Goal: Transaction & Acquisition: Book appointment/travel/reservation

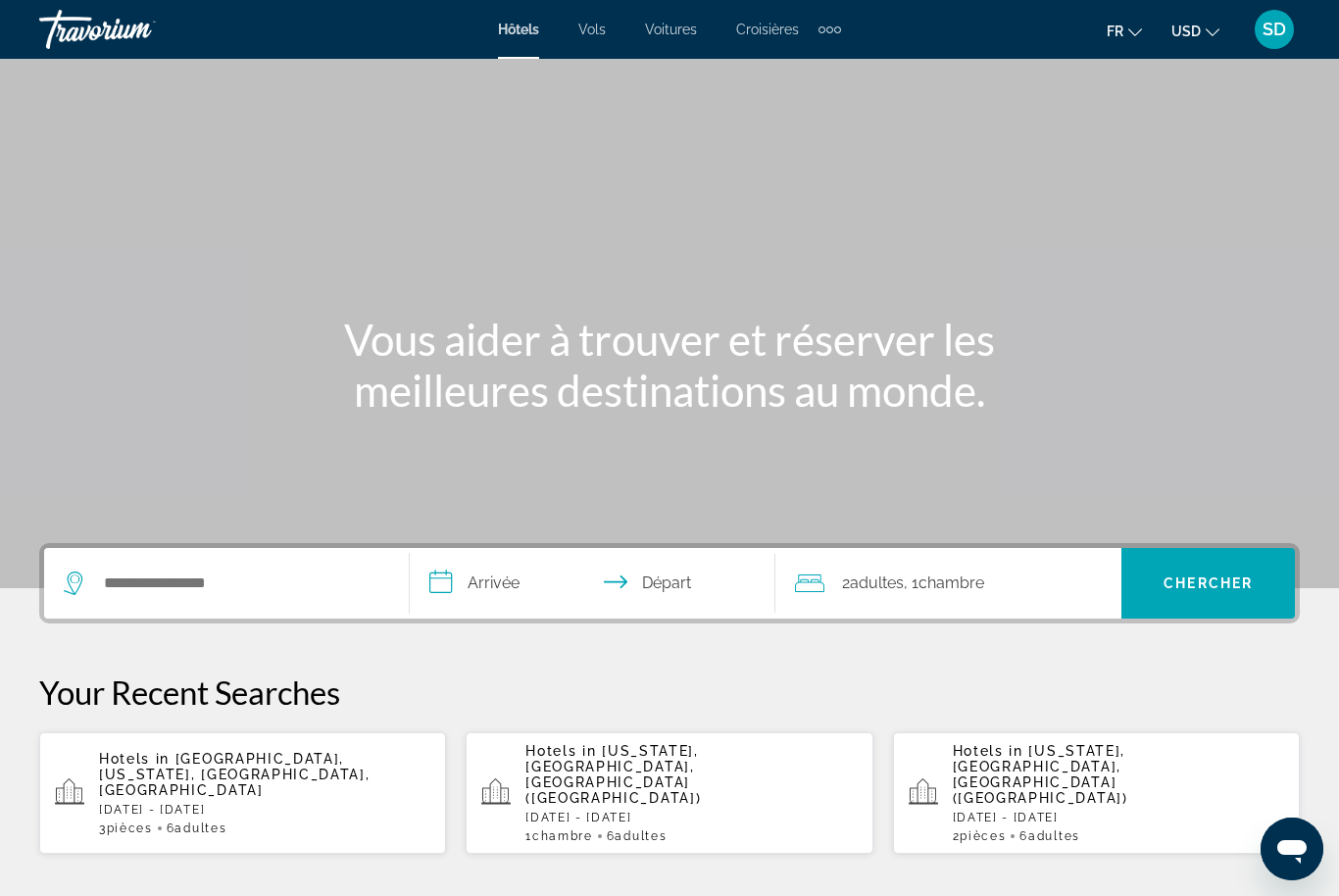
click at [1185, 42] on button "USD USD ($) MXN (Mex$) CAD (Can$) GBP (£) EUR (€) AUD (A$) NZD (NZ$) CNY (CN¥)" at bounding box center [1195, 31] width 48 height 29
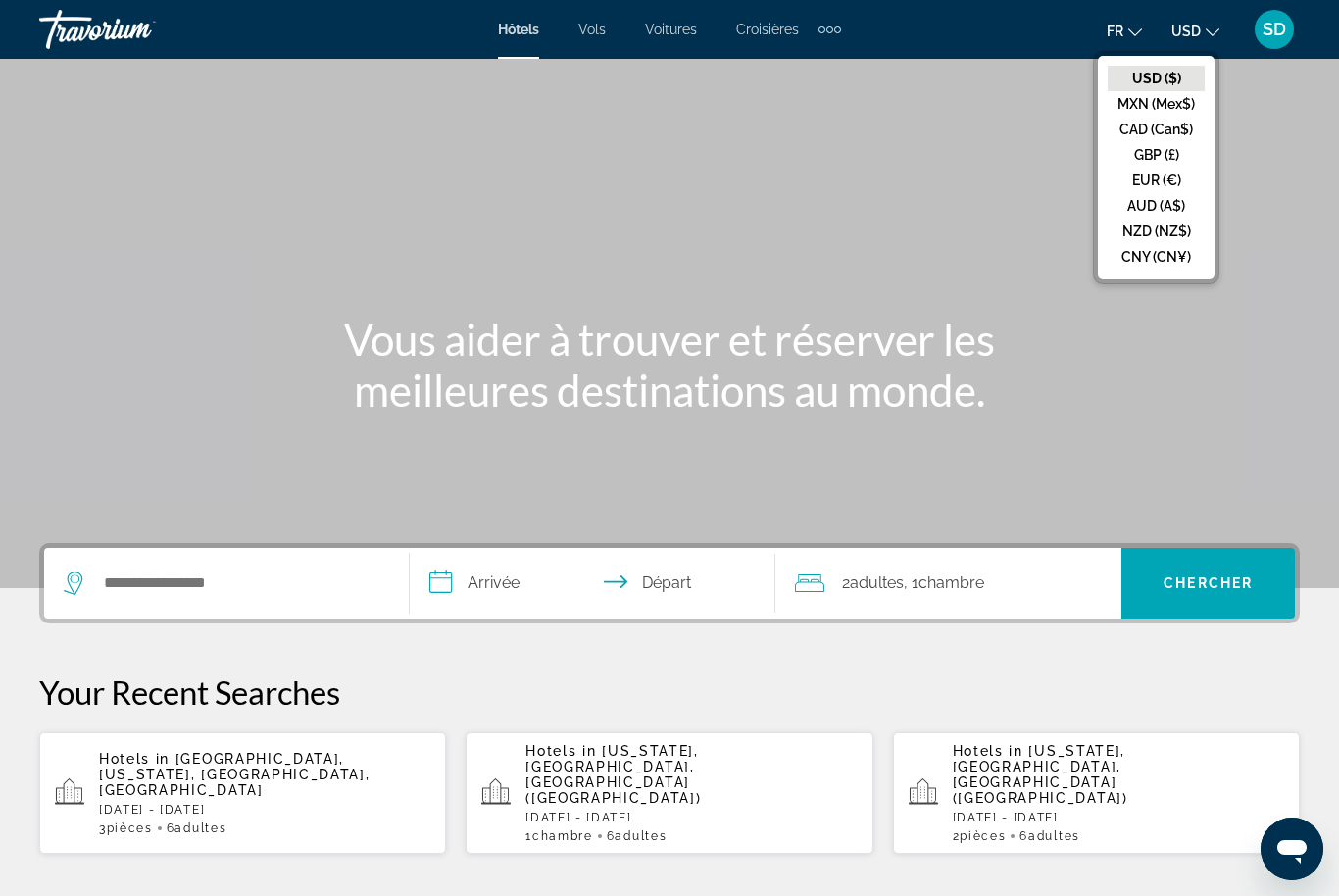
click at [1135, 184] on button "EUR (€)" at bounding box center [1157, 180] width 97 height 26
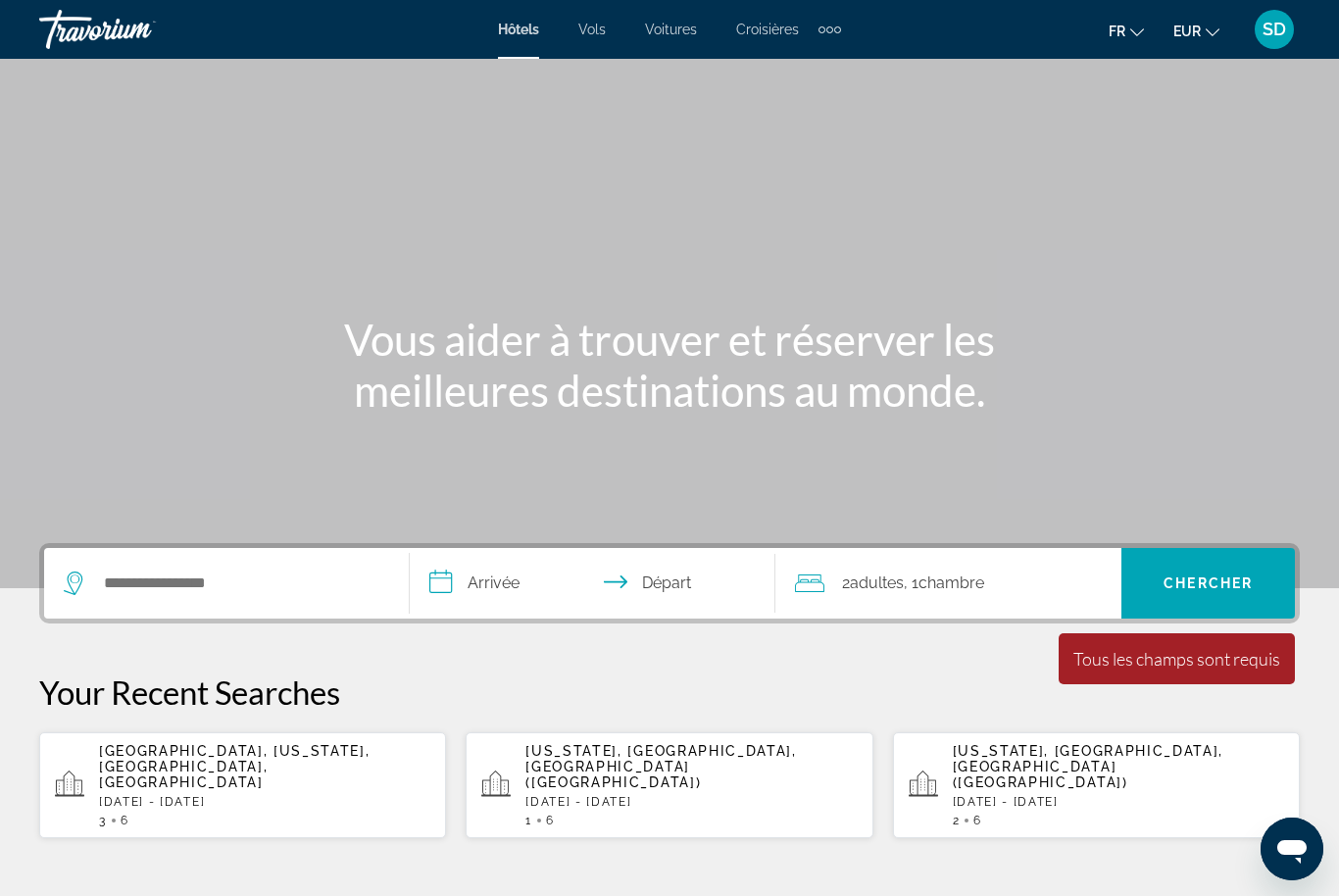
click at [292, 562] on div "Search widget" at bounding box center [226, 583] width 325 height 70
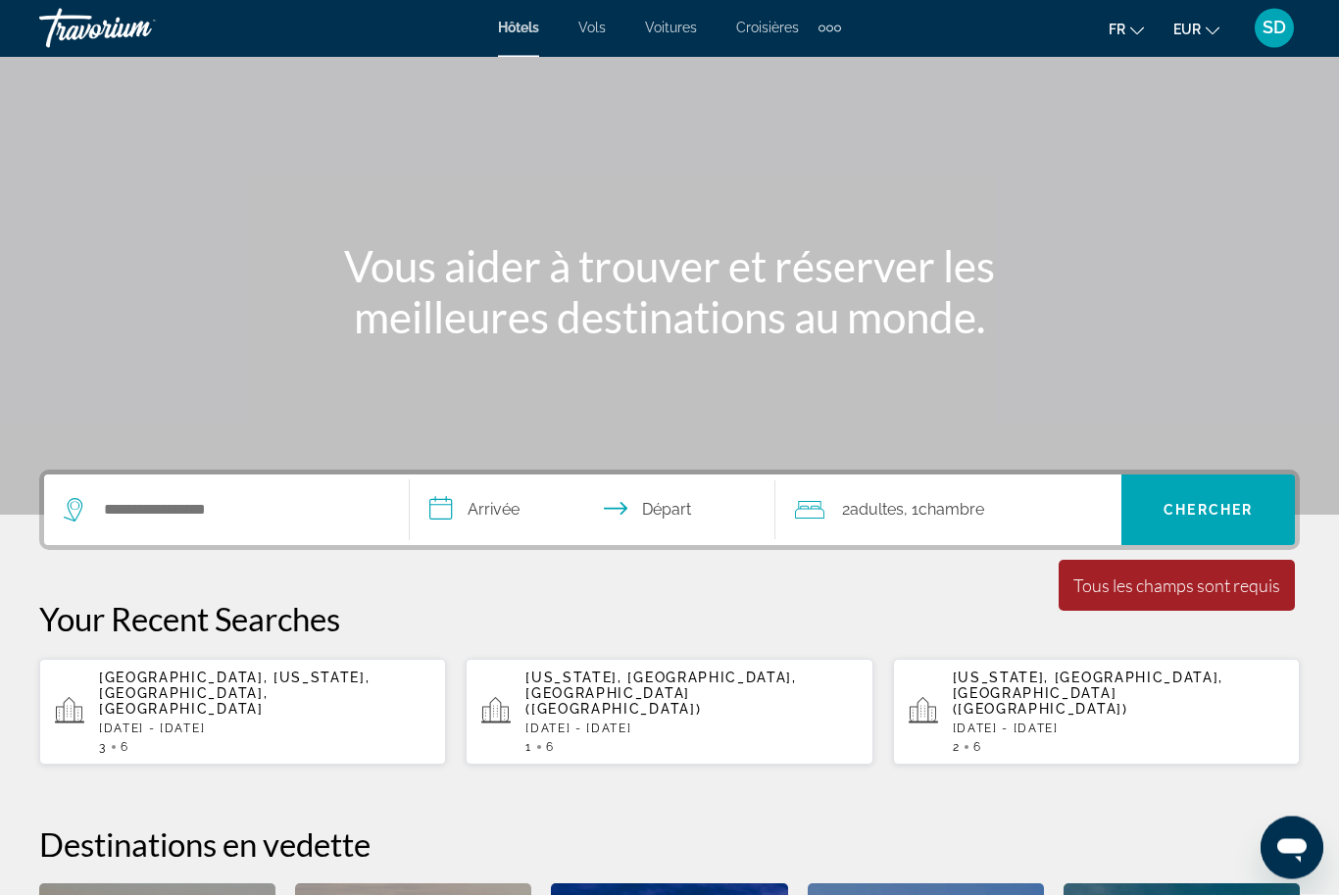
scroll to position [414, 0]
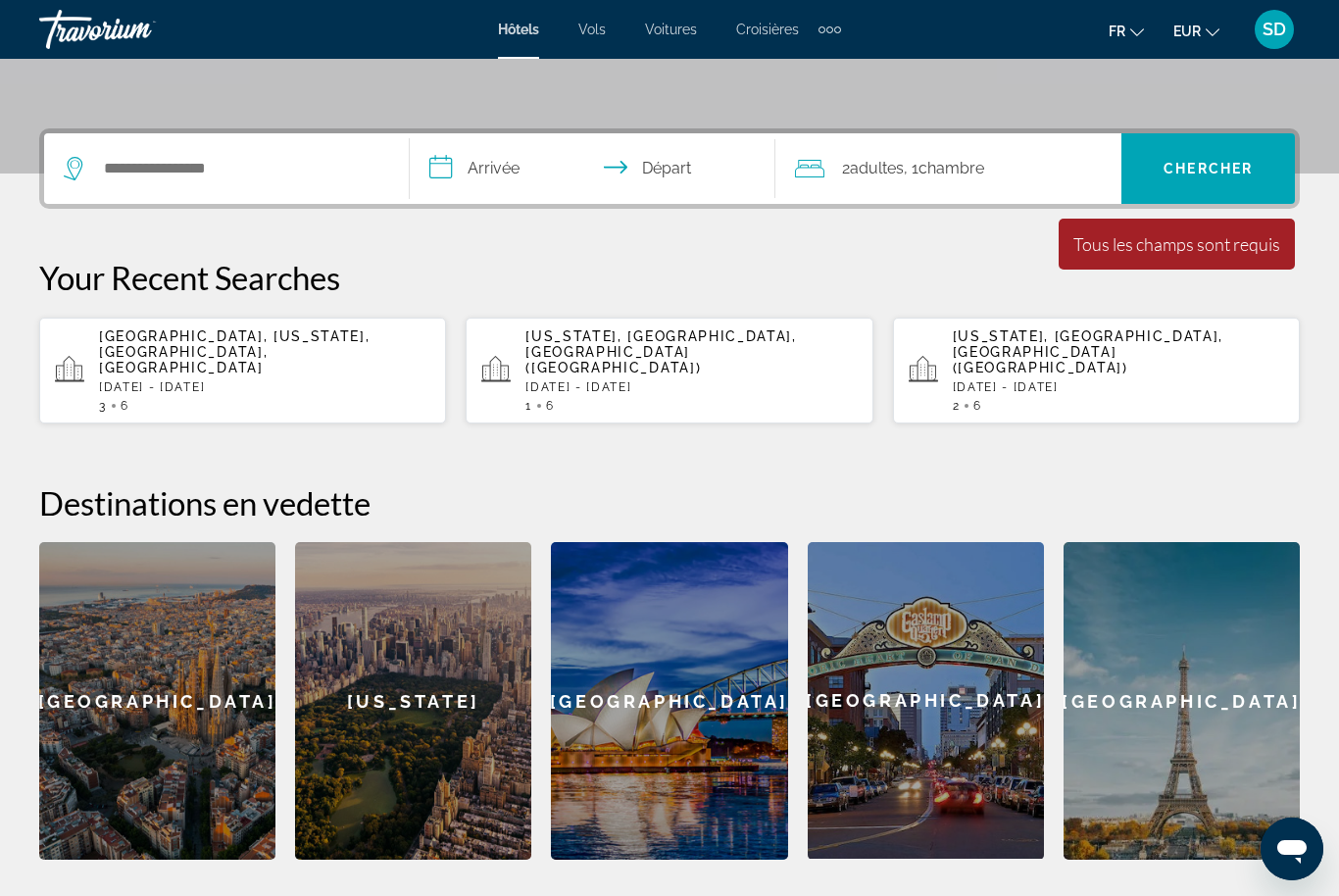
click at [304, 149] on div "Search widget" at bounding box center [226, 168] width 325 height 70
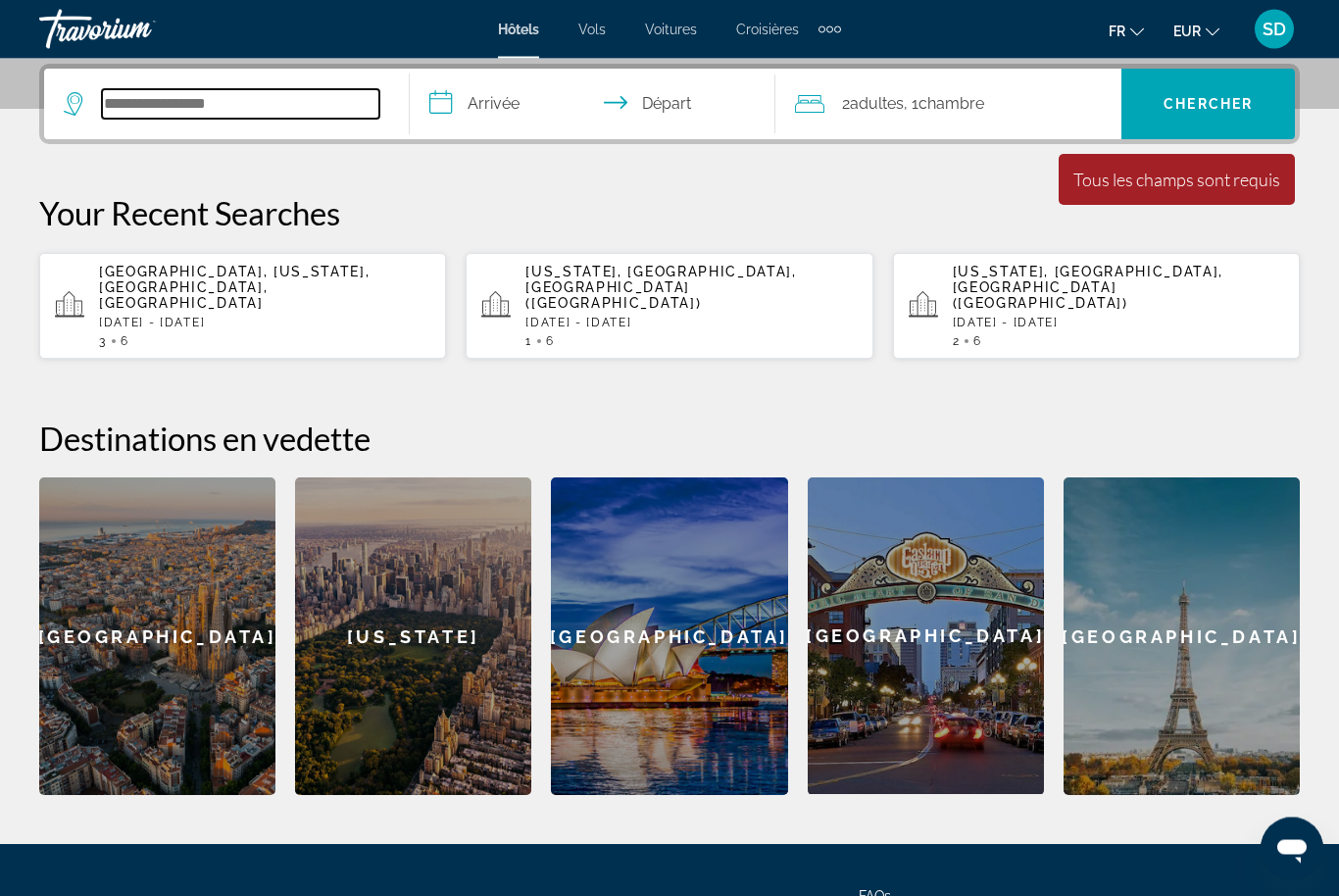
scroll to position [480, 0]
click at [228, 109] on input "Search widget" at bounding box center [241, 104] width 278 height 30
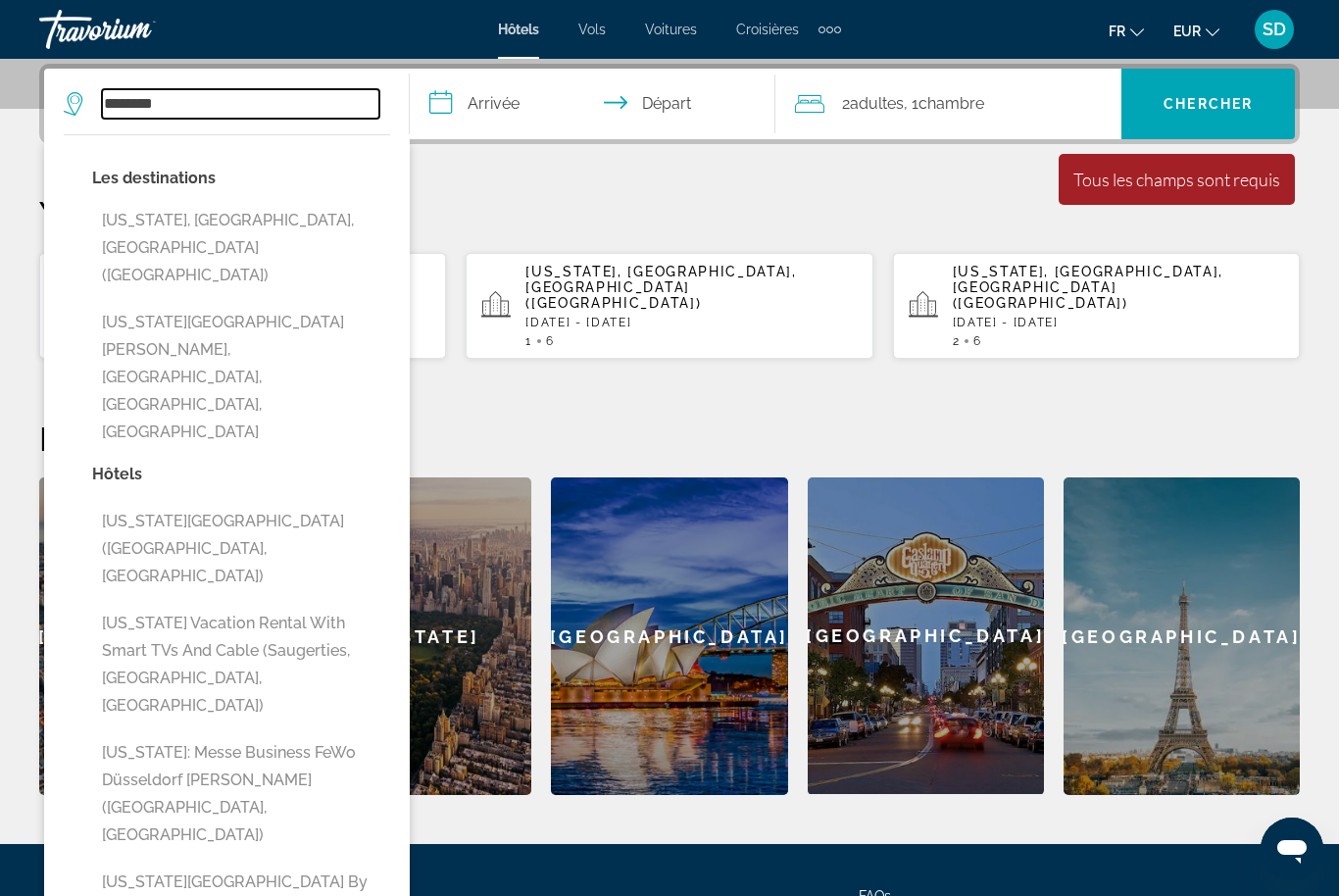
type input "********"
drag, startPoint x: 228, startPoint y: 103, endPoint x: 193, endPoint y: 229, distance: 130.8
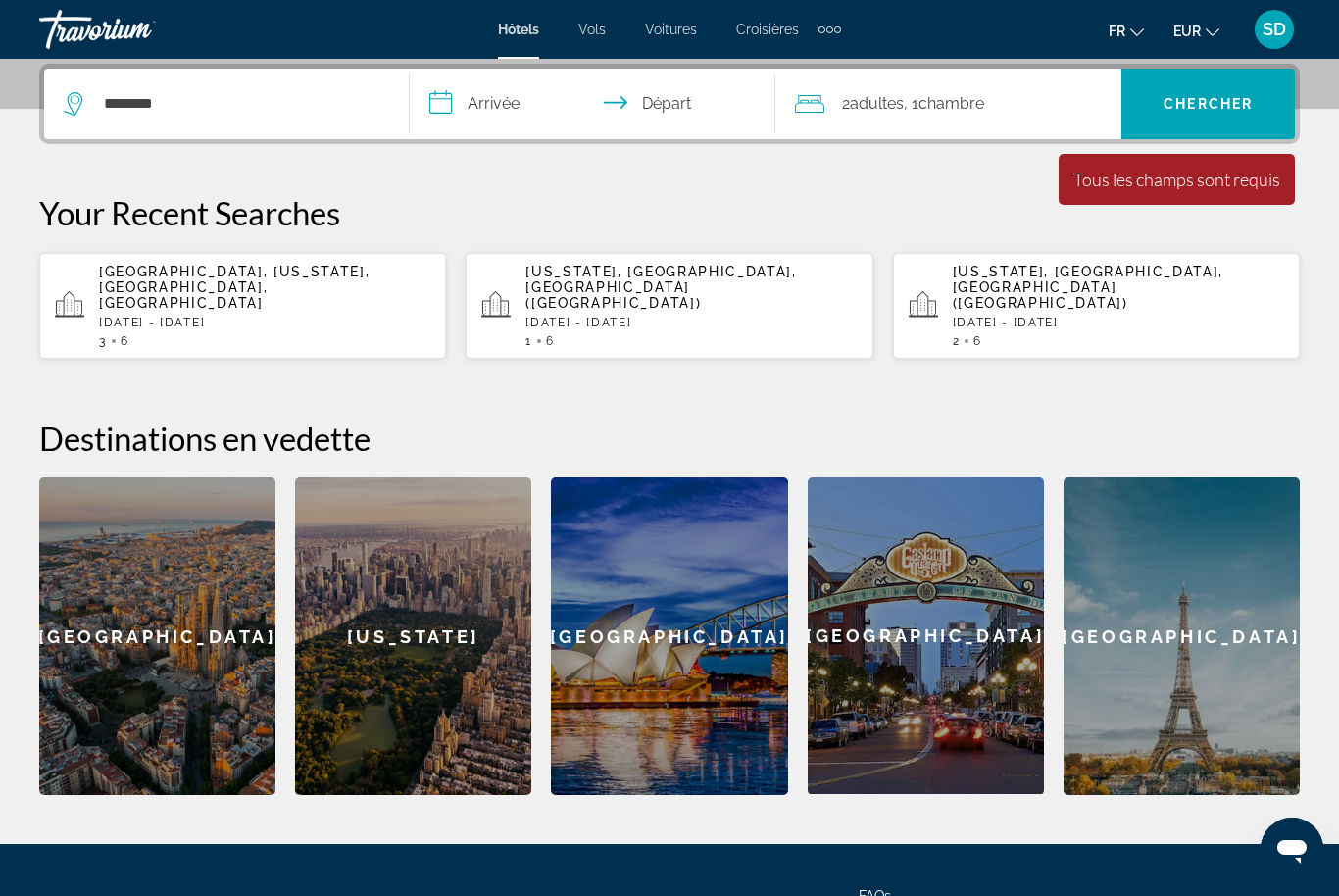
click at [484, 105] on input "**********" at bounding box center [596, 106] width 374 height 76
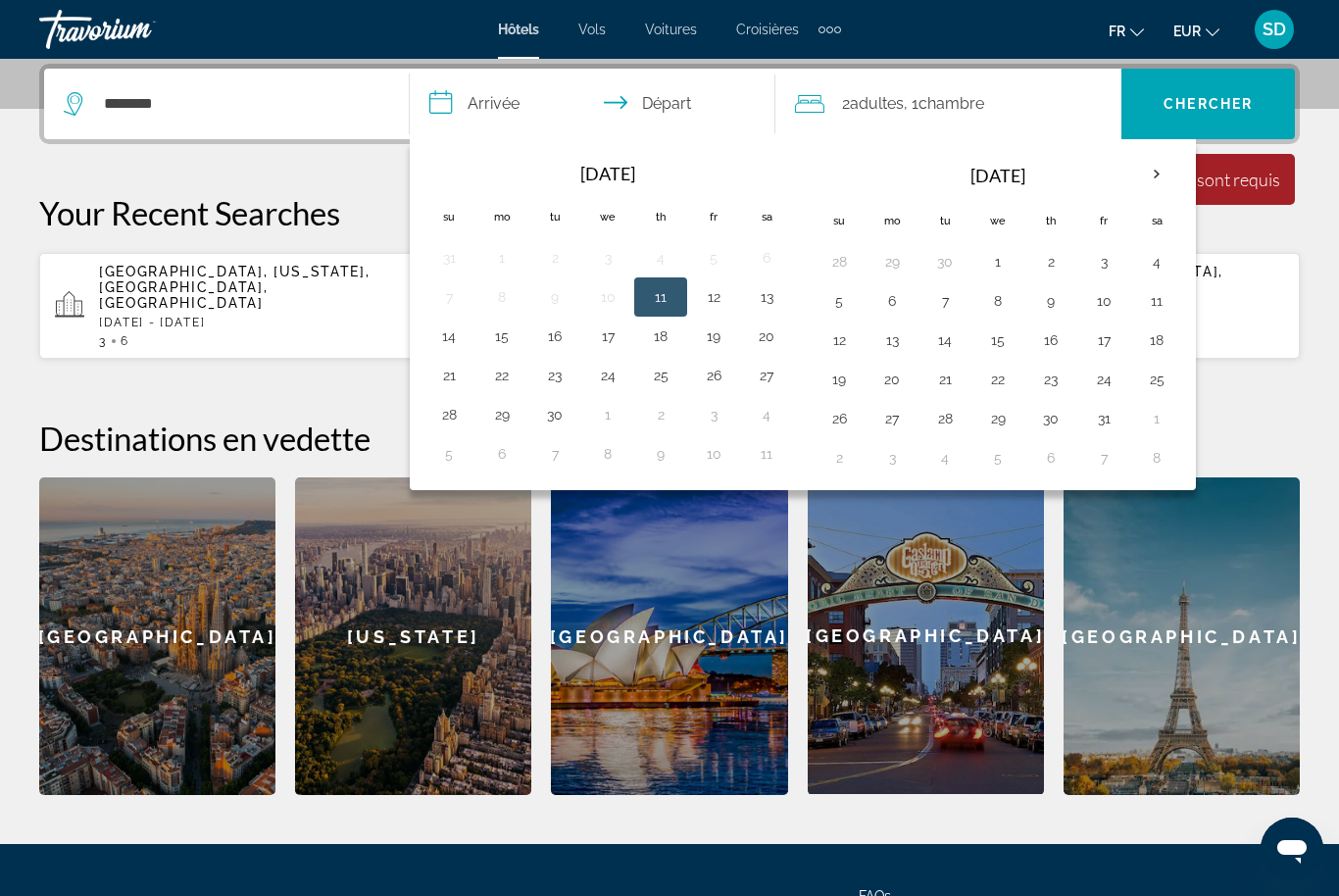
click at [1194, 227] on div "[DATE] Su Mo Tu We Th Fr Sa 31 1 2 3 4 5 6 7 8 9 10 11 12 13 14 15 16 17 18 19 …" at bounding box center [802, 314] width 786 height 351
click at [1158, 175] on th "Next month" at bounding box center [1156, 174] width 53 height 44
click at [1165, 176] on th "Next month" at bounding box center [1156, 174] width 53 height 44
click at [1168, 384] on button "27" at bounding box center [1157, 380] width 32 height 28
click at [1159, 176] on th "Next month" at bounding box center [1156, 174] width 53 height 44
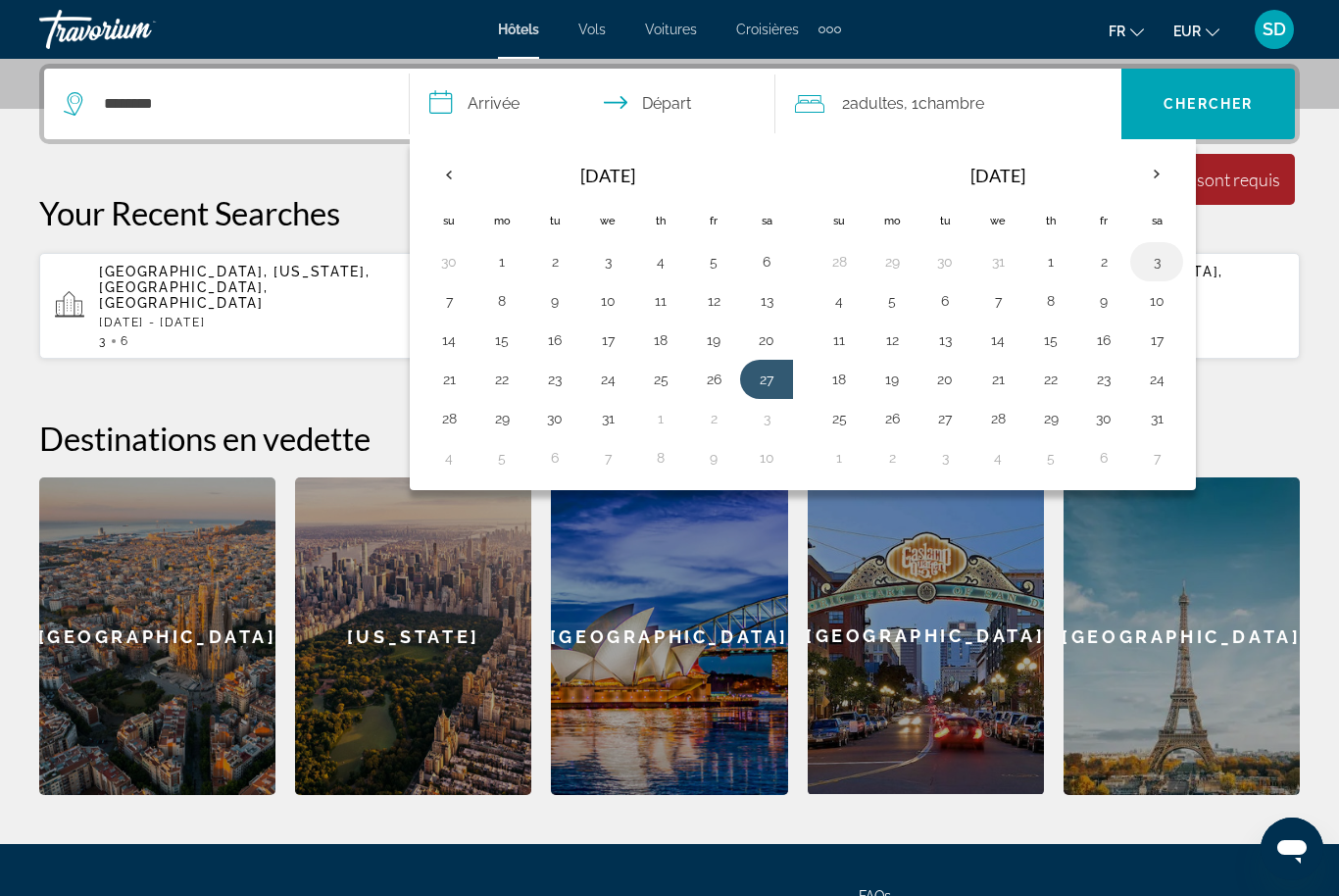
click at [1162, 264] on button "3" at bounding box center [1157, 262] width 32 height 28
type input "**********"
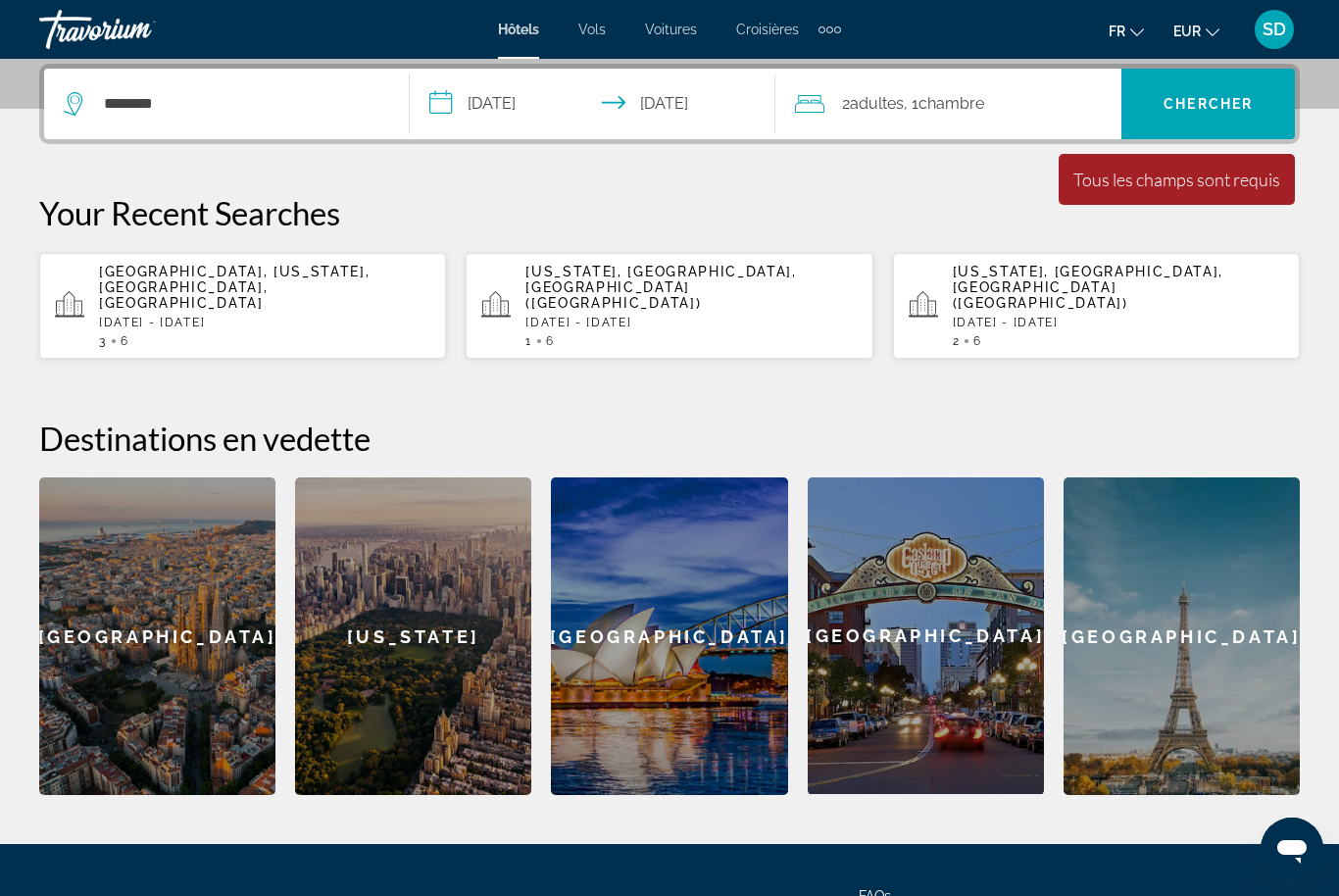
click at [1019, 107] on div "2 Adulte Adultes , 1 Chambre pièces" at bounding box center [957, 104] width 326 height 28
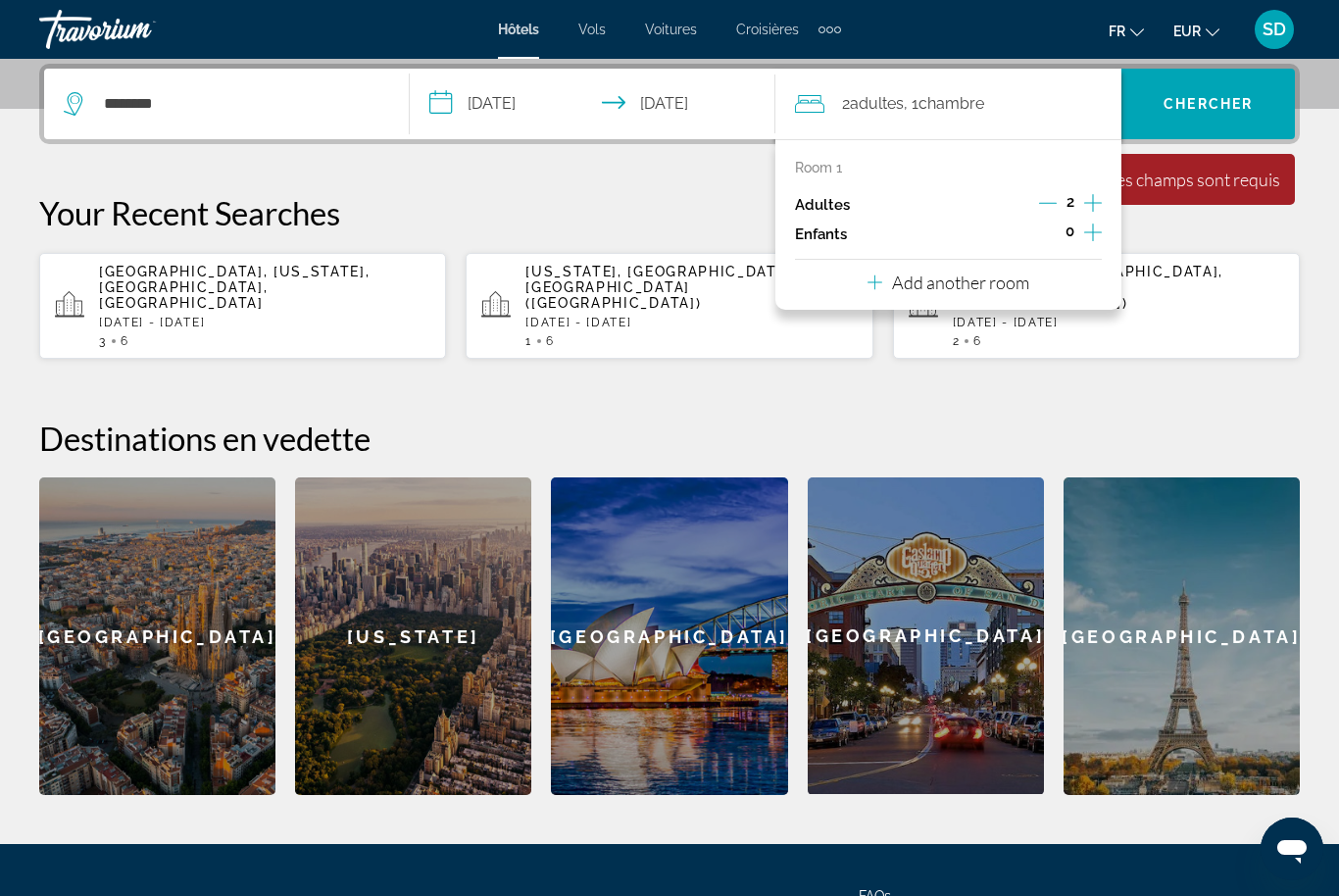
click at [1047, 275] on div "Room 1 Adultes 2 Enfants 0 Add another room" at bounding box center [948, 224] width 346 height 170
click at [1070, 287] on div "Room 1 Adultes 2 Enfants 0 Add another room" at bounding box center [948, 224] width 346 height 170
click at [918, 277] on p "Add another room" at bounding box center [960, 282] width 137 height 22
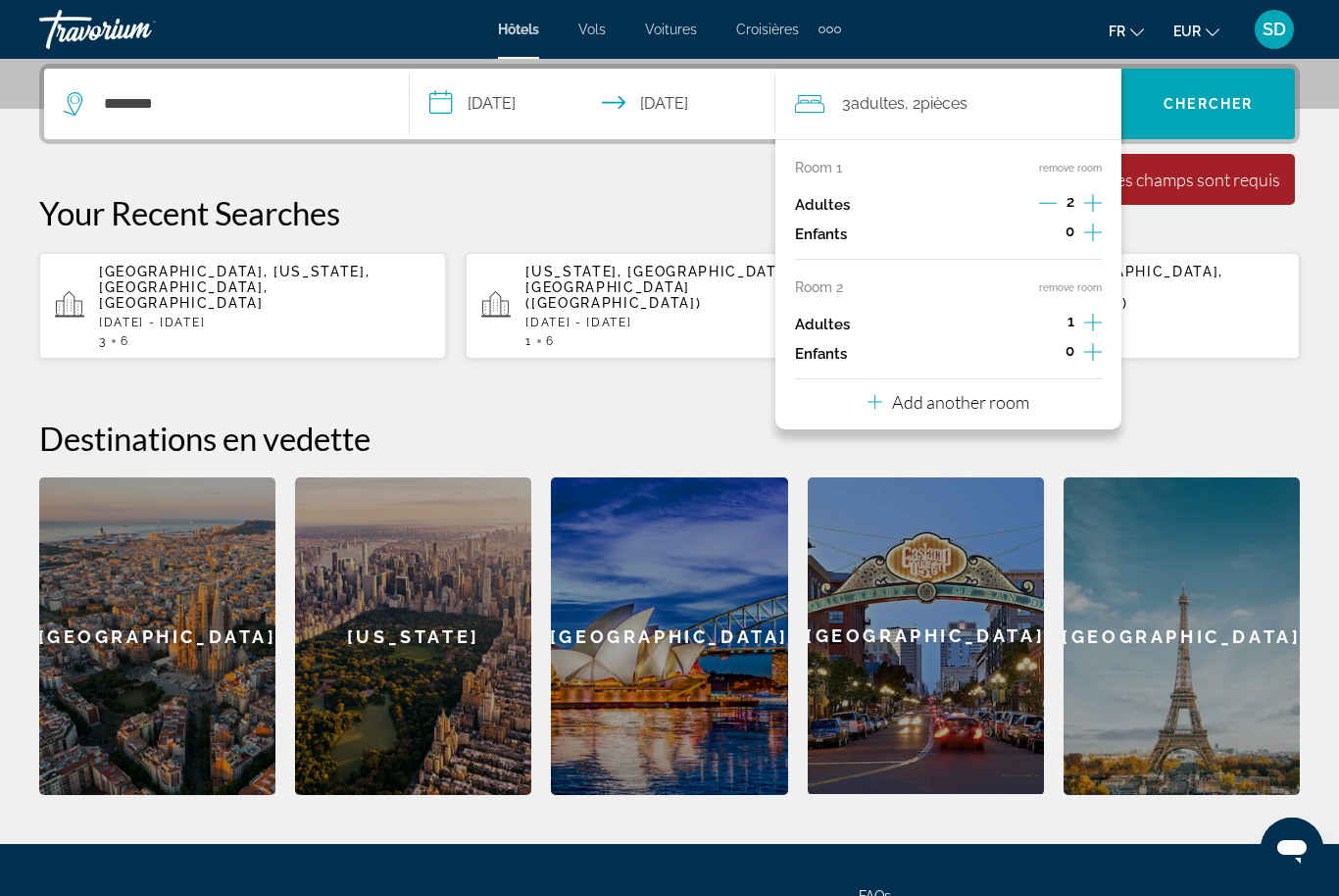
click at [1102, 318] on icon "Increment adults" at bounding box center [1093, 323] width 18 height 24
click at [974, 400] on p "Add another room" at bounding box center [960, 402] width 137 height 22
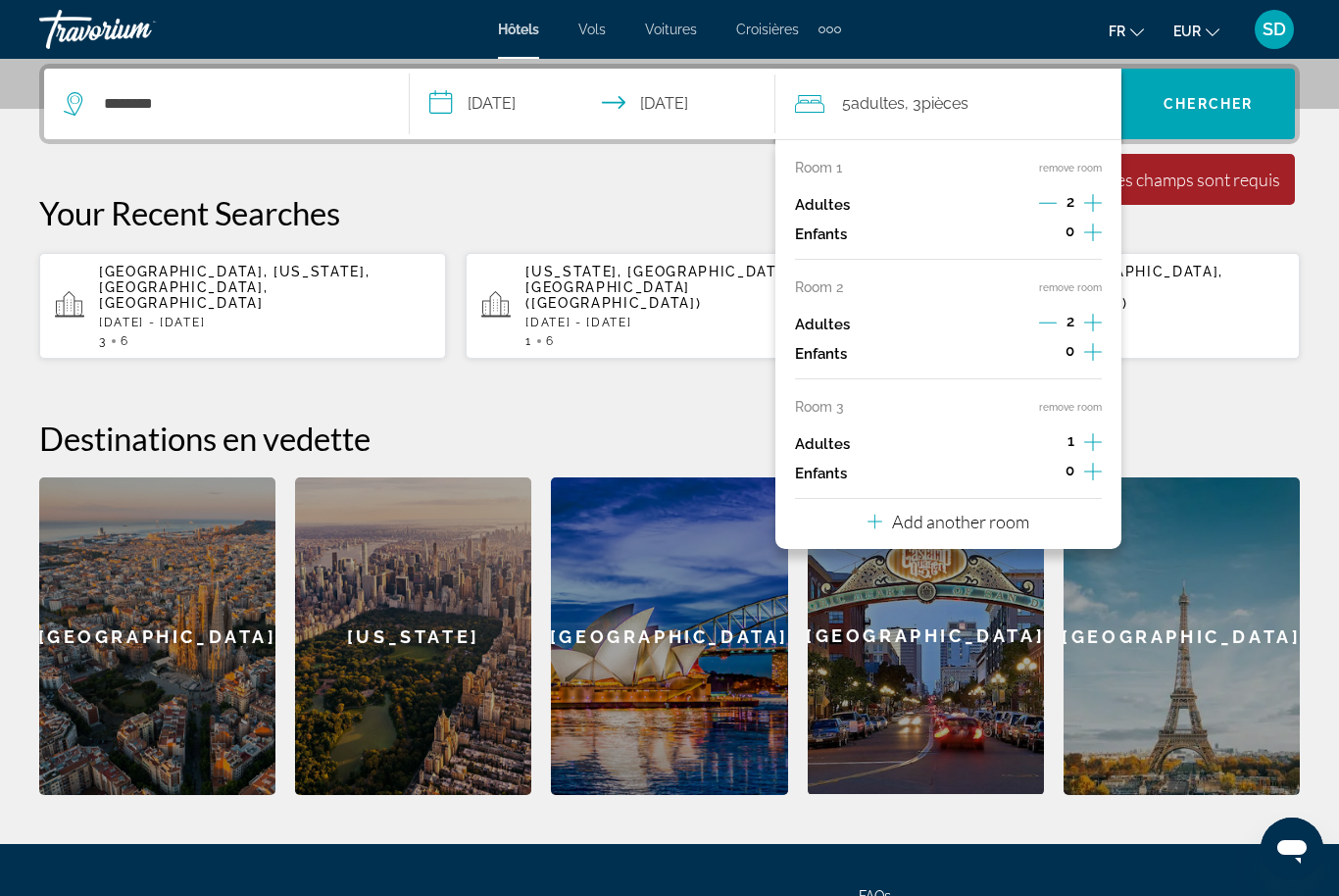
click at [1102, 435] on icon "Increment adults" at bounding box center [1093, 442] width 18 height 24
click at [1249, 110] on span "Chercher" at bounding box center [1208, 104] width 89 height 16
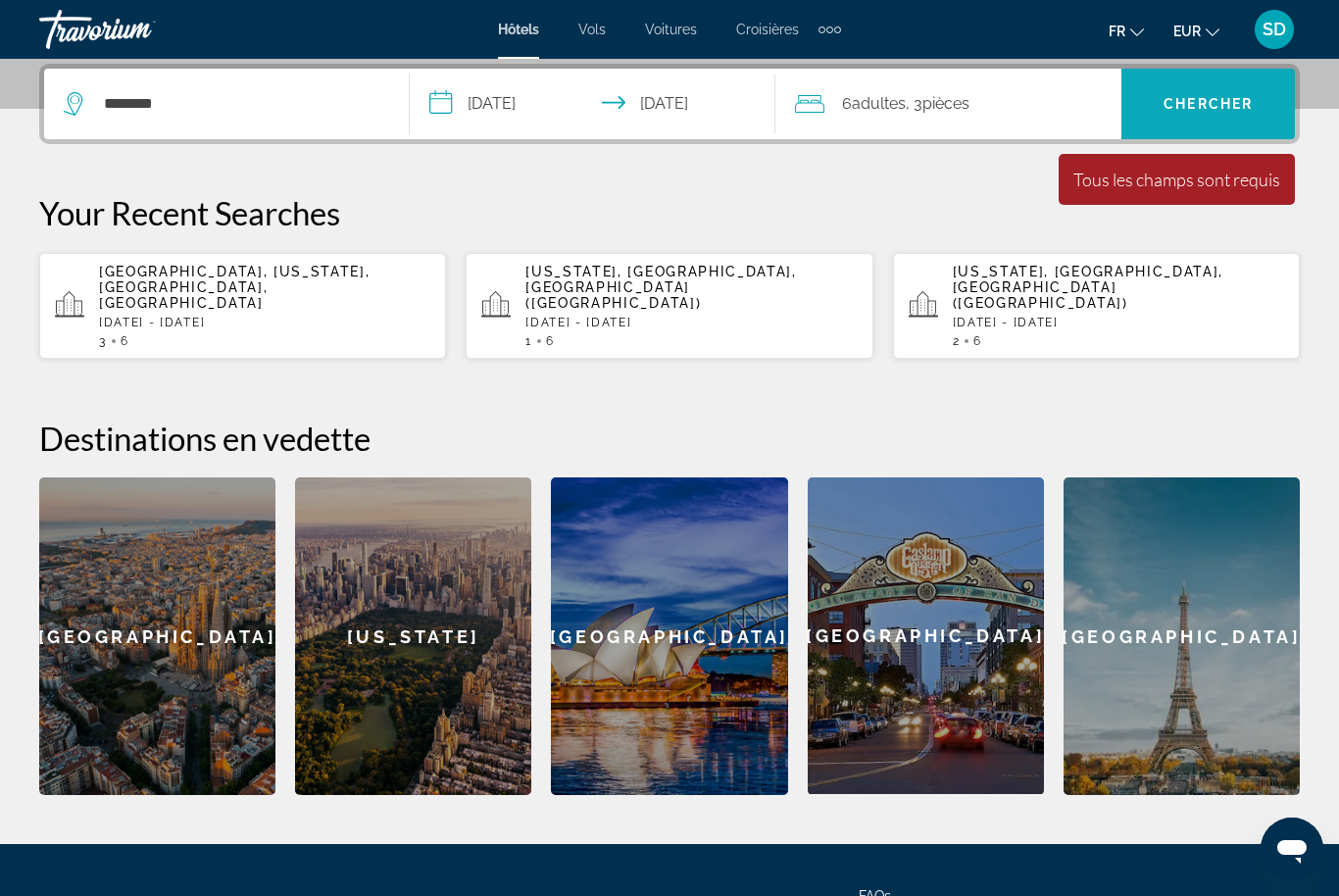
click at [1238, 101] on span "Chercher" at bounding box center [1208, 104] width 89 height 16
click at [1247, 107] on span "Chercher" at bounding box center [1208, 104] width 89 height 16
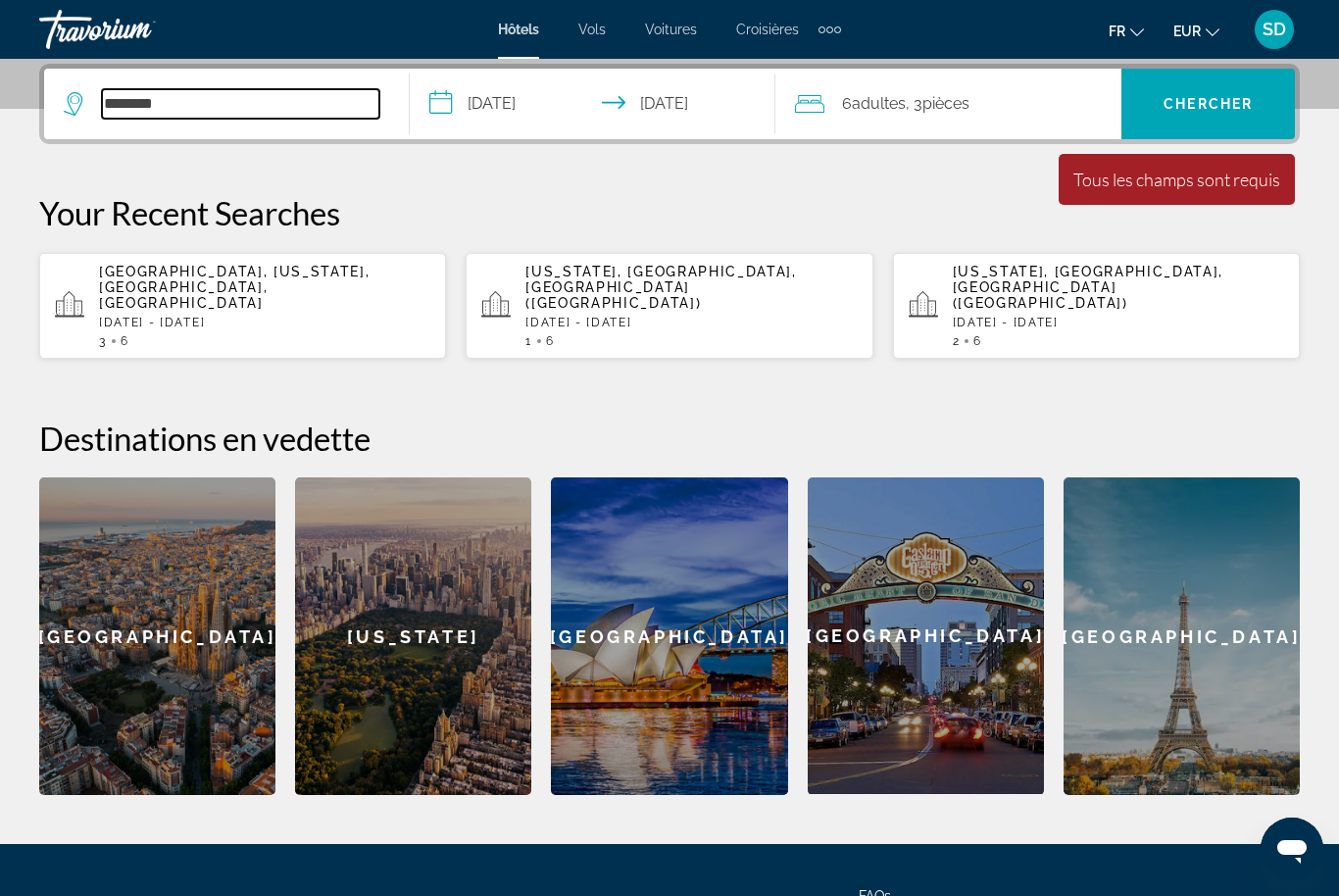
click at [264, 114] on input "********" at bounding box center [241, 104] width 278 height 30
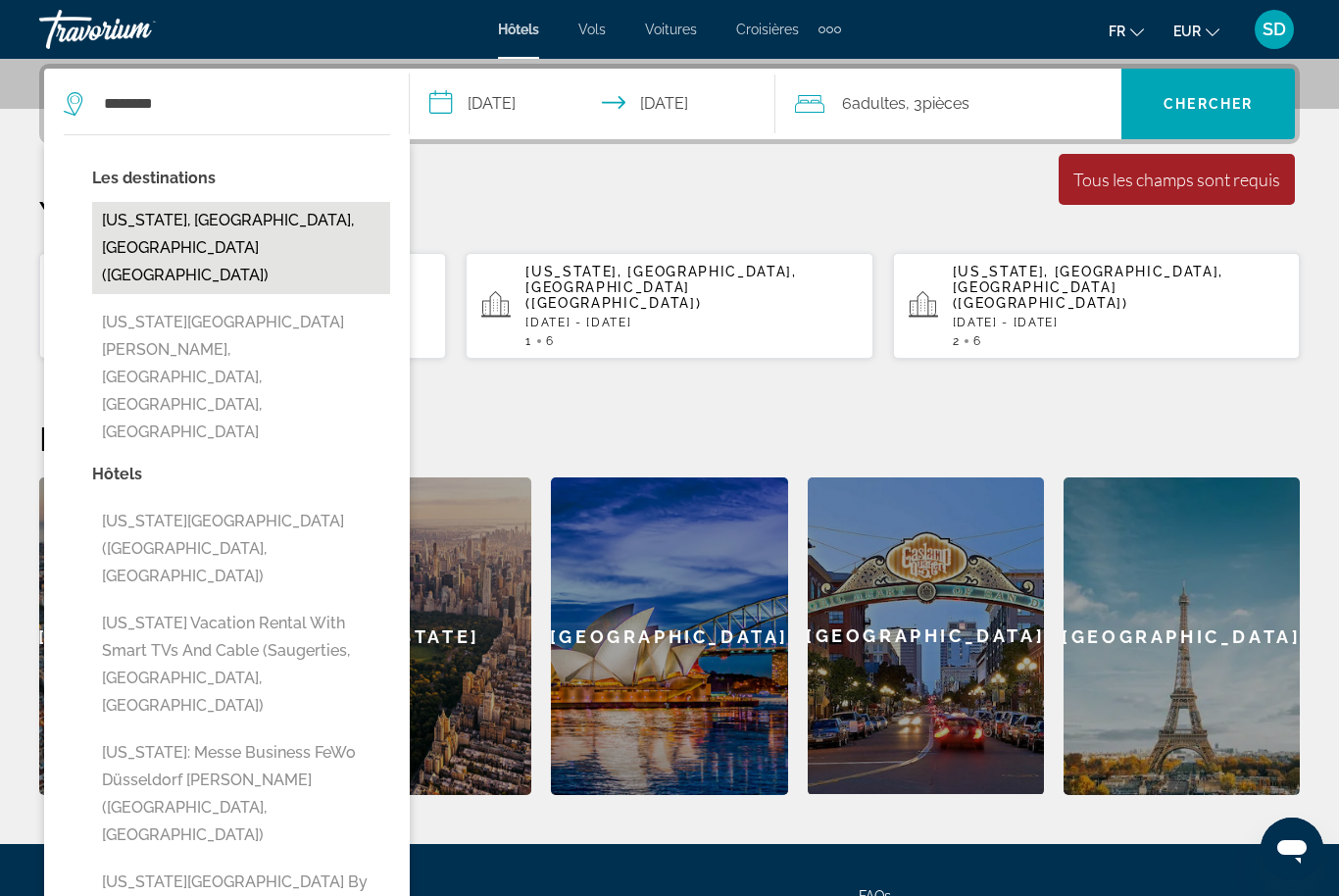
click at [270, 220] on button "[US_STATE], [GEOGRAPHIC_DATA], [GEOGRAPHIC_DATA] ([GEOGRAPHIC_DATA])" at bounding box center [241, 248] width 298 height 92
type input "**********"
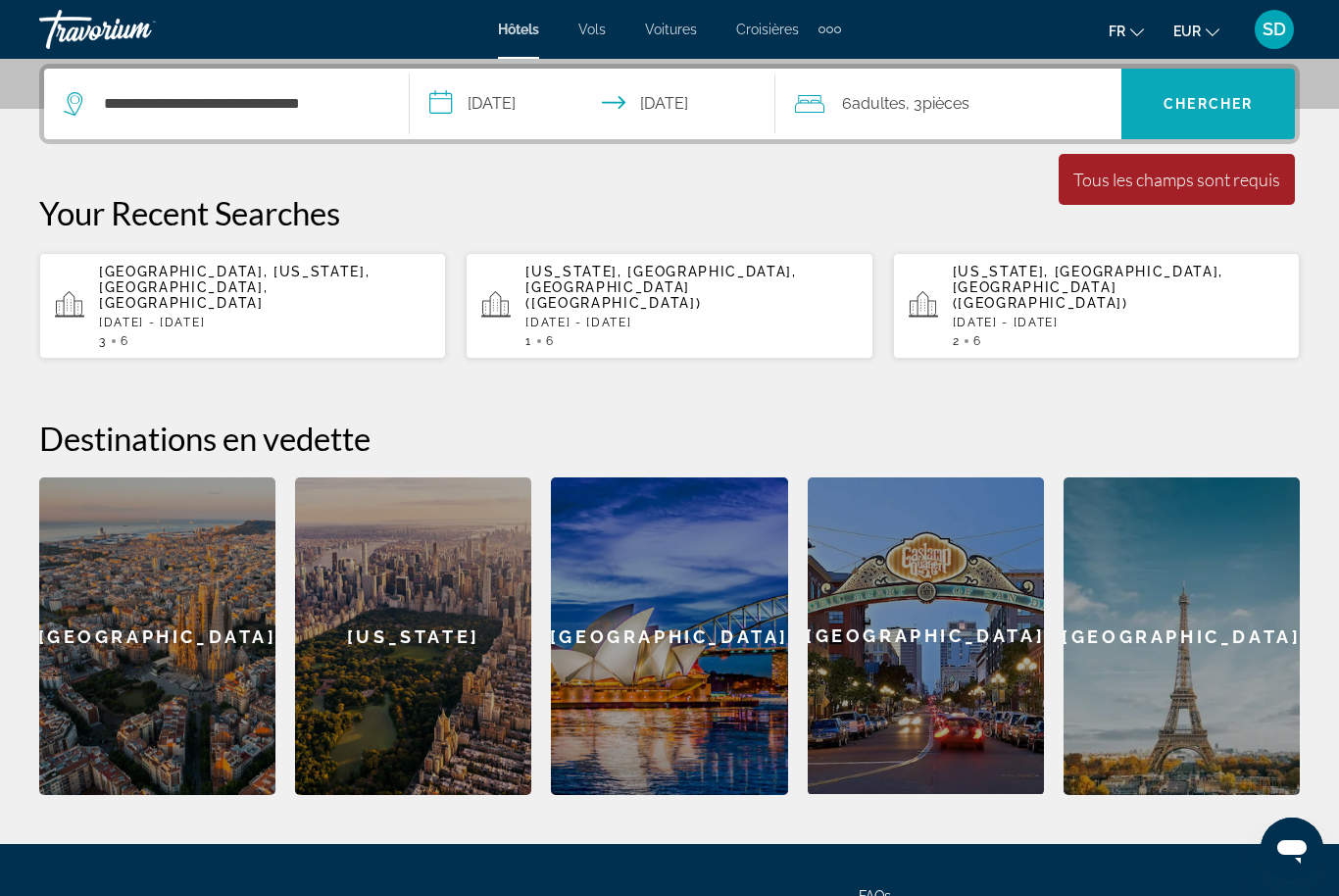
click at [1227, 107] on span "Chercher" at bounding box center [1208, 104] width 89 height 16
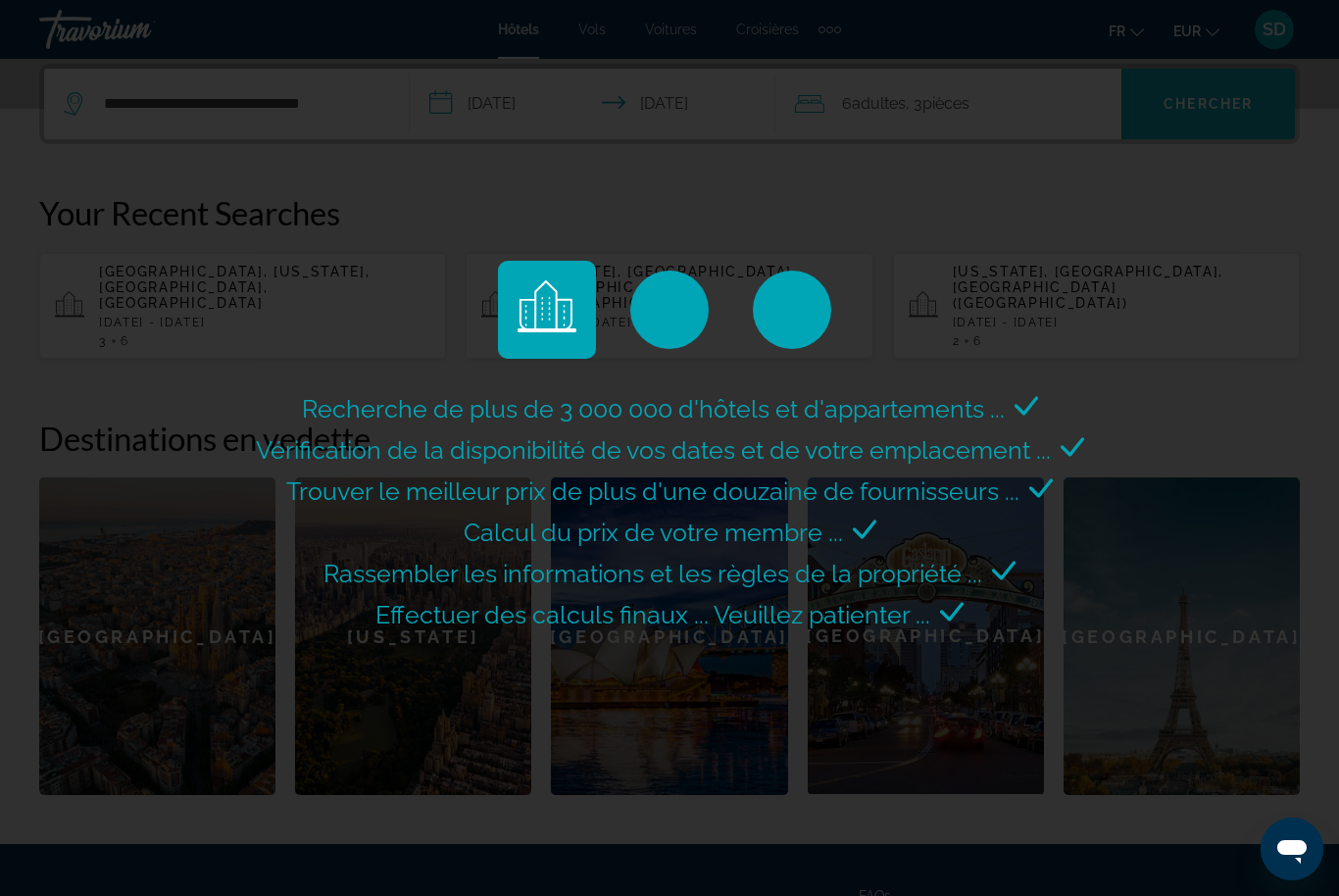
scroll to position [0, 0]
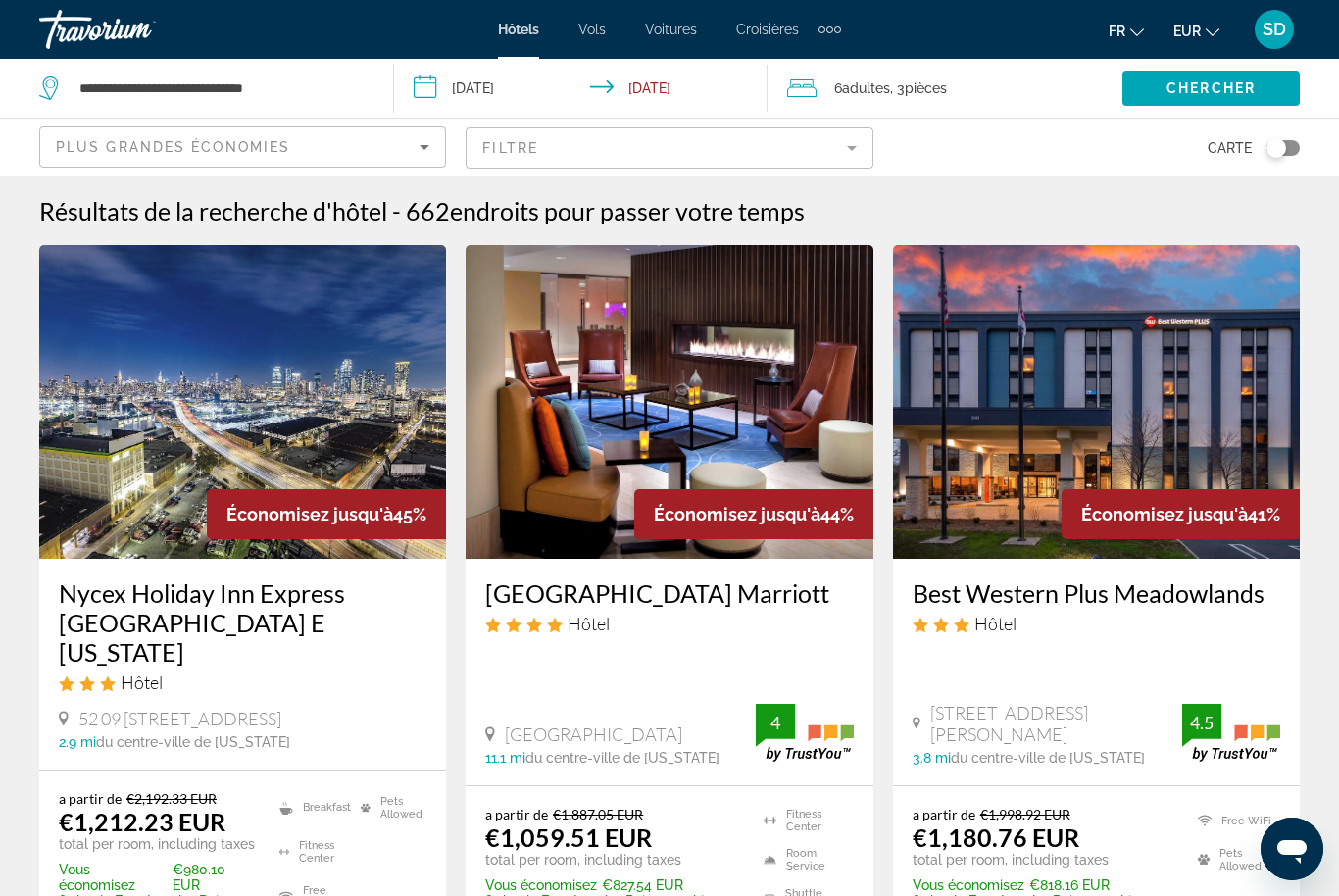
click at [756, 156] on mat-form-field "Filtre" at bounding box center [669, 149] width 406 height 42
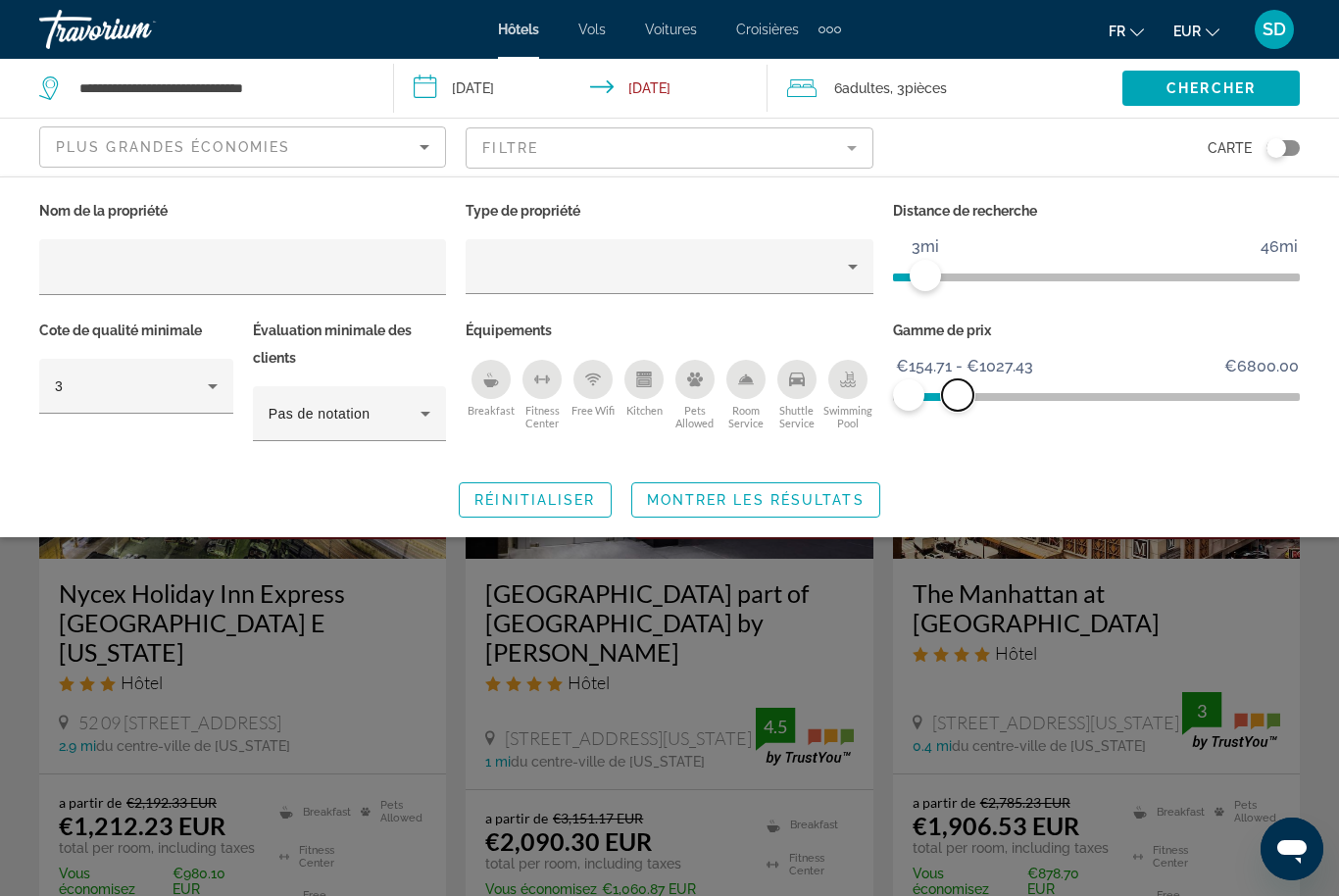
click at [959, 405] on span "ngx-slider-max" at bounding box center [957, 395] width 32 height 32
click at [842, 515] on span "Search widget" at bounding box center [755, 500] width 247 height 47
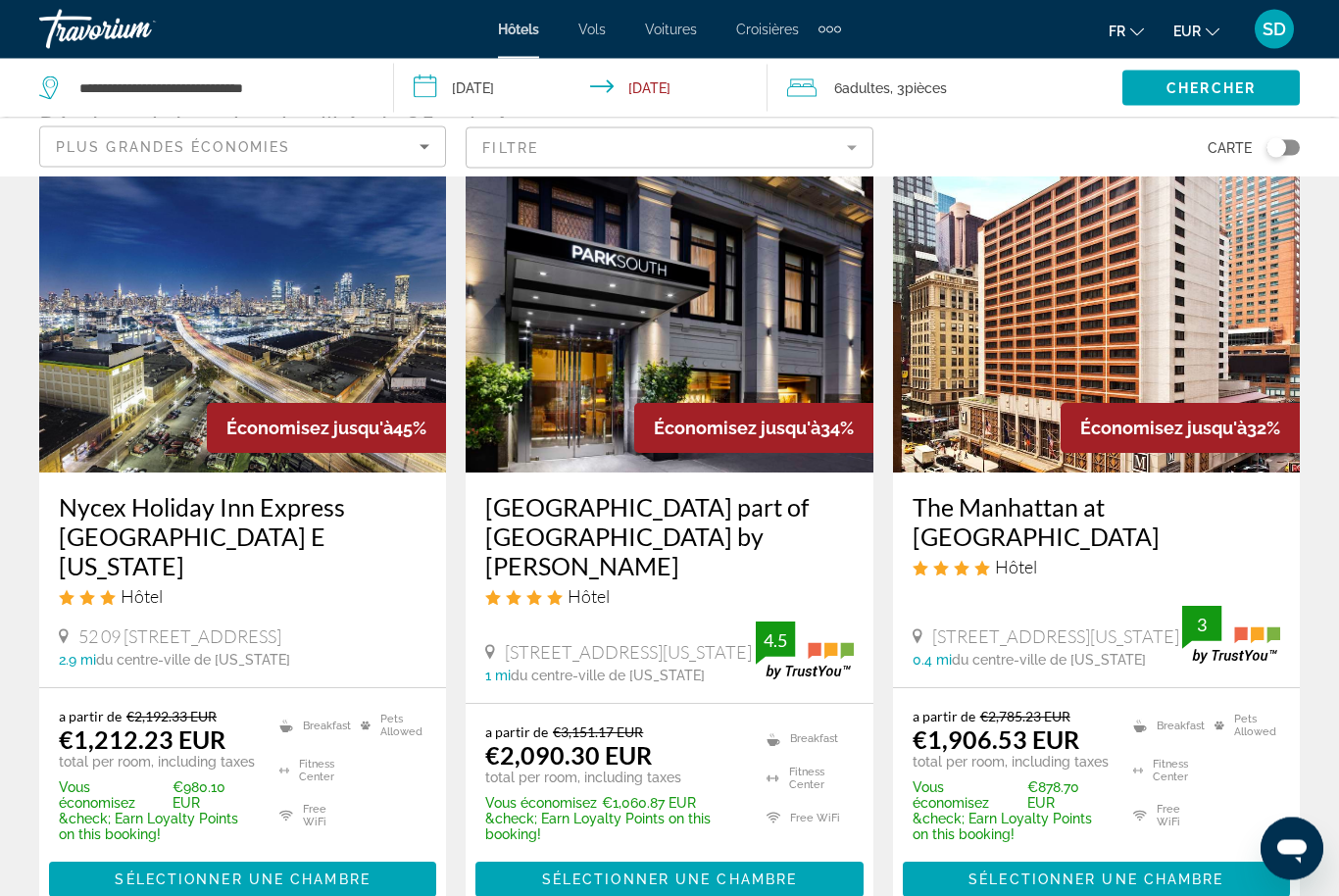
click at [746, 313] on img "Main content" at bounding box center [669, 316] width 406 height 313
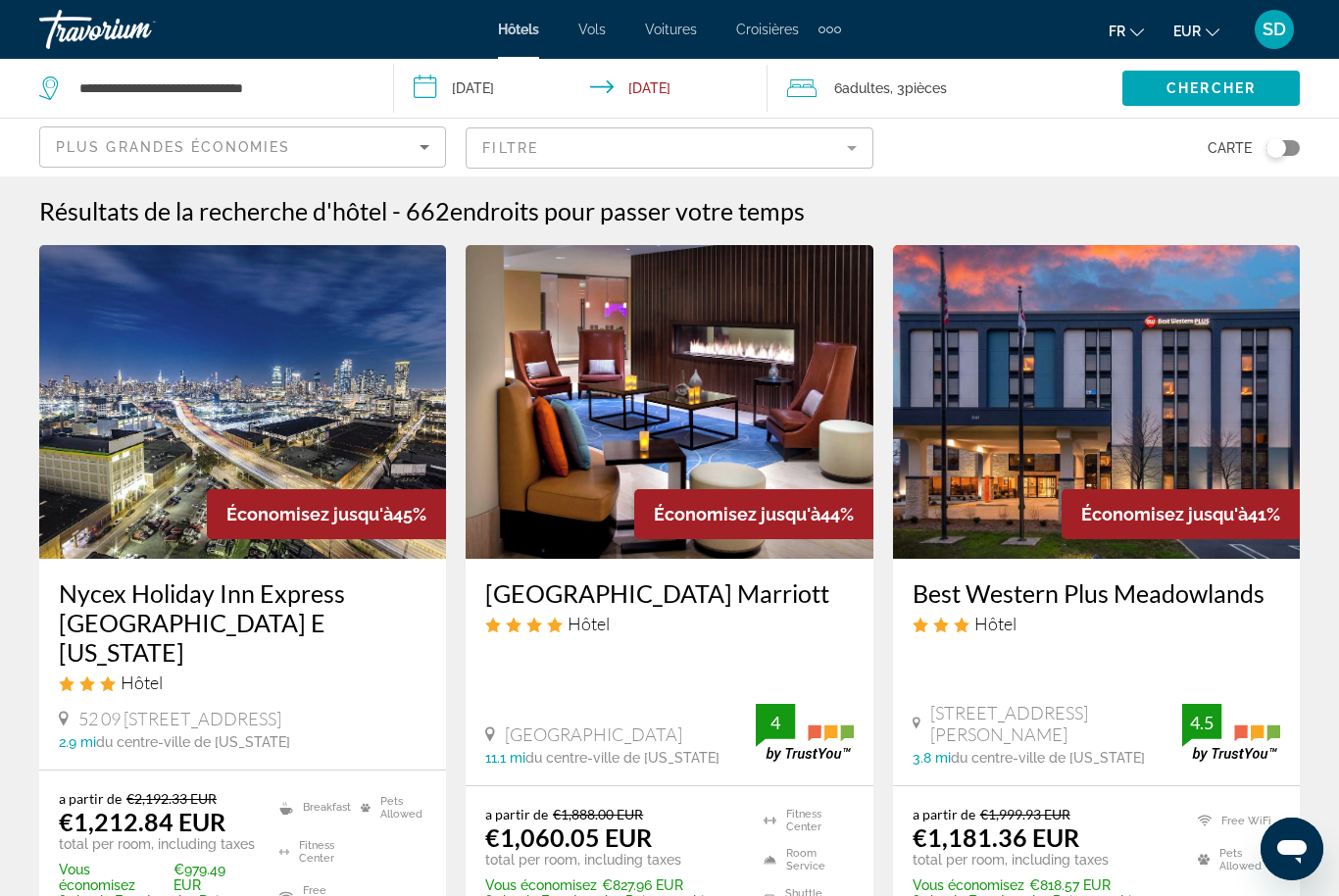
click at [813, 213] on div "Résultats de la recherche d'hôtel - 662 endroits pour passer votre temps" at bounding box center [670, 211] width 1261 height 30
click at [838, 220] on div "Résultats de la recherche d'hôtel - 662 endroits pour passer votre temps" at bounding box center [670, 211] width 1261 height 30
click at [845, 205] on div "Résultats de la recherche d'hôtel - 662 endroits pour passer votre temps" at bounding box center [670, 211] width 1261 height 30
click at [833, 206] on div "Résultats de la recherche d'hôtel - 662 endroits pour passer votre temps" at bounding box center [670, 211] width 1261 height 30
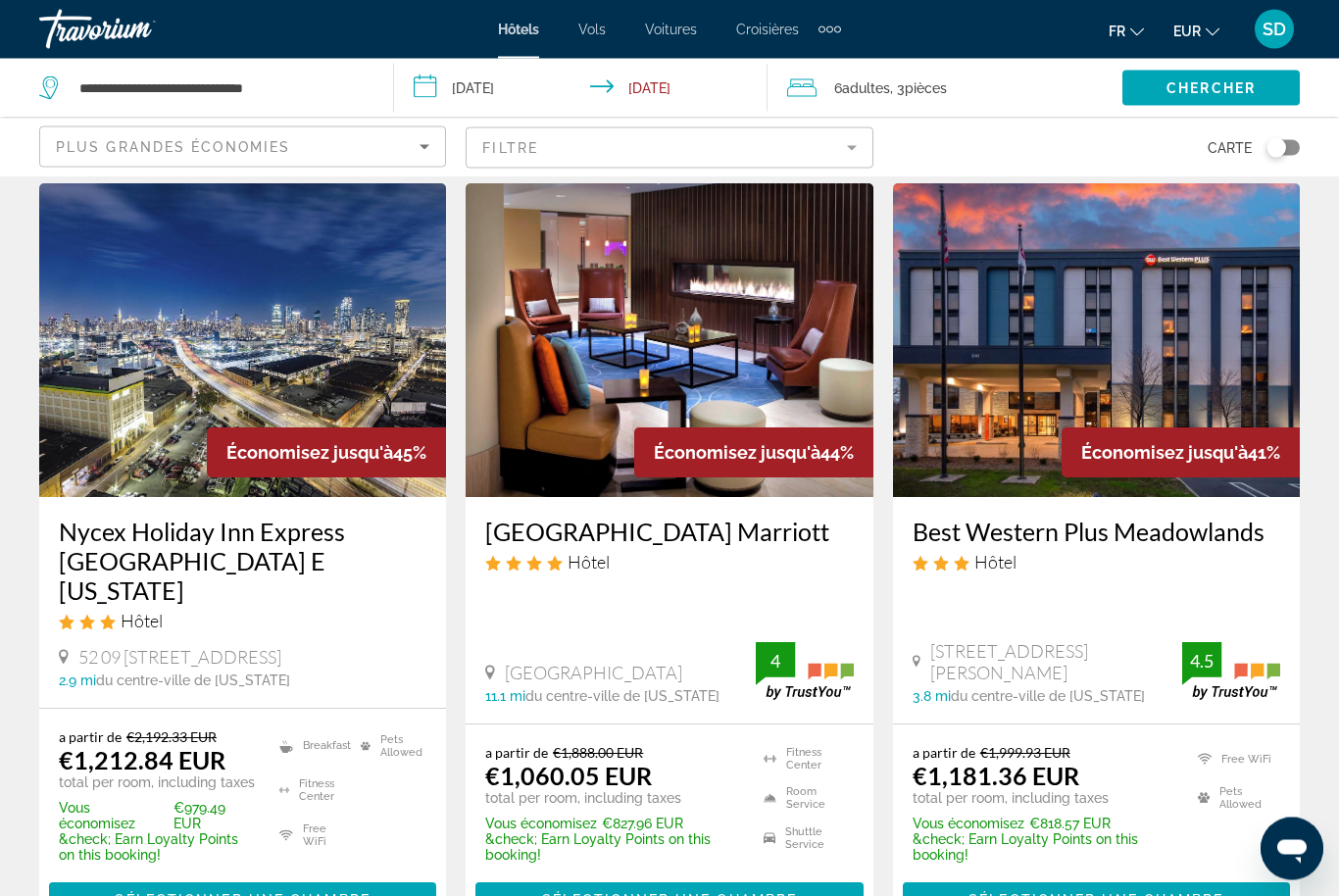
click at [855, 144] on mat-form-field "Filtre" at bounding box center [669, 149] width 406 height 42
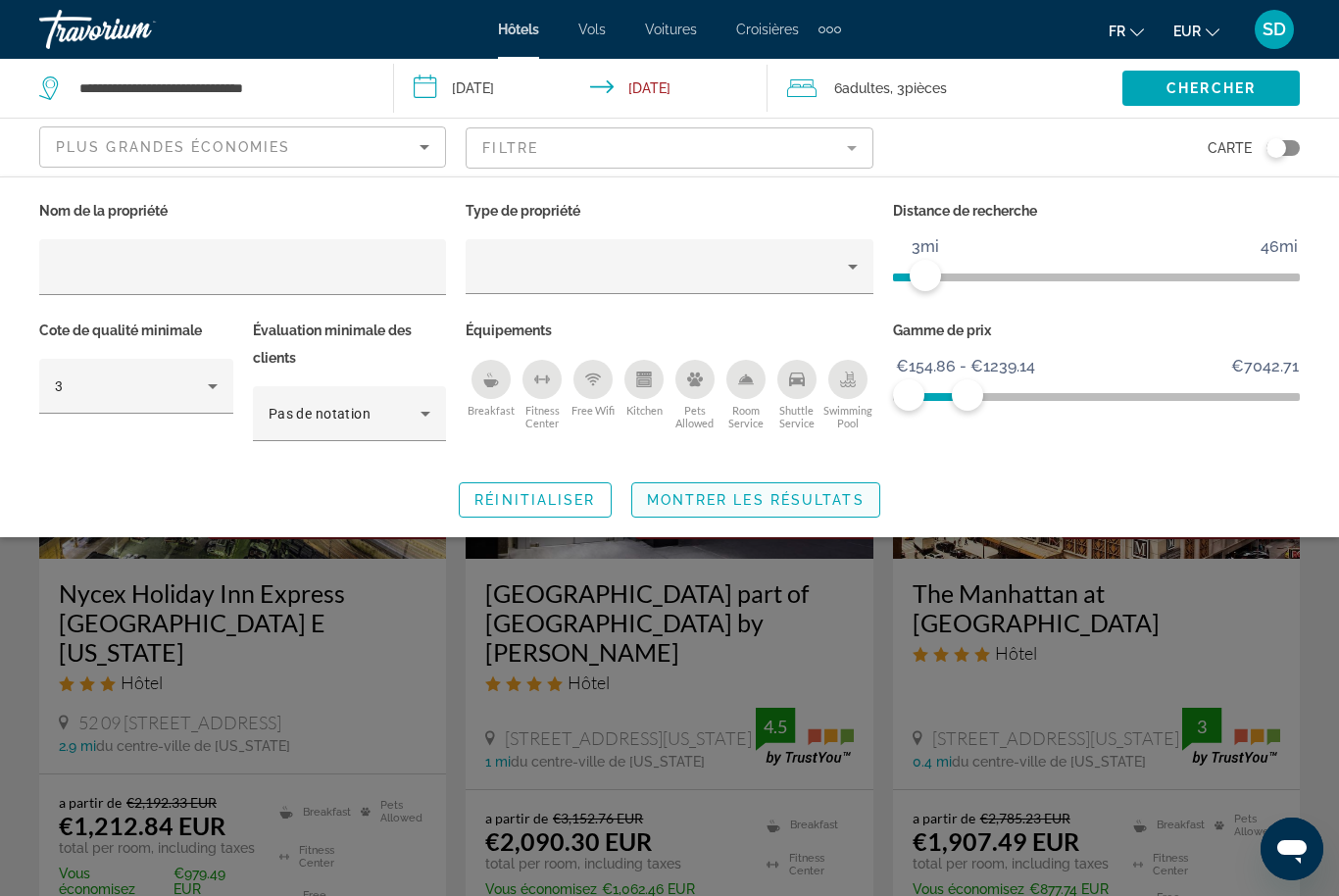
click at [848, 498] on span "Montrer les résultats" at bounding box center [756, 500] width 218 height 16
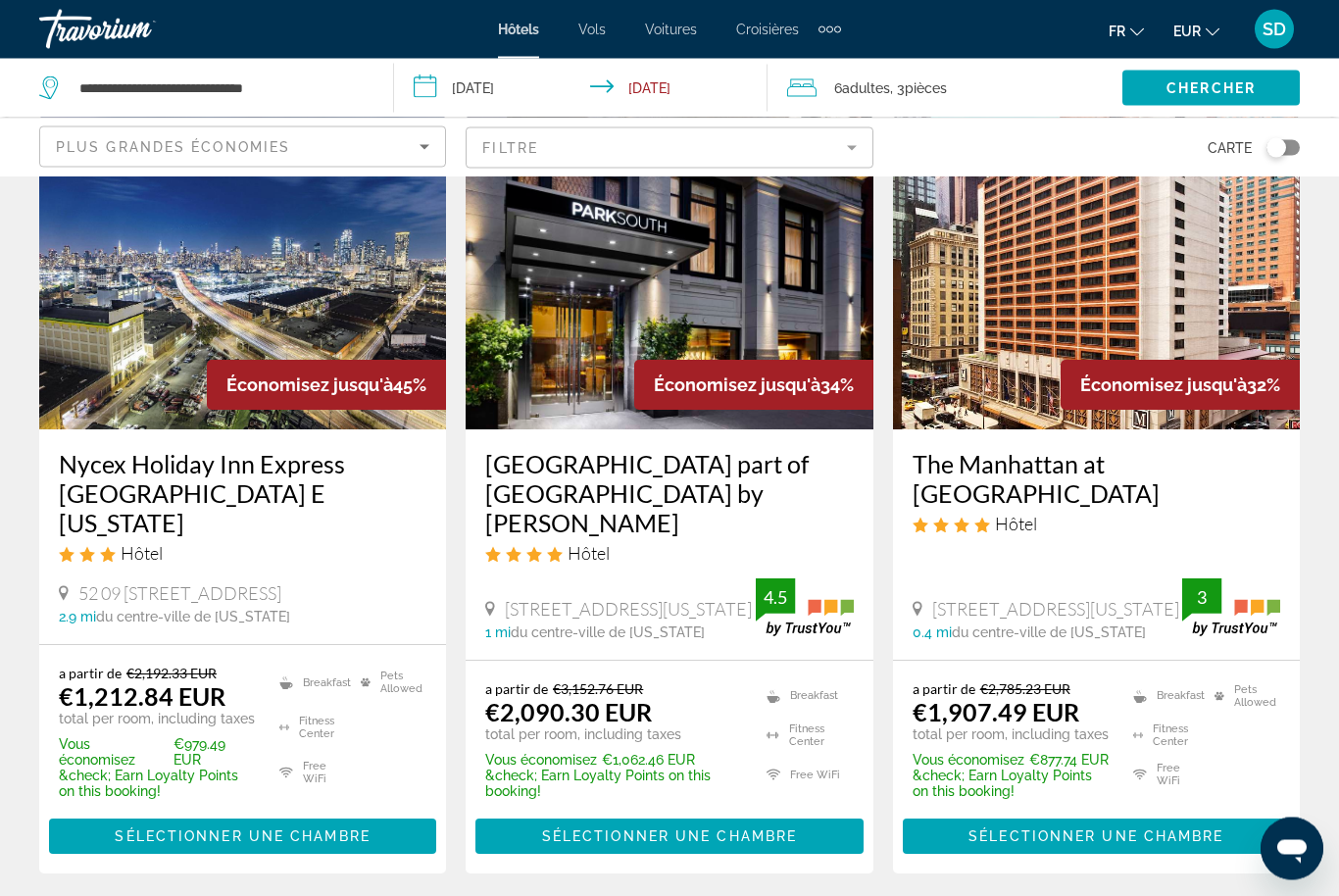
click at [1006, 355] on img "Main content" at bounding box center [1096, 274] width 406 height 313
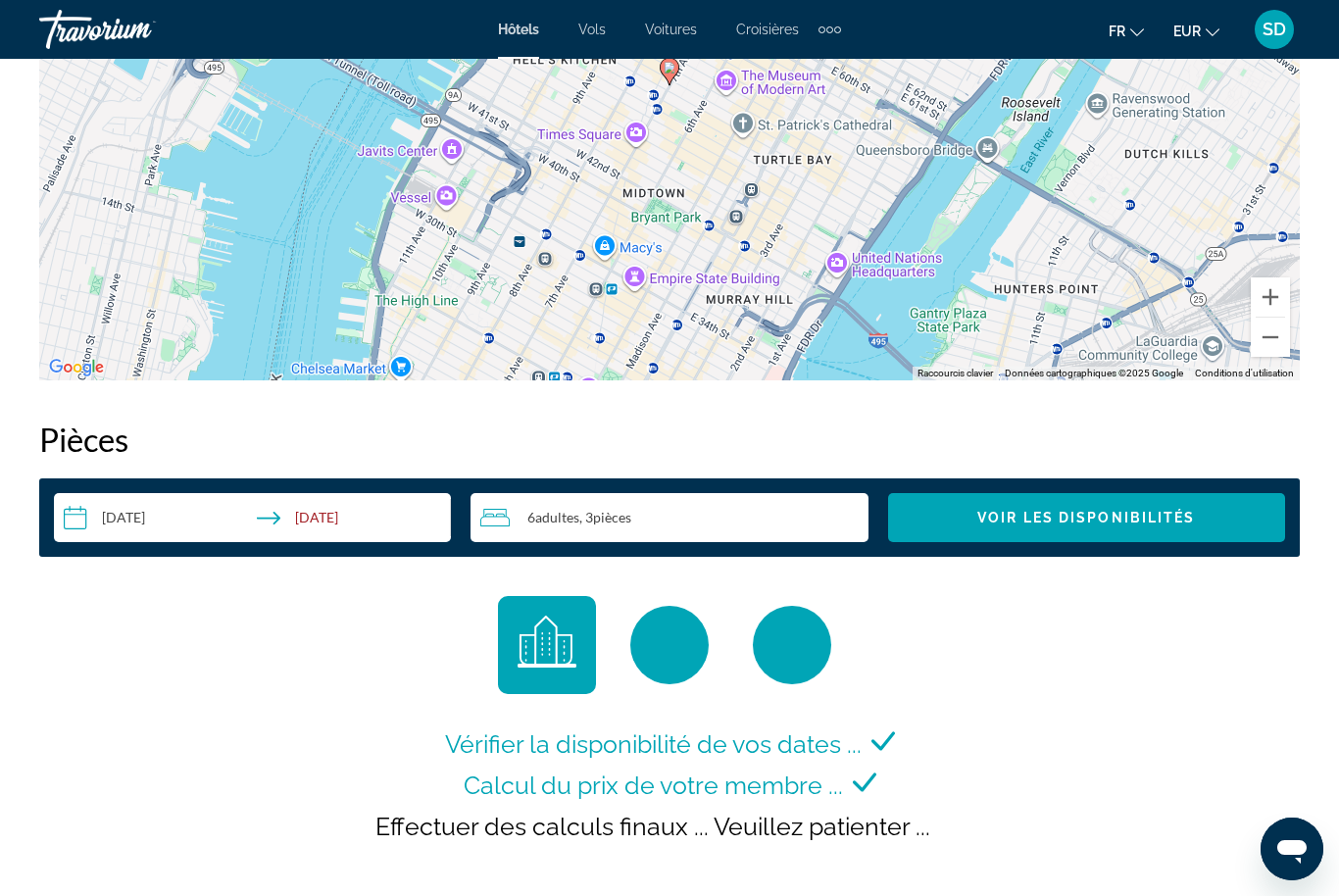
scroll to position [2520, 0]
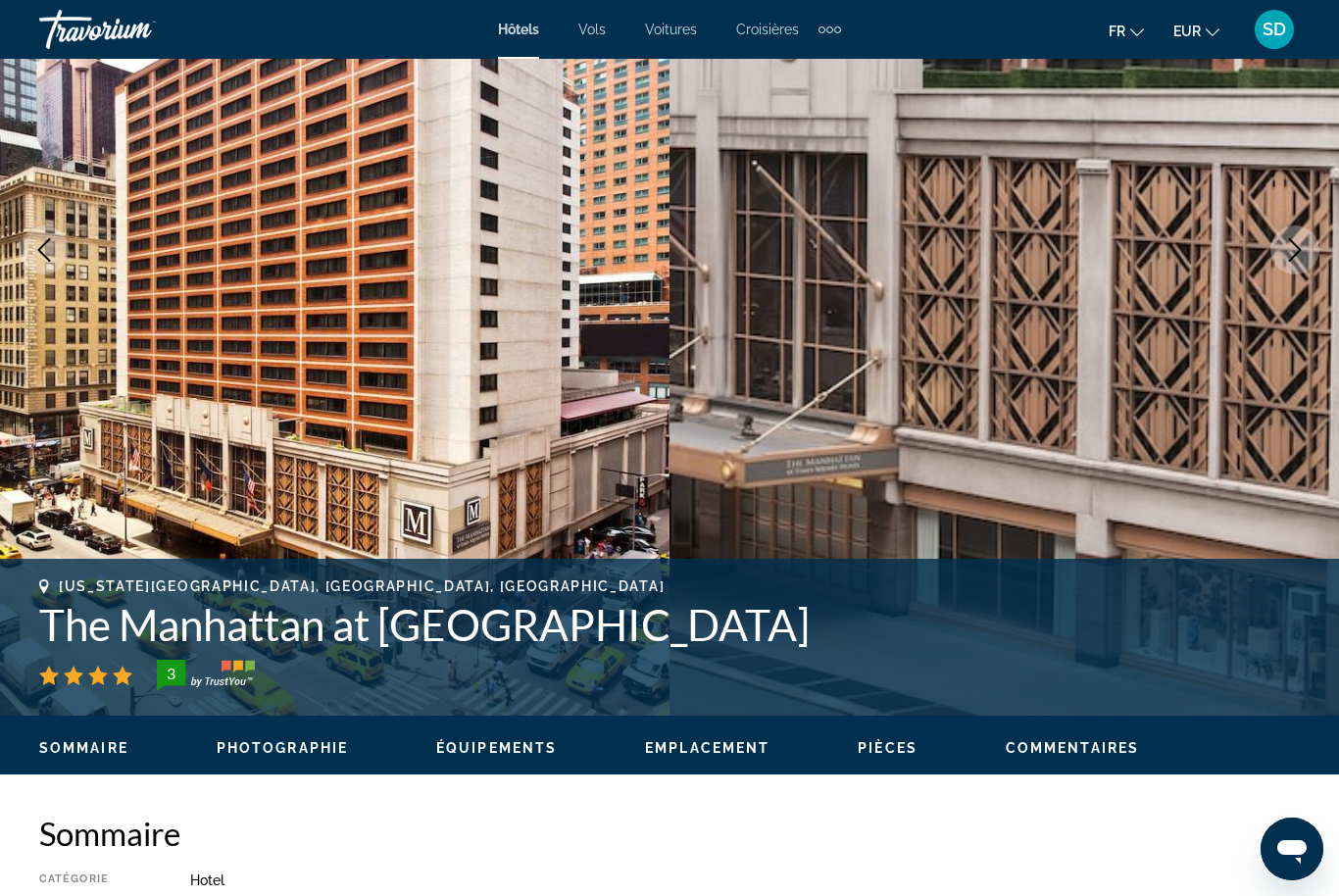
scroll to position [285, 0]
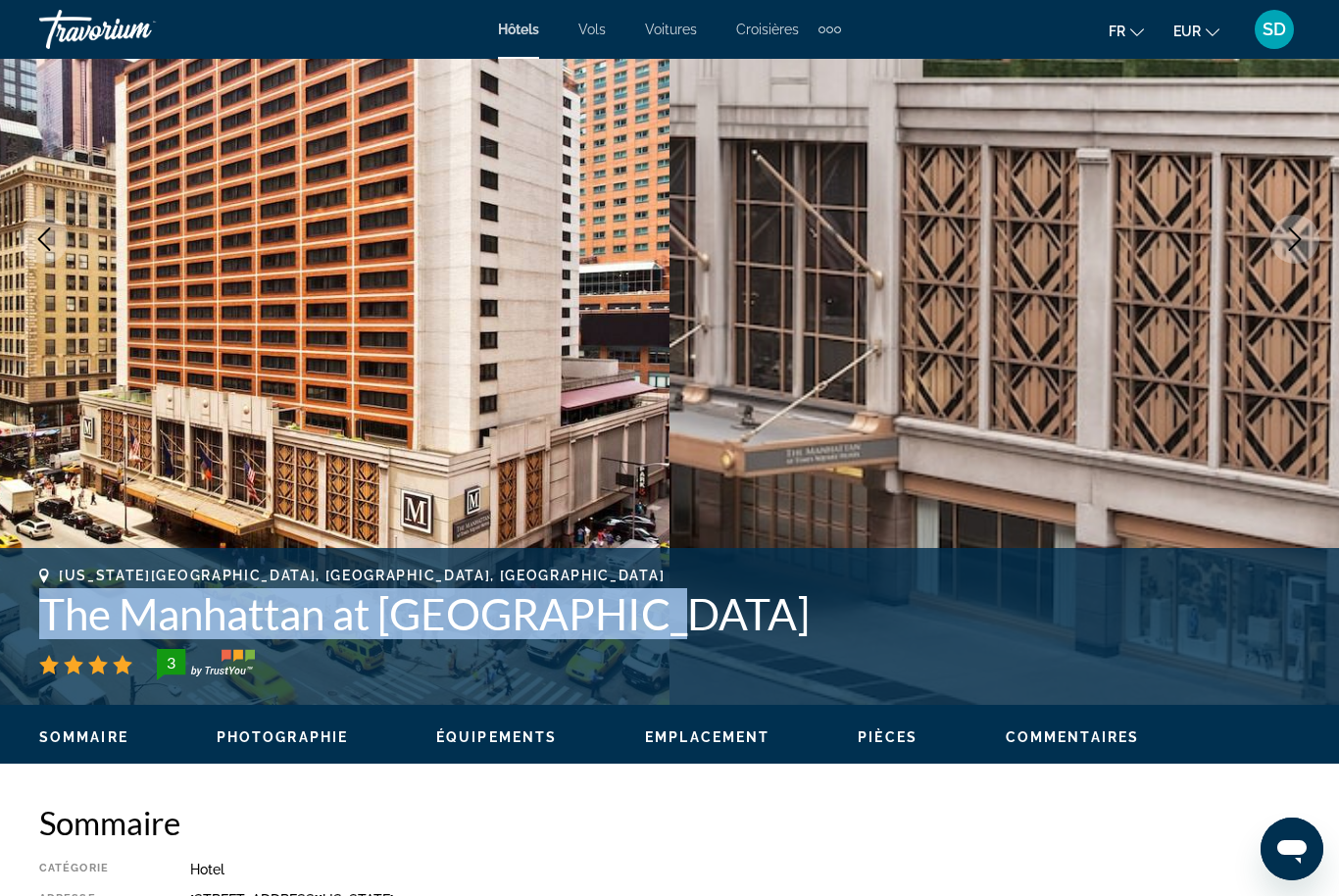
copy h1 "The Manhattan at [GEOGRAPHIC_DATA]"
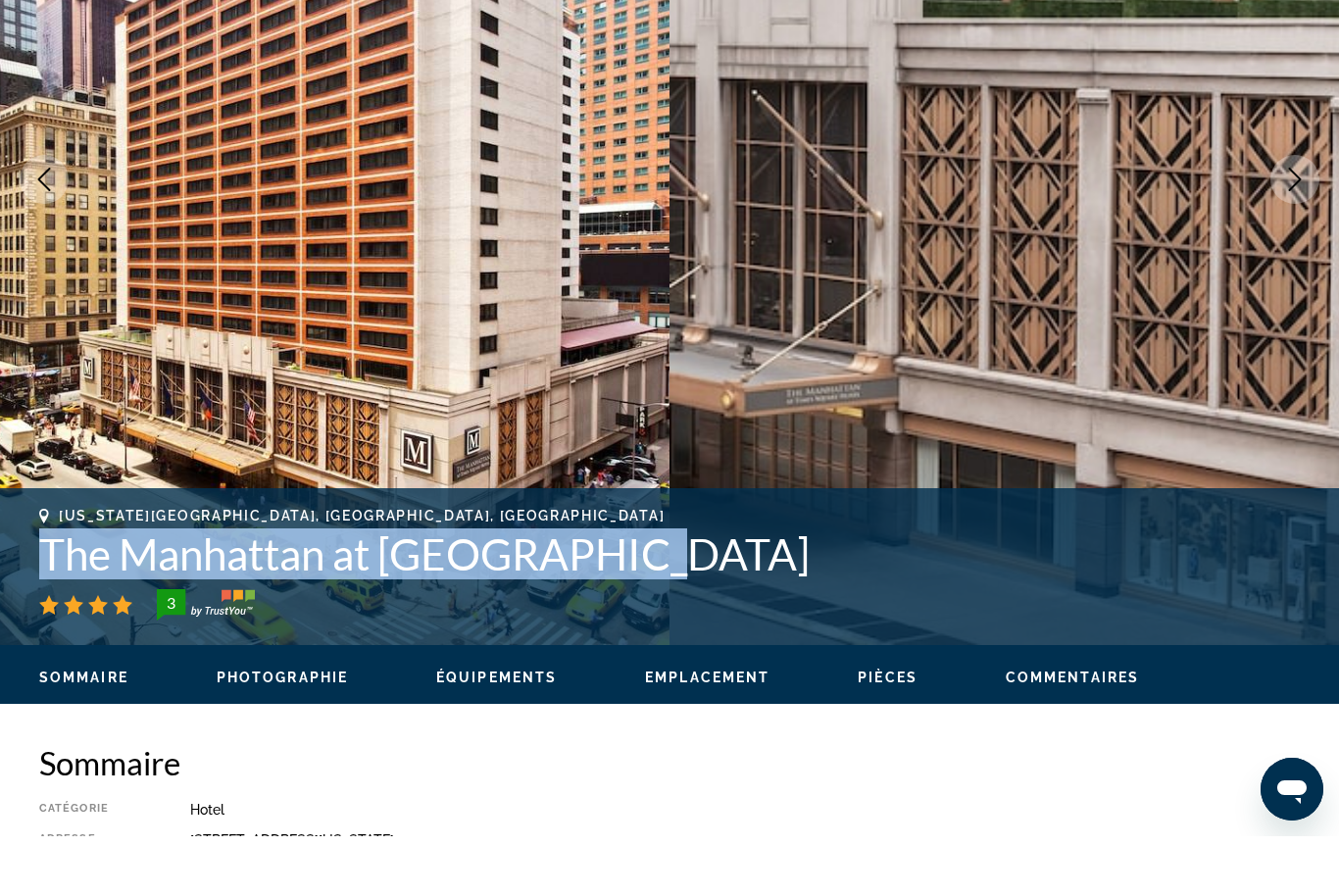
scroll to position [350, 0]
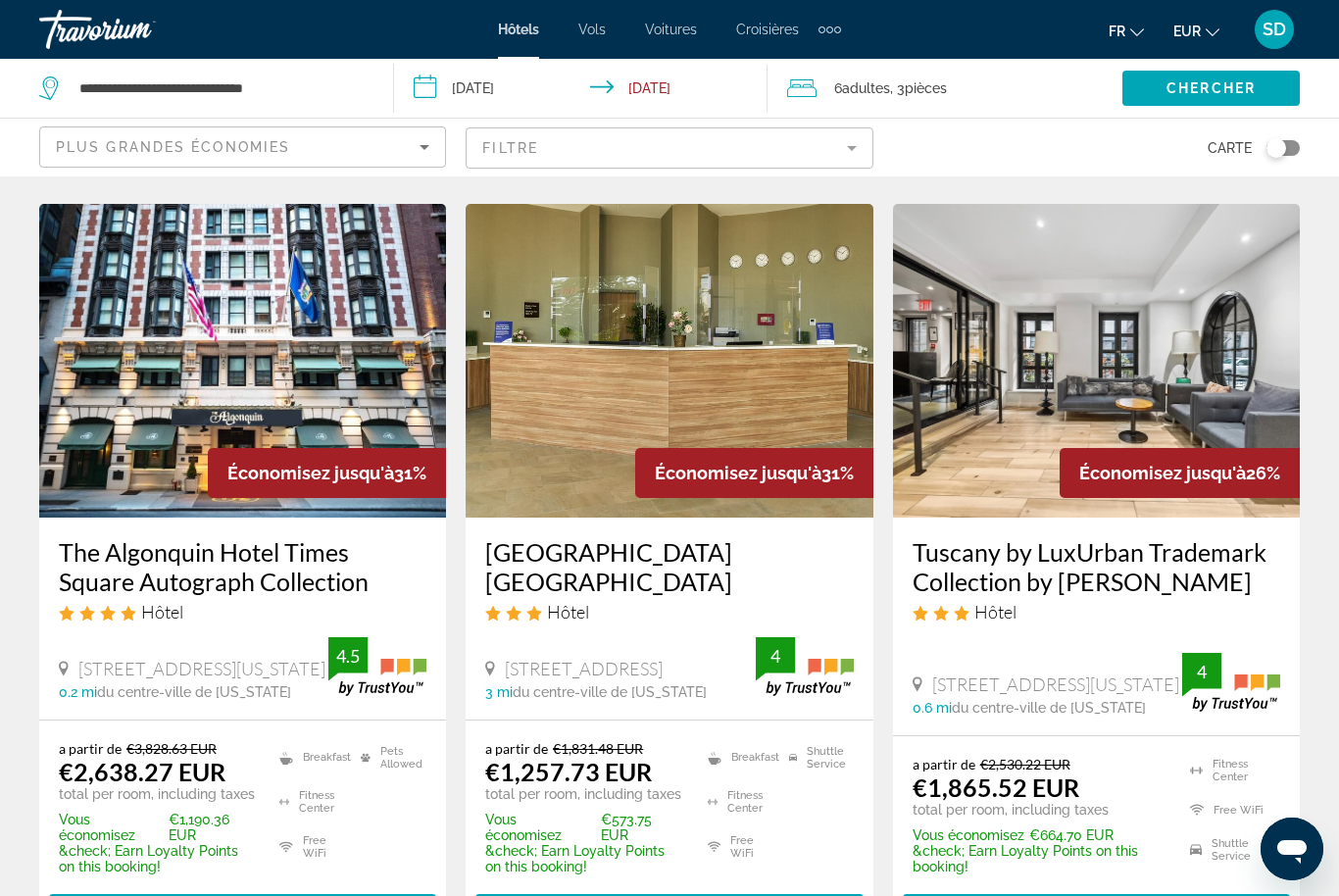
scroll to position [838, 0]
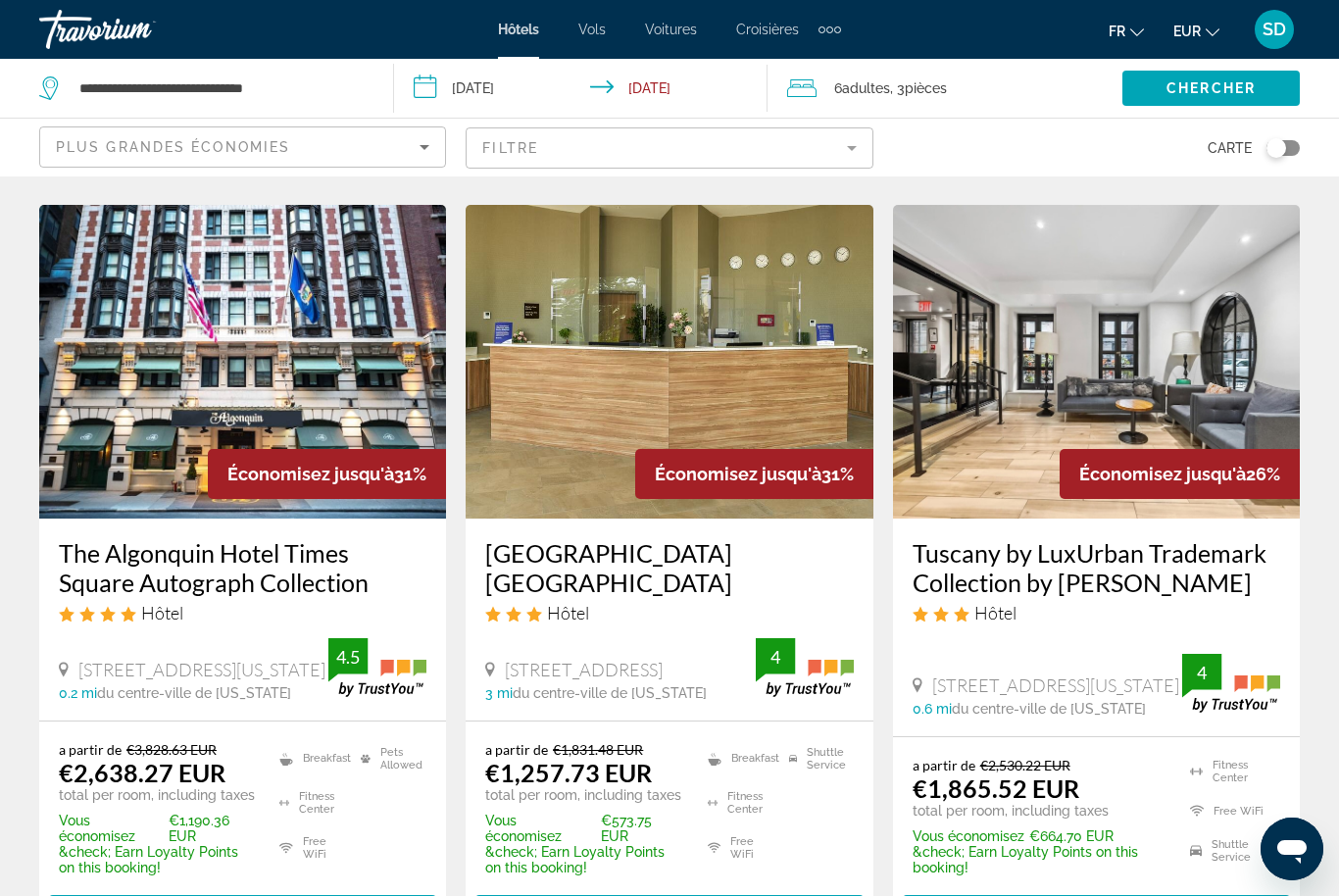
click at [1061, 353] on img "Main content" at bounding box center [1096, 362] width 406 height 313
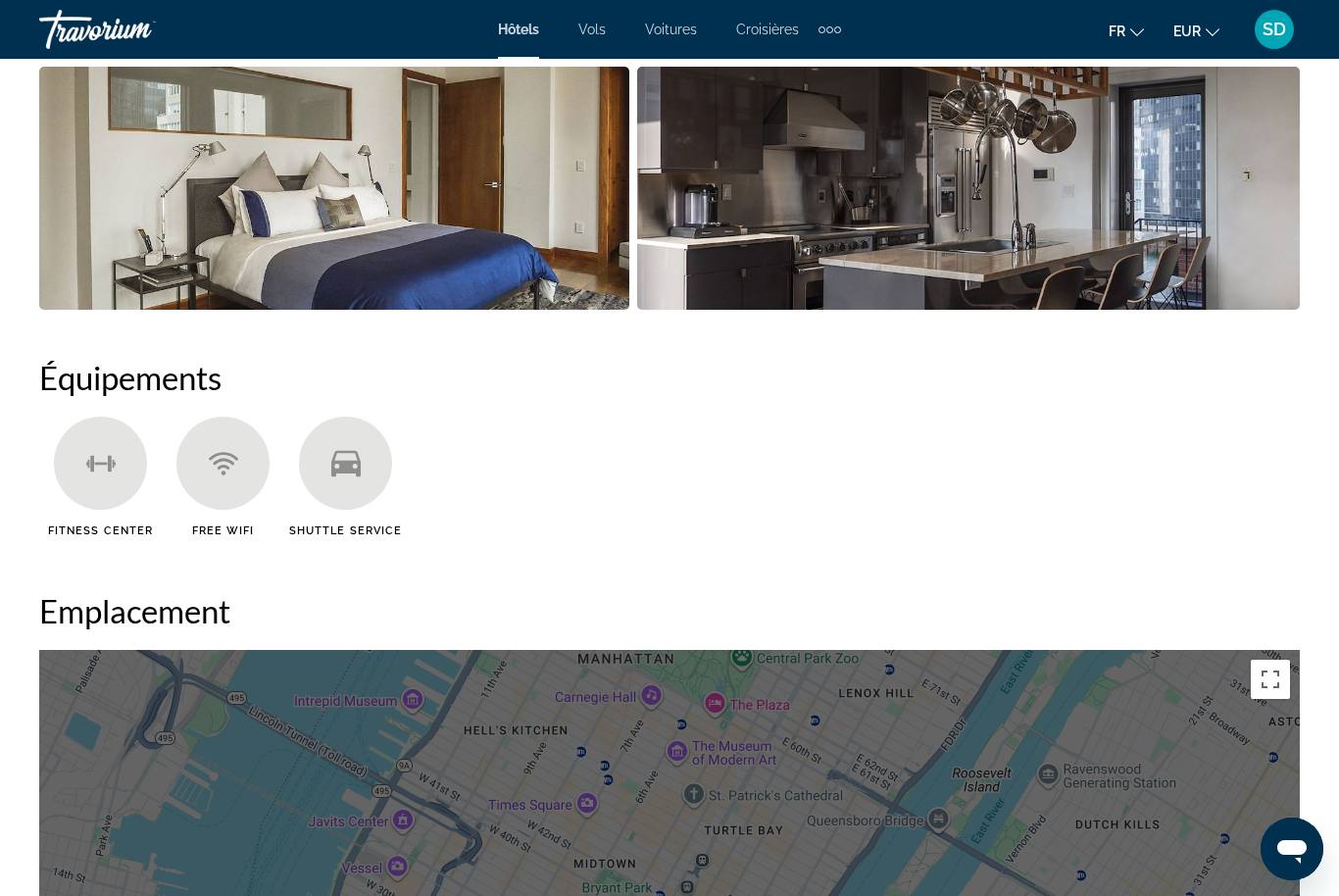
scroll to position [1477, 0]
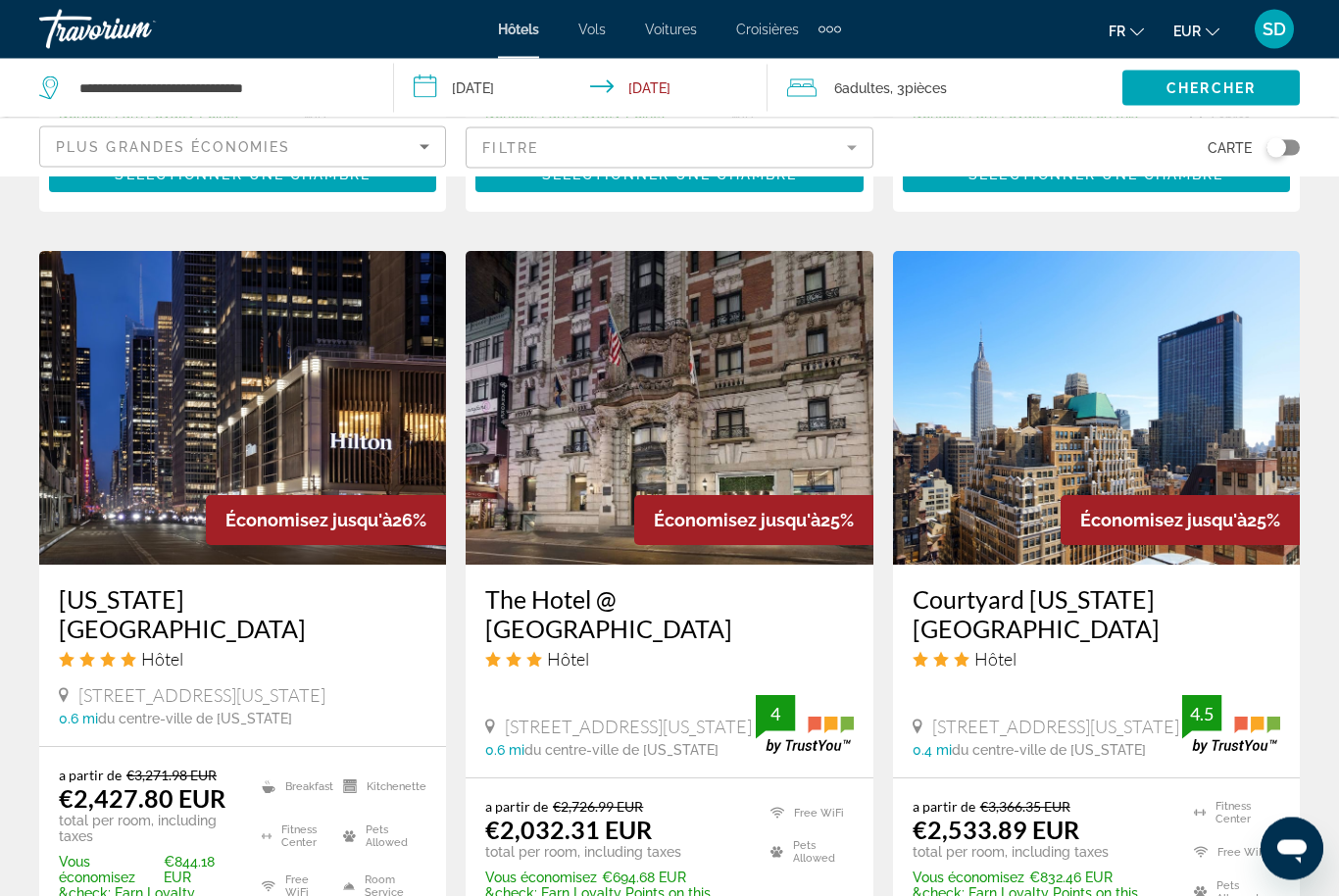
click at [645, 347] on img "Main content" at bounding box center [669, 408] width 406 height 313
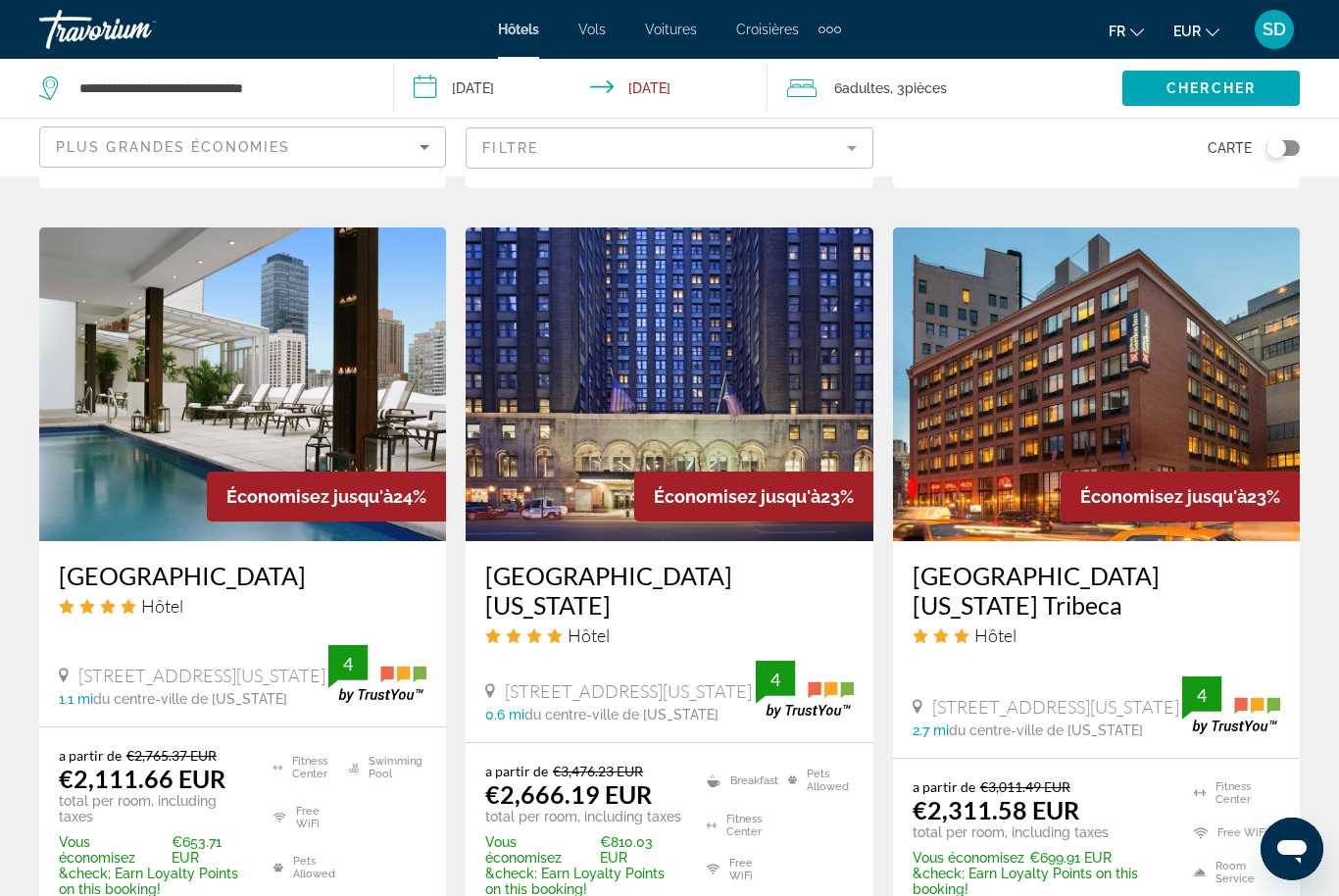
click at [157, 375] on img "Main content" at bounding box center [243, 384] width 406 height 313
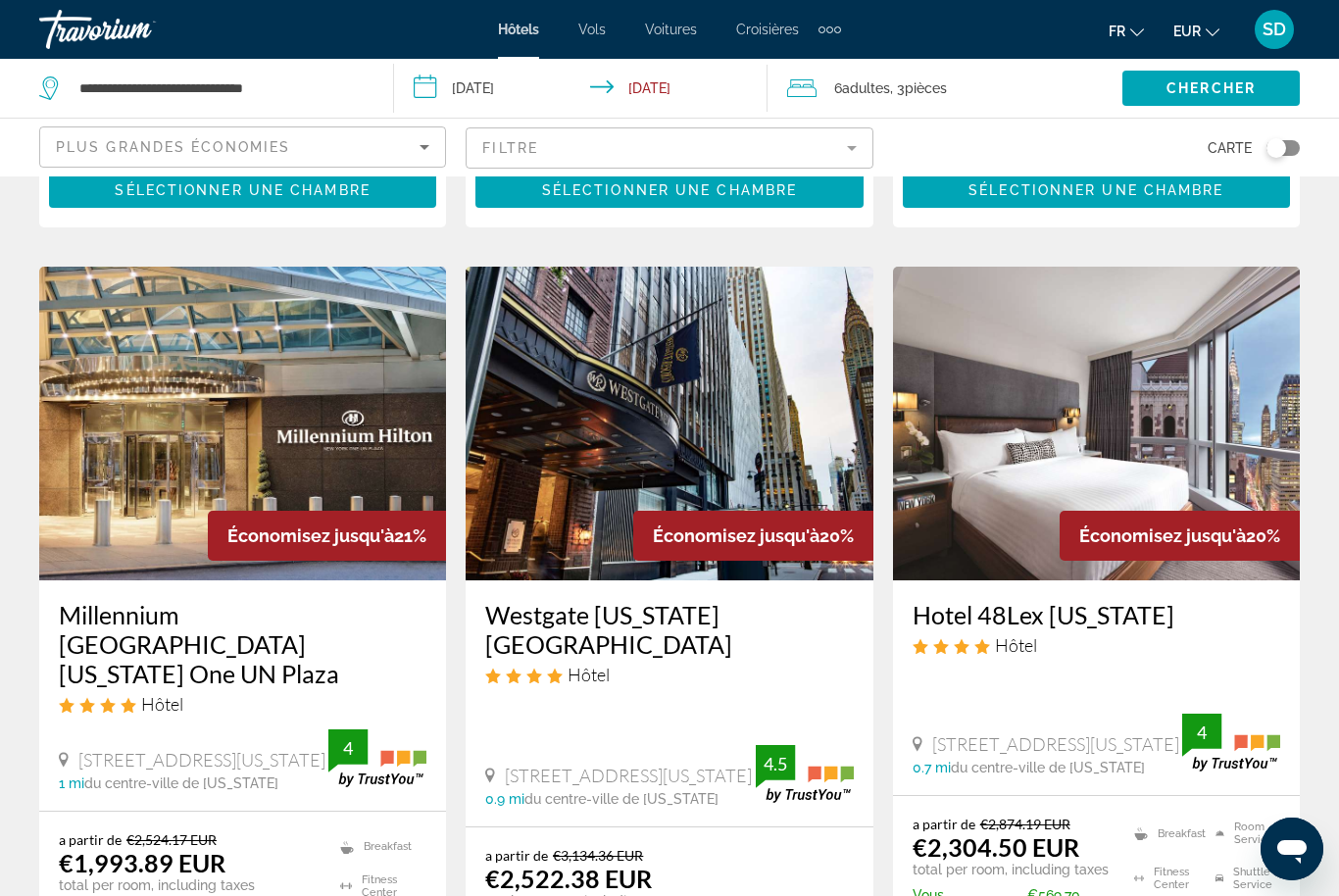
click at [315, 419] on img "Main content" at bounding box center [243, 423] width 406 height 313
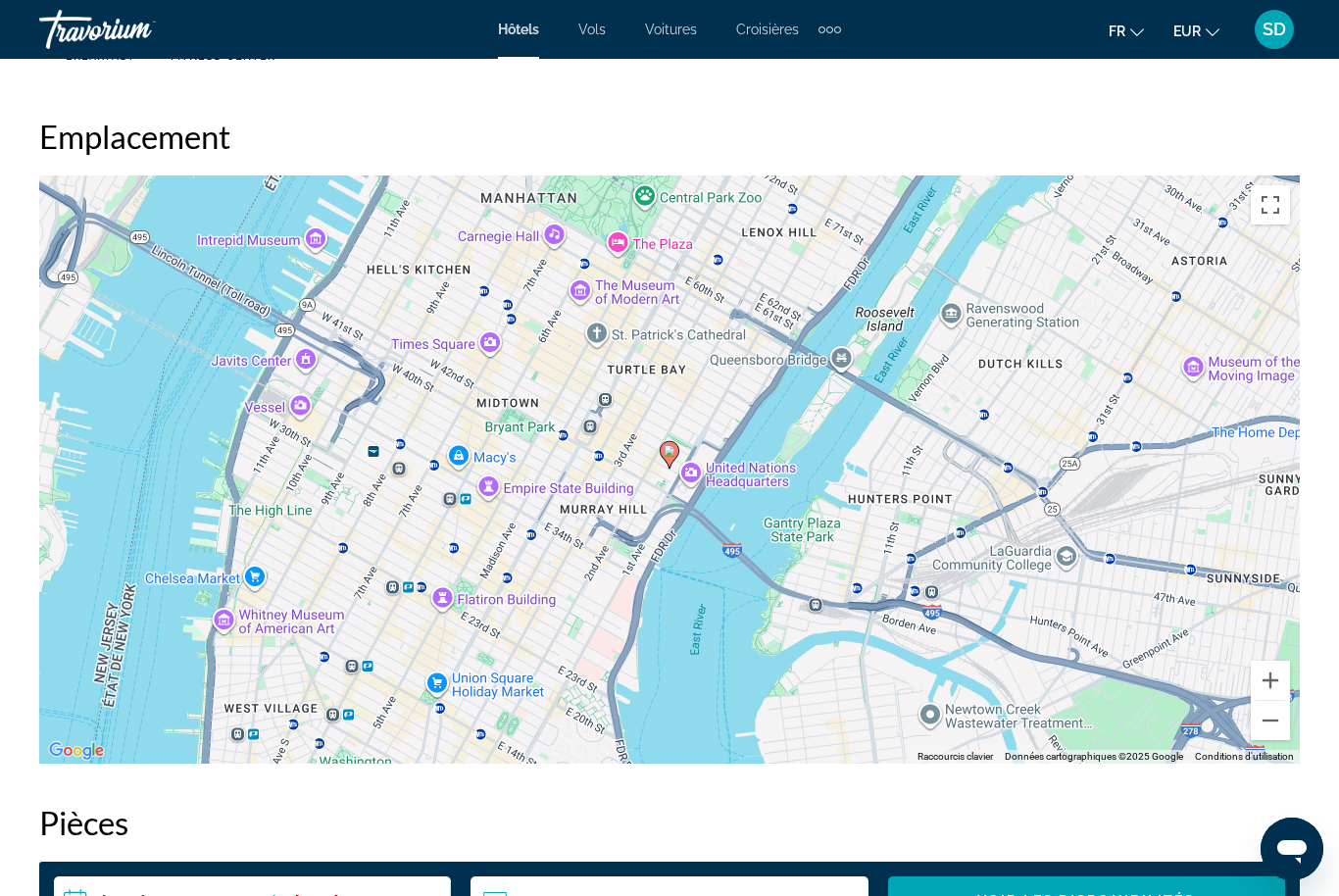
scroll to position [2082, 0]
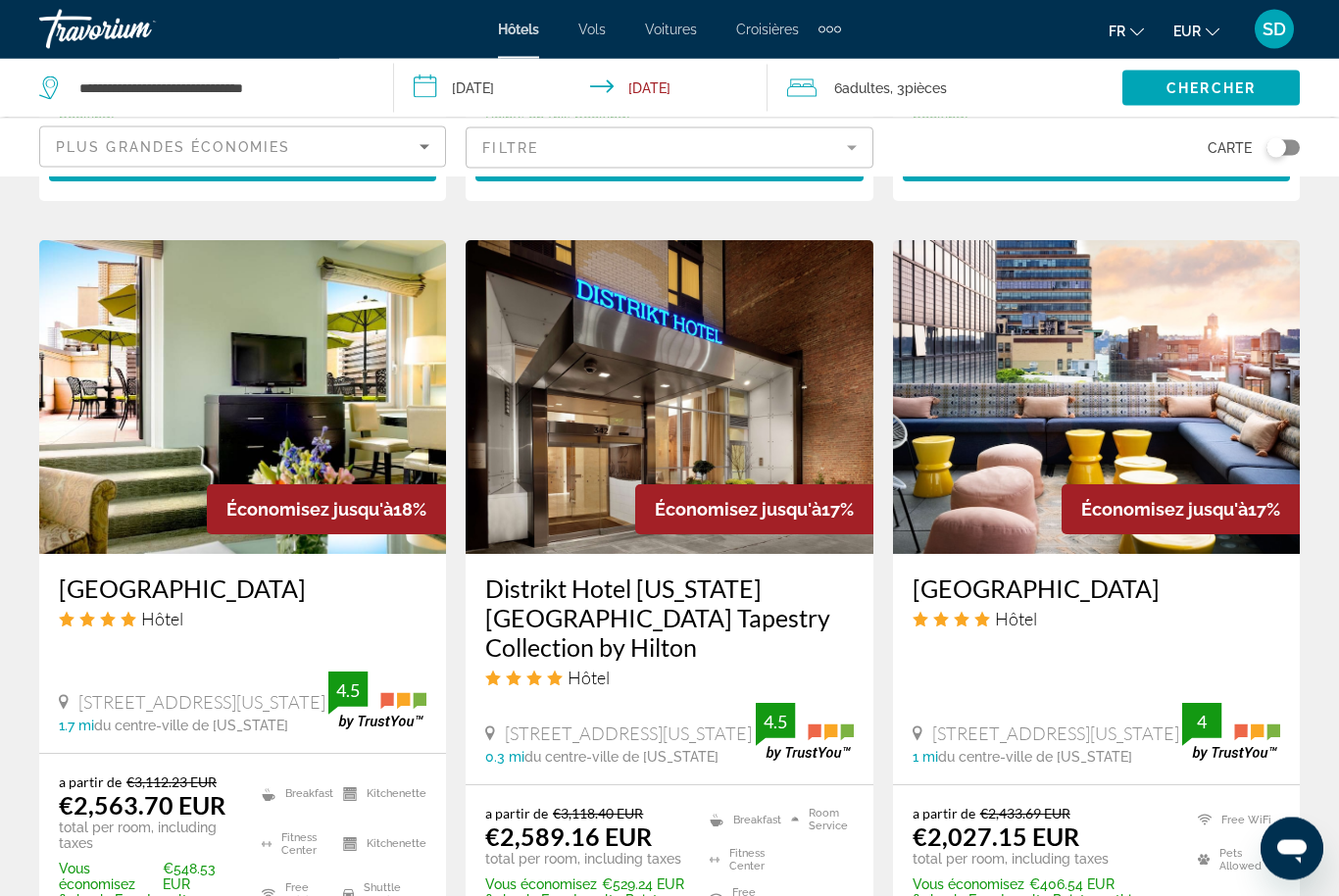
scroll to position [2330, 0]
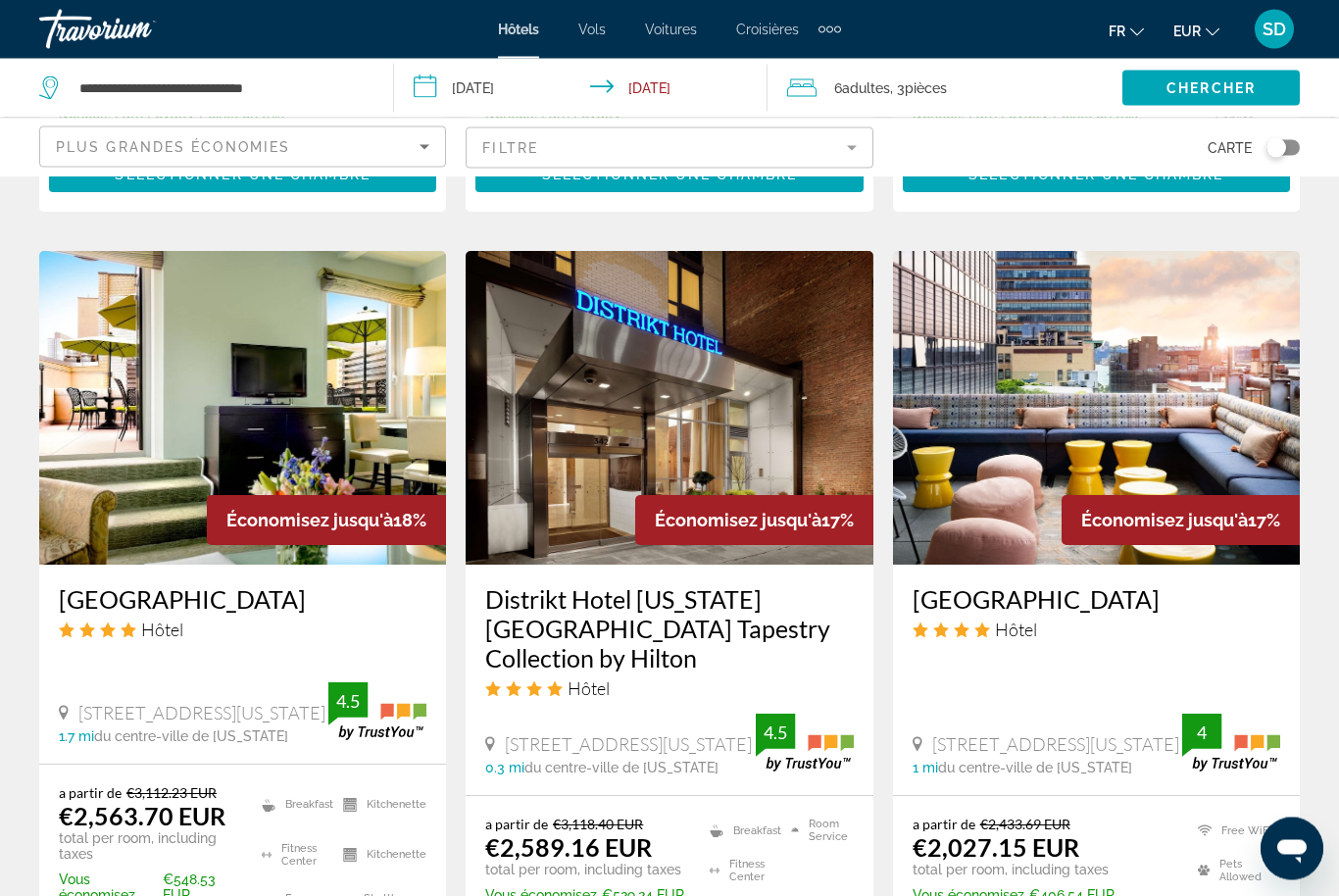
click at [1106, 352] on img "Main content" at bounding box center [1096, 408] width 406 height 313
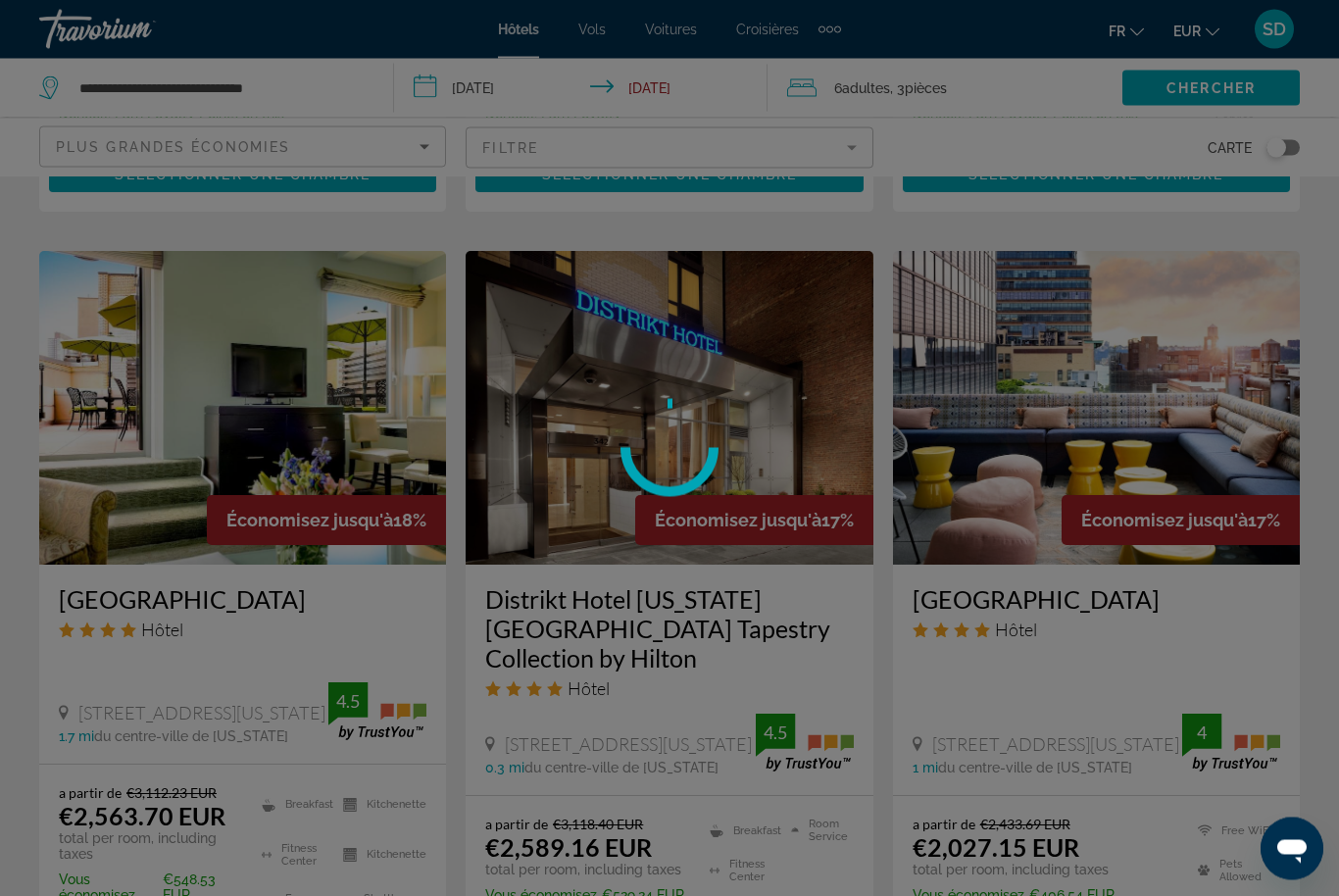
scroll to position [2331, 0]
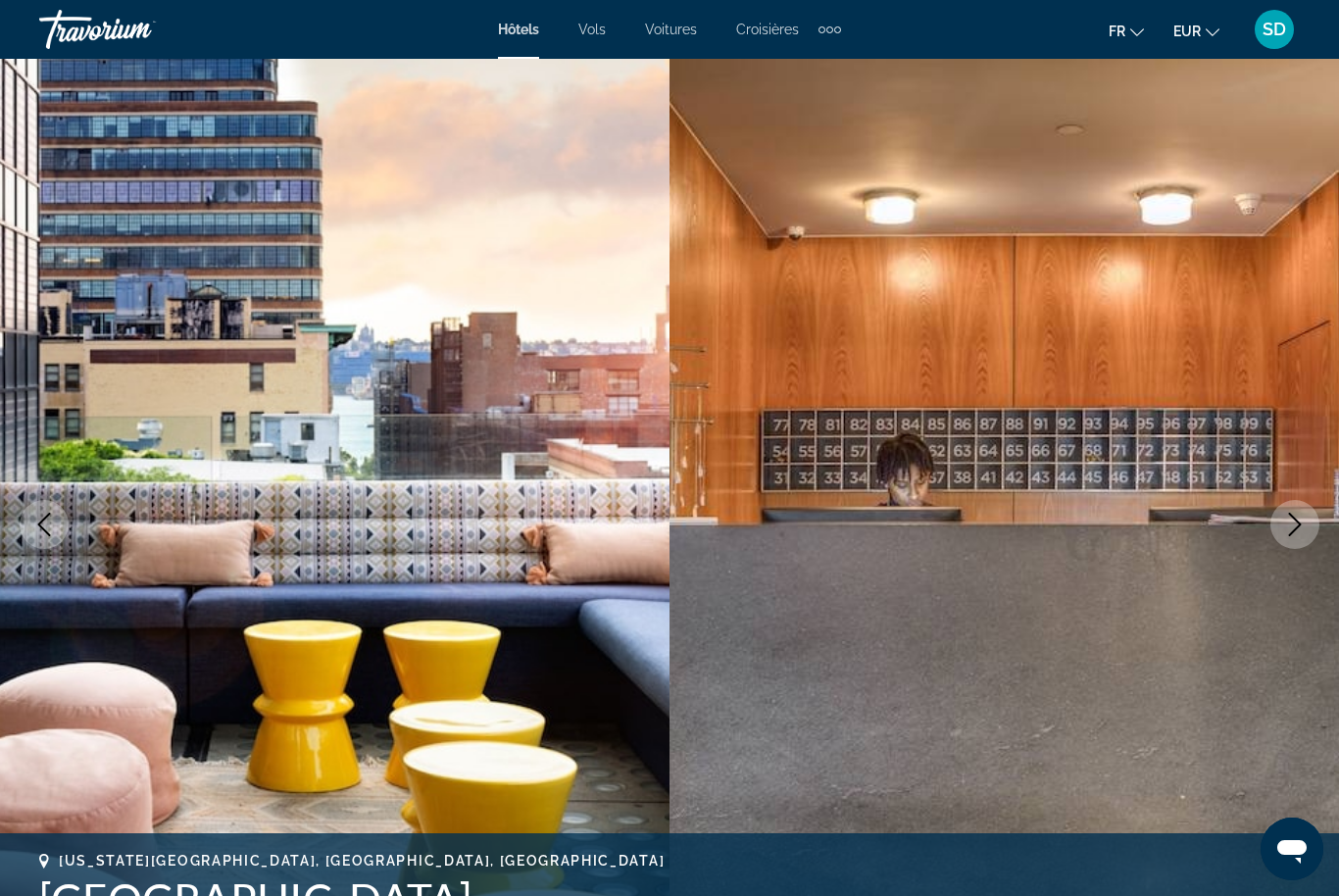
click at [1276, 529] on button "Next image" at bounding box center [1294, 523] width 49 height 49
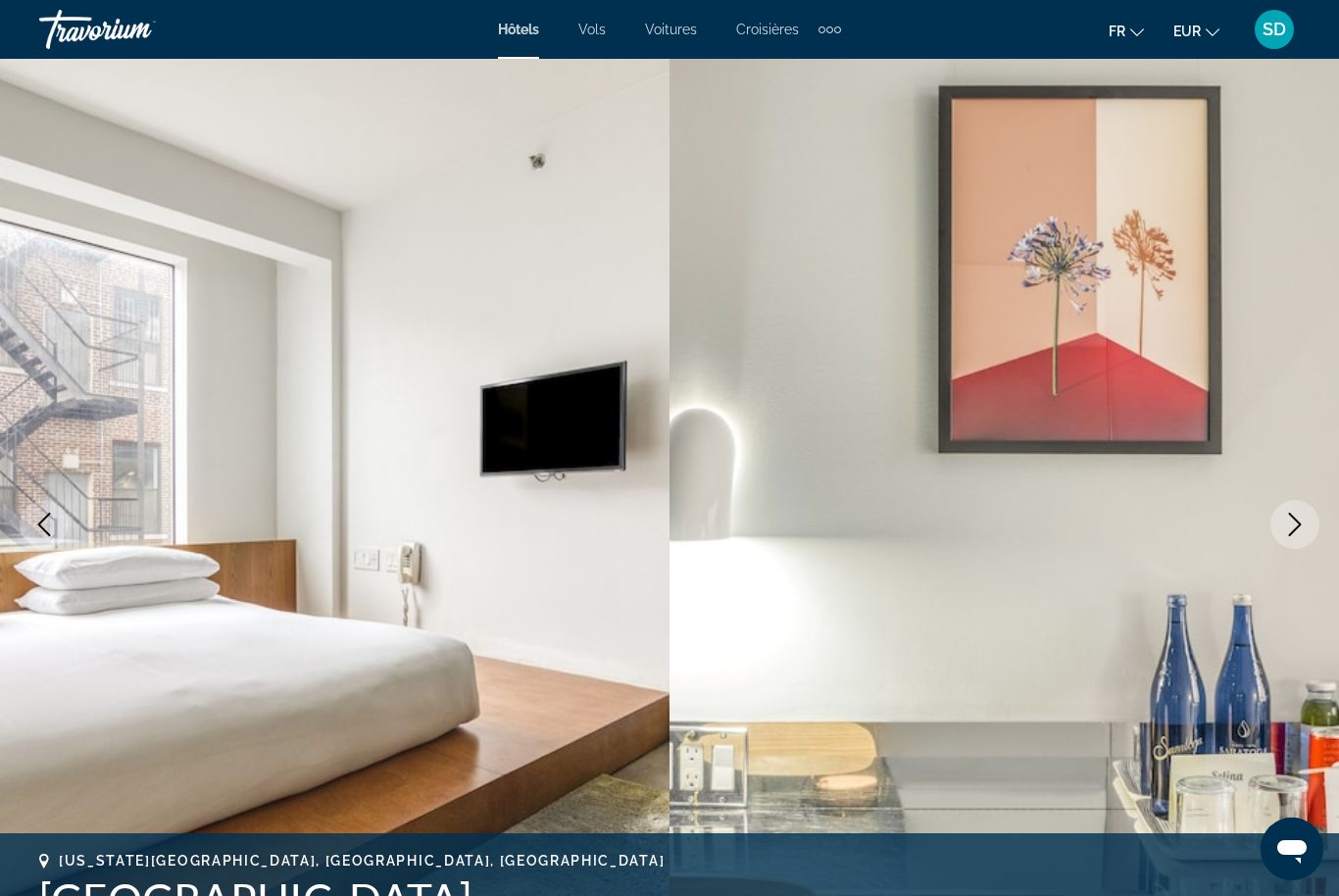
click at [1283, 536] on button "Next image" at bounding box center [1294, 523] width 49 height 49
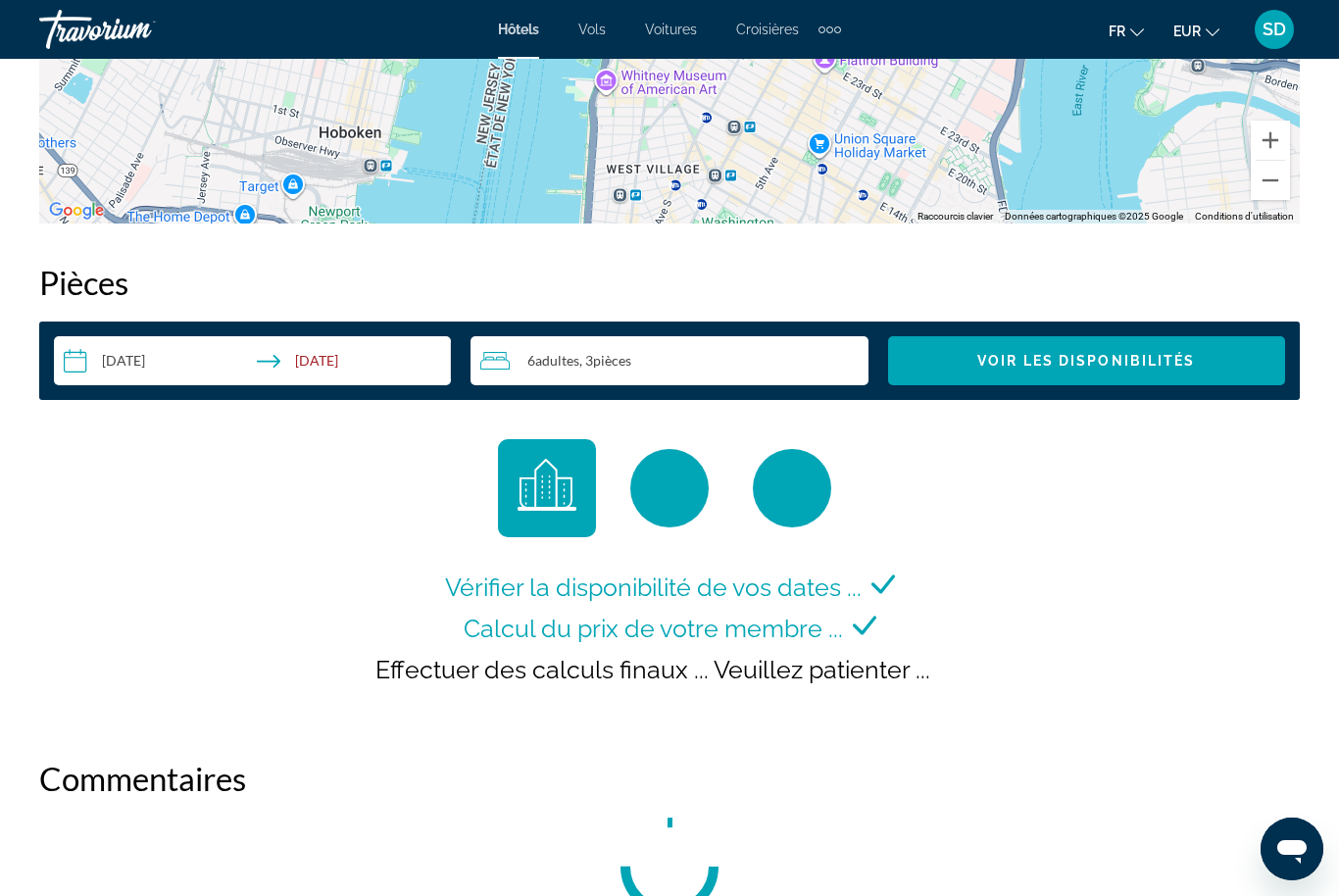
scroll to position [0, -1]
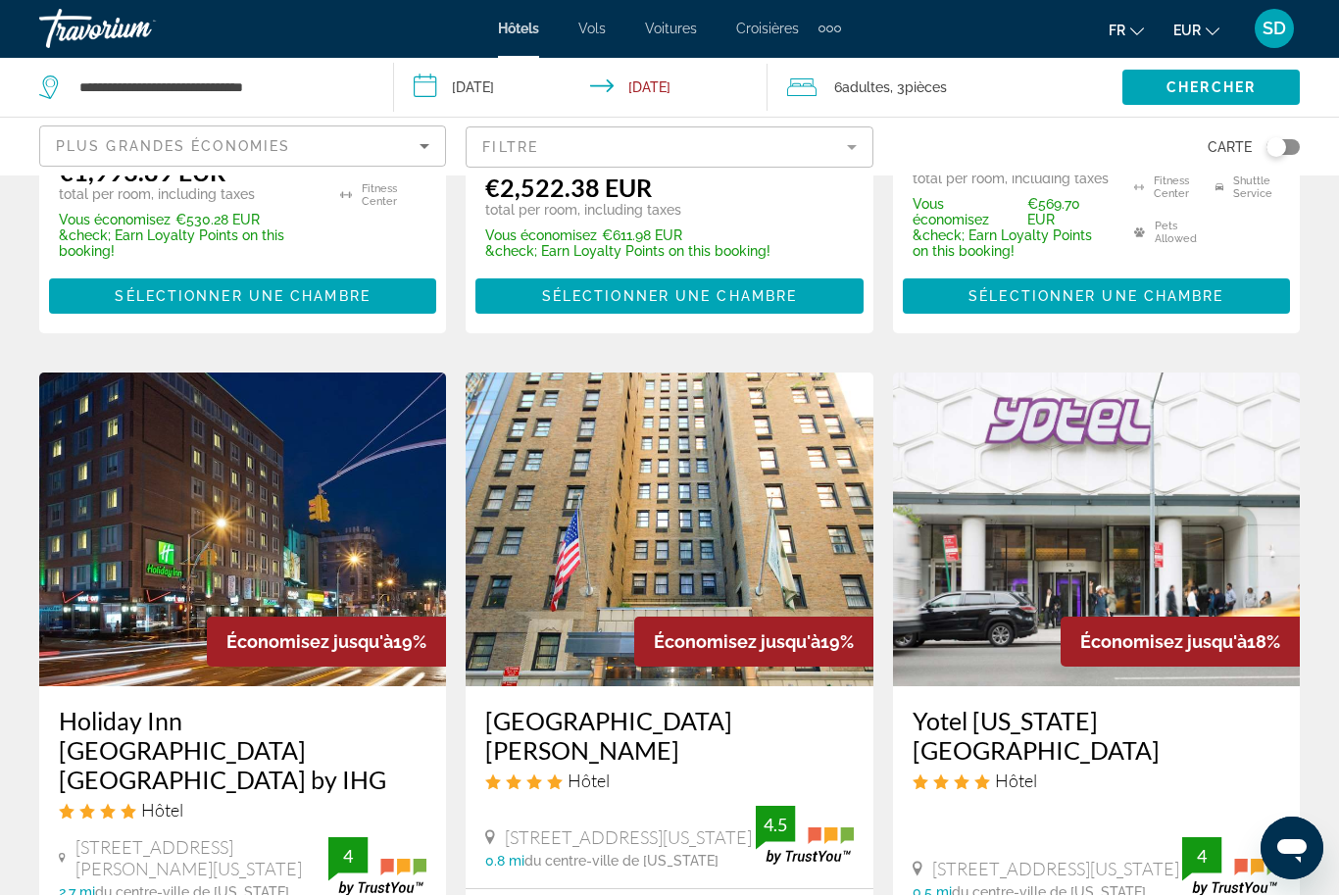
click at [1207, 502] on img "Main content" at bounding box center [1096, 530] width 406 height 313
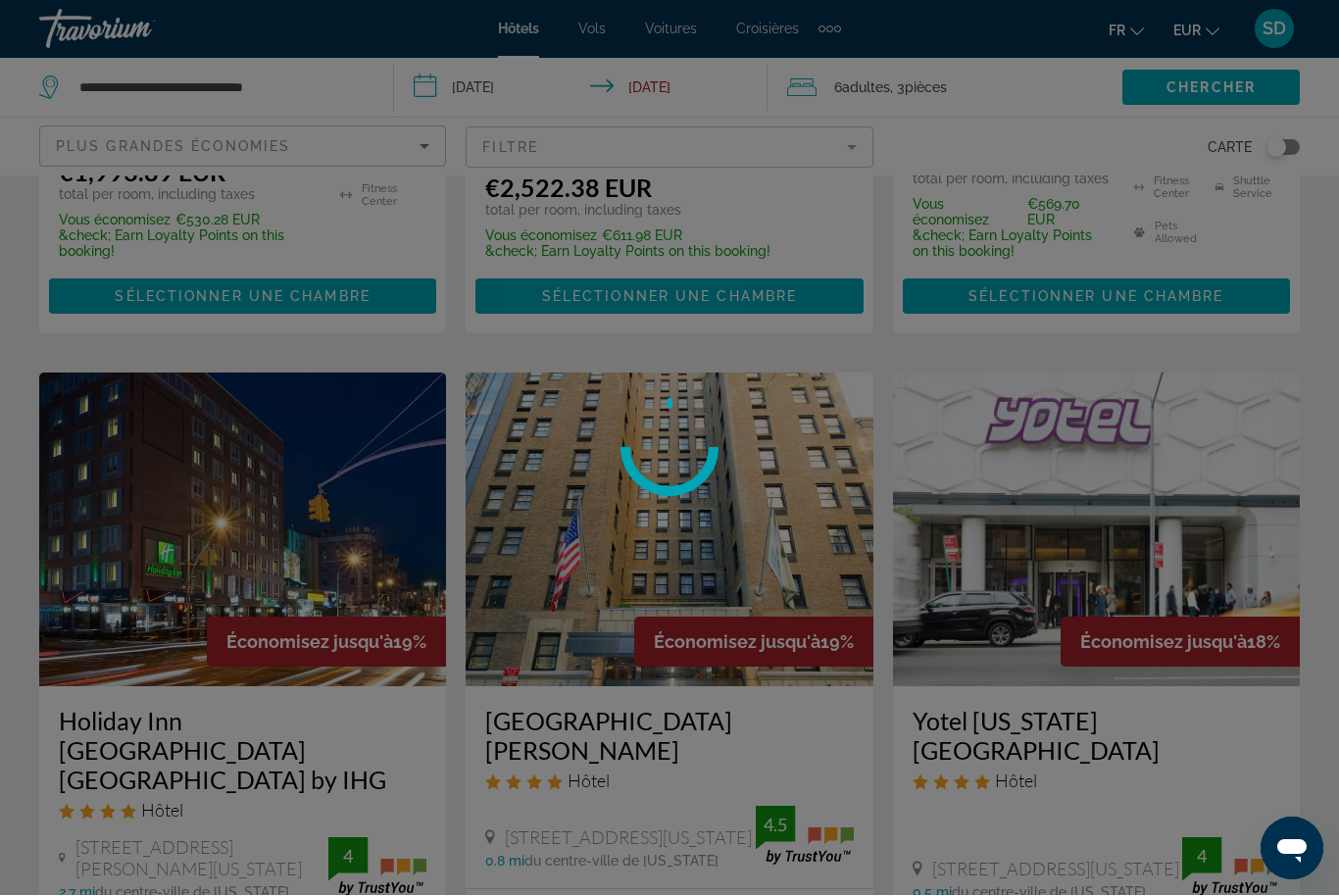
scroll to position [1409, 0]
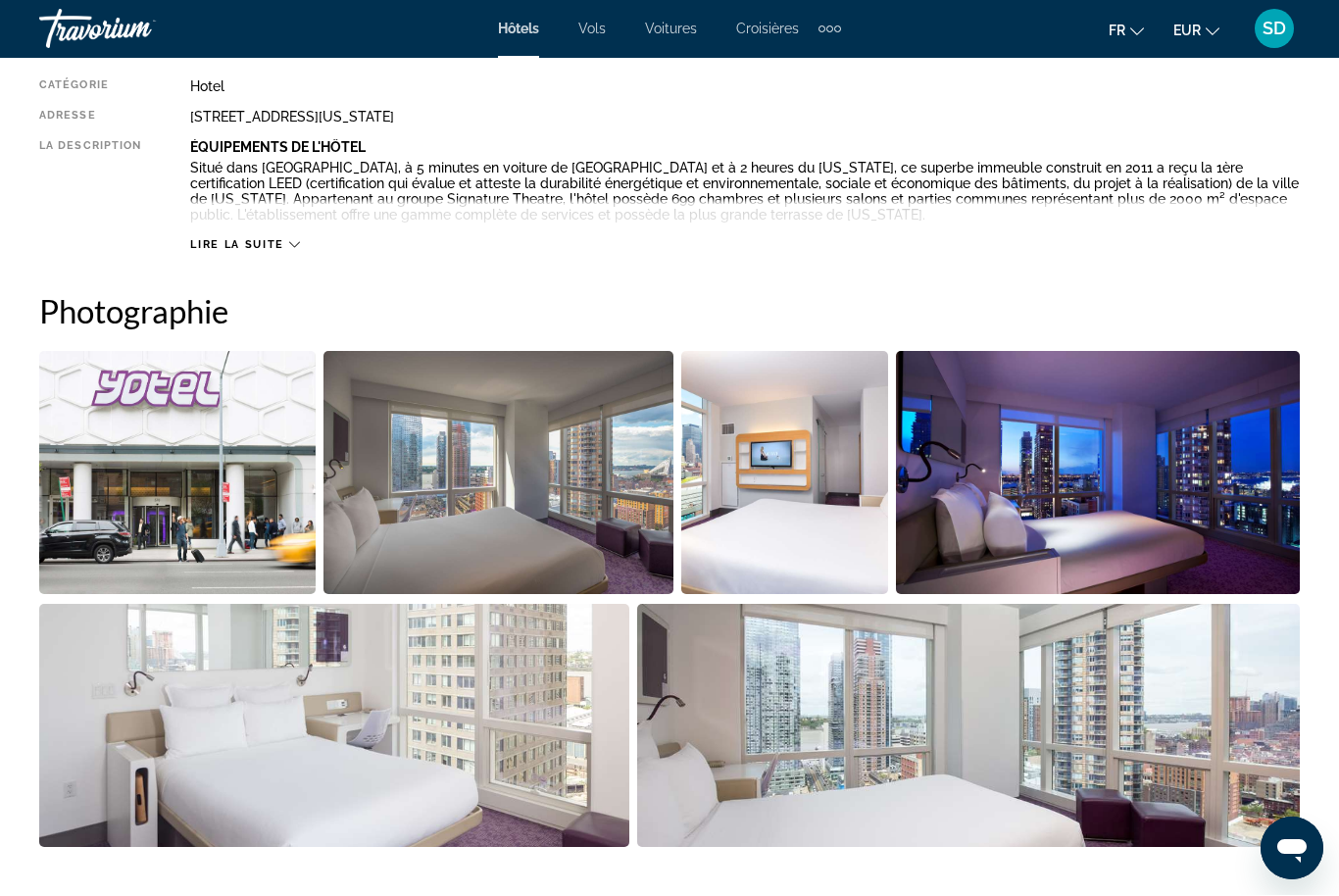
click at [222, 465] on img "Open full-screen image slider" at bounding box center [177, 473] width 277 height 243
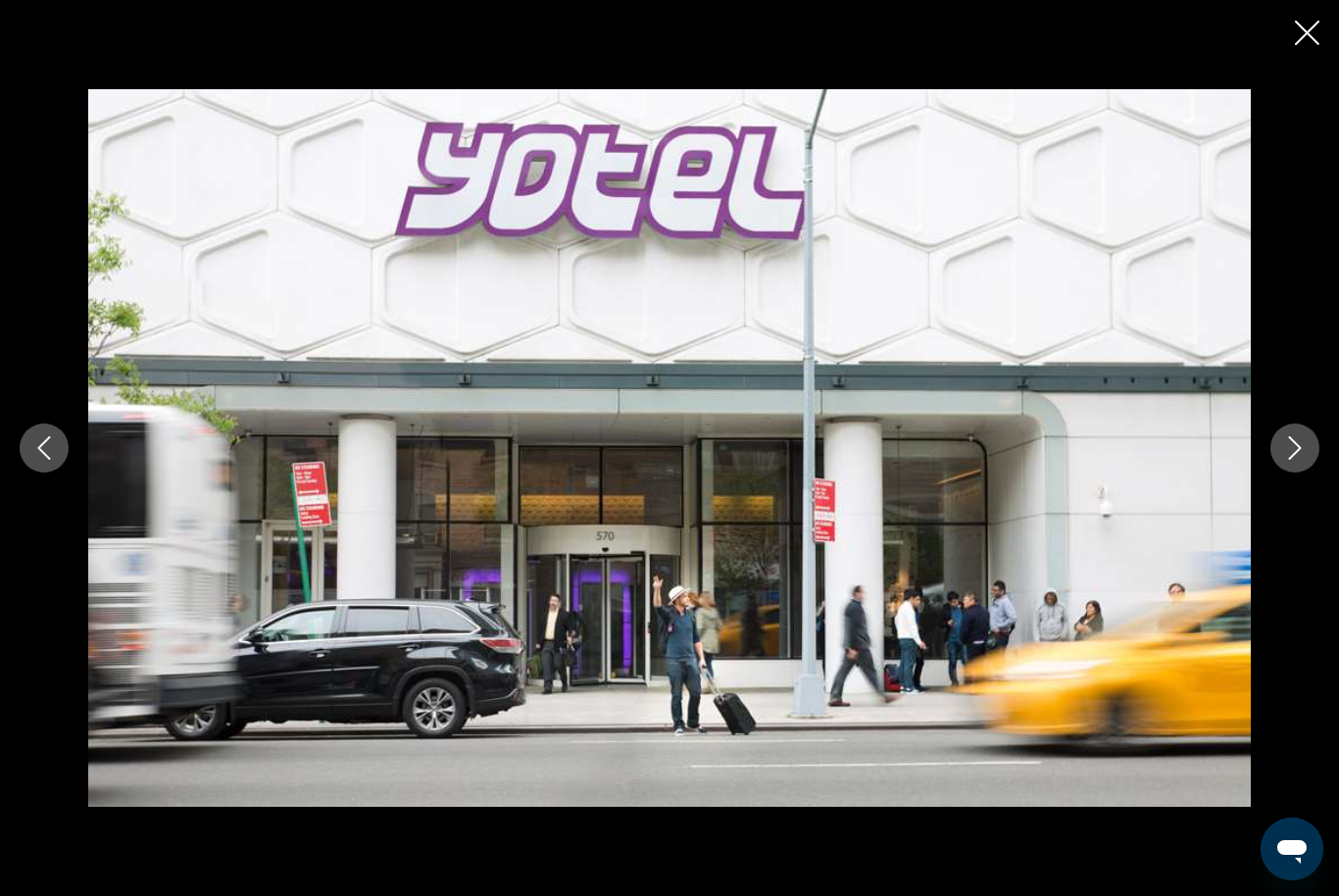
click at [1286, 457] on icon "Next image" at bounding box center [1295, 448] width 24 height 24
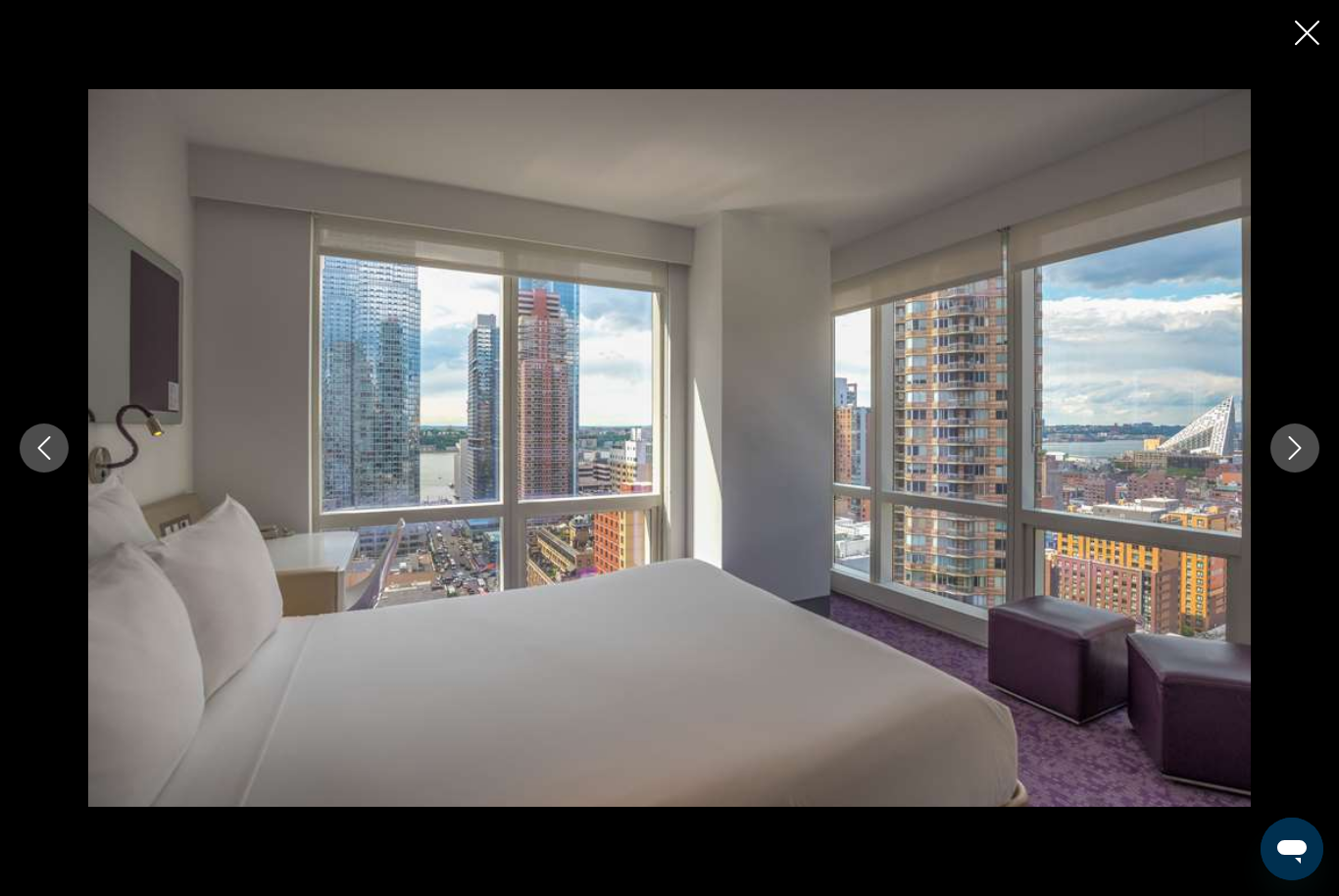
click at [1294, 450] on icon "Next image" at bounding box center [1295, 448] width 24 height 24
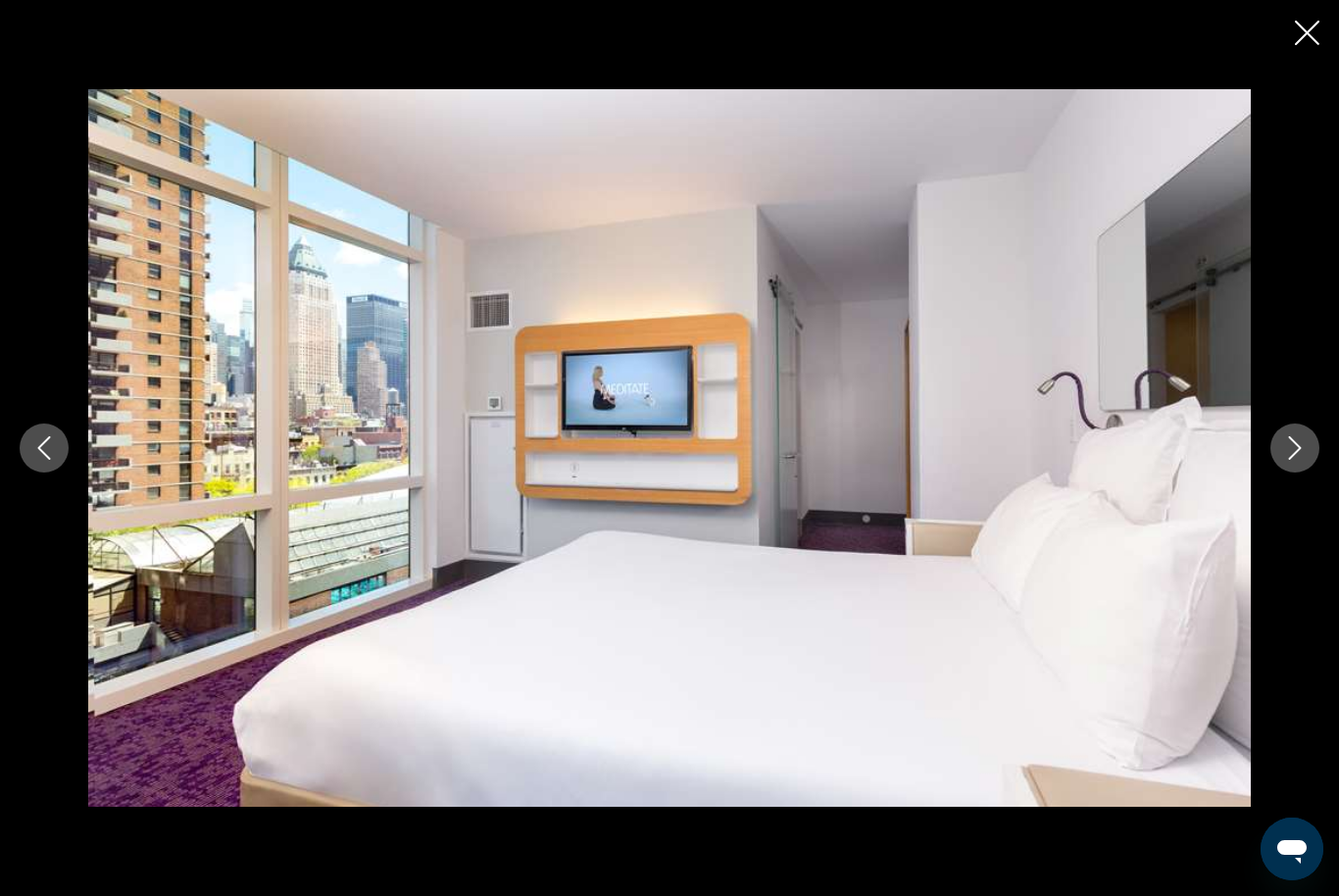
click at [1293, 453] on icon "Next image" at bounding box center [1295, 448] width 24 height 24
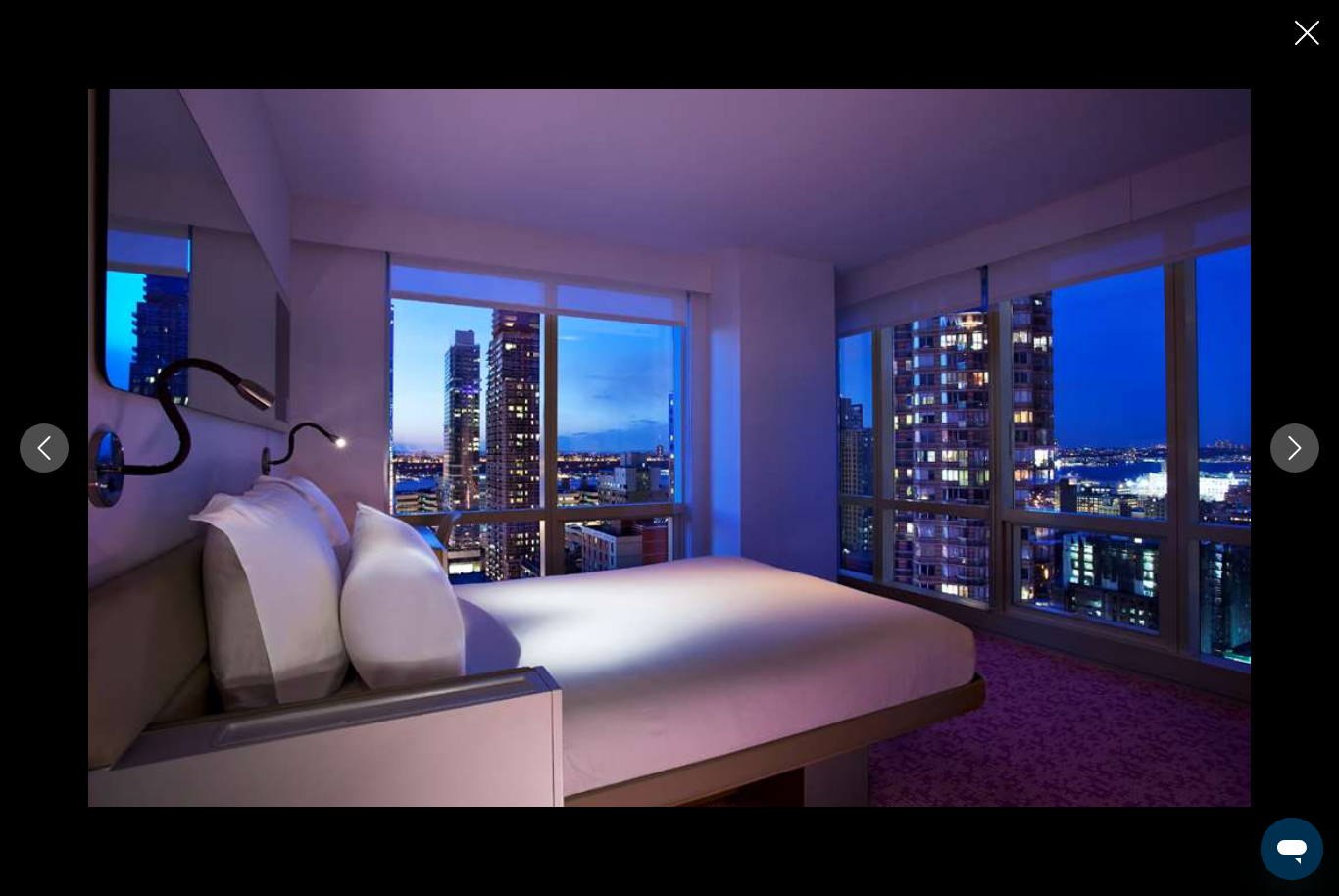
click at [1296, 457] on icon "Next image" at bounding box center [1295, 448] width 24 height 24
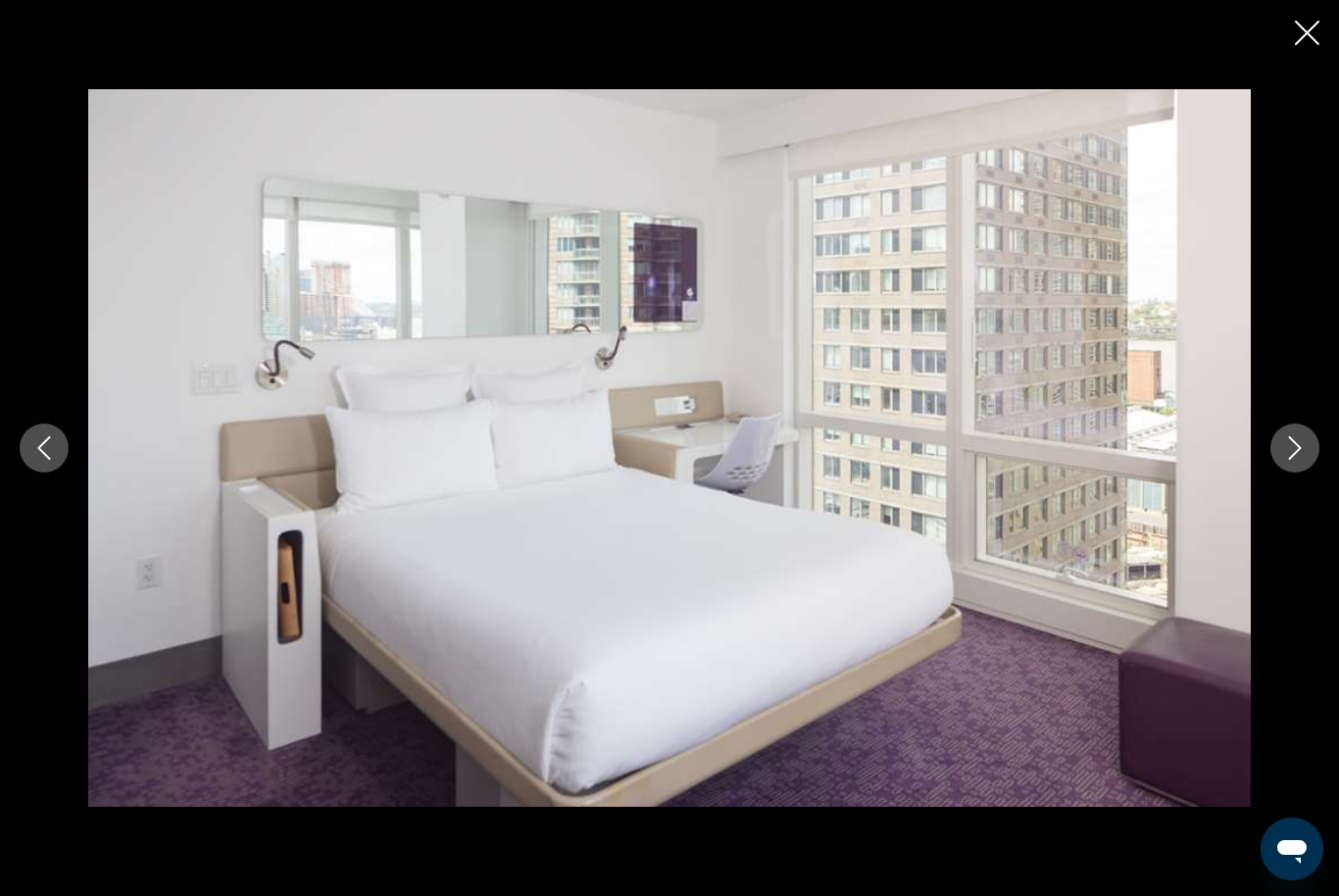
click at [1295, 454] on icon "Next image" at bounding box center [1295, 448] width 24 height 24
click at [1293, 455] on icon "Next image" at bounding box center [1295, 448] width 13 height 24
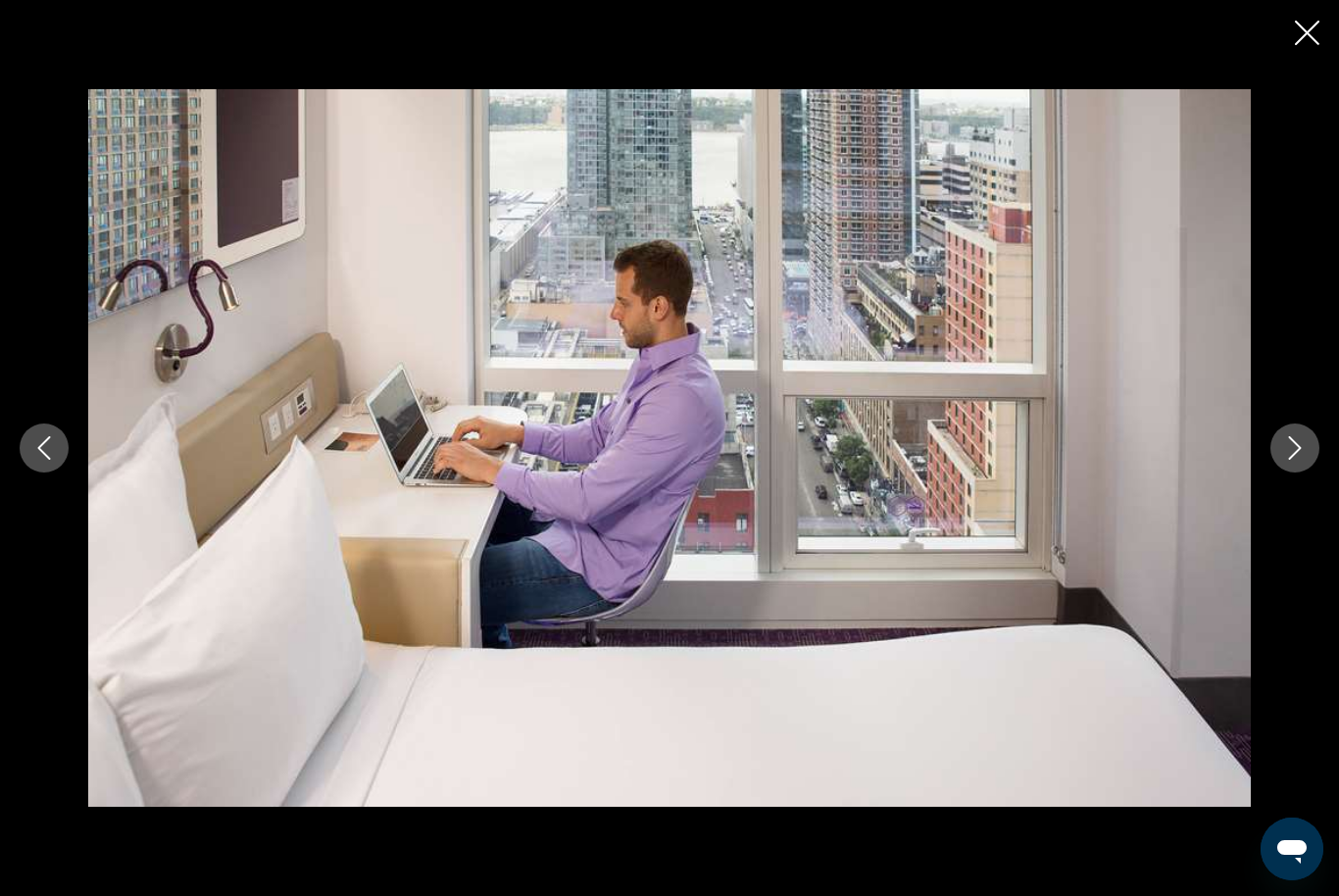
click at [1304, 454] on icon "Next image" at bounding box center [1295, 448] width 24 height 24
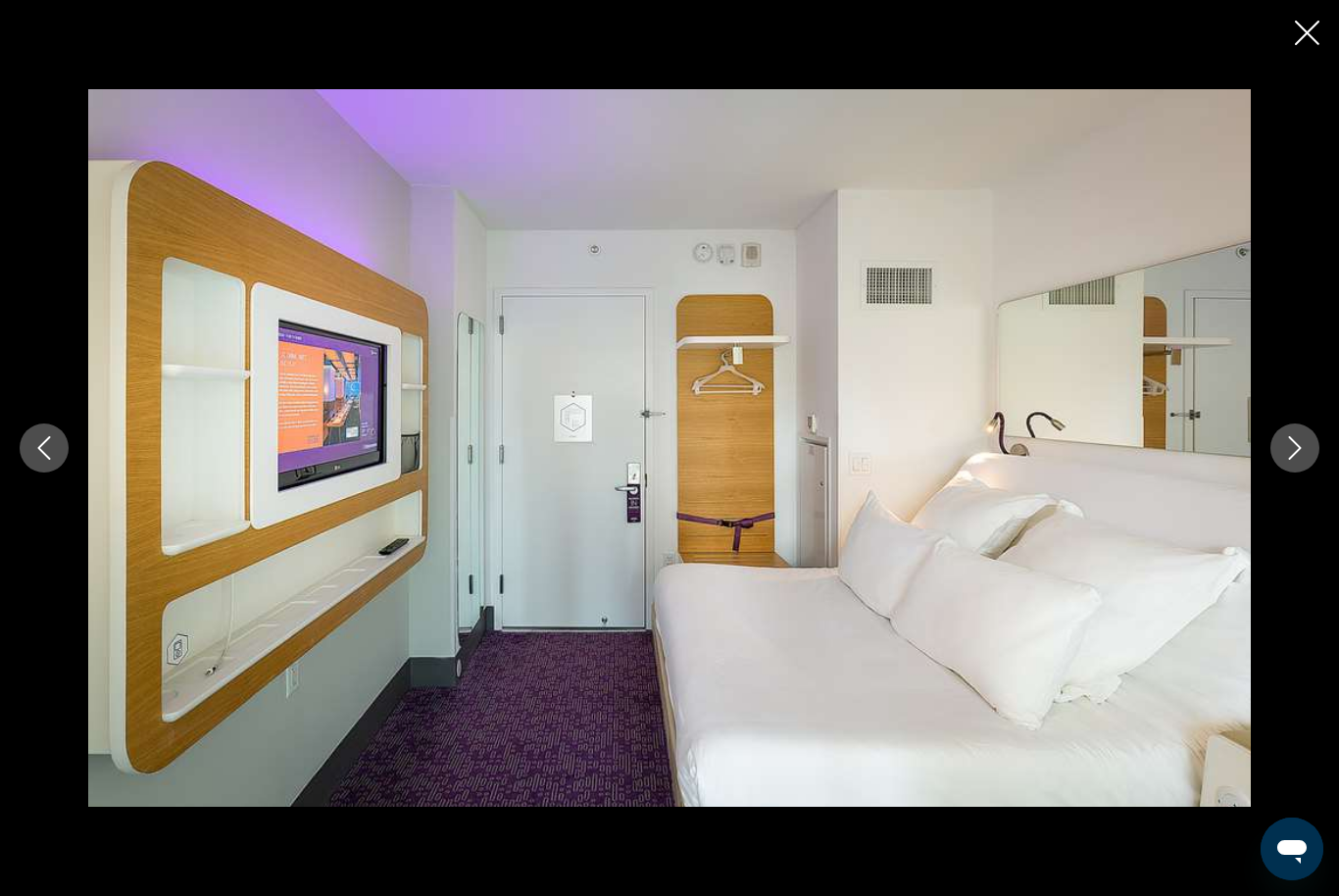
click at [1305, 454] on icon "Next image" at bounding box center [1295, 448] width 24 height 24
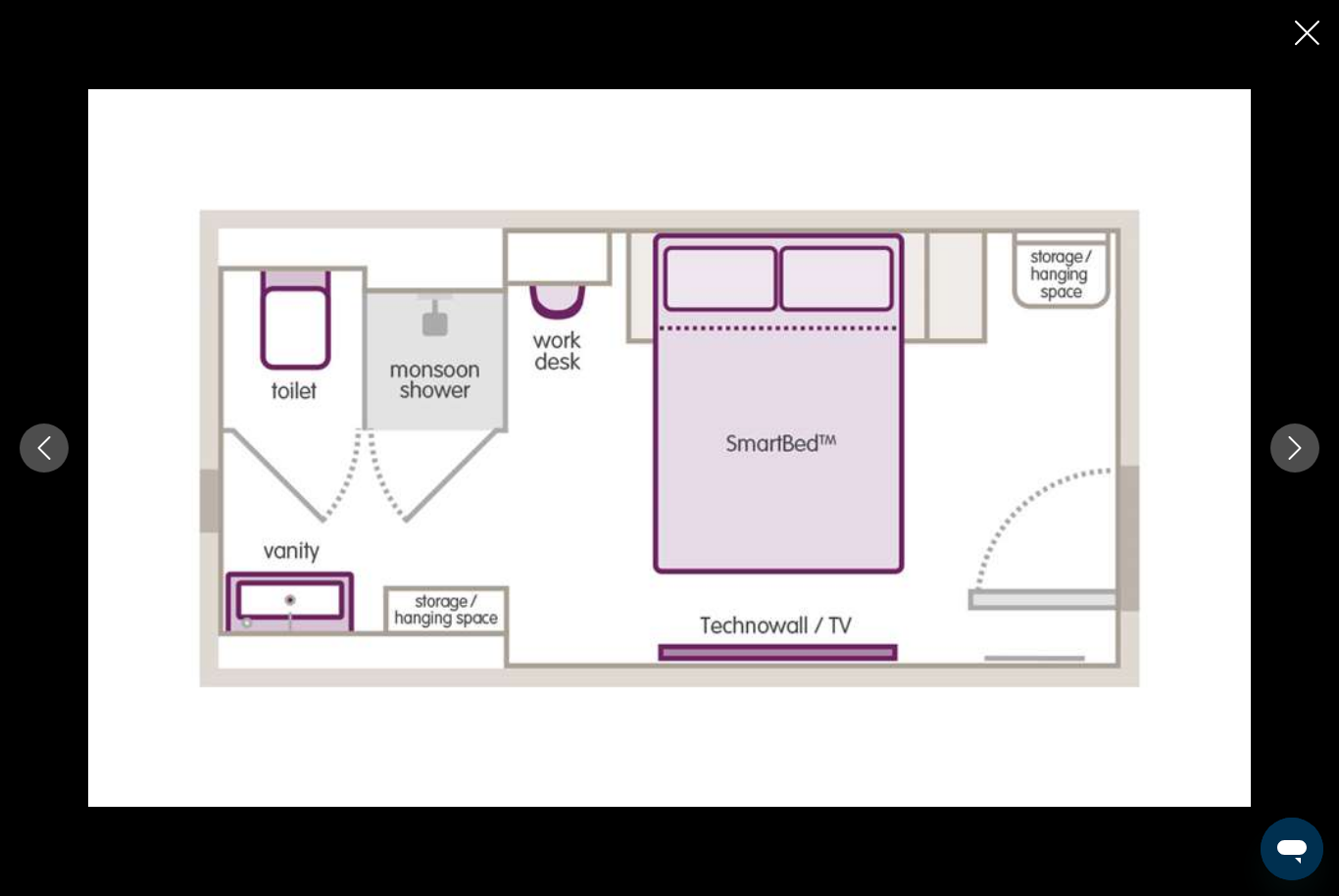
click at [1299, 454] on icon "Next image" at bounding box center [1295, 448] width 24 height 24
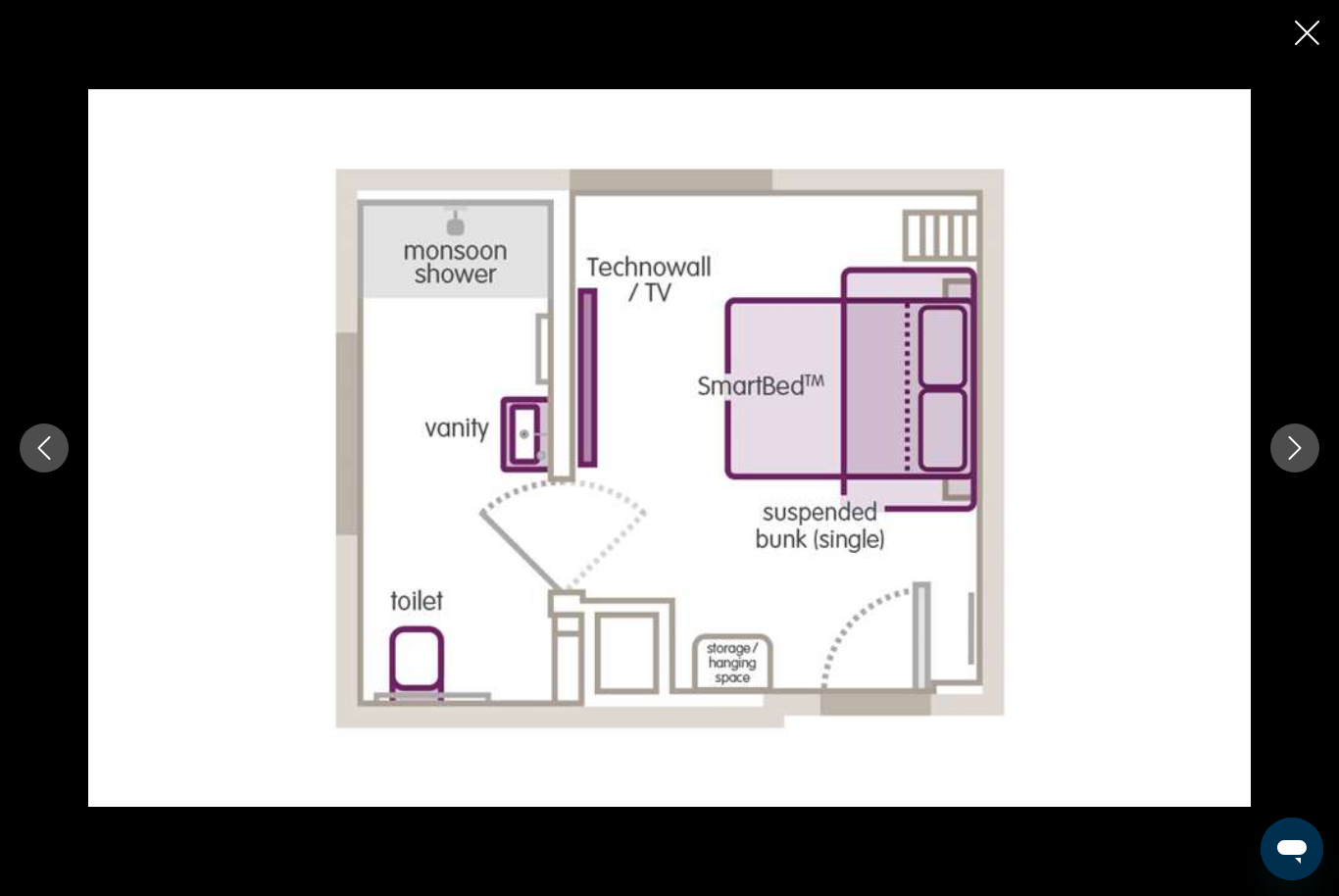
click at [1302, 454] on icon "Next image" at bounding box center [1295, 448] width 24 height 24
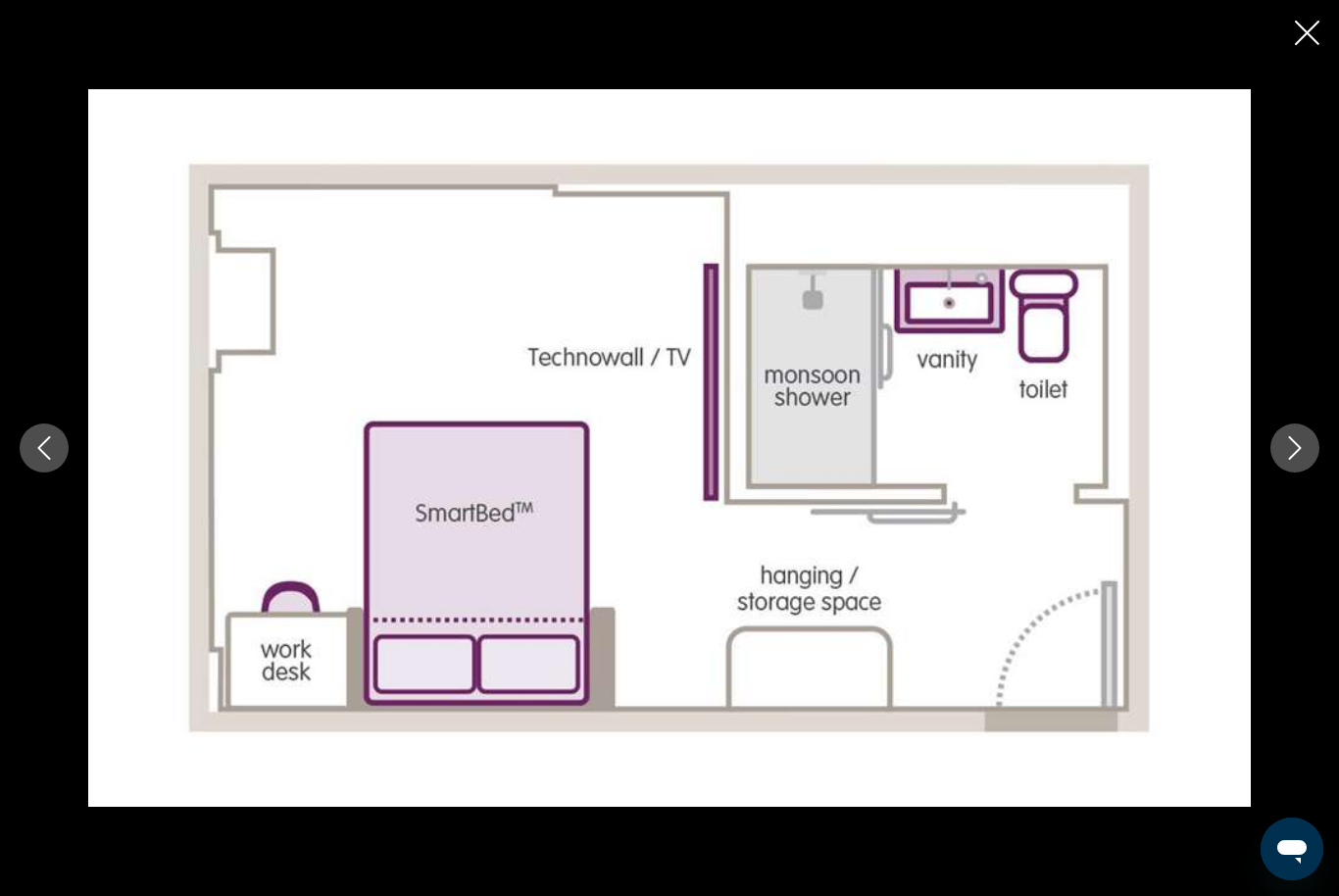
click at [65, 450] on button "Previous image" at bounding box center [44, 447] width 49 height 49
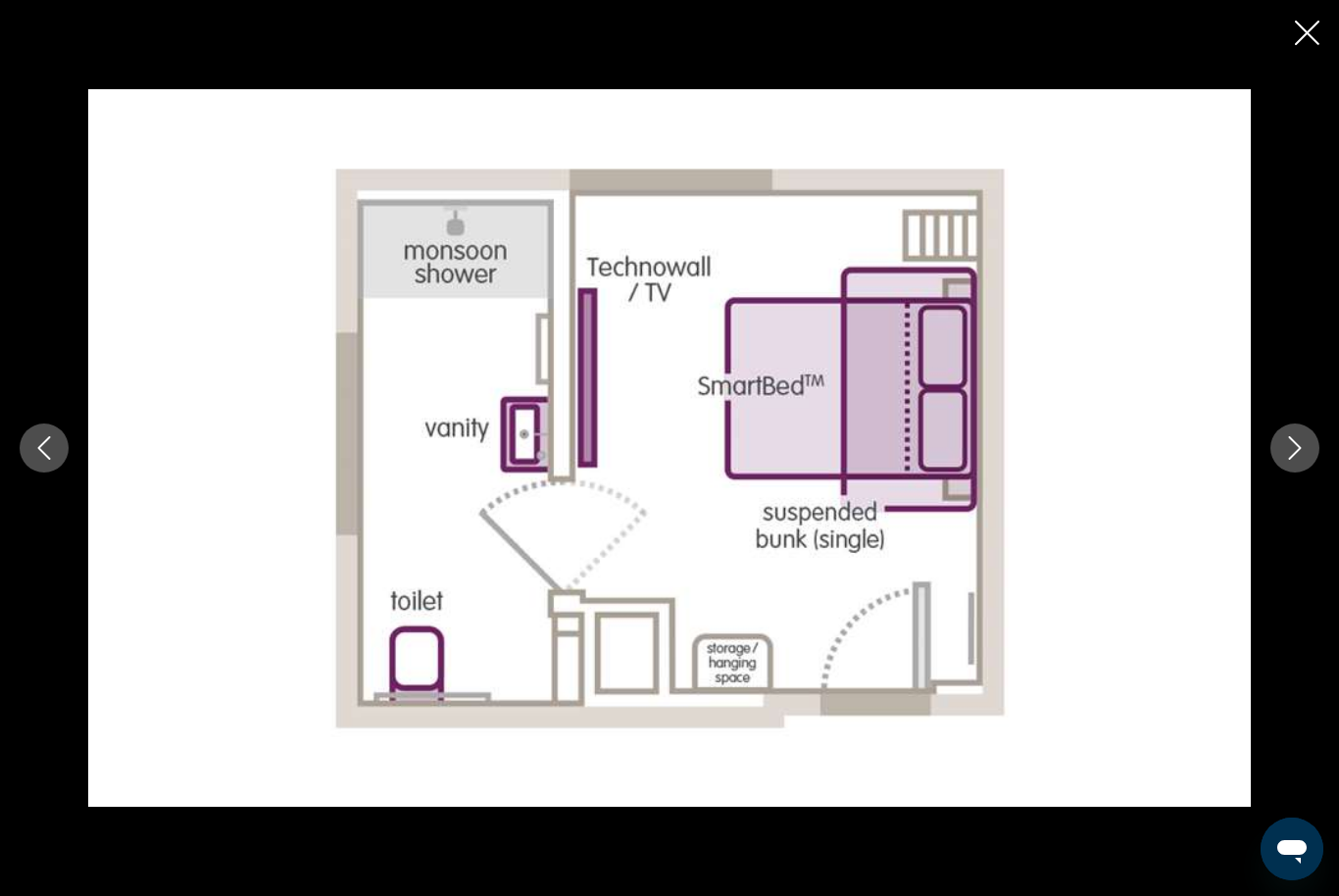
click at [1287, 444] on icon "Next image" at bounding box center [1295, 448] width 24 height 24
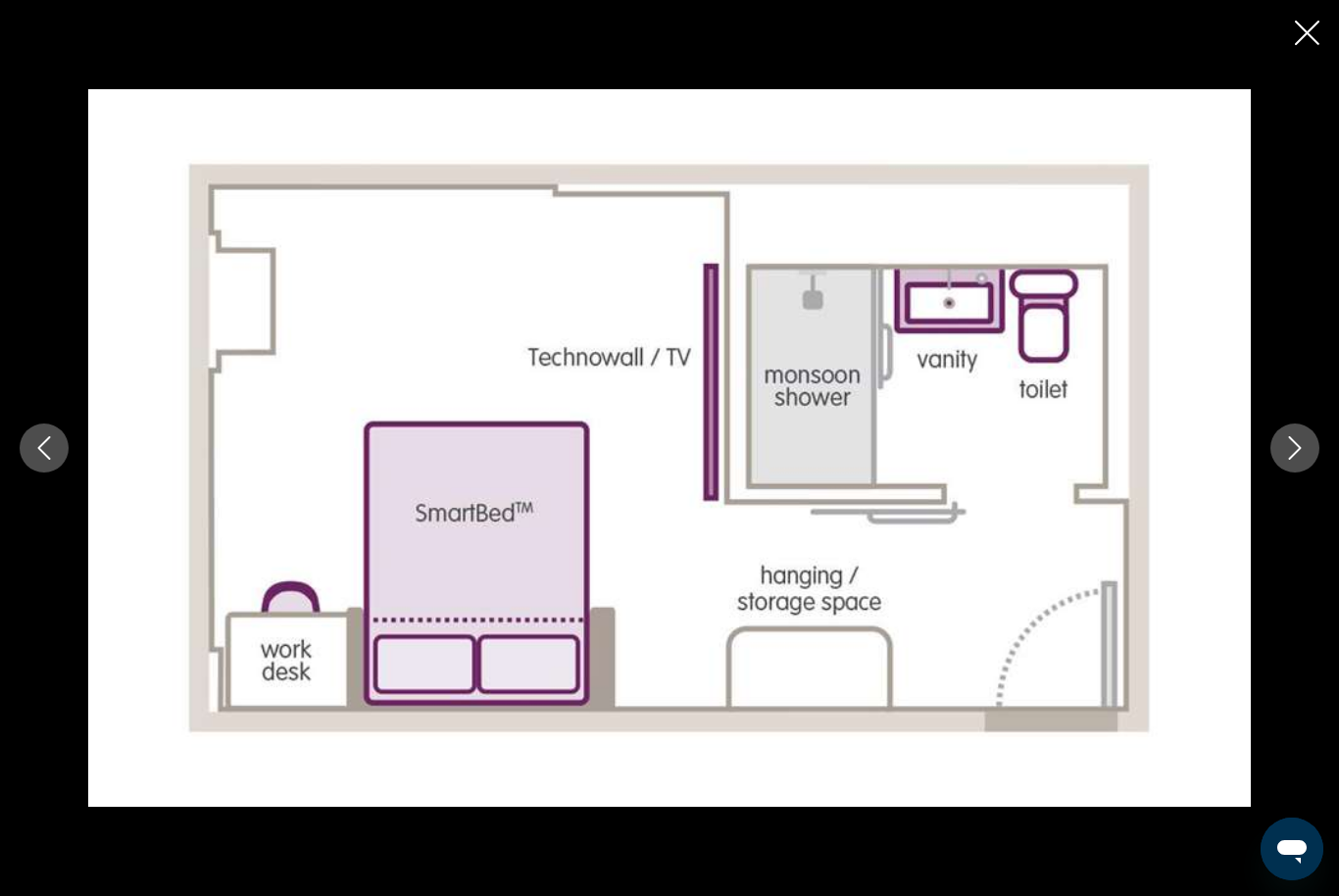
click at [1292, 444] on icon "Next image" at bounding box center [1295, 448] width 24 height 24
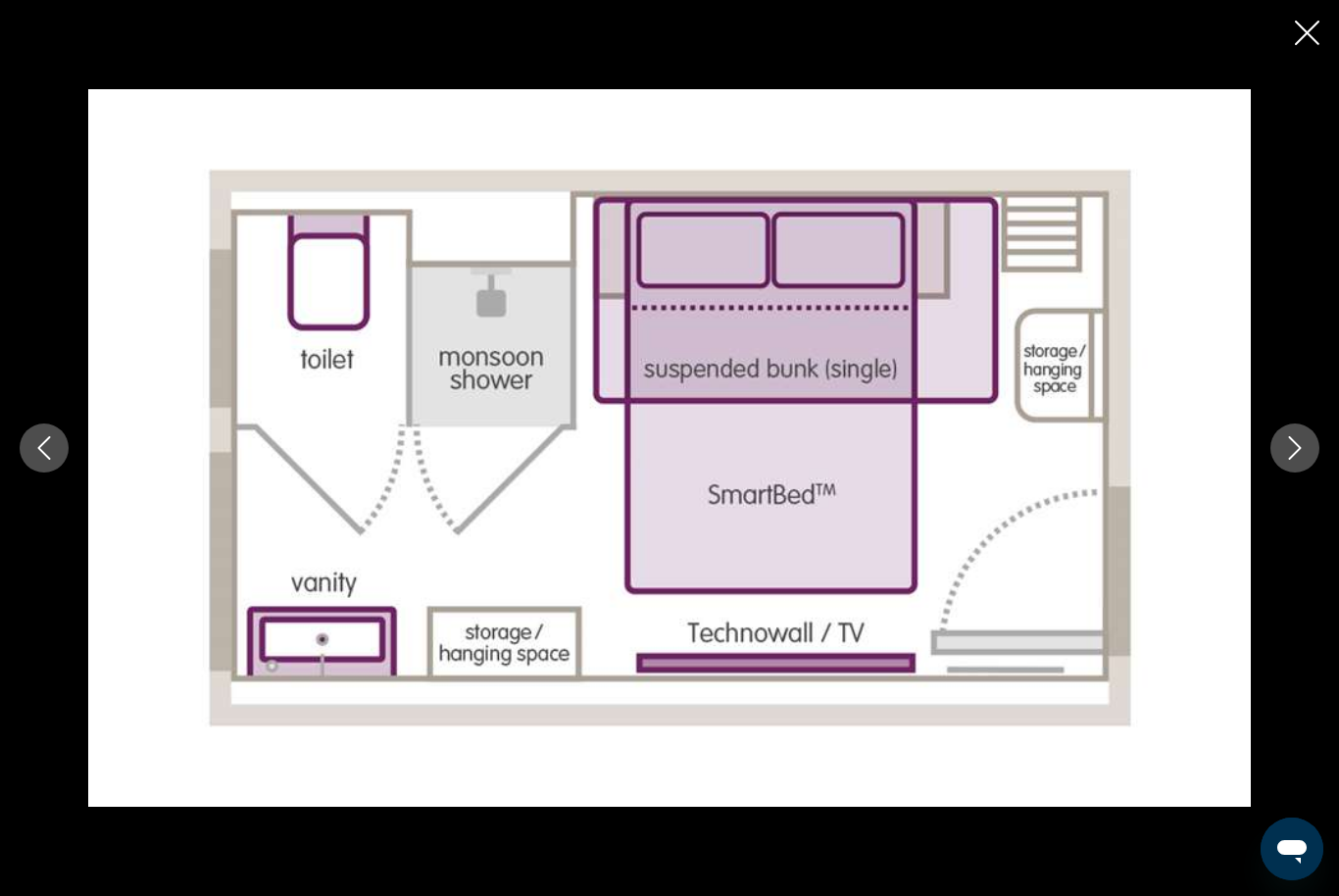
click at [1294, 445] on icon "Next image" at bounding box center [1295, 448] width 24 height 24
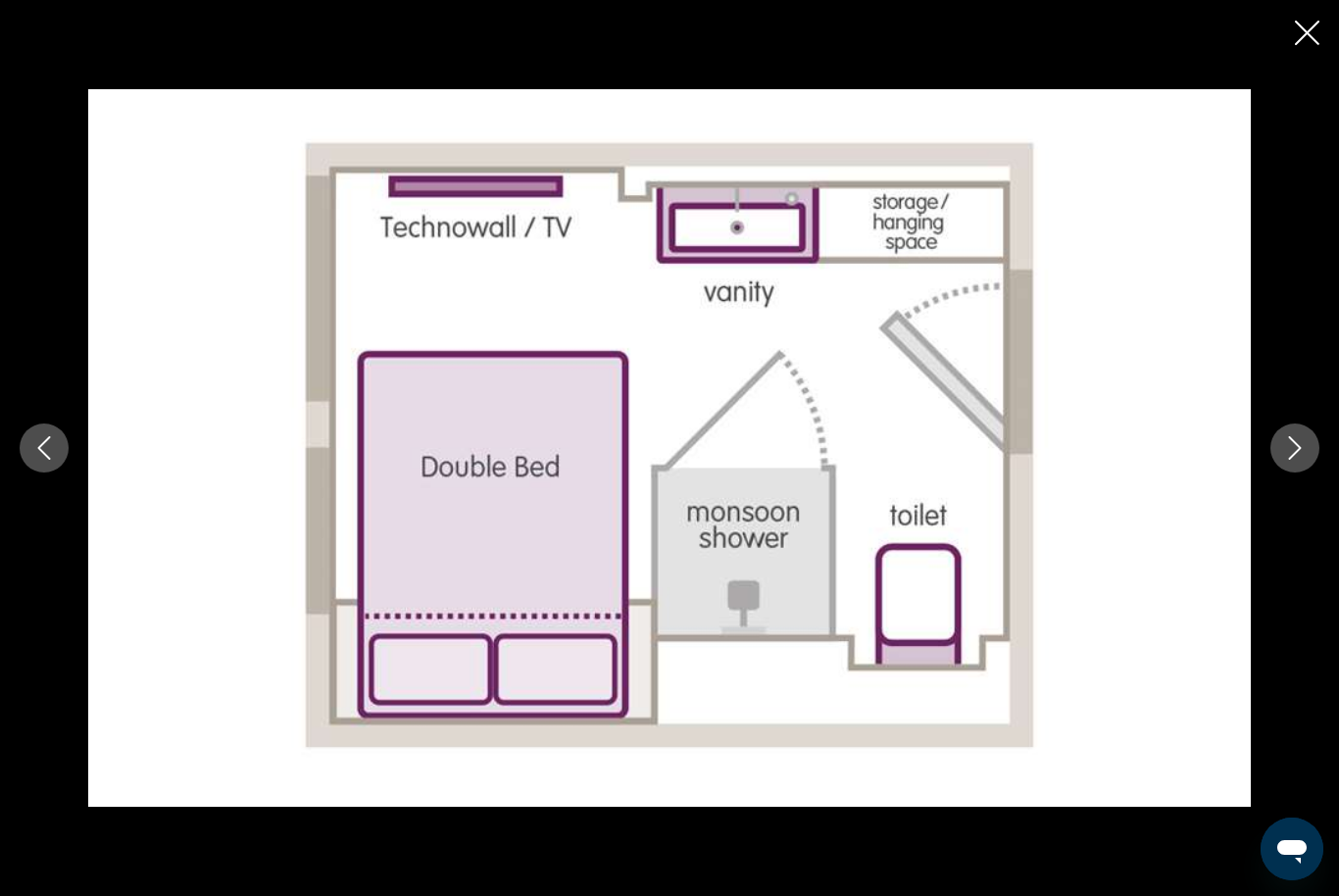
click at [1298, 442] on icon "Next image" at bounding box center [1295, 448] width 24 height 24
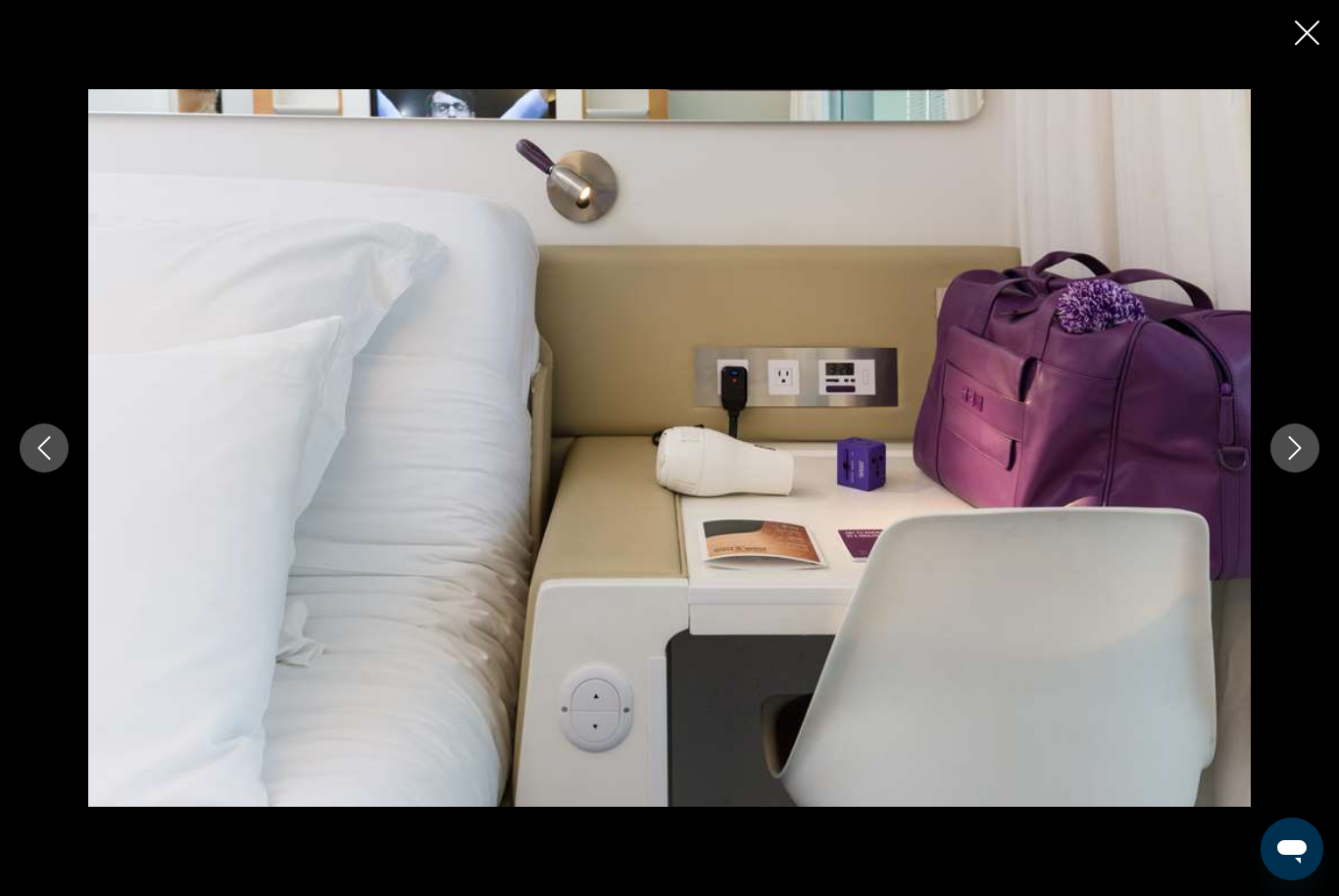
click at [1298, 443] on icon "Next image" at bounding box center [1295, 448] width 24 height 24
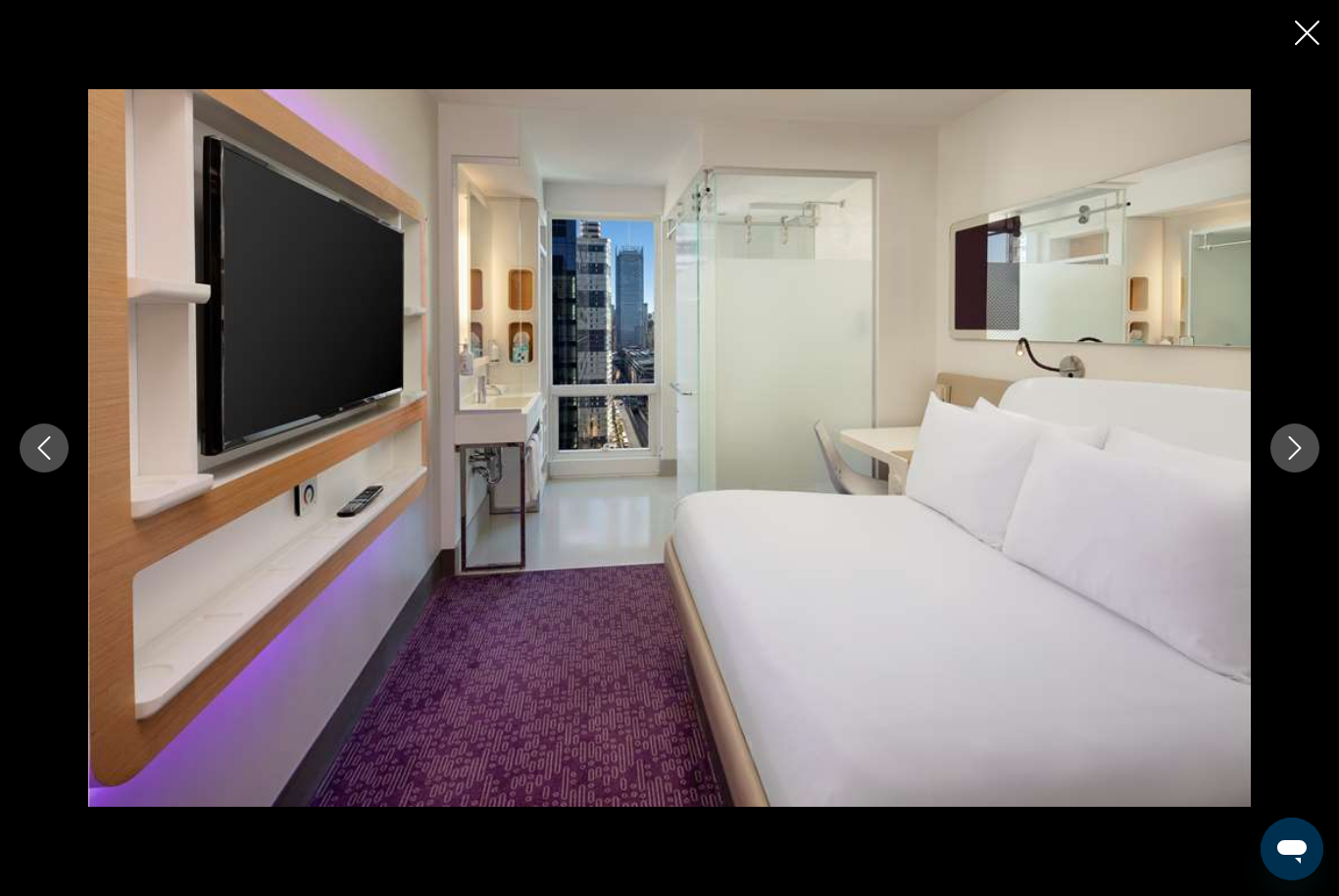
click at [67, 445] on button "Previous image" at bounding box center [44, 447] width 49 height 49
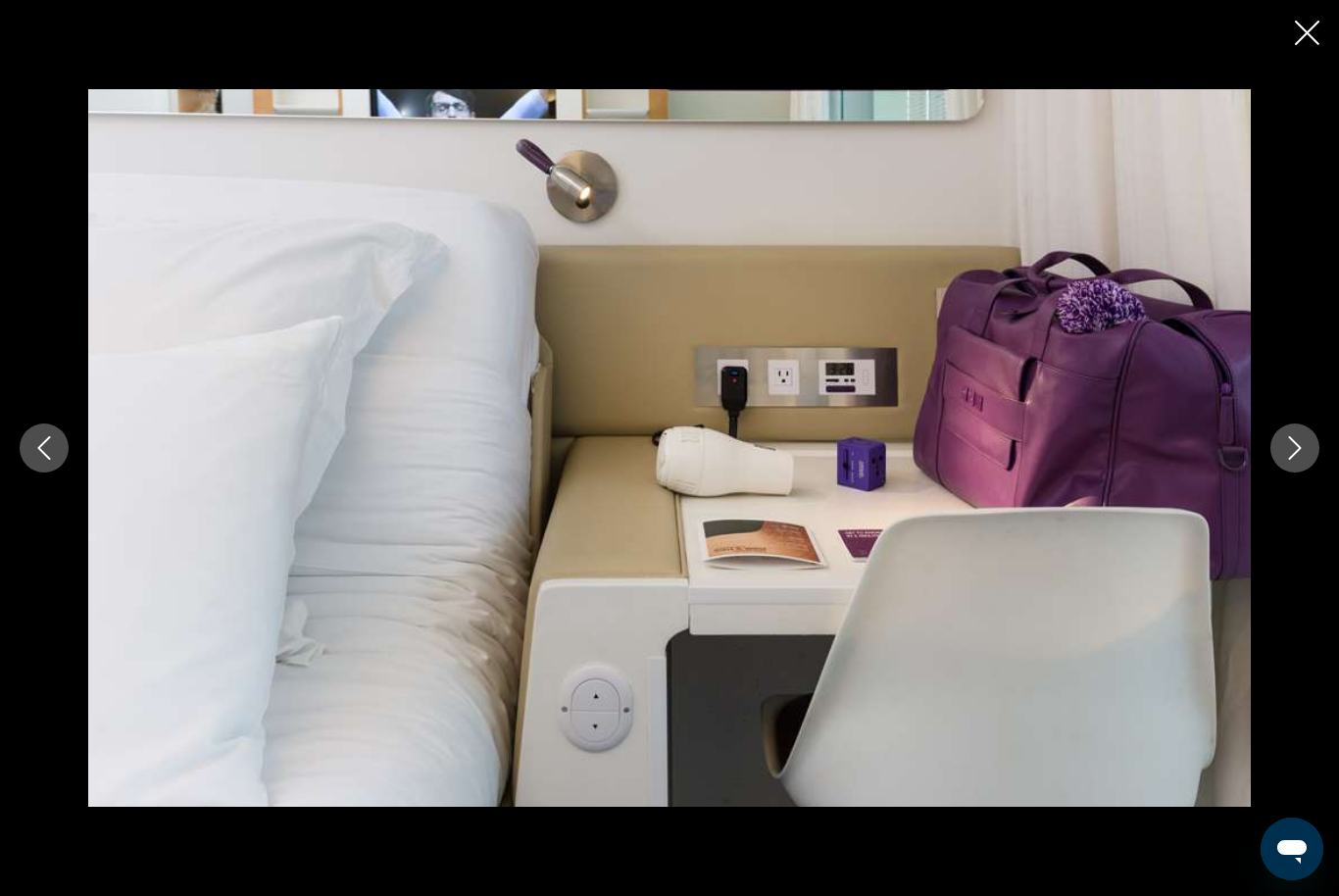
click at [65, 438] on button "Previous image" at bounding box center [44, 447] width 49 height 49
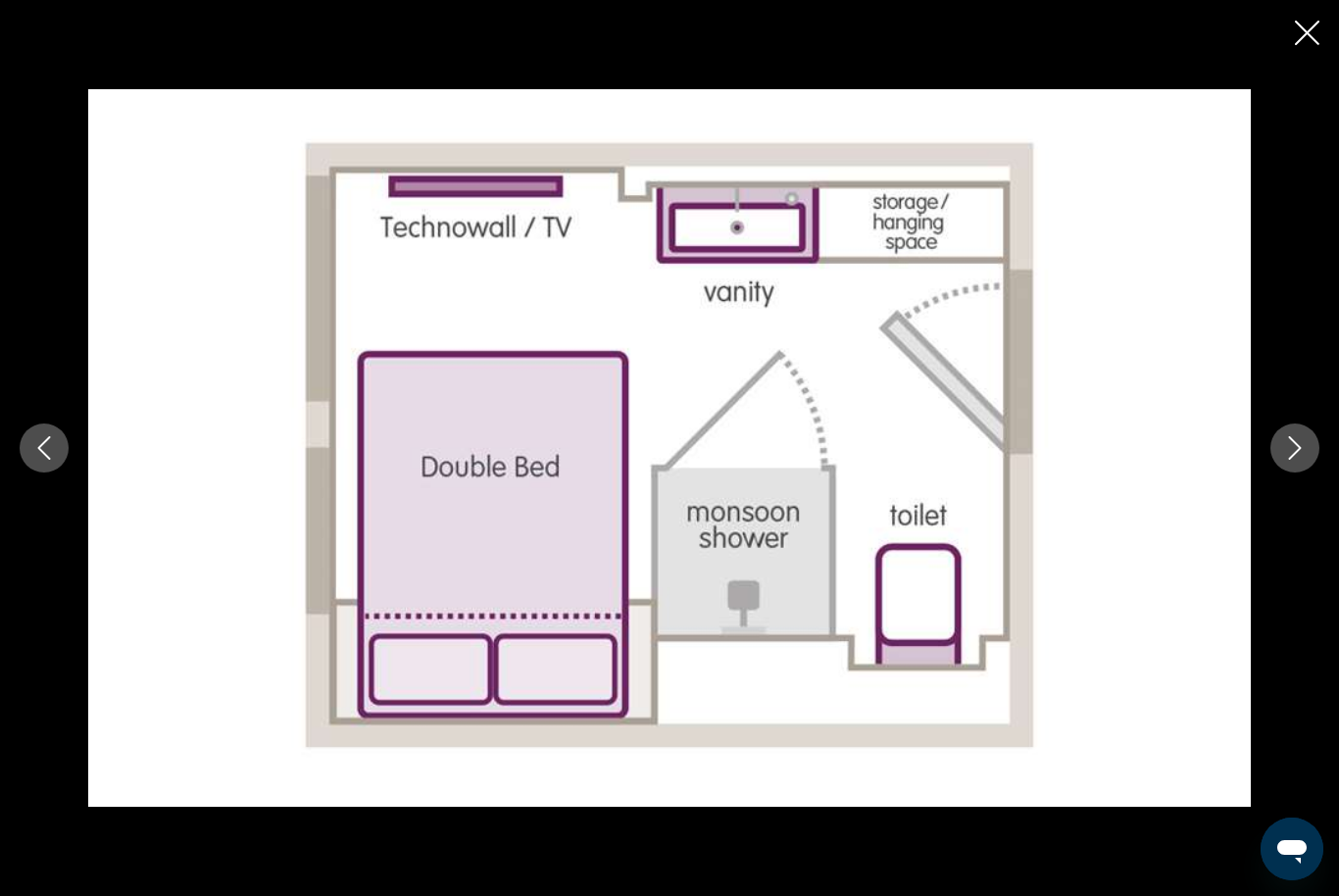
click at [1296, 433] on button "Next image" at bounding box center [1294, 447] width 49 height 49
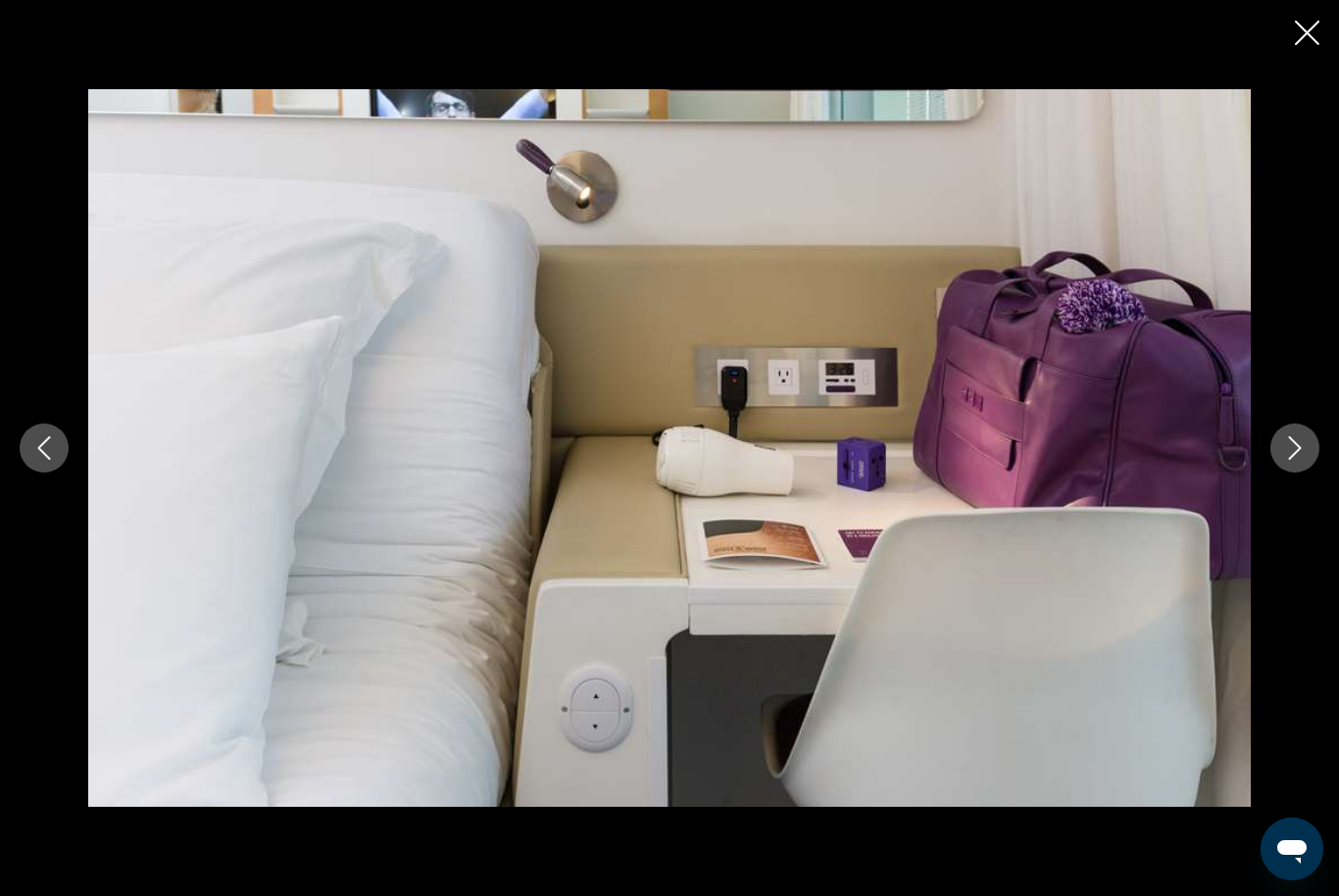
click at [1293, 438] on icon "Next image" at bounding box center [1295, 448] width 24 height 24
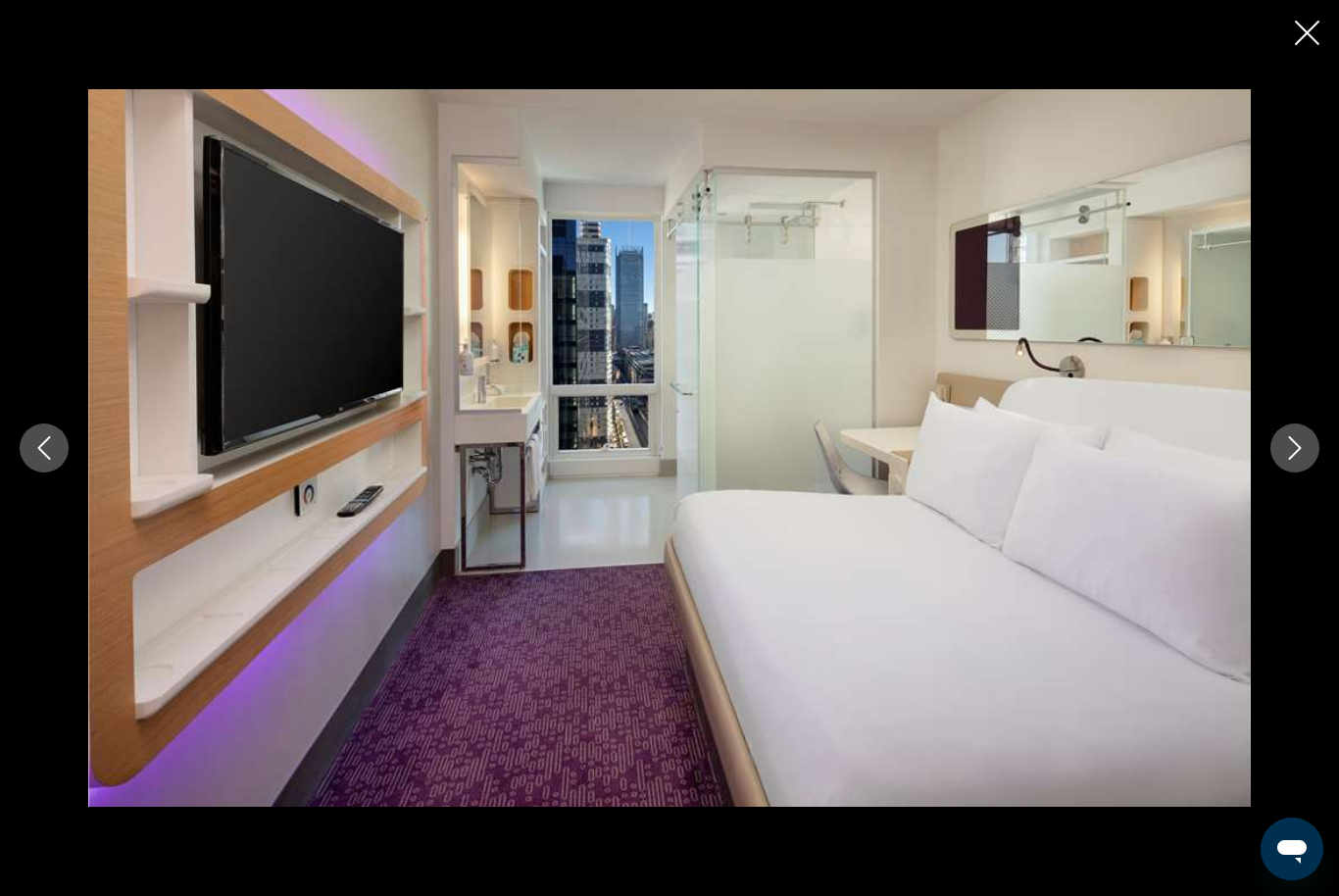
click at [1283, 433] on button "Next image" at bounding box center [1294, 447] width 49 height 49
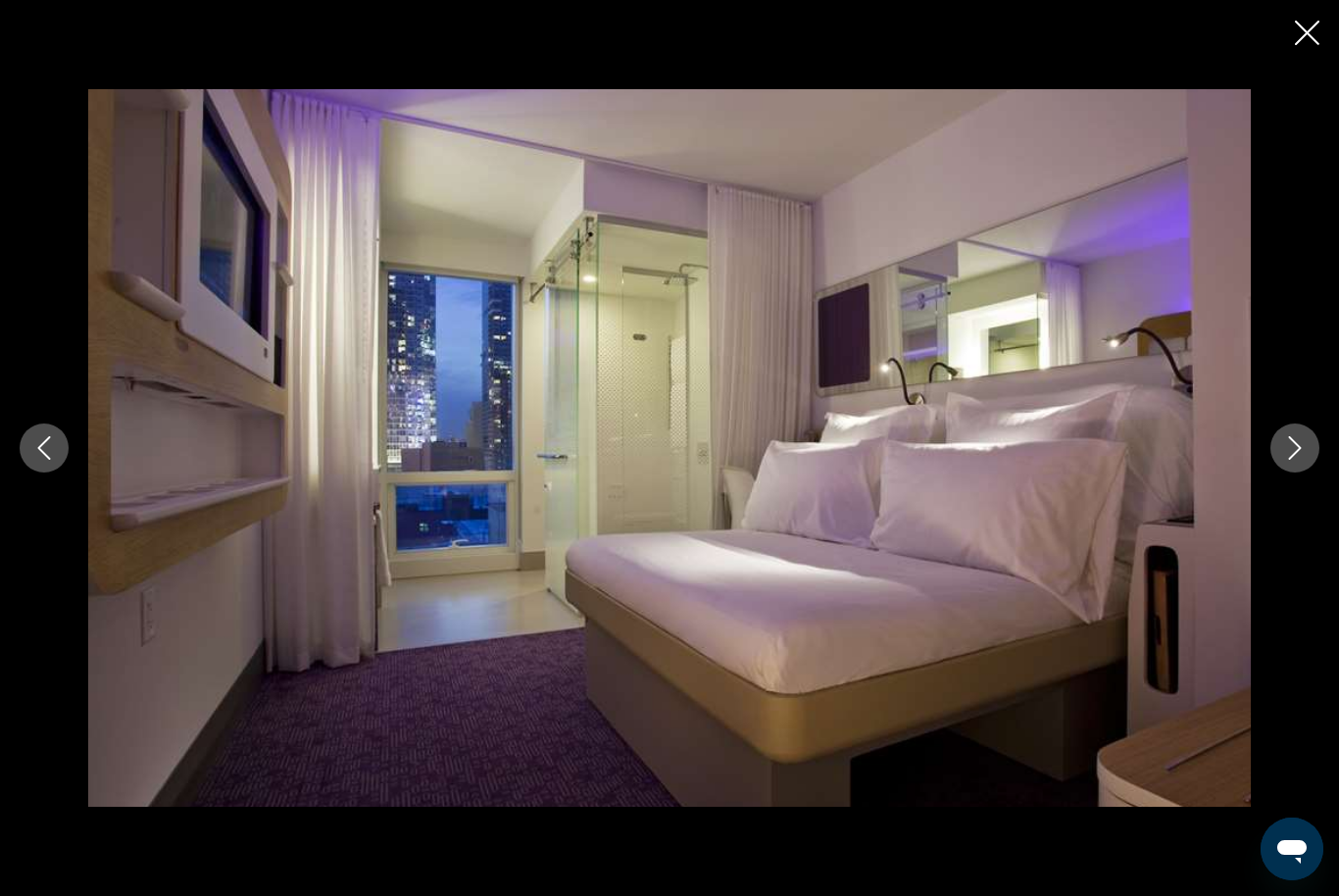
click at [1298, 454] on icon "Next image" at bounding box center [1295, 448] width 24 height 24
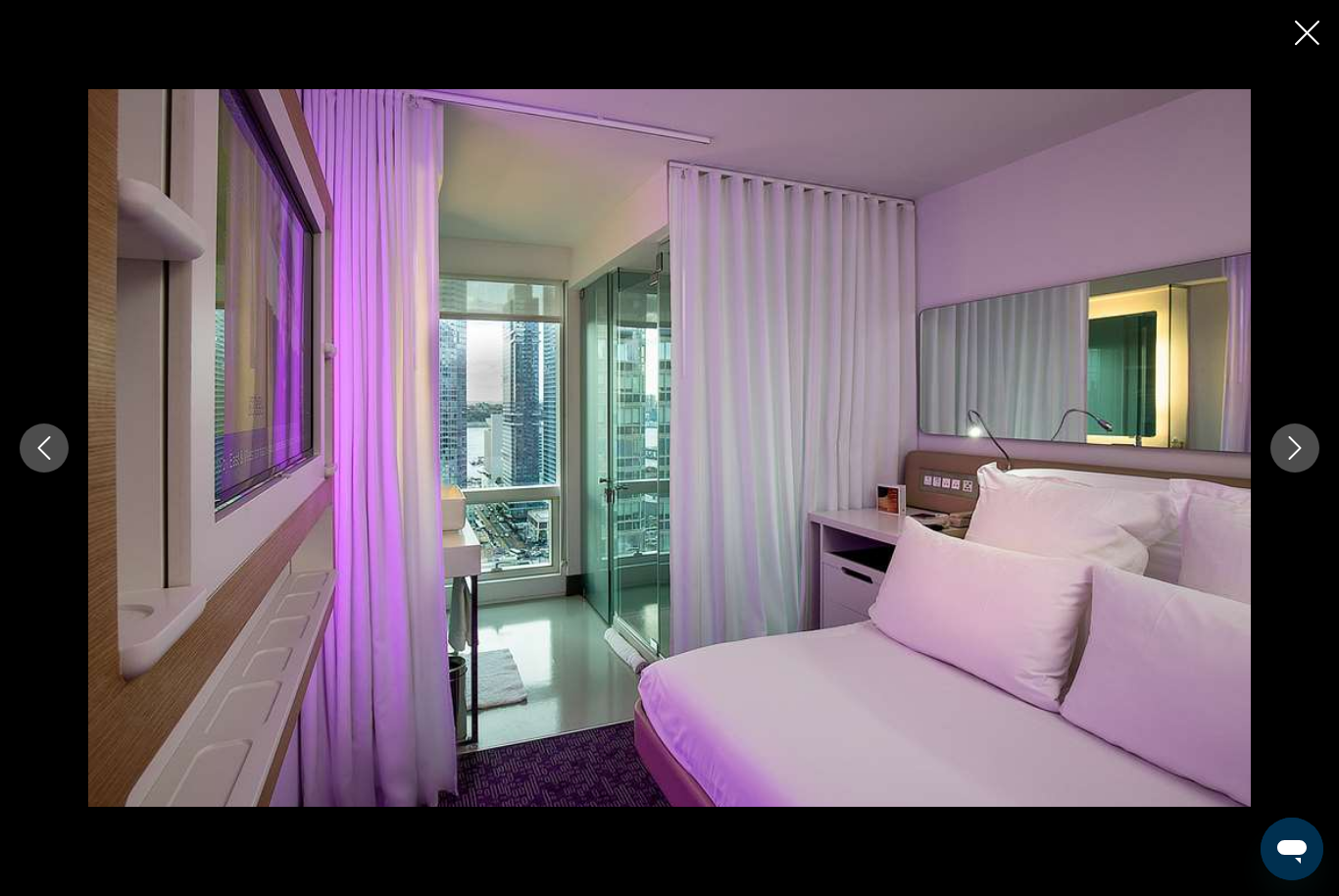
click at [1298, 442] on icon "Next image" at bounding box center [1295, 448] width 24 height 24
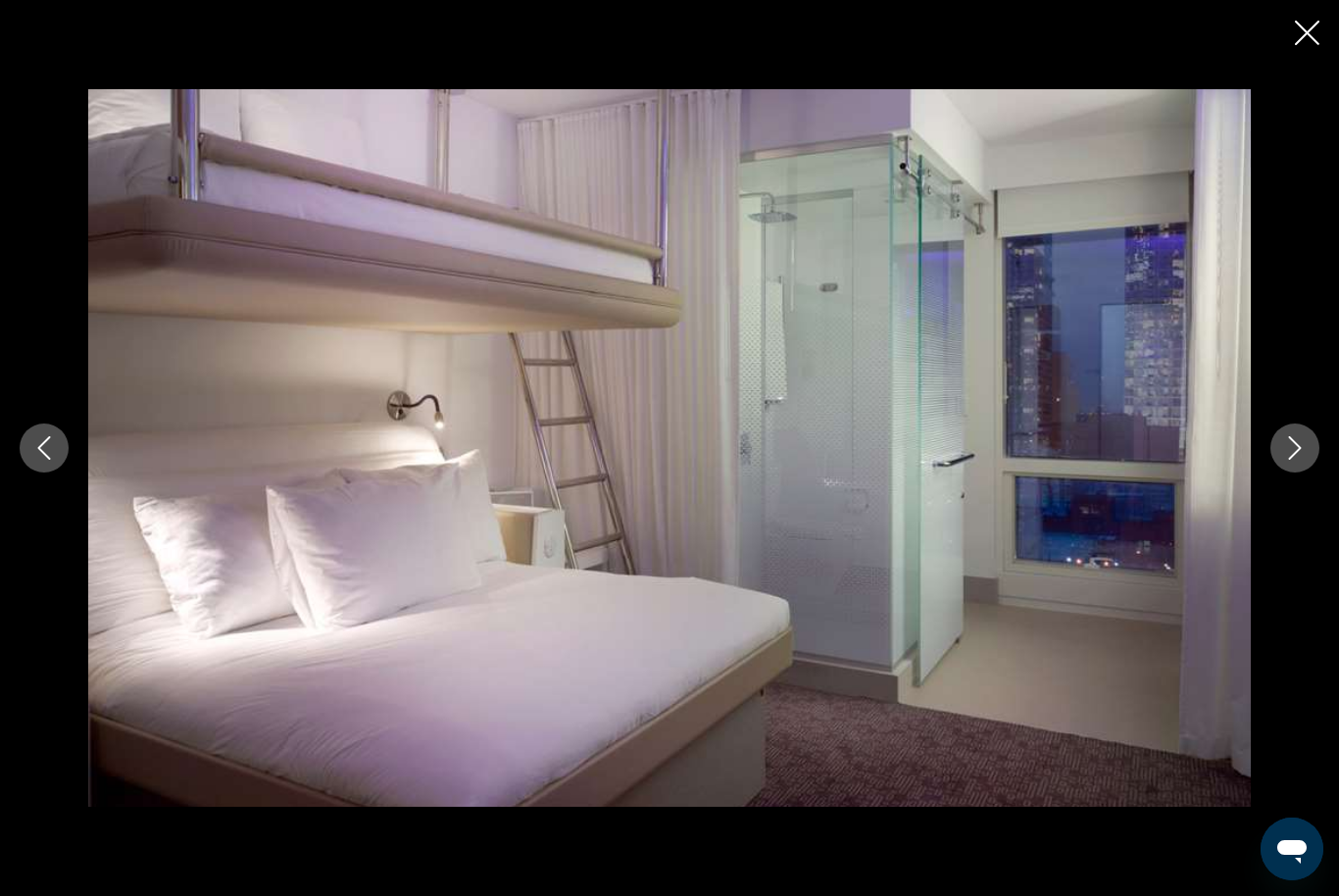
click at [1279, 451] on button "Next image" at bounding box center [1294, 447] width 49 height 49
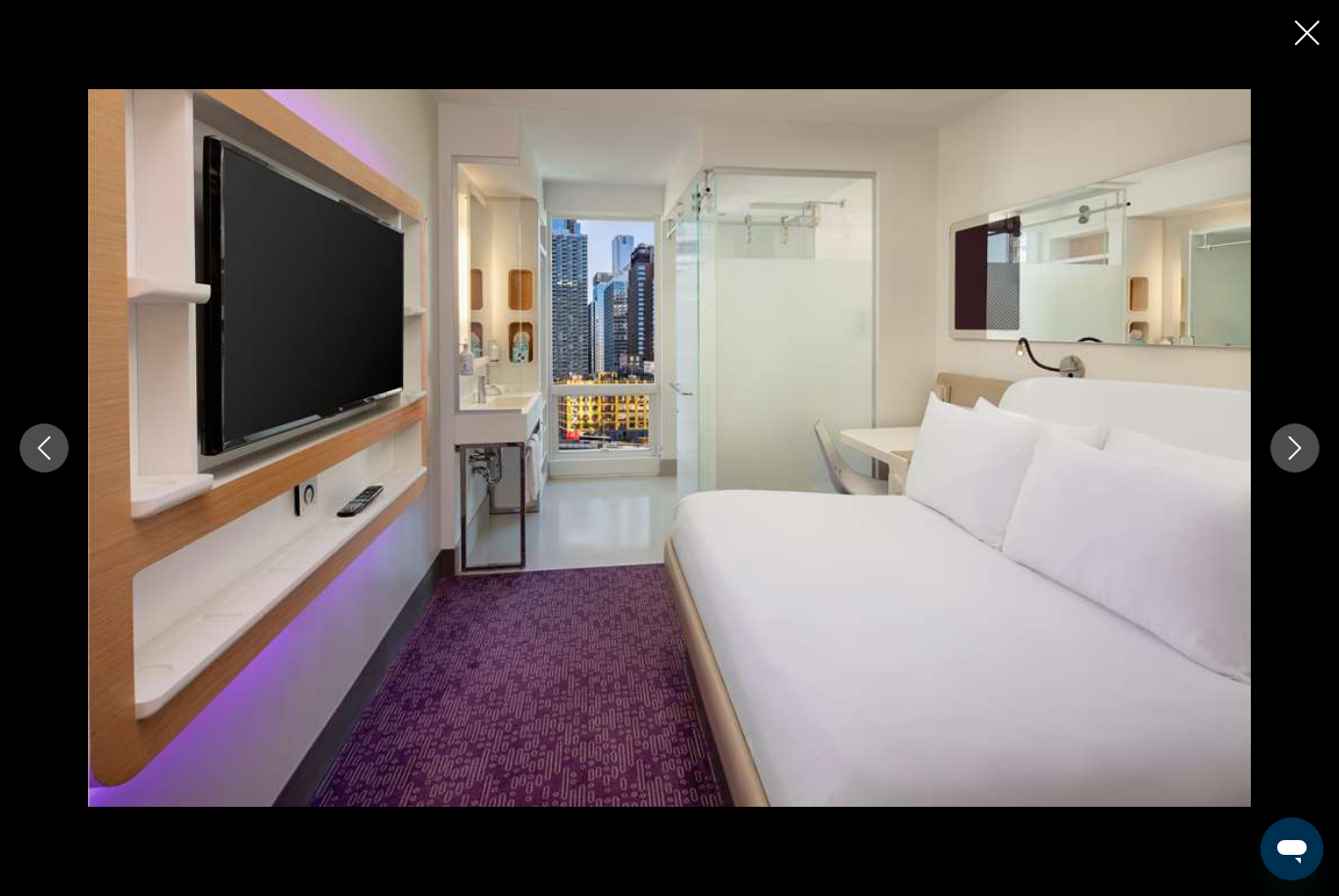
click at [1288, 453] on icon "Next image" at bounding box center [1295, 448] width 24 height 24
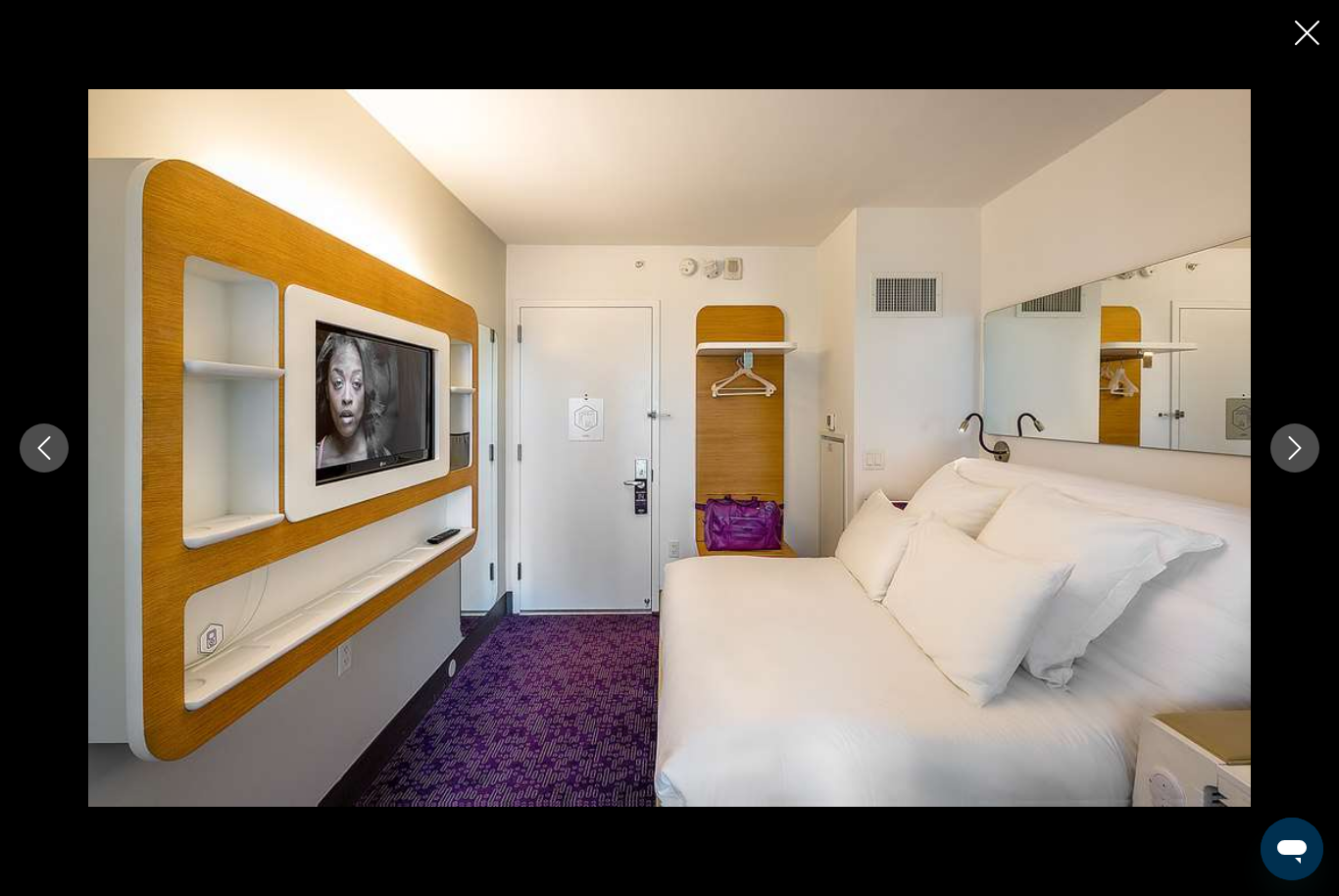
click at [1298, 47] on button "Close slideshow" at bounding box center [1306, 35] width 25 height 31
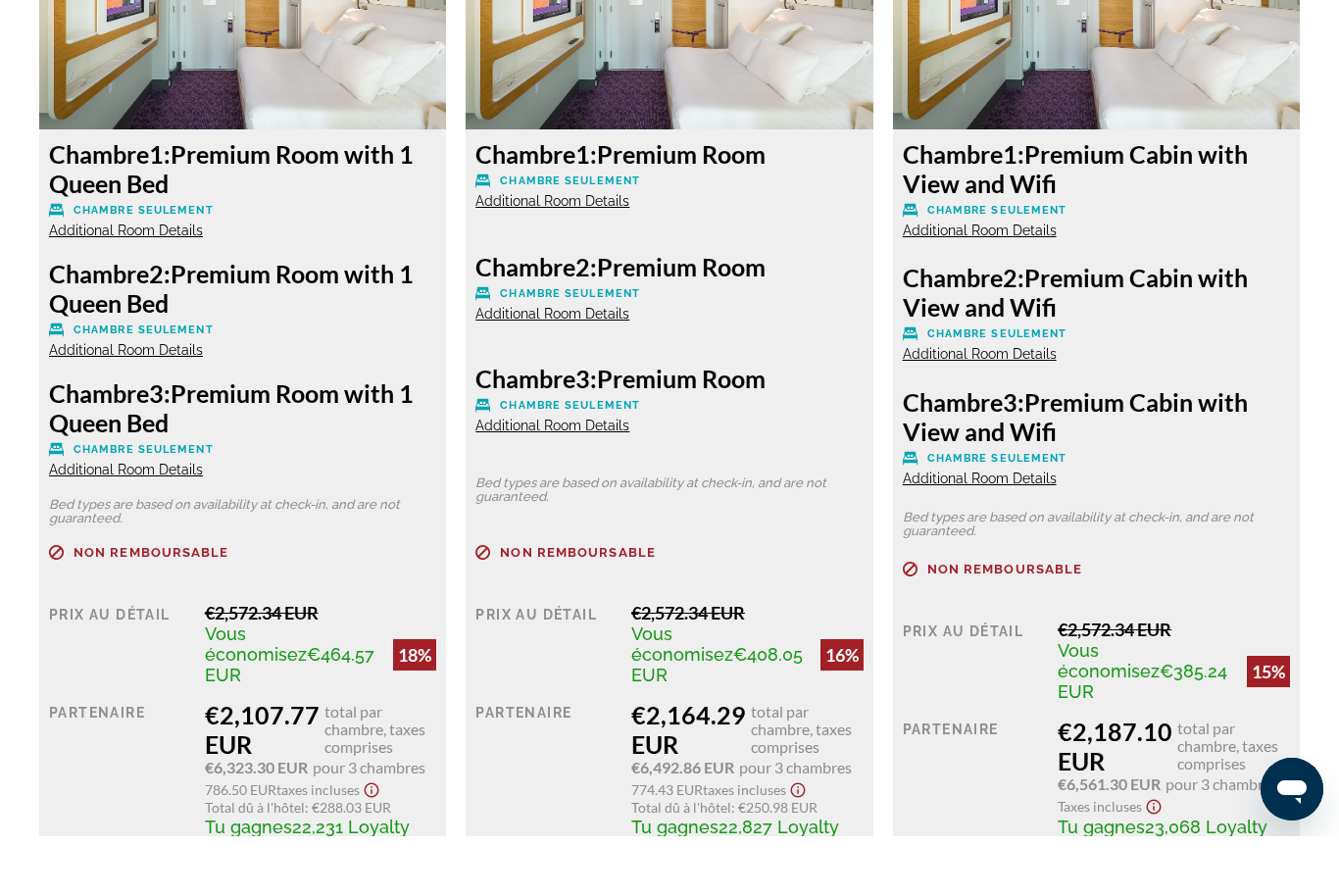
scroll to position [3180, 0]
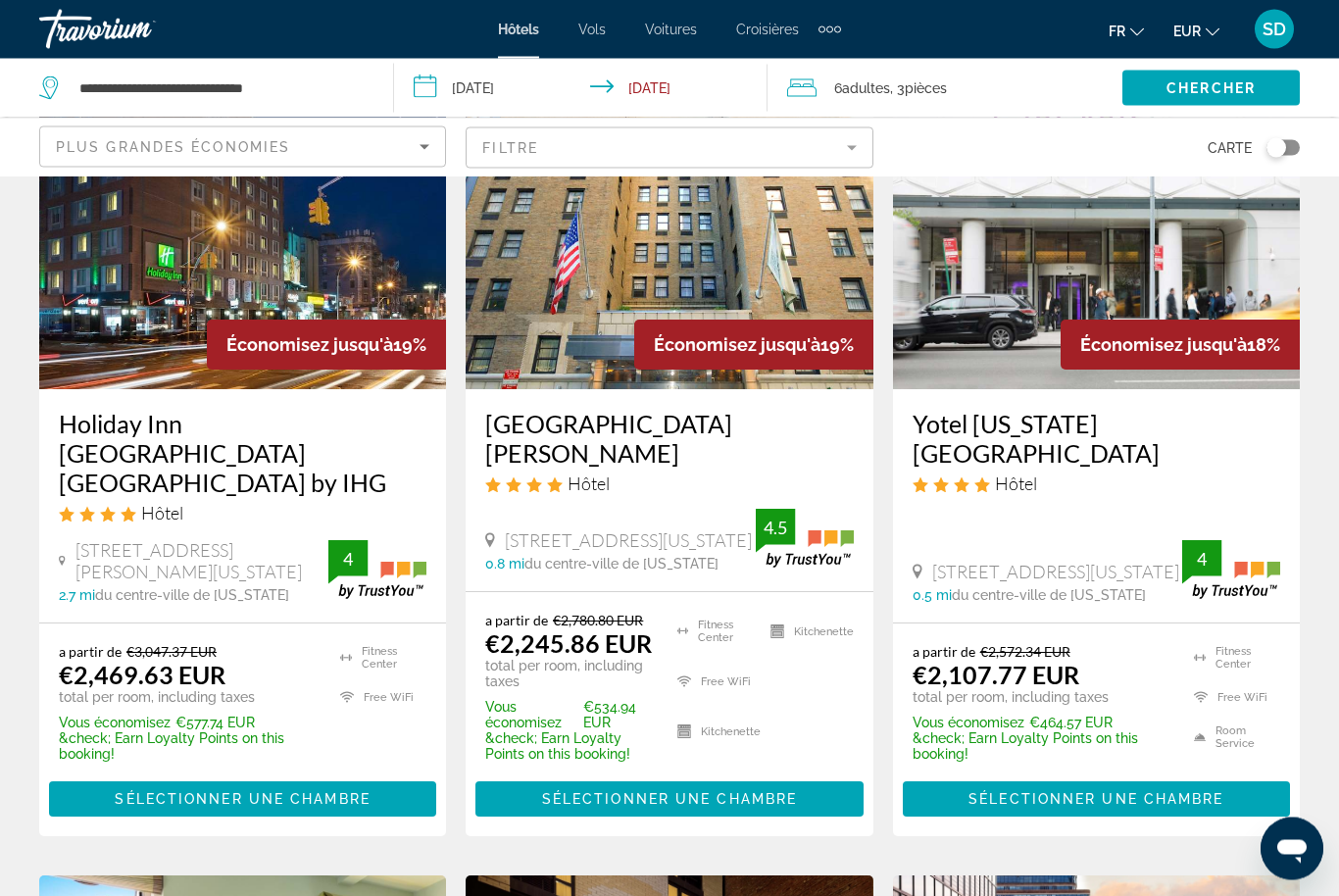
scroll to position [1731, 0]
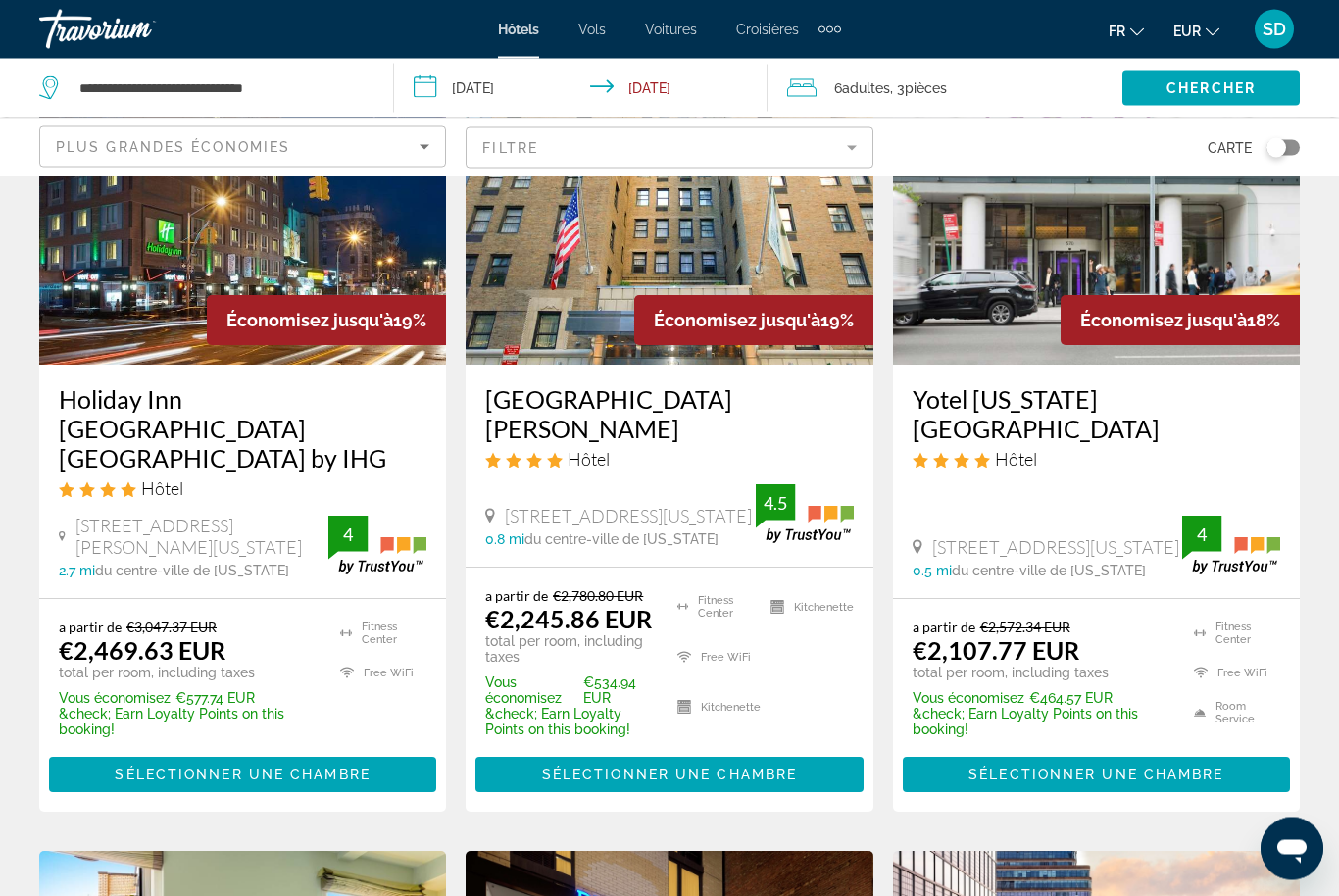
click at [1086, 311] on span "Économisez jusqu'à" at bounding box center [1164, 321] width 167 height 21
click at [1035, 426] on div "Yotel [US_STATE][GEOGRAPHIC_DATA] Hôtel [STREET_ADDRESS][US_STATE] 0.5 mi du ce…" at bounding box center [1096, 482] width 406 height 232
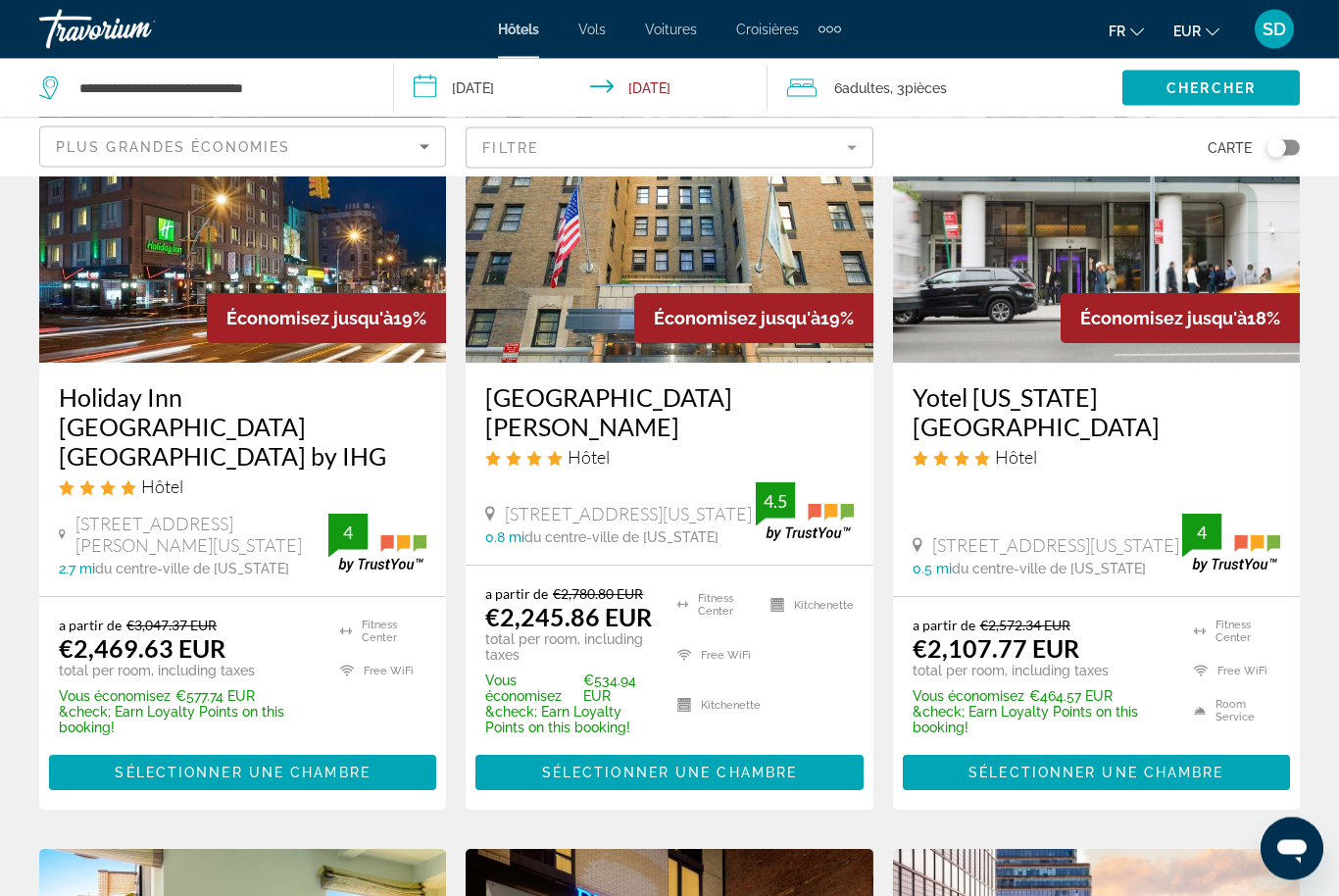
click at [1042, 249] on img "Main content" at bounding box center [1096, 206] width 406 height 313
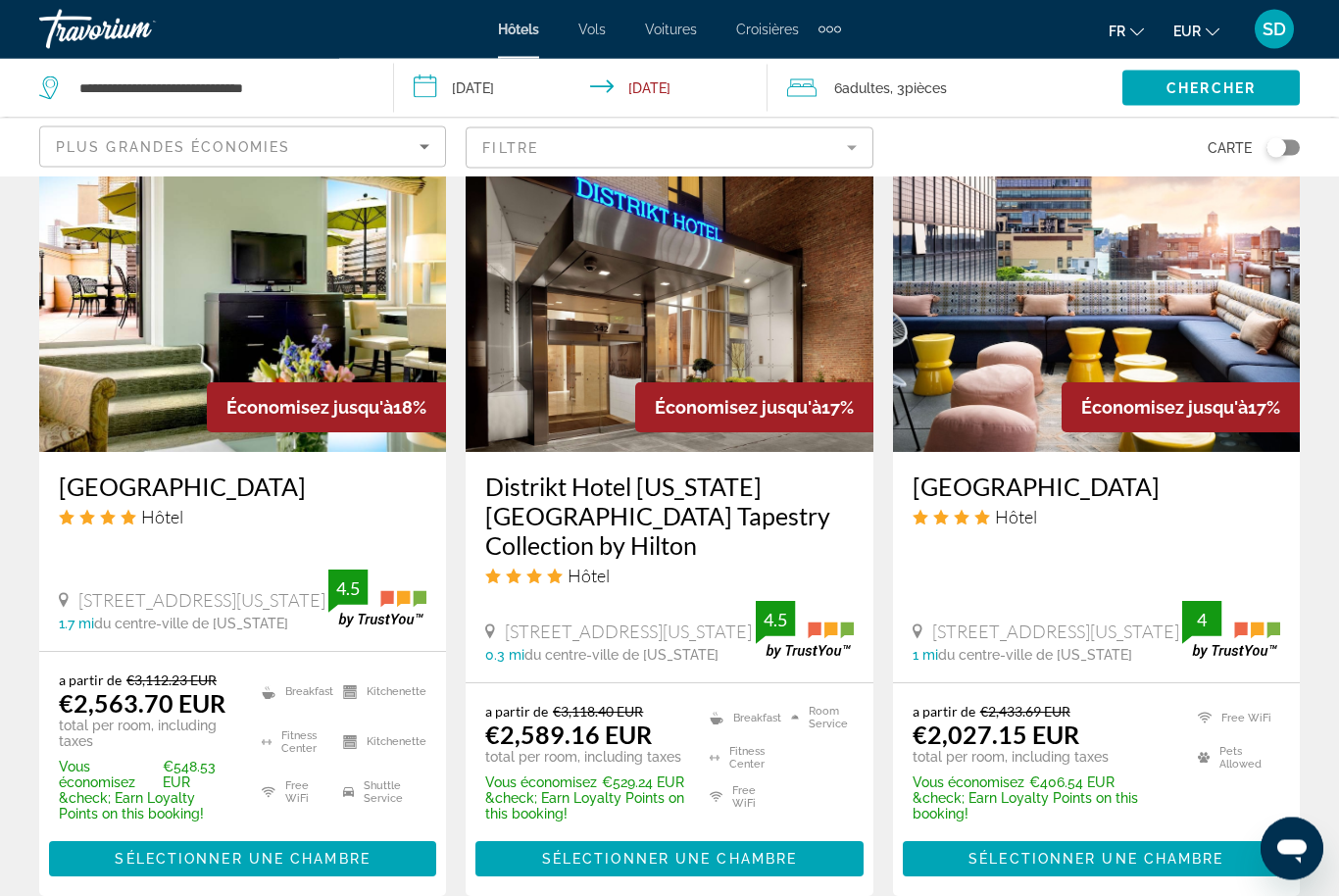
scroll to position [2445, 0]
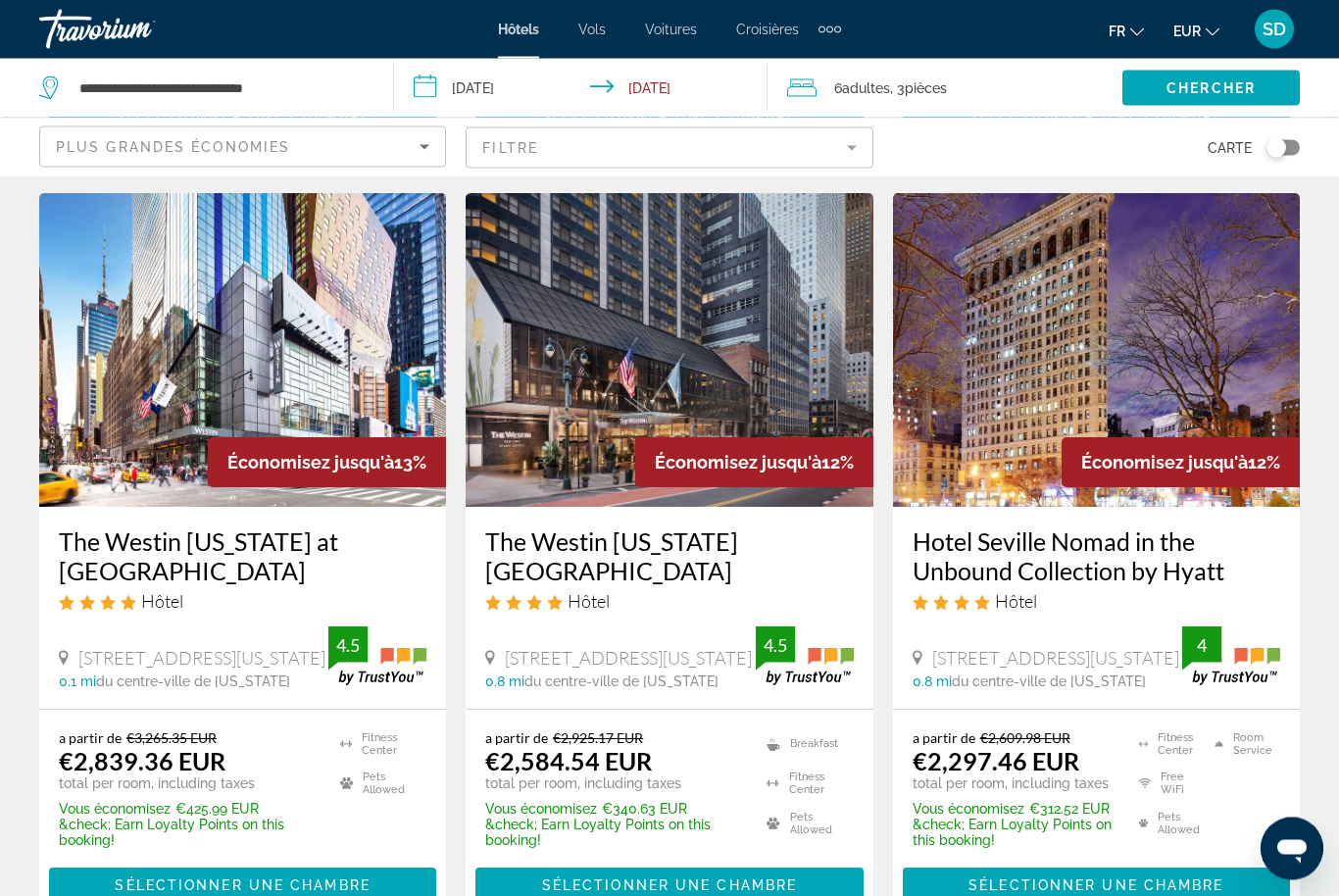
scroll to position [2461, 0]
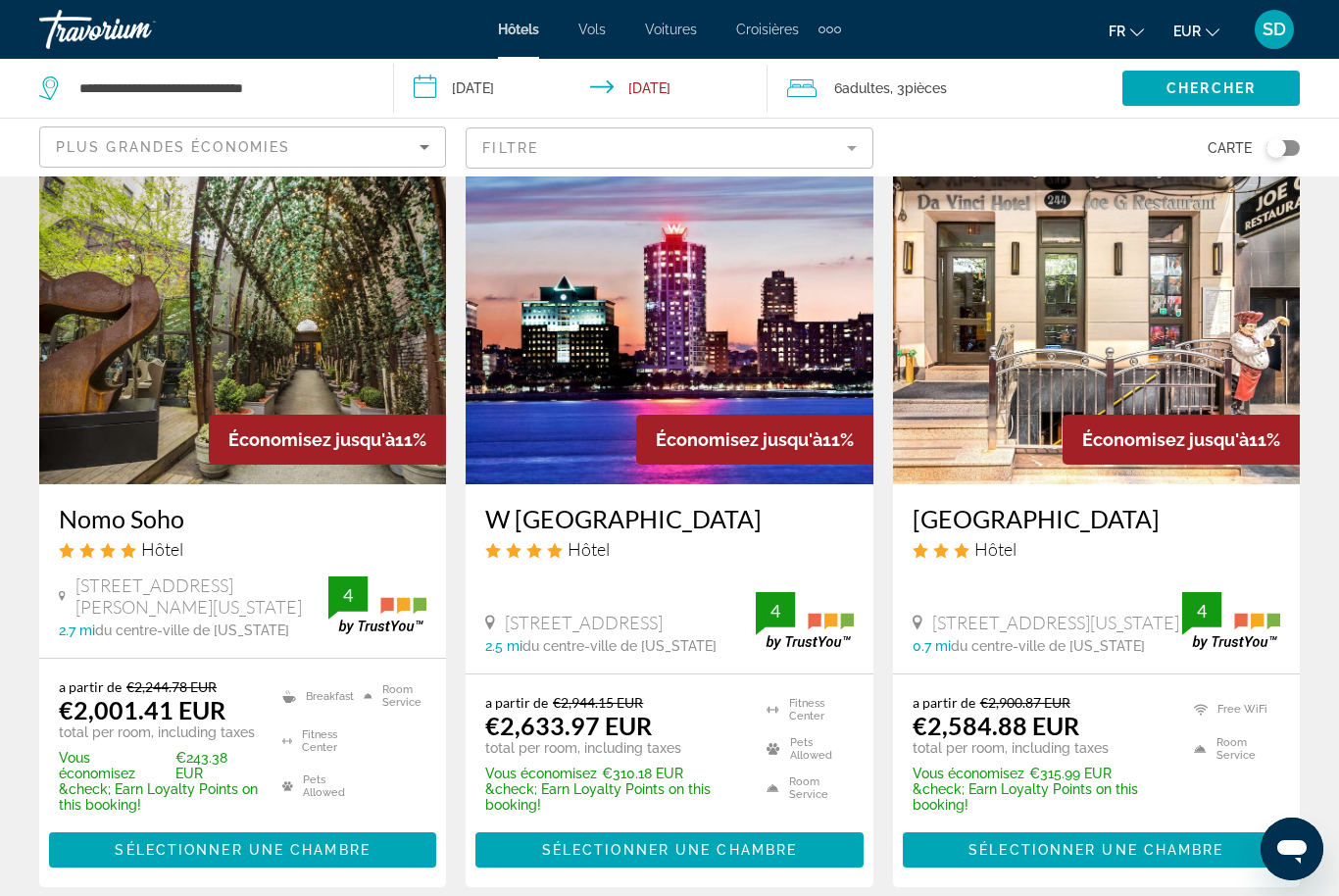
scroll to position [841, 0]
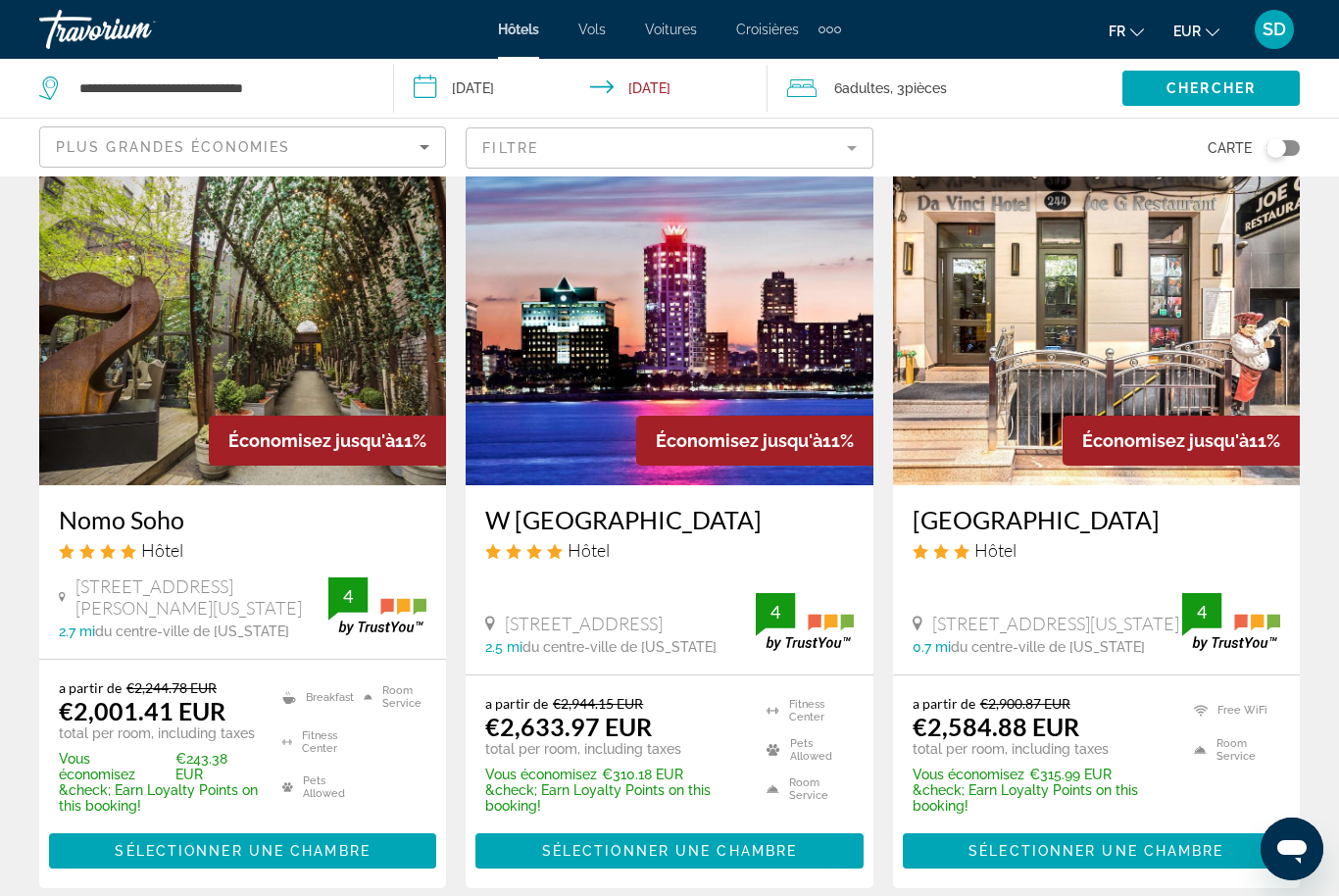
click at [300, 414] on img "Main content" at bounding box center [243, 328] width 406 height 313
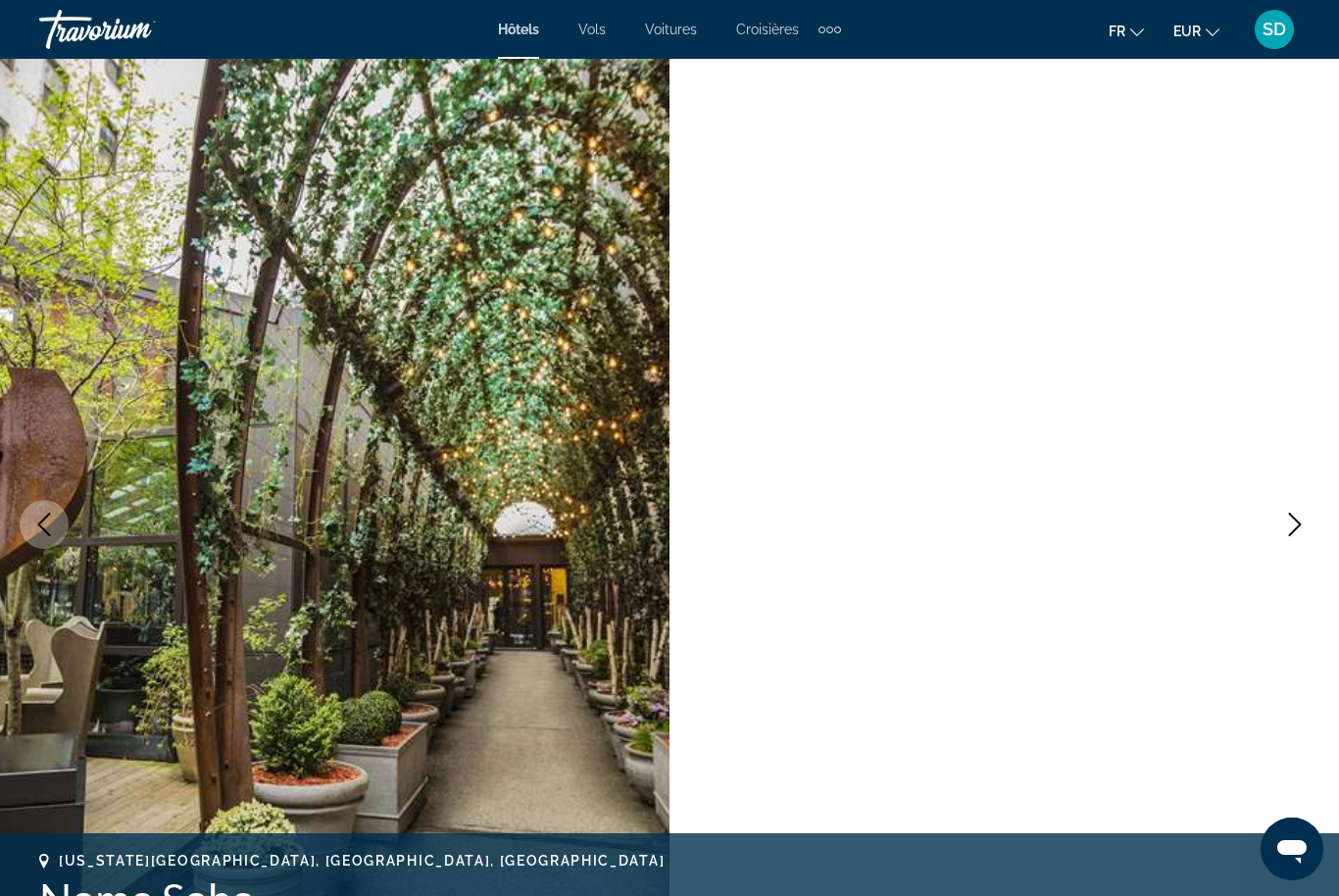
scroll to position [0, -1]
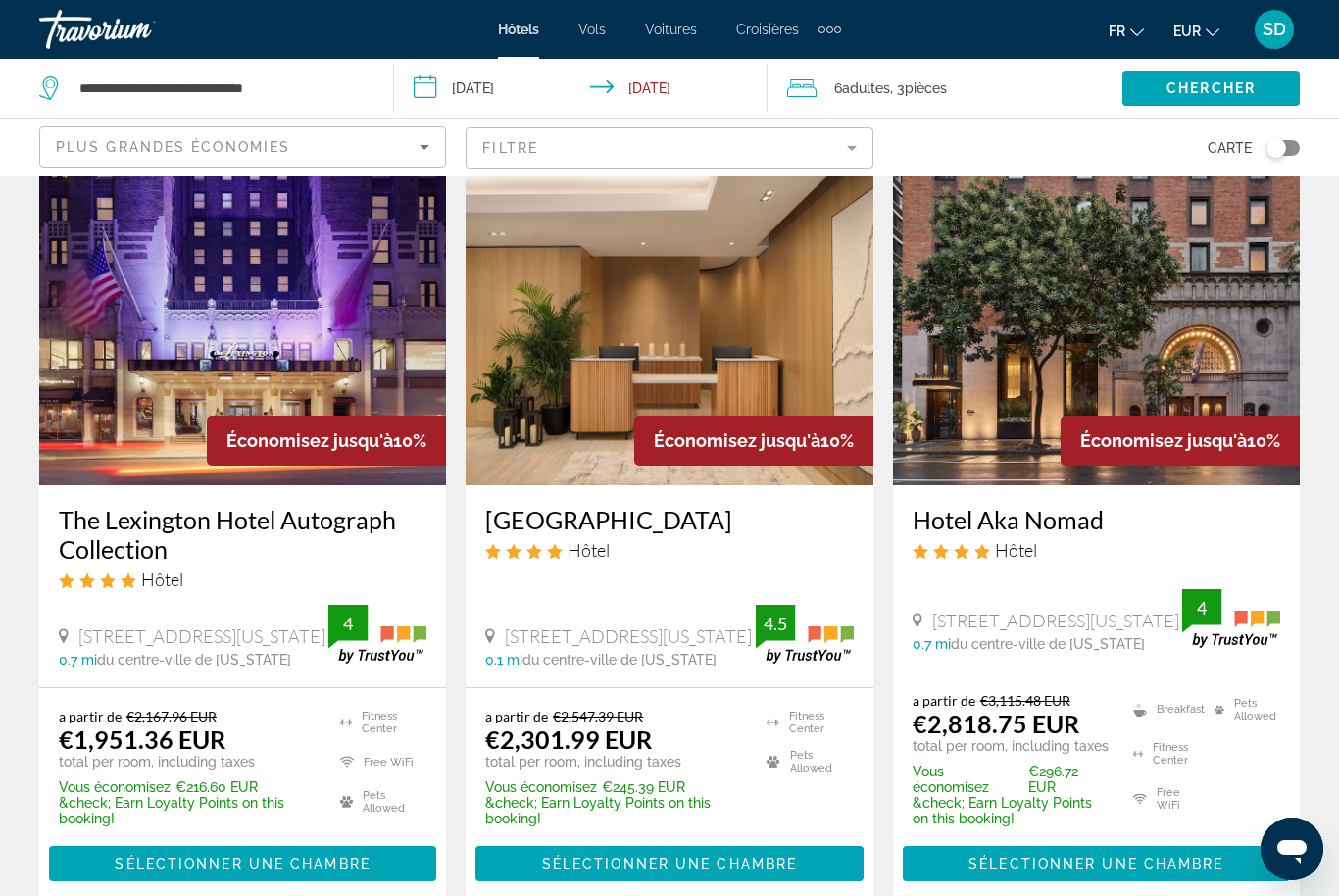
click at [227, 330] on img "Main content" at bounding box center [243, 328] width 406 height 313
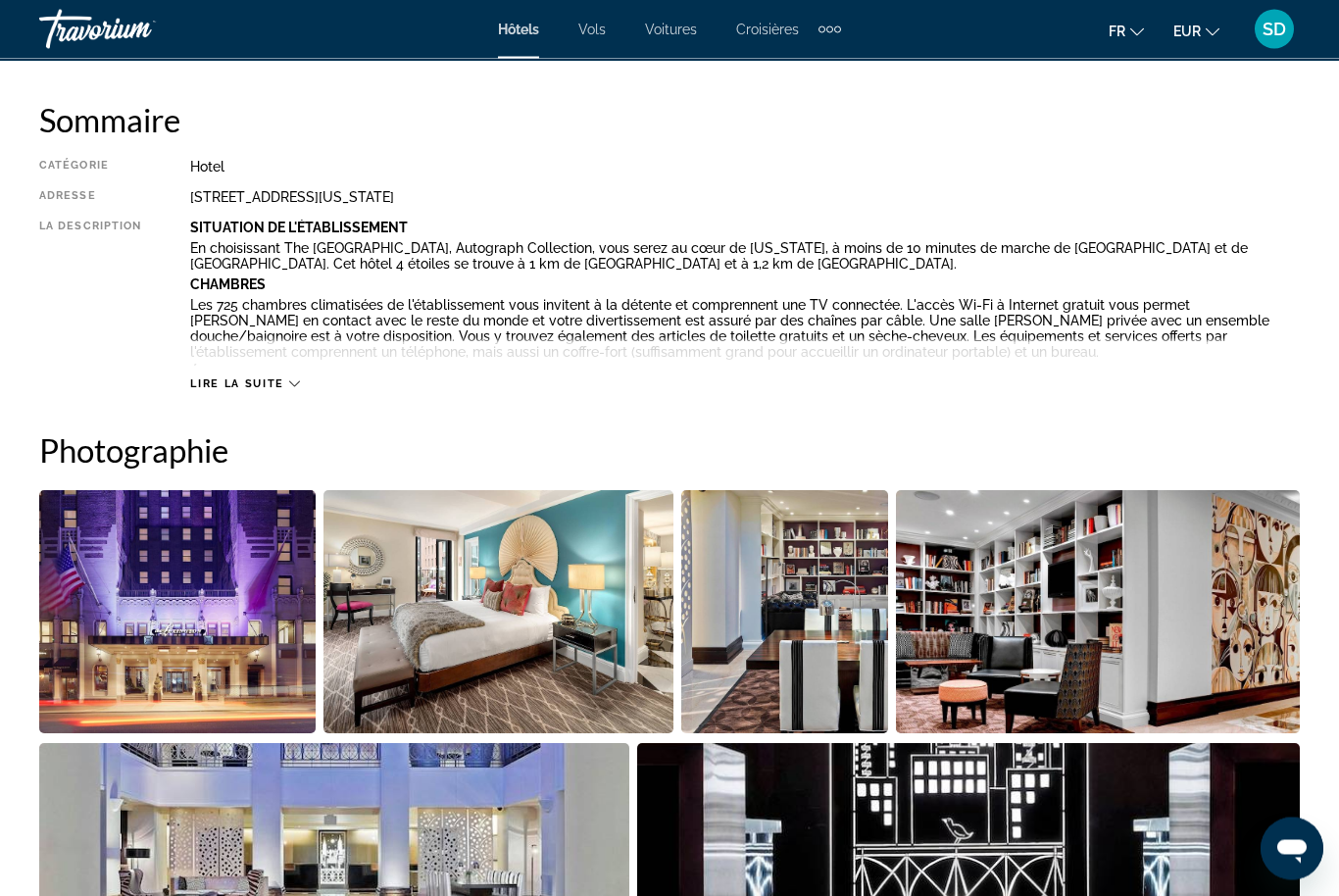
click at [1158, 586] on img "Open full-screen image slider" at bounding box center [1097, 612] width 403 height 243
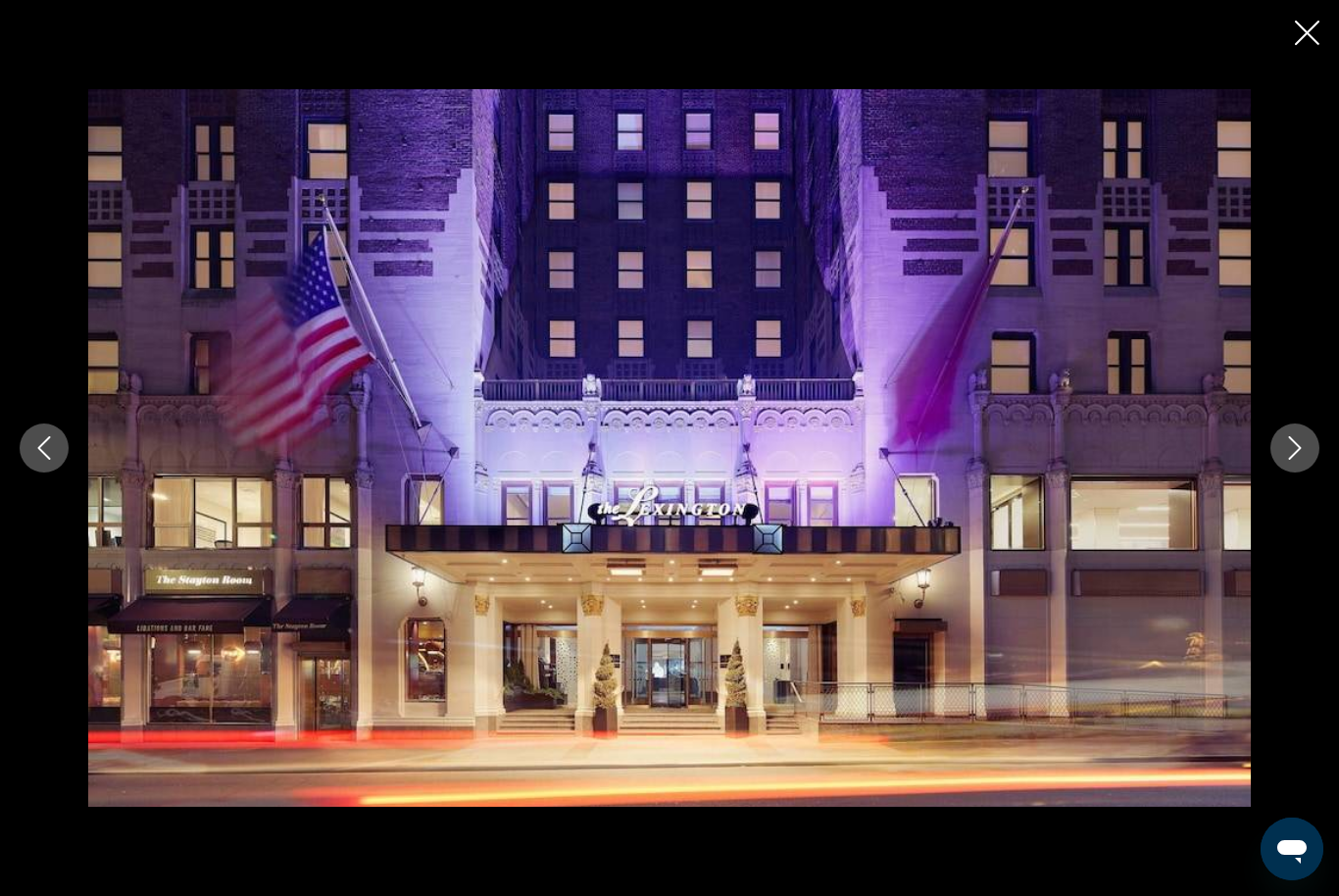
click at [1290, 460] on icon "Next image" at bounding box center [1295, 448] width 24 height 24
click at [1297, 460] on icon "Next image" at bounding box center [1295, 448] width 24 height 24
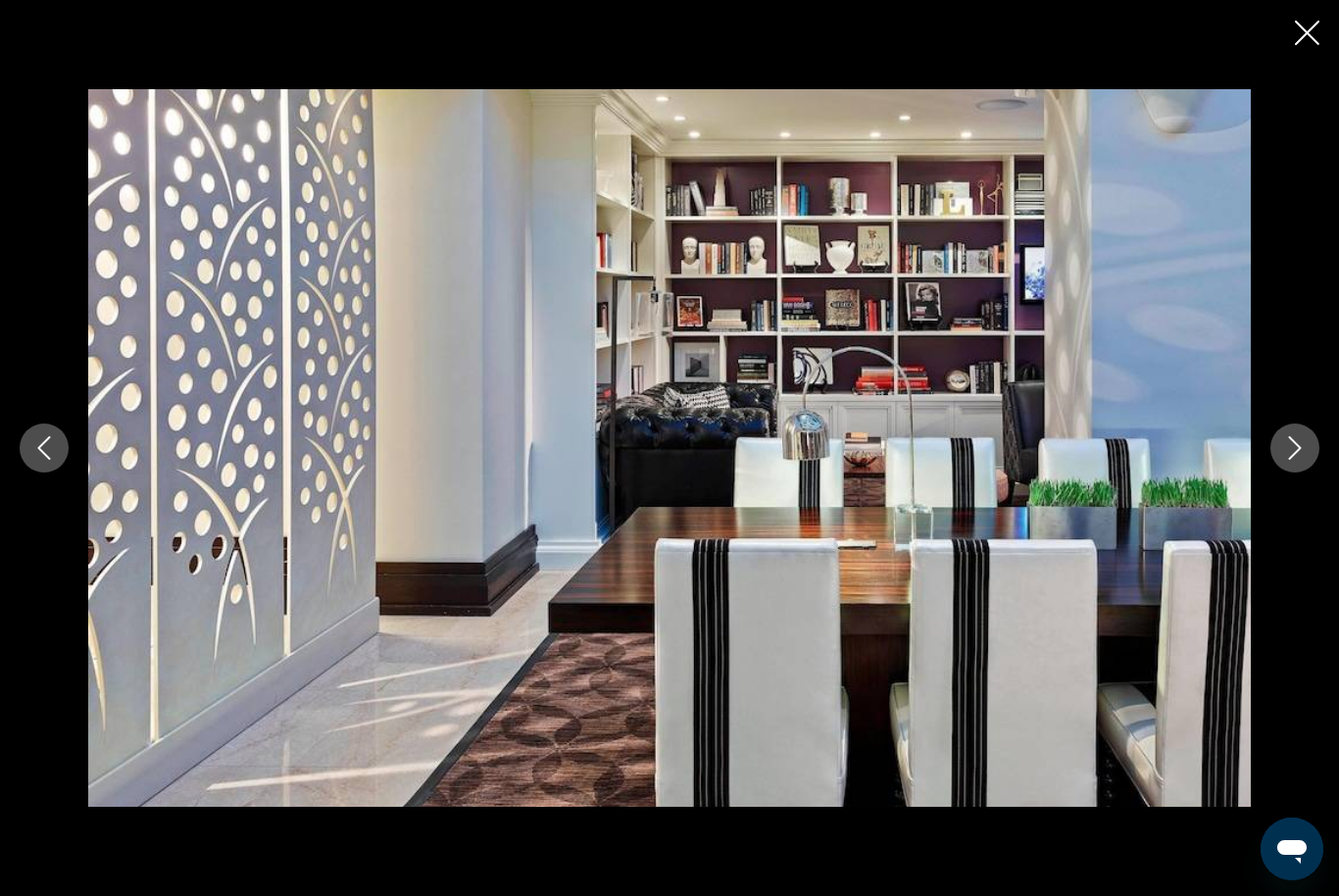
click at [1296, 460] on icon "Next image" at bounding box center [1295, 448] width 13 height 24
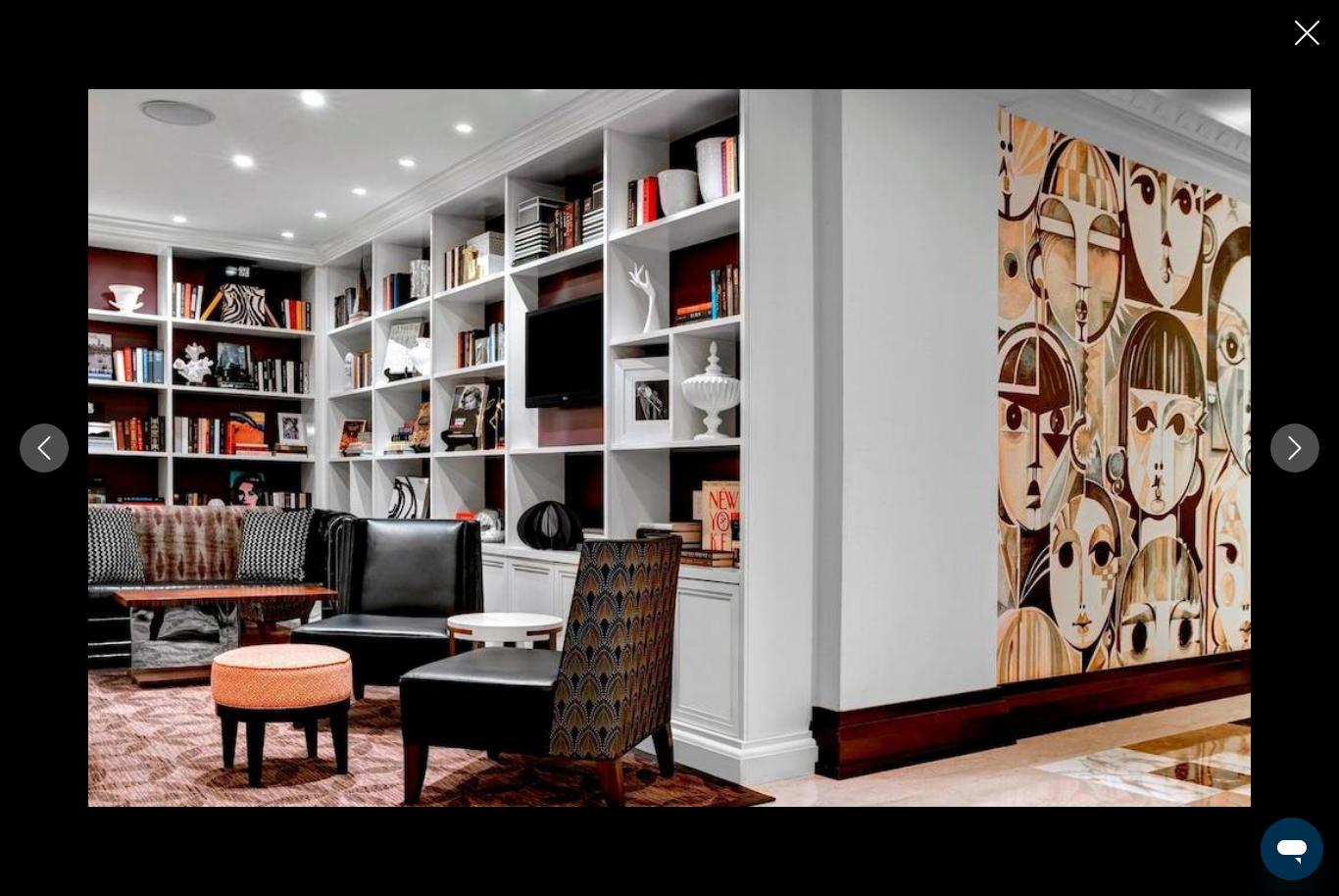
click at [1298, 460] on icon "Next image" at bounding box center [1295, 448] width 24 height 24
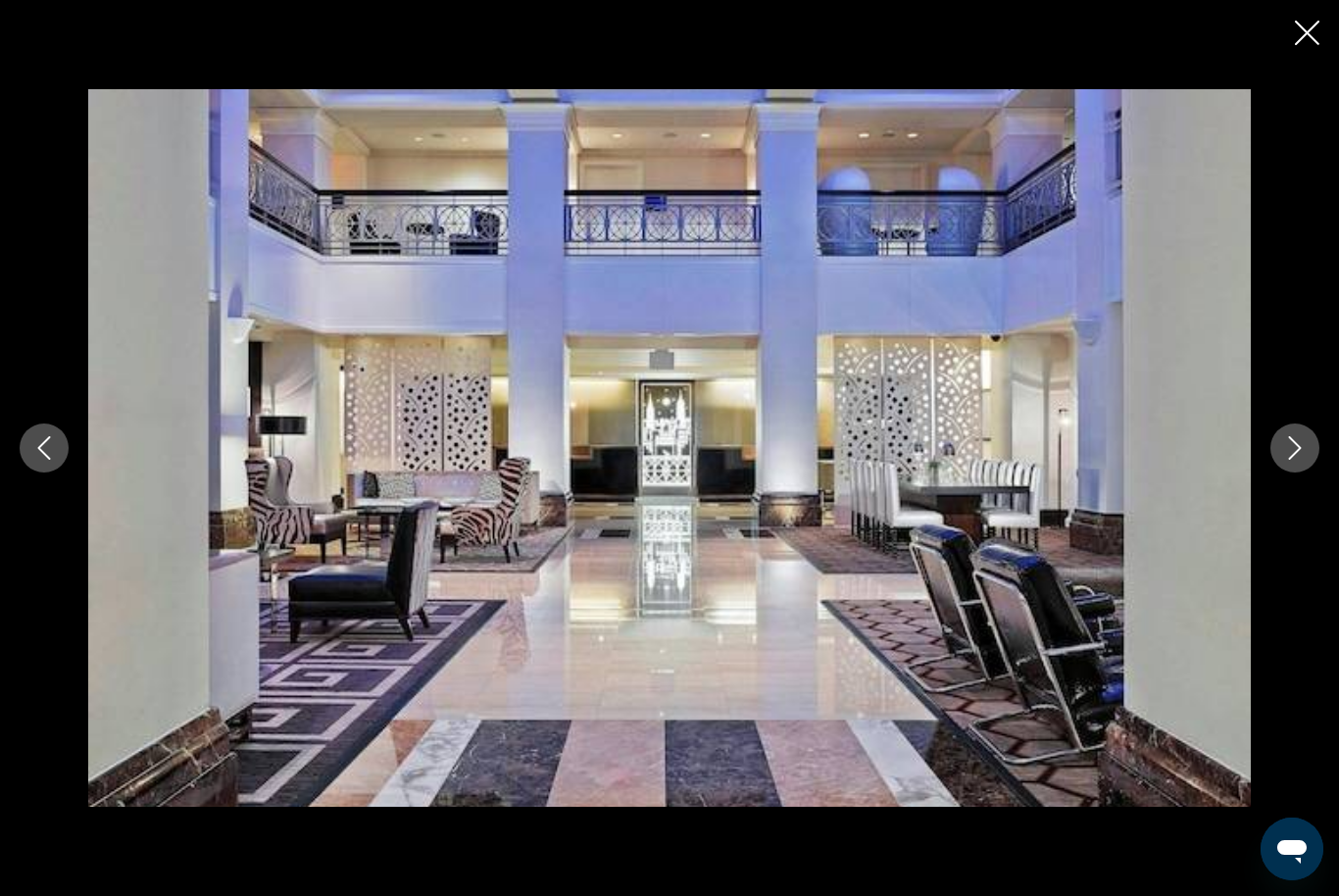
click at [1299, 460] on icon "Next image" at bounding box center [1295, 448] width 13 height 24
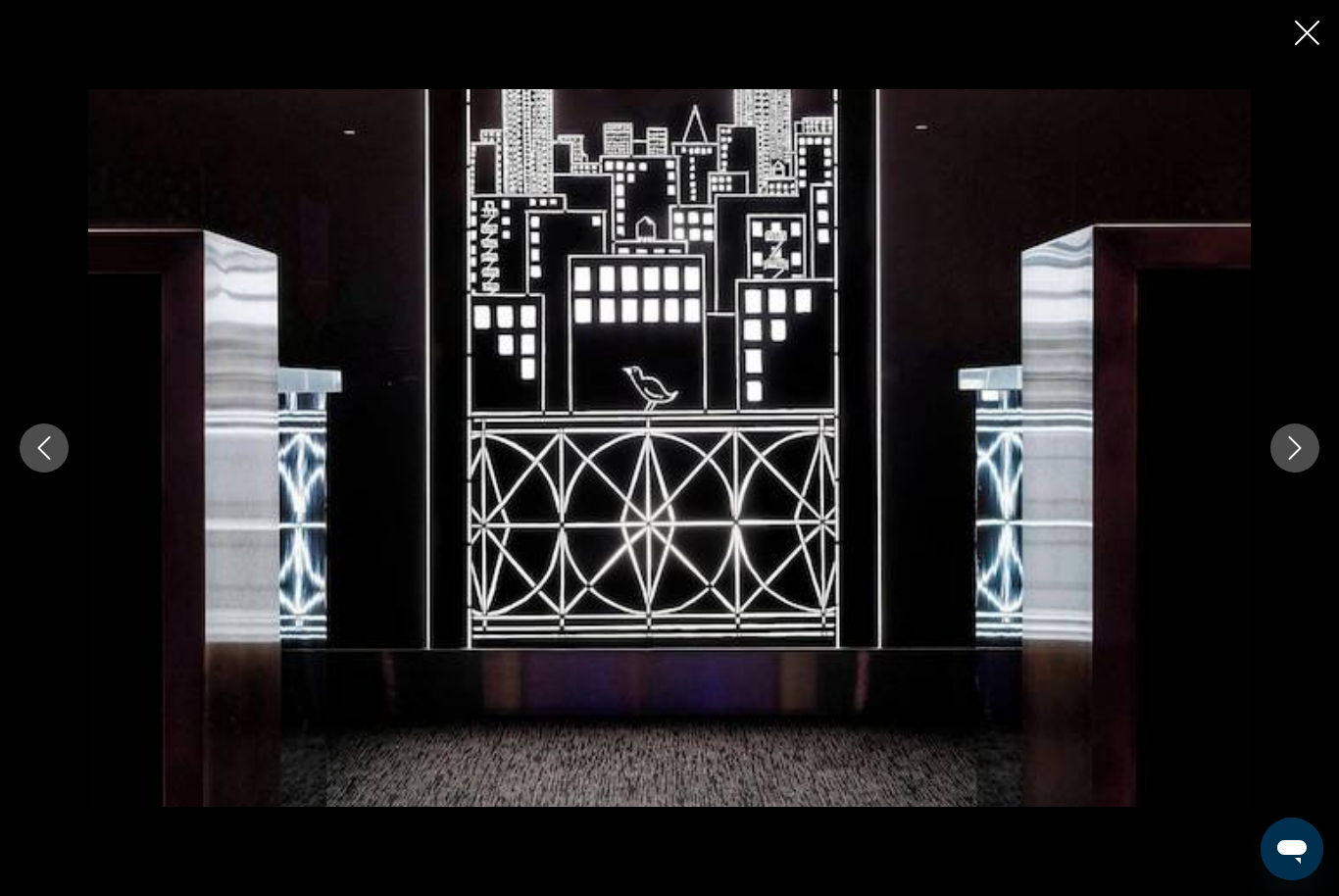
click at [1303, 460] on icon "Next image" at bounding box center [1295, 448] width 24 height 24
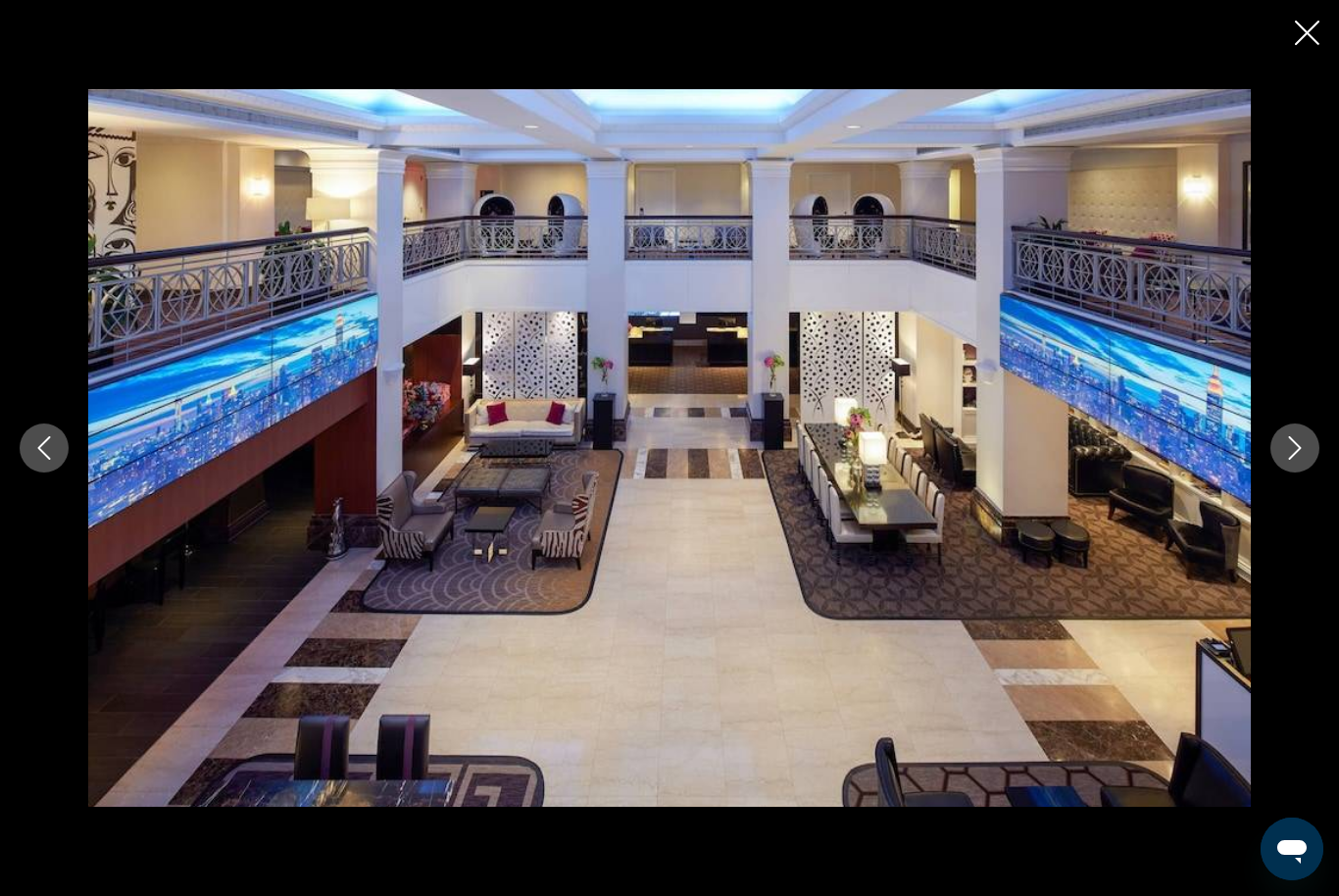
click at [1300, 460] on icon "Next image" at bounding box center [1295, 448] width 13 height 24
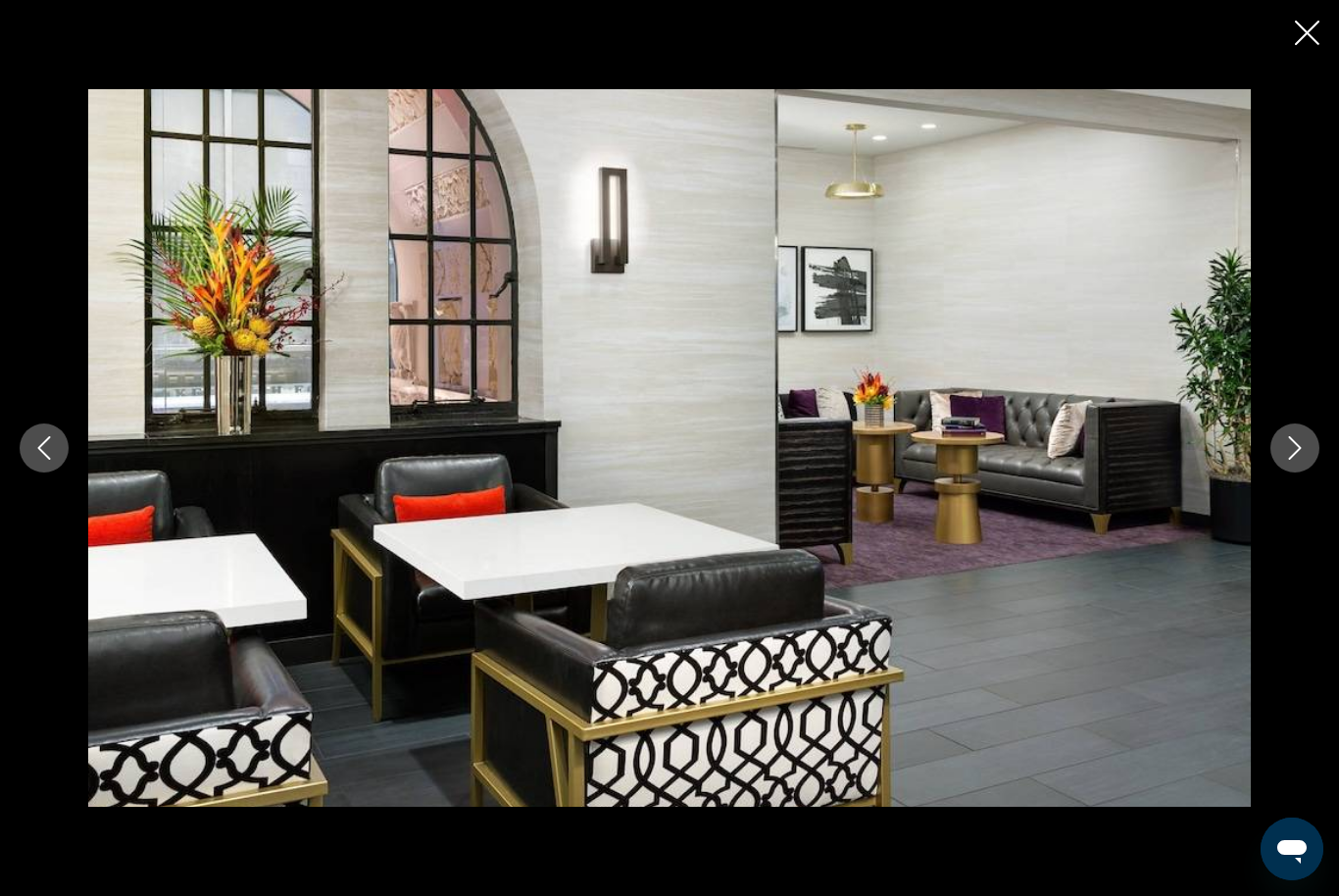
click at [1301, 460] on icon "Next image" at bounding box center [1295, 448] width 24 height 24
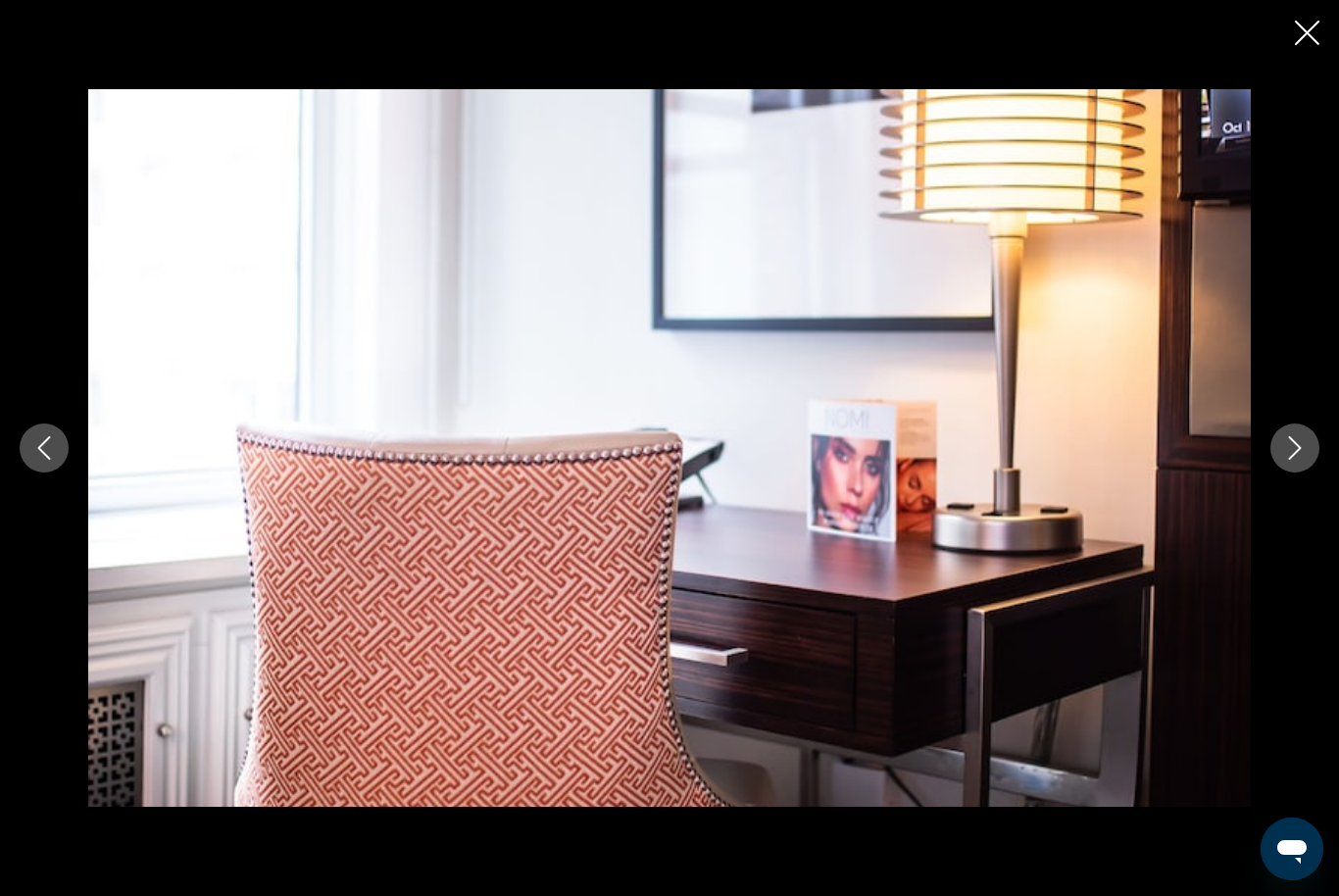
click at [1296, 460] on icon "Next image" at bounding box center [1295, 448] width 13 height 24
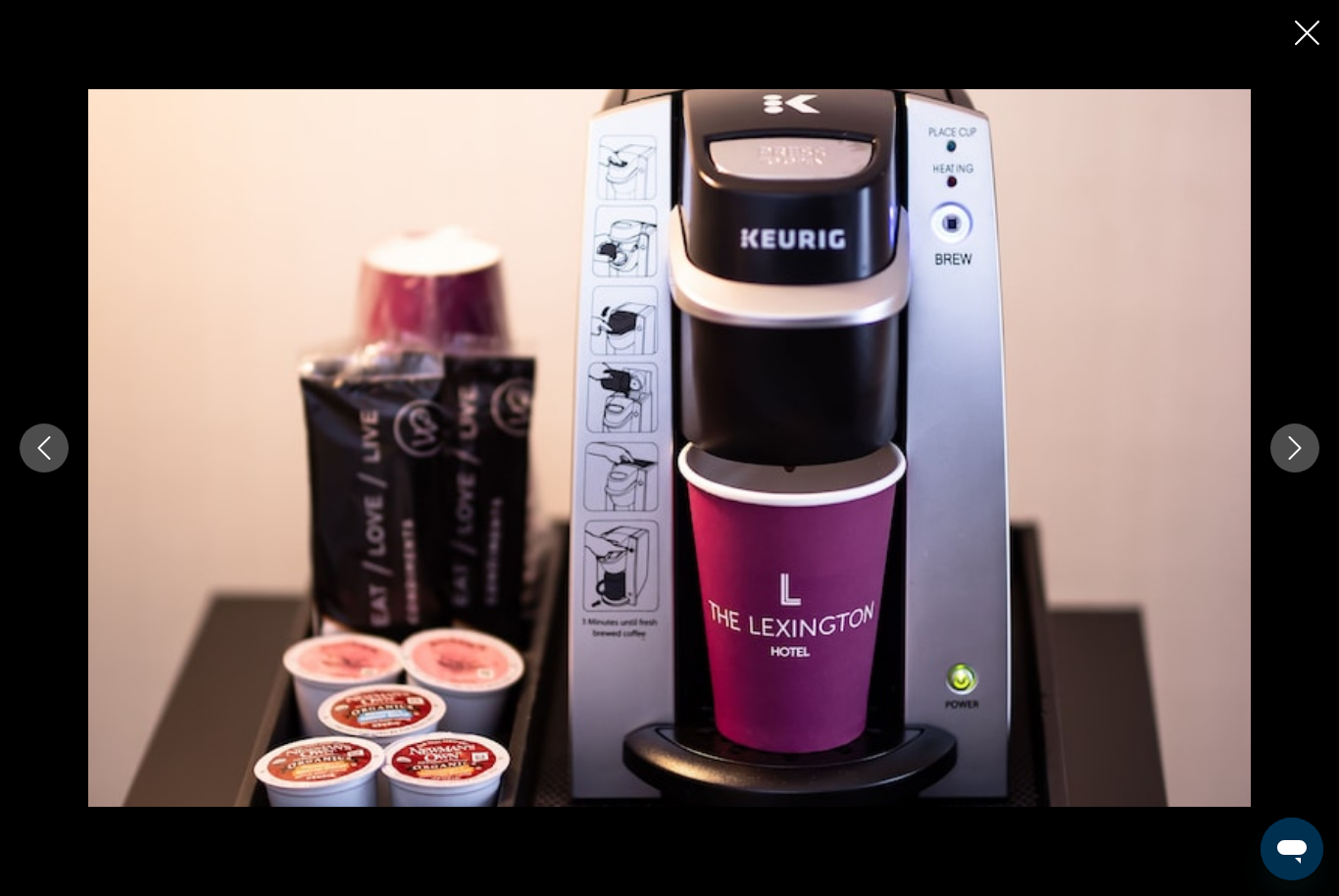
click at [1285, 460] on icon "Next image" at bounding box center [1295, 448] width 24 height 24
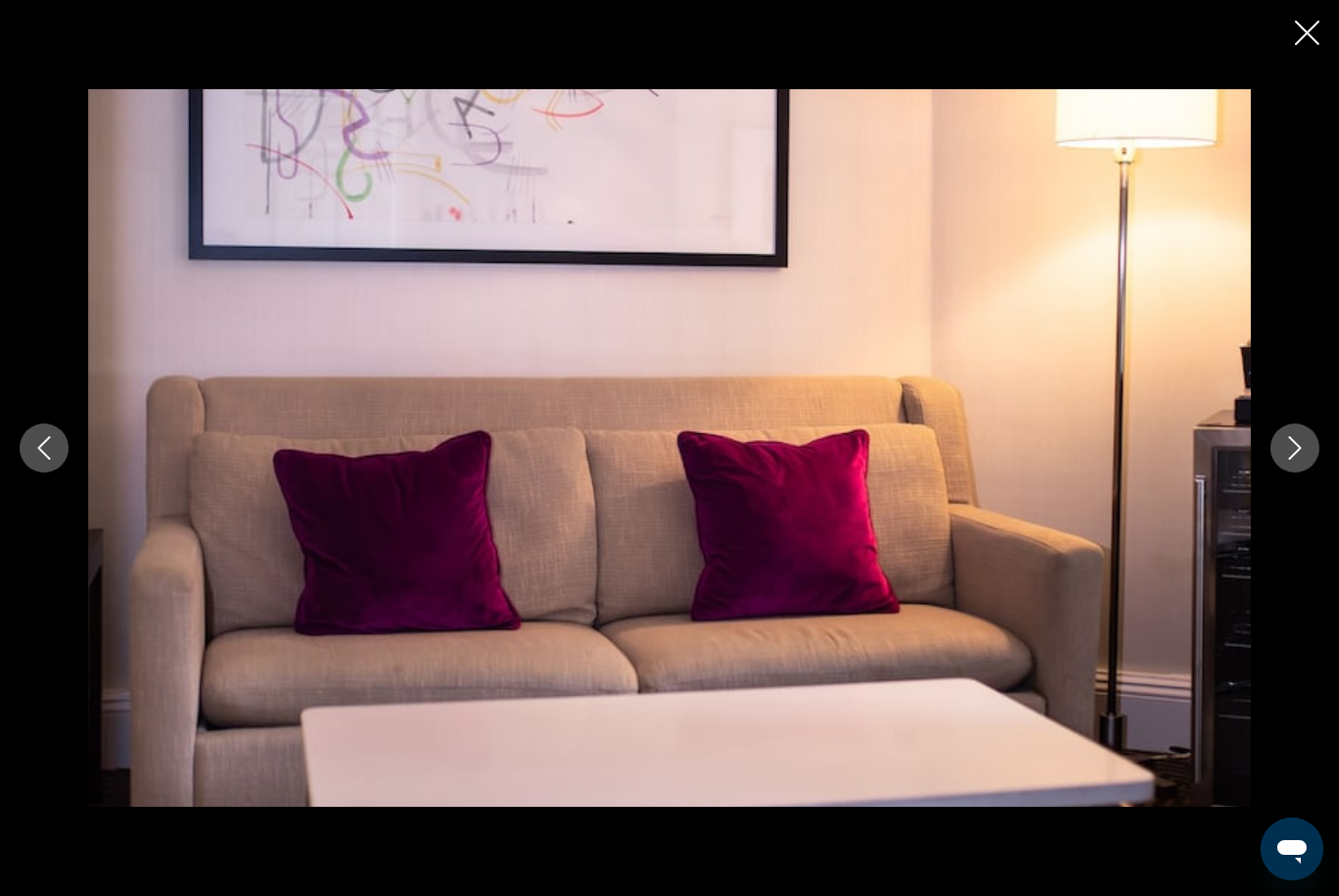
click at [1290, 460] on icon "Next image" at bounding box center [1295, 448] width 24 height 24
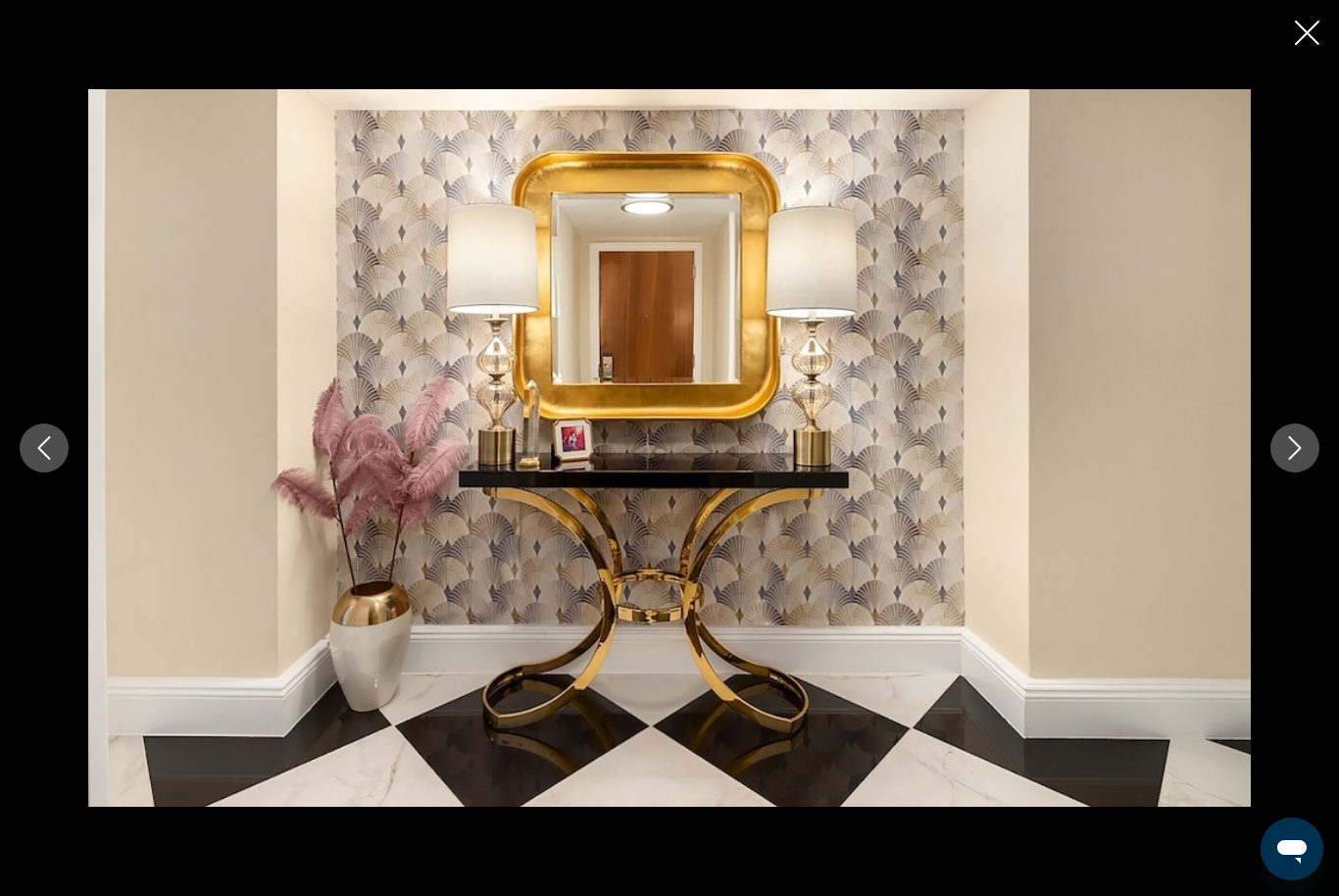
click at [1300, 460] on icon "Next image" at bounding box center [1295, 448] width 24 height 24
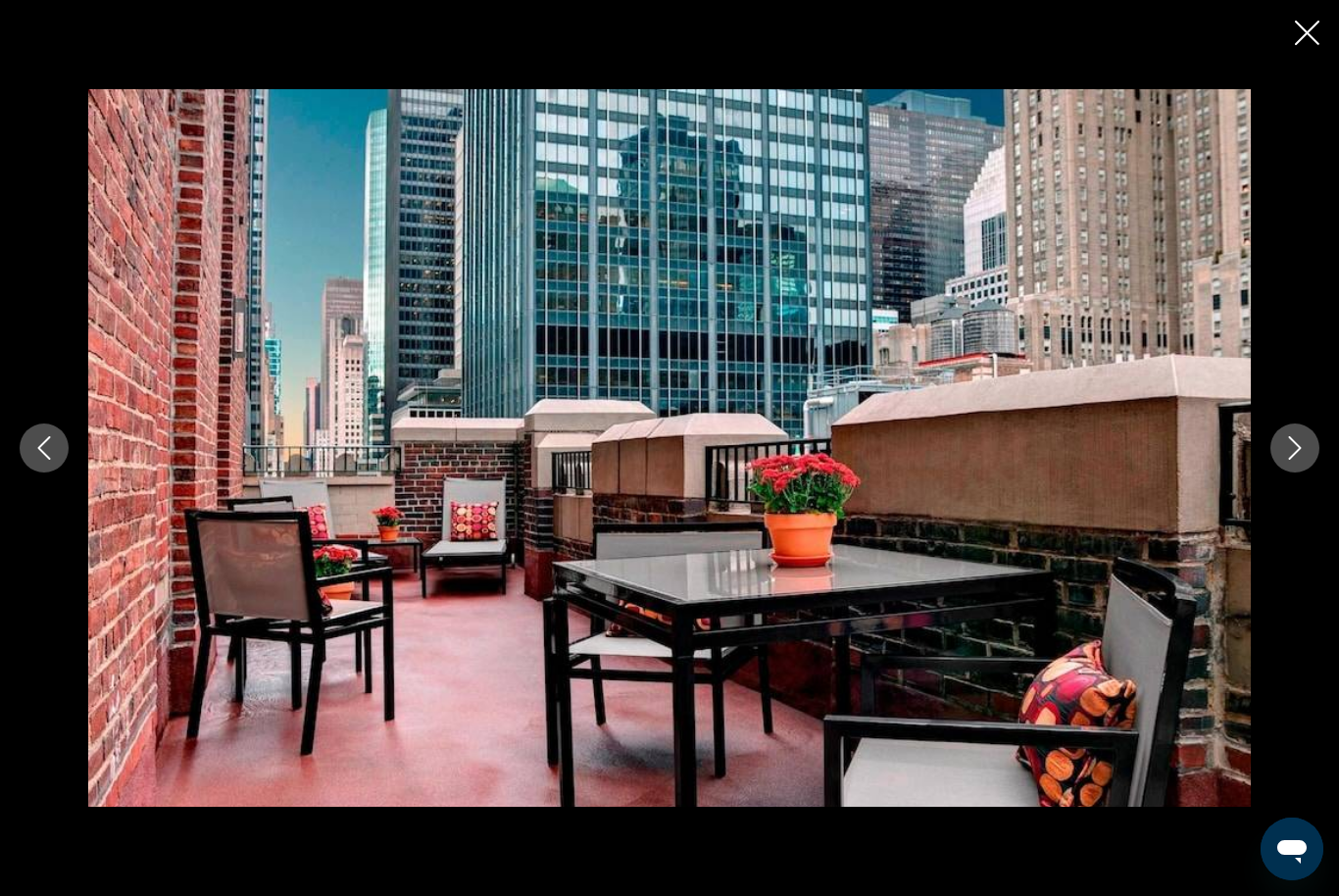
click at [1295, 460] on icon "Next image" at bounding box center [1295, 448] width 24 height 24
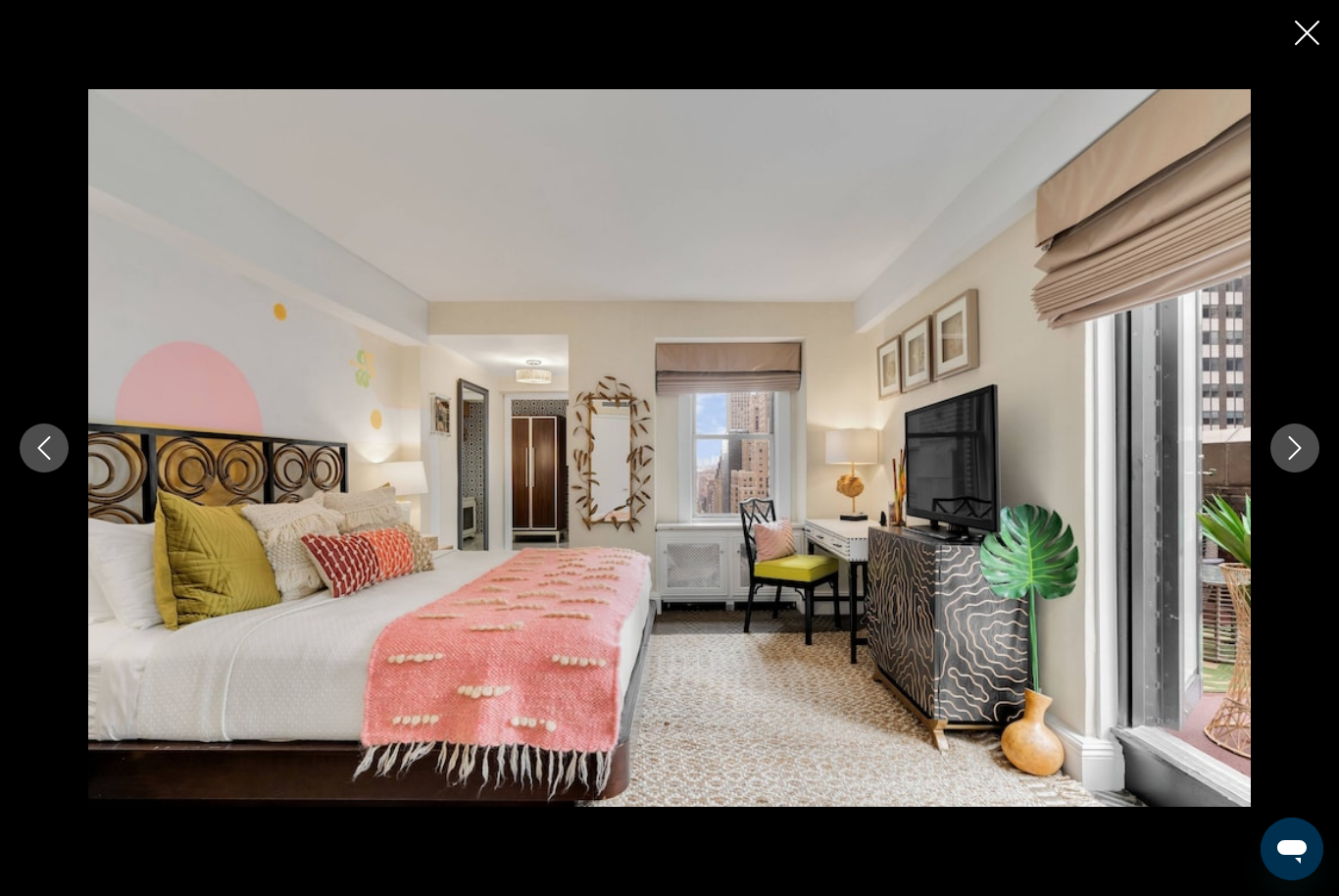
click at [1298, 460] on icon "Next image" at bounding box center [1295, 448] width 24 height 24
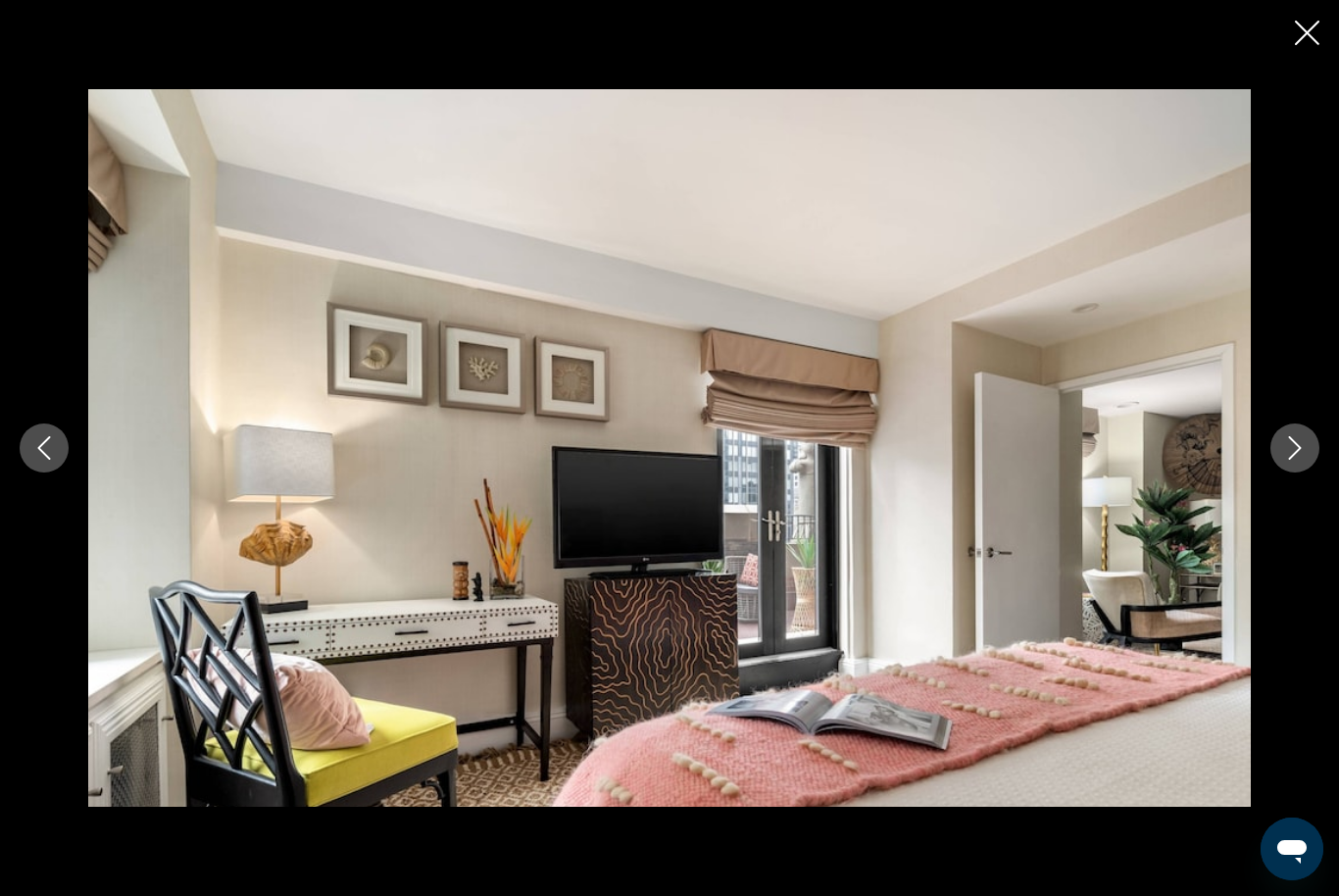
click at [1301, 460] on icon "Next image" at bounding box center [1295, 448] width 24 height 24
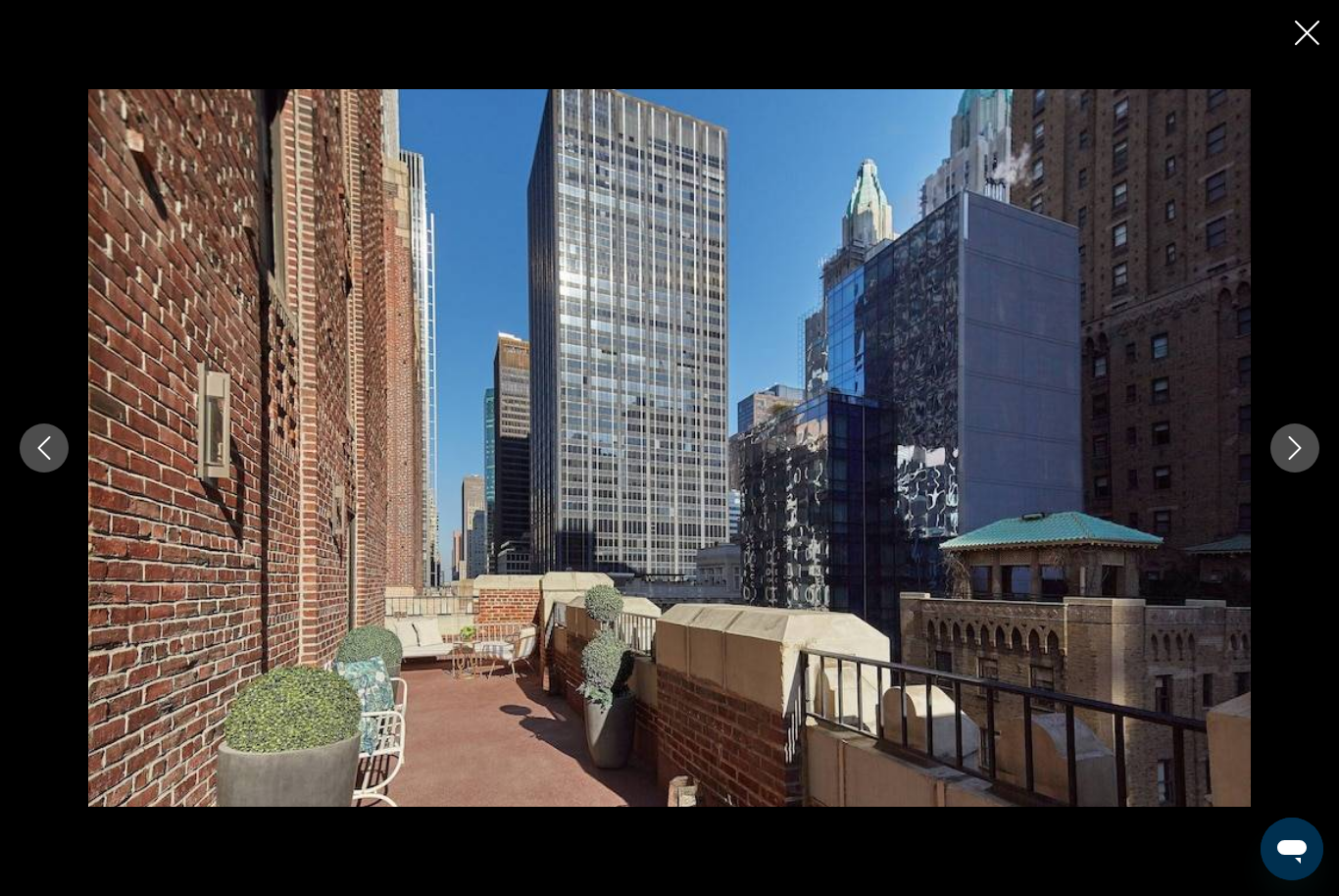
click at [1295, 460] on icon "Next image" at bounding box center [1295, 448] width 24 height 24
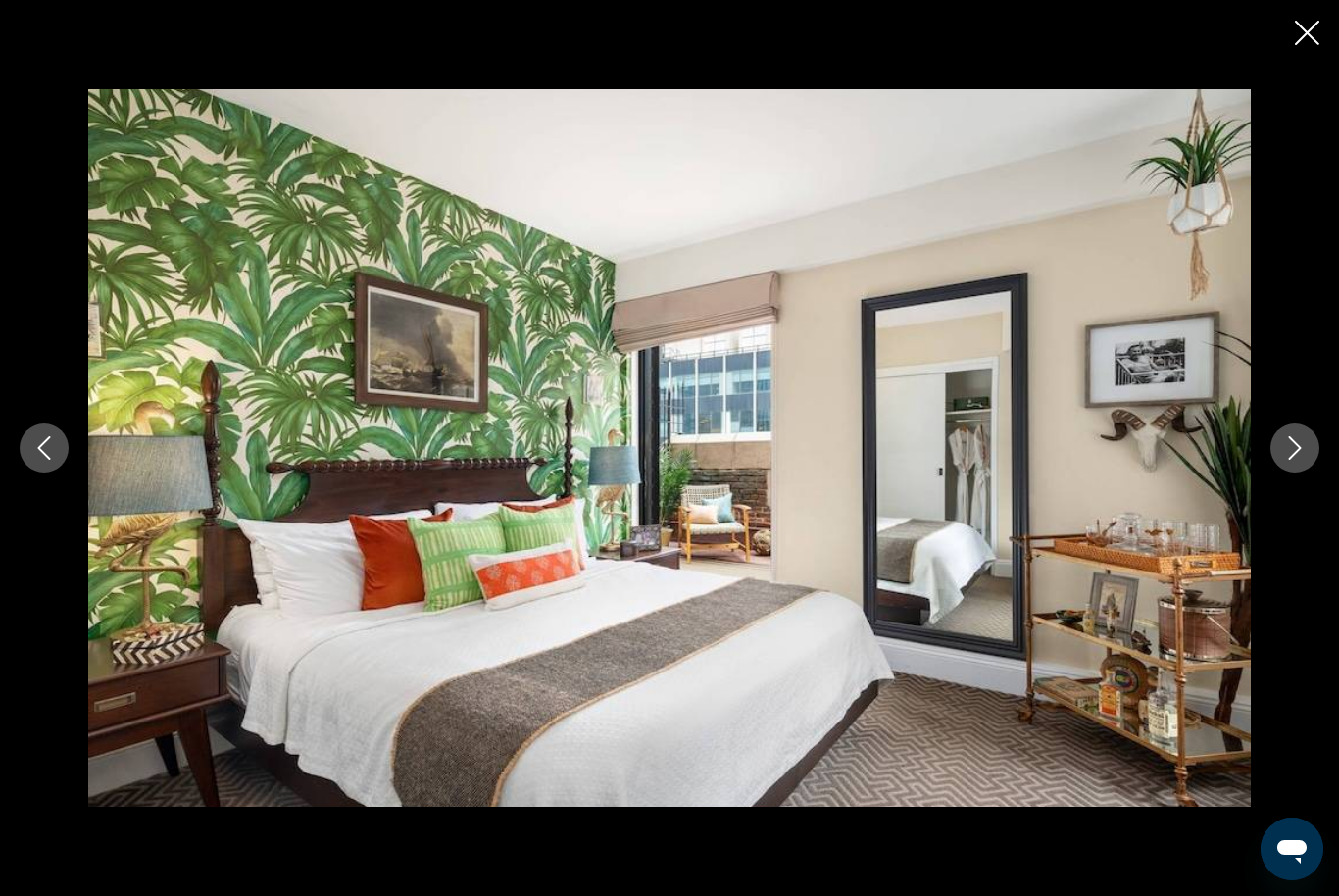
click at [1296, 460] on icon "Next image" at bounding box center [1295, 448] width 24 height 24
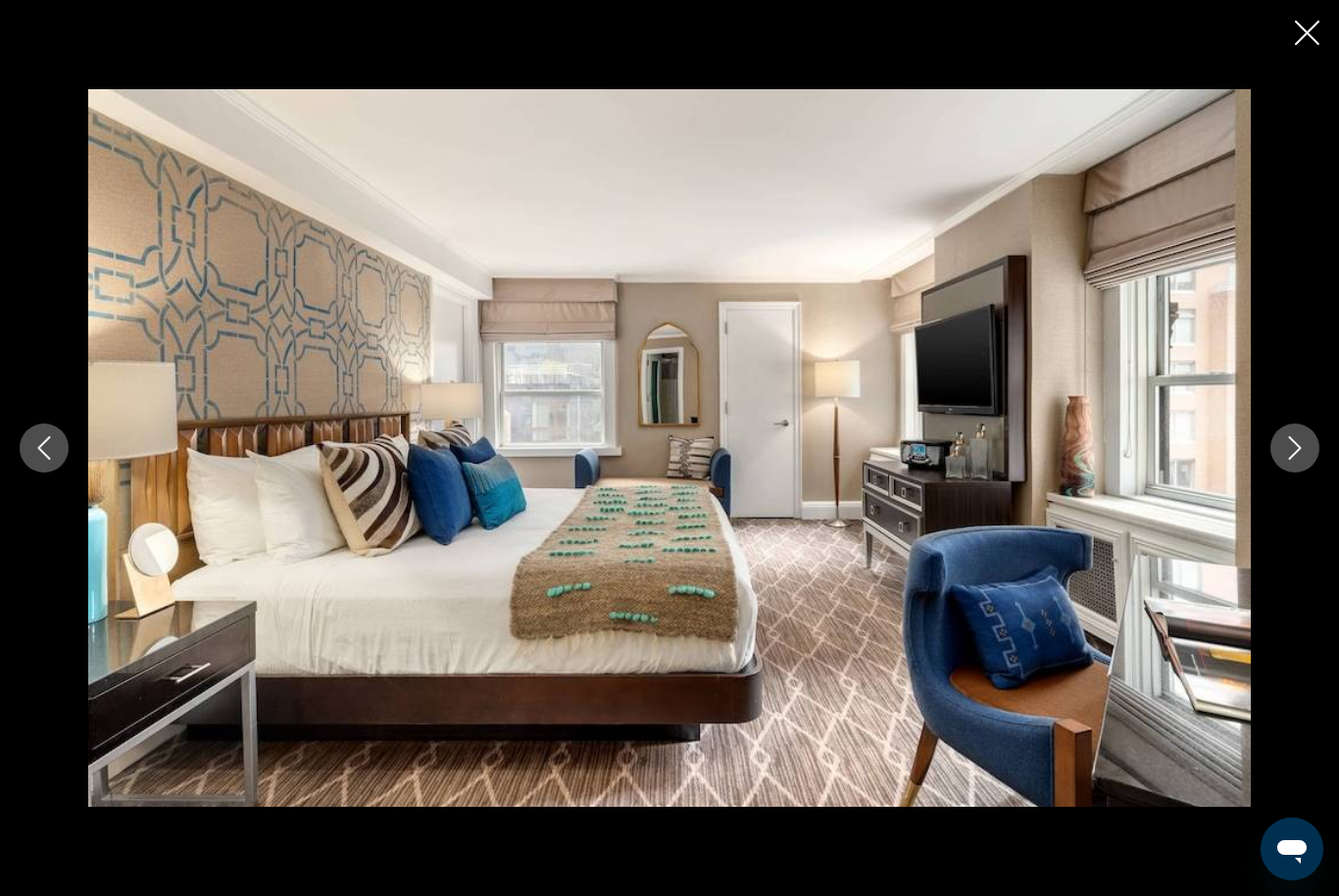
click at [1291, 460] on icon "Next image" at bounding box center [1295, 448] width 24 height 24
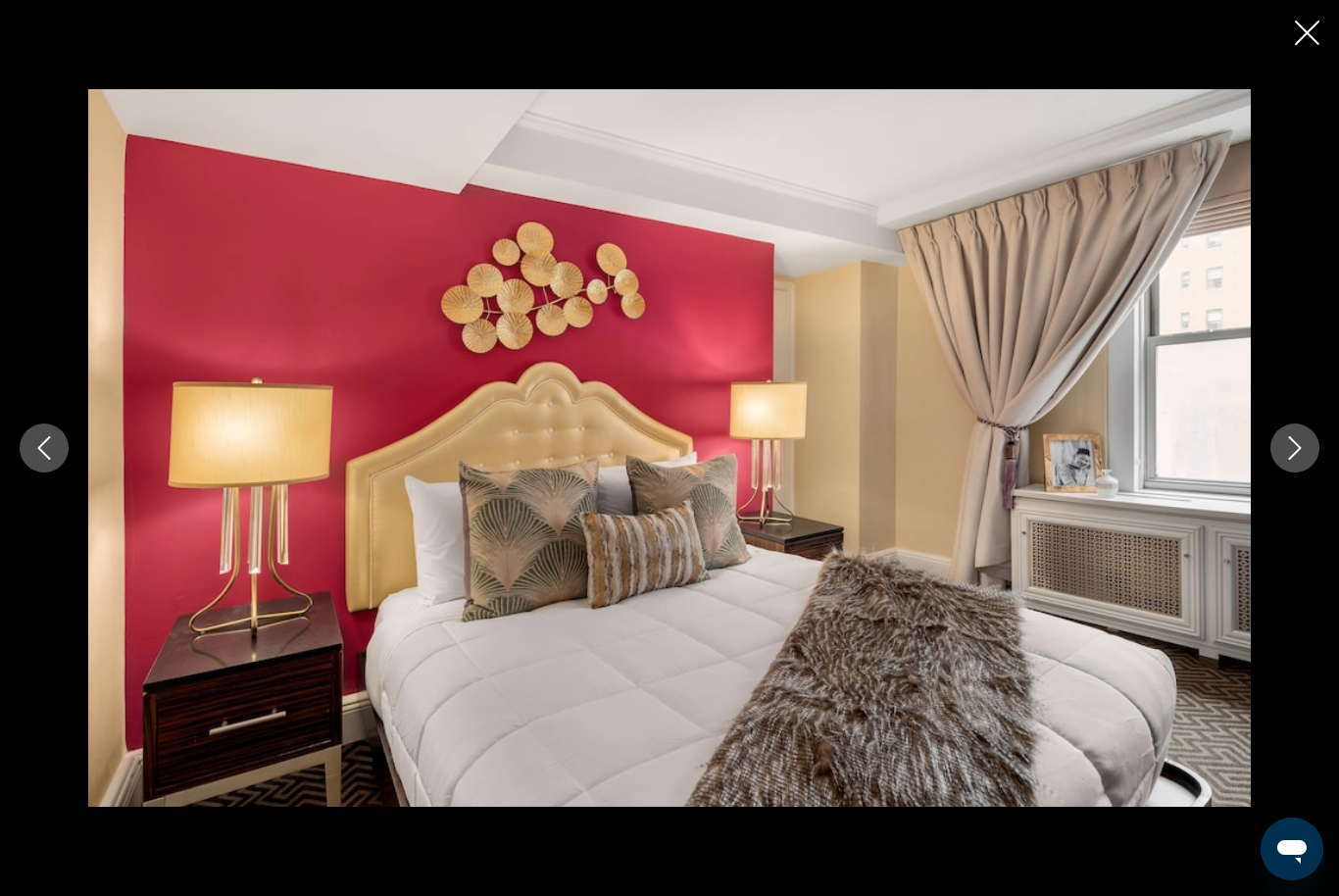
click at [1294, 460] on icon "Next image" at bounding box center [1295, 448] width 24 height 24
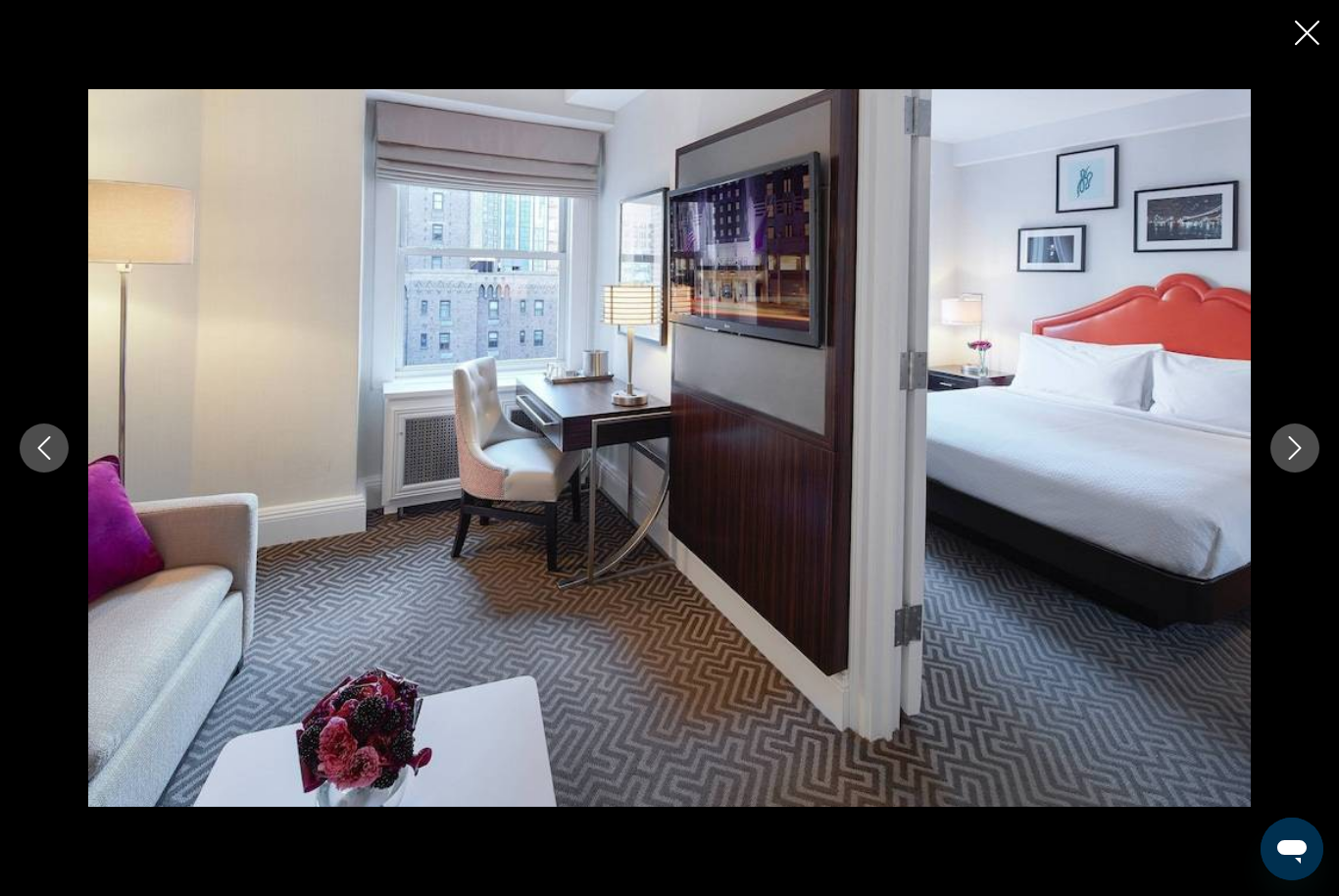
click at [1283, 473] on button "Next image" at bounding box center [1294, 447] width 49 height 49
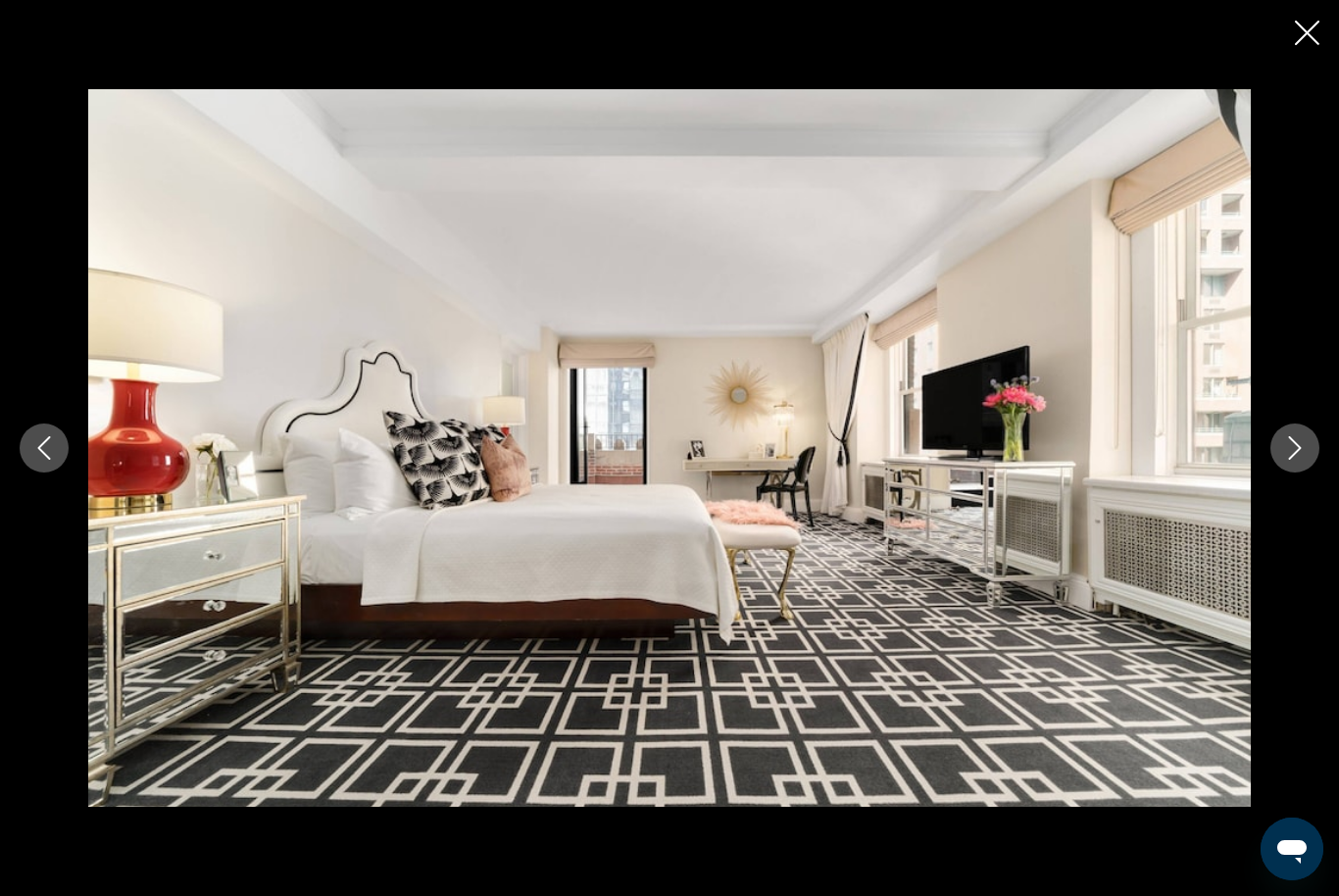
click at [1284, 460] on icon "Next image" at bounding box center [1295, 448] width 24 height 24
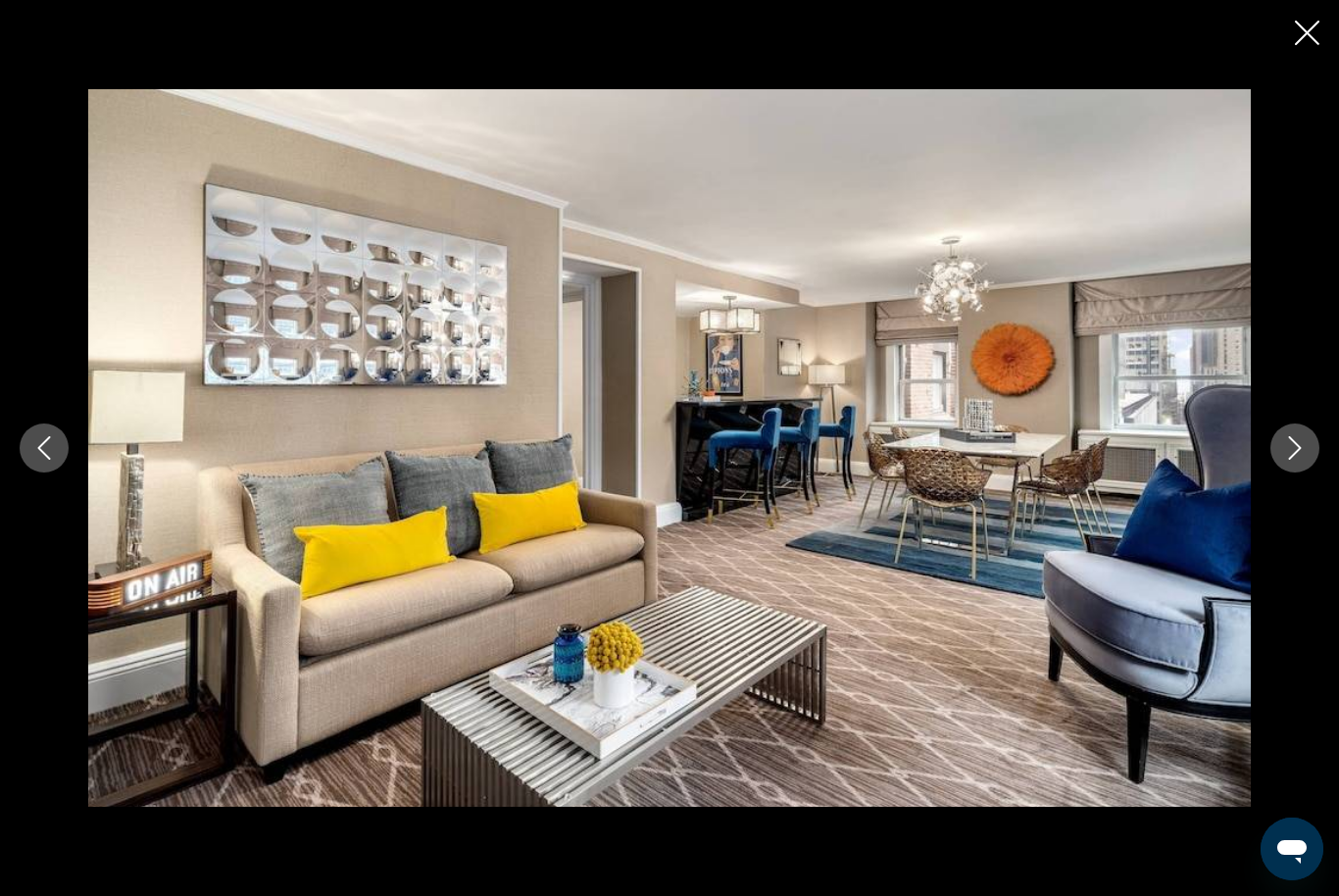
click at [1289, 460] on icon "Next image" at bounding box center [1295, 448] width 13 height 24
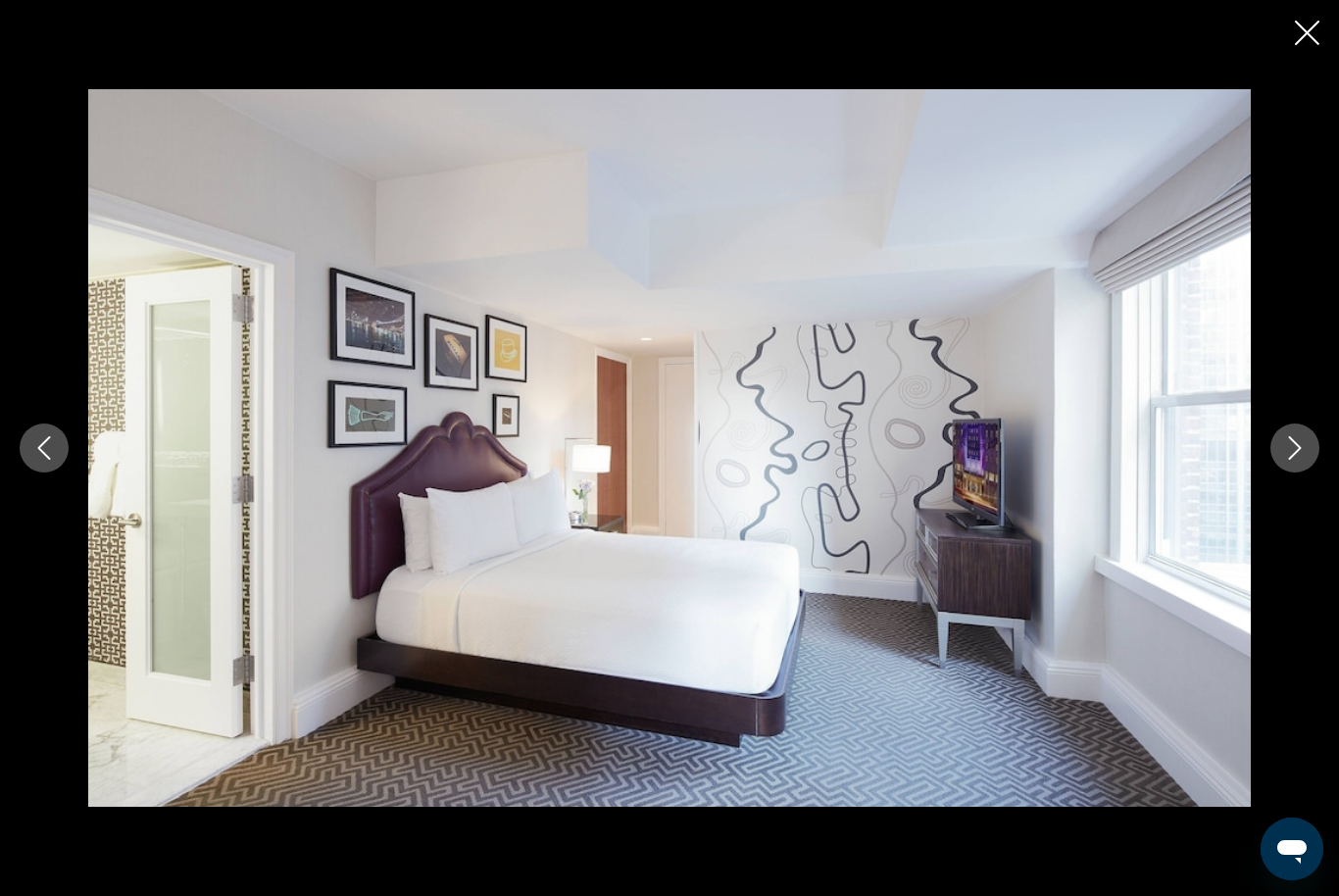
click at [1293, 460] on icon "Next image" at bounding box center [1295, 448] width 24 height 24
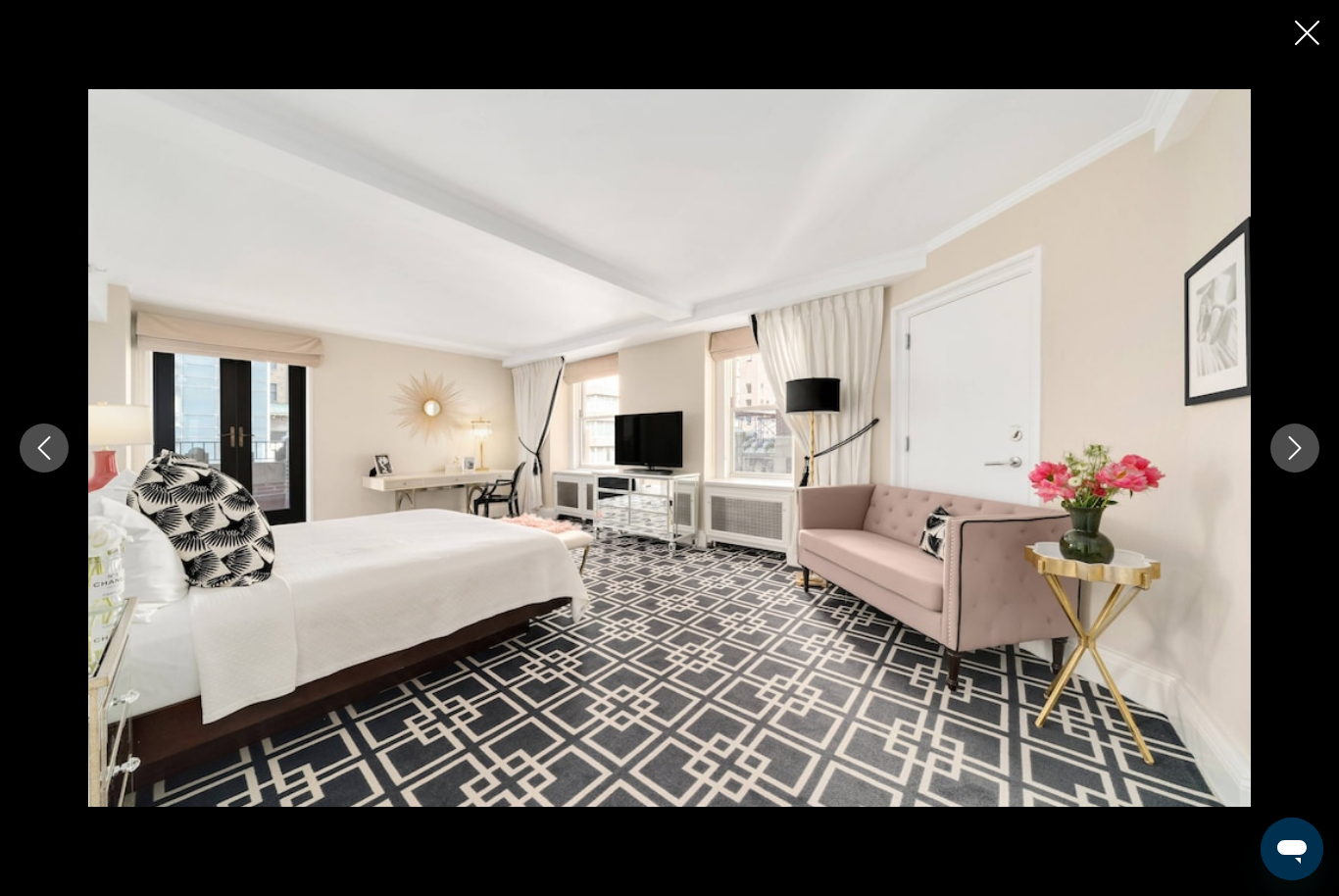
click at [1292, 460] on icon "Next image" at bounding box center [1295, 448] width 24 height 24
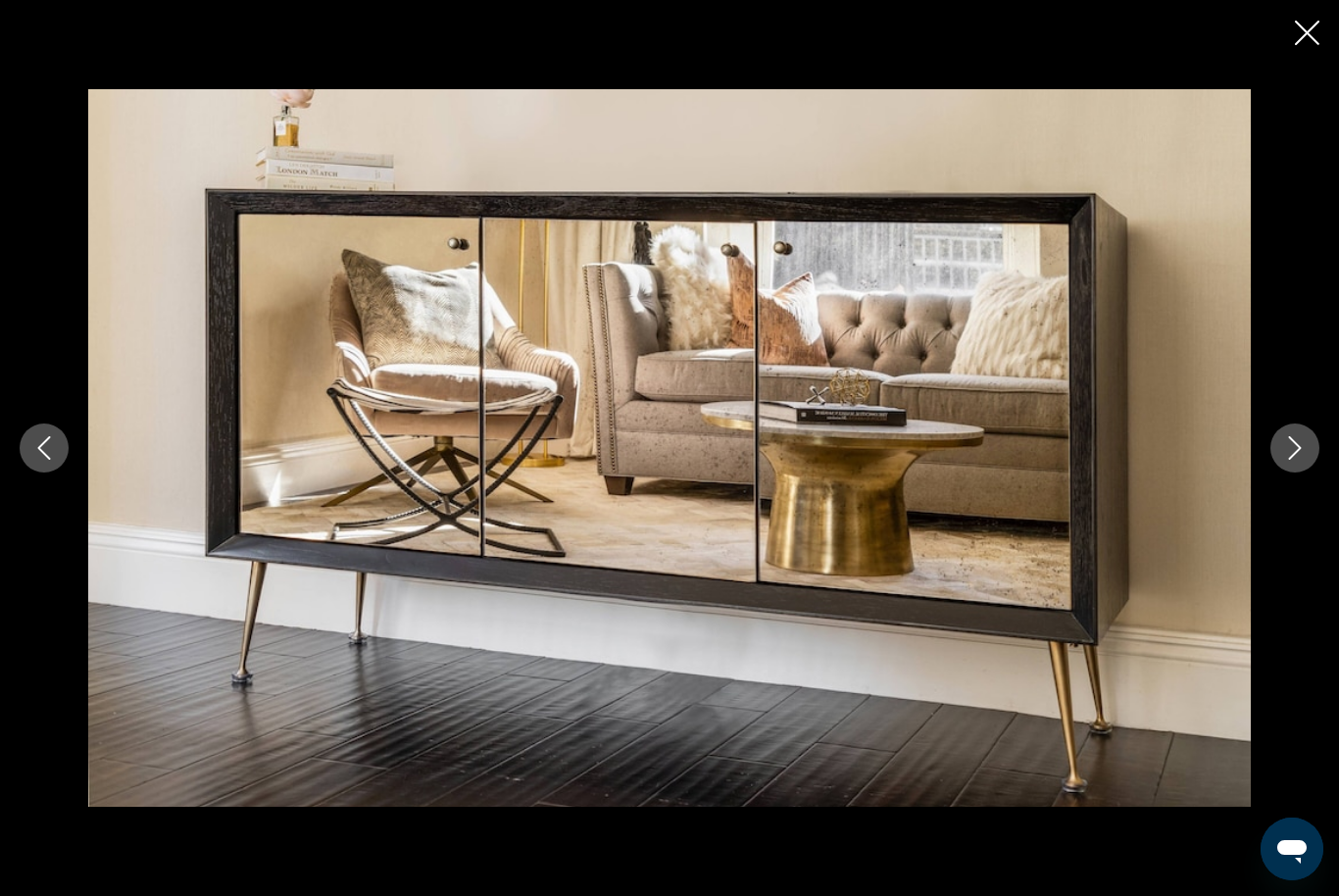
click at [58, 473] on button "Previous image" at bounding box center [44, 447] width 49 height 49
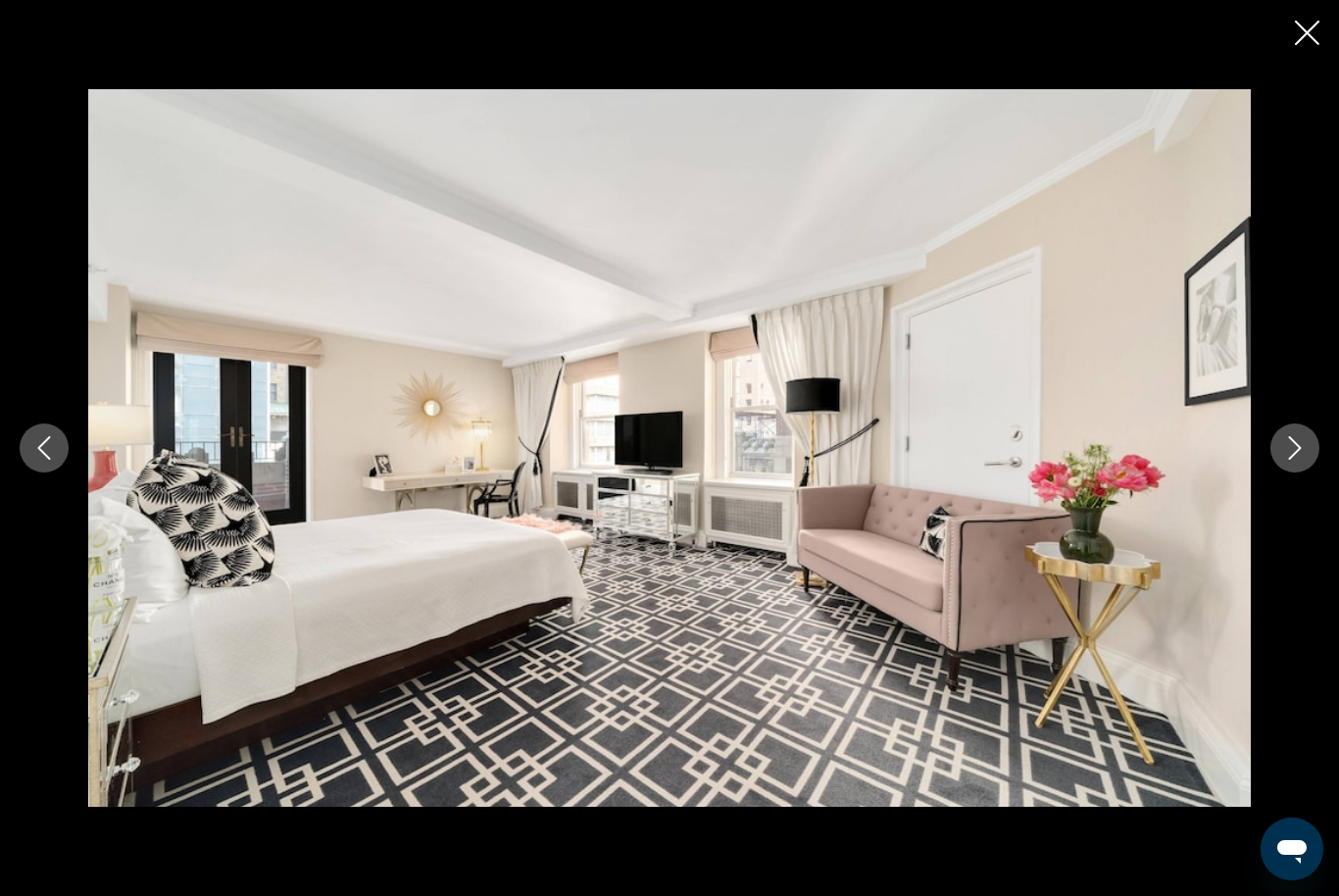
click at [55, 460] on icon "Previous image" at bounding box center [45, 448] width 24 height 24
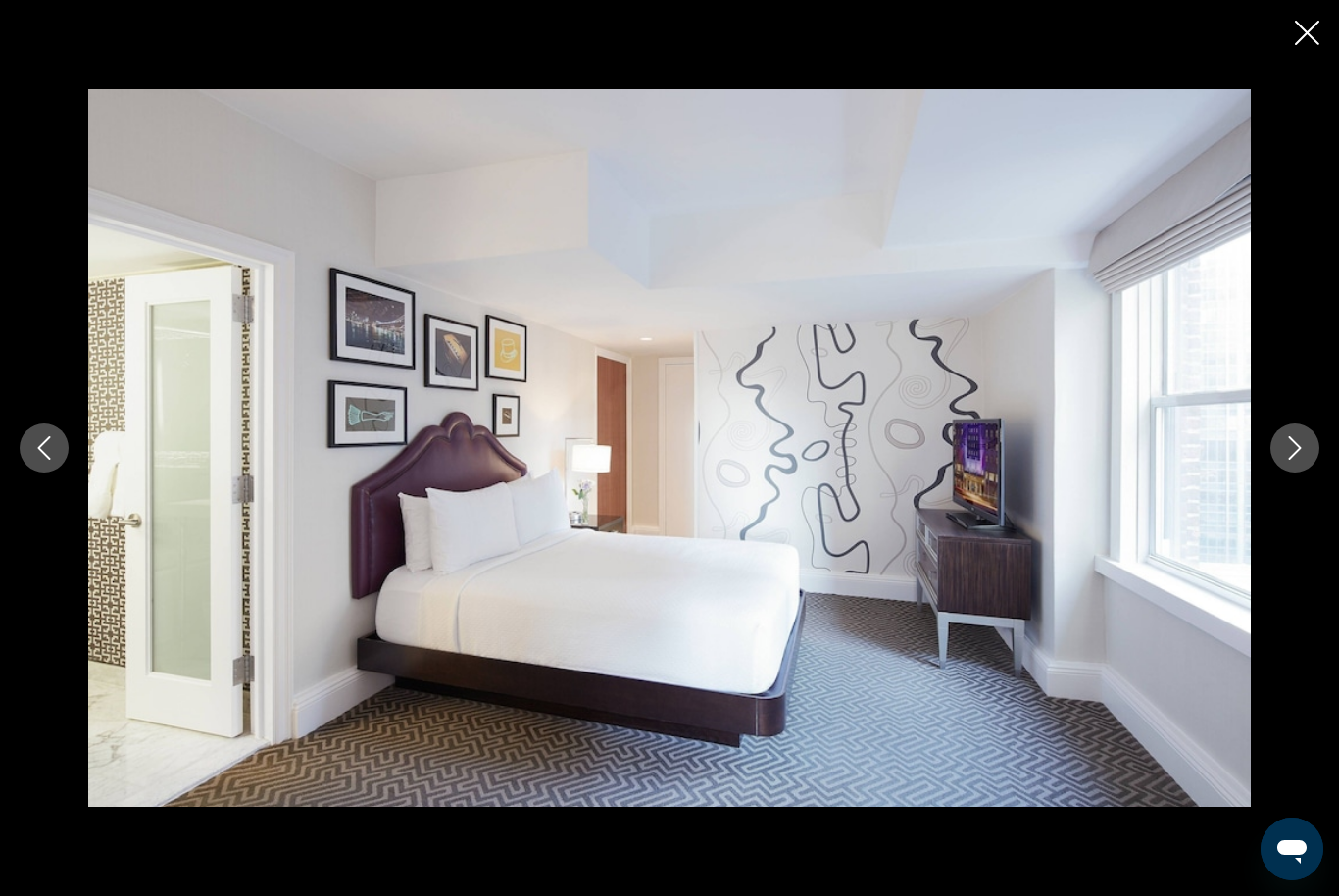
click at [1283, 505] on div "prev next" at bounding box center [669, 447] width 1339 height 717
click at [1280, 473] on button "Next image" at bounding box center [1294, 447] width 49 height 49
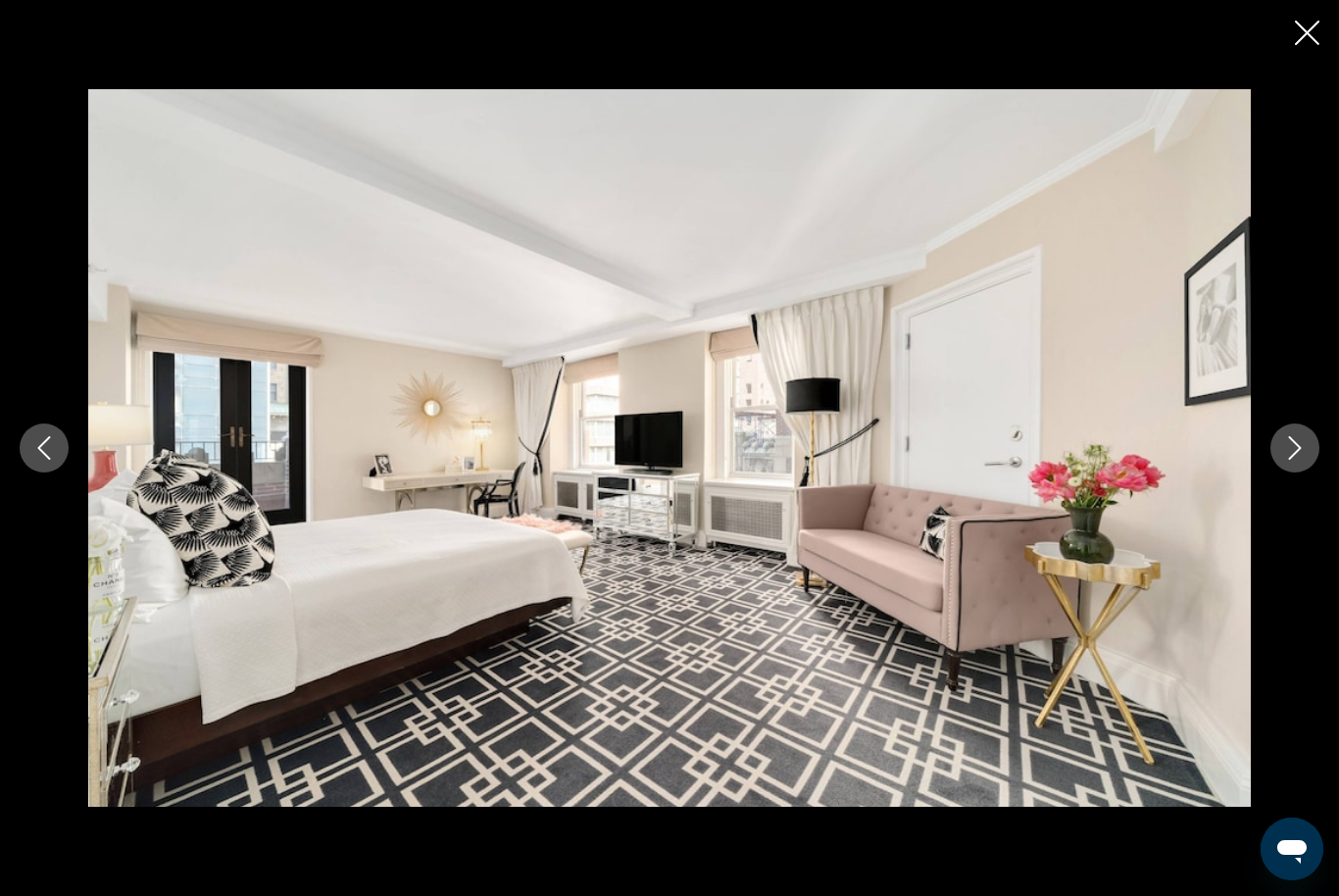
click at [1280, 473] on button "Next image" at bounding box center [1294, 447] width 49 height 49
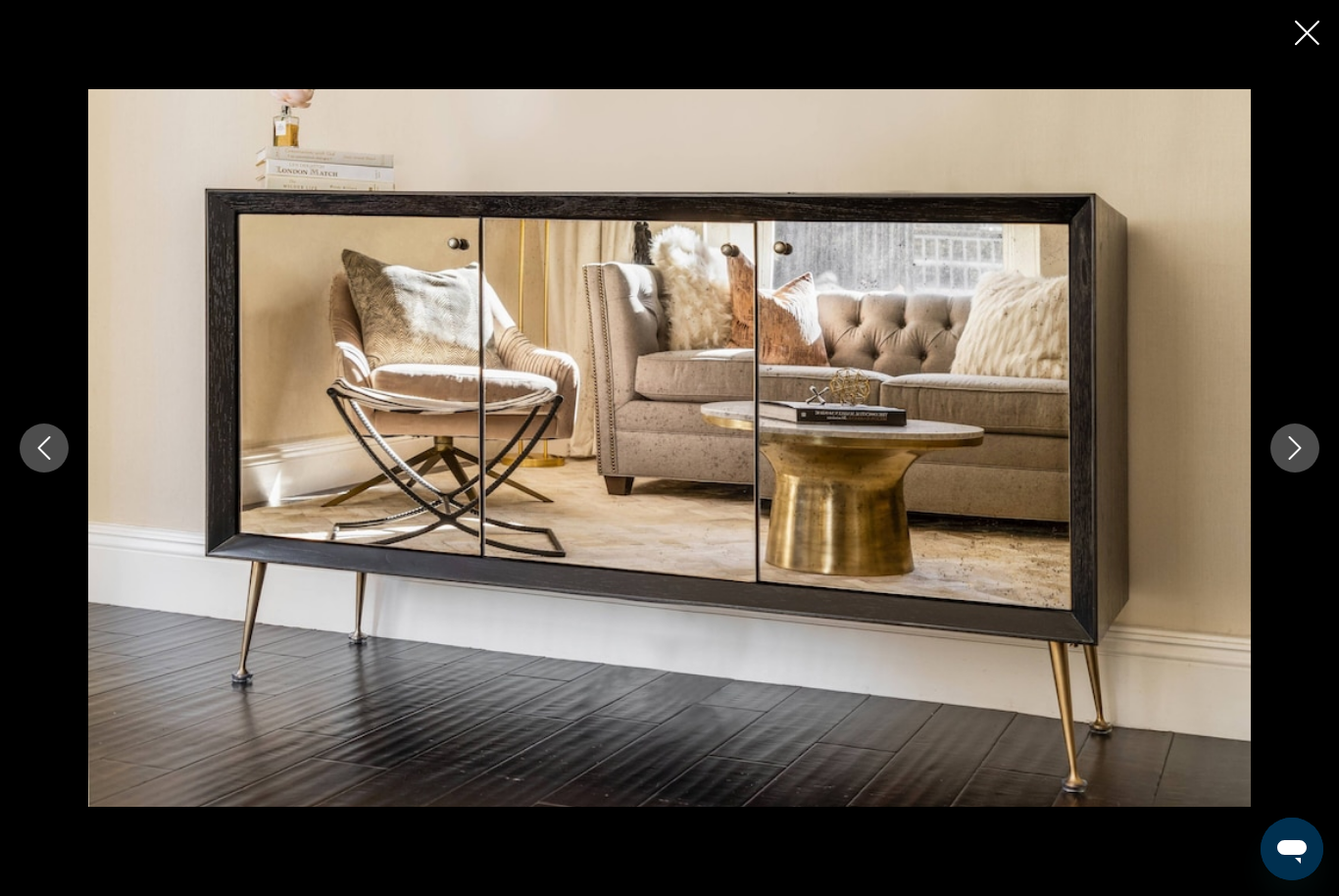
click at [1282, 473] on button "Next image" at bounding box center [1294, 447] width 49 height 49
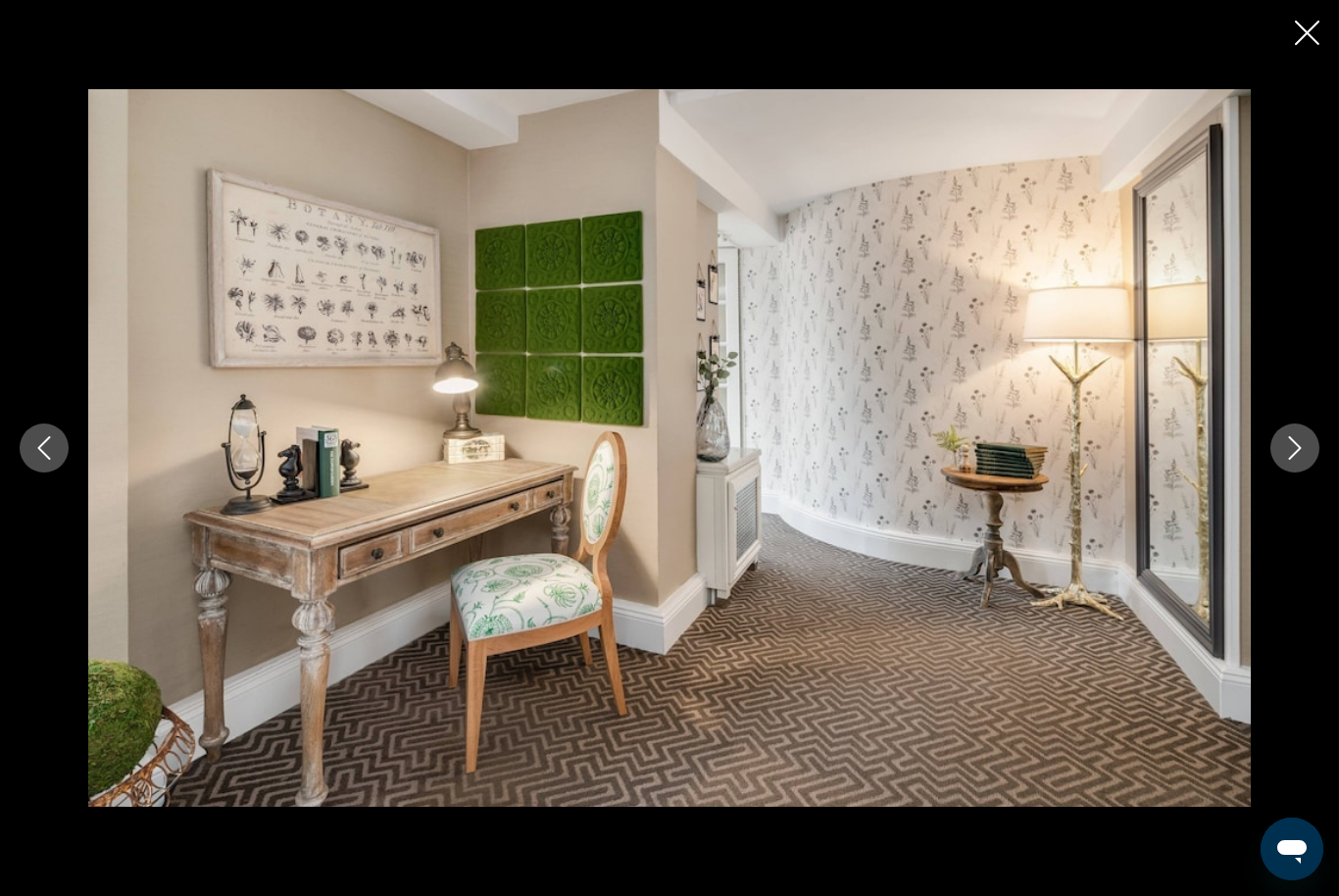
click at [1276, 473] on button "Next image" at bounding box center [1294, 447] width 49 height 49
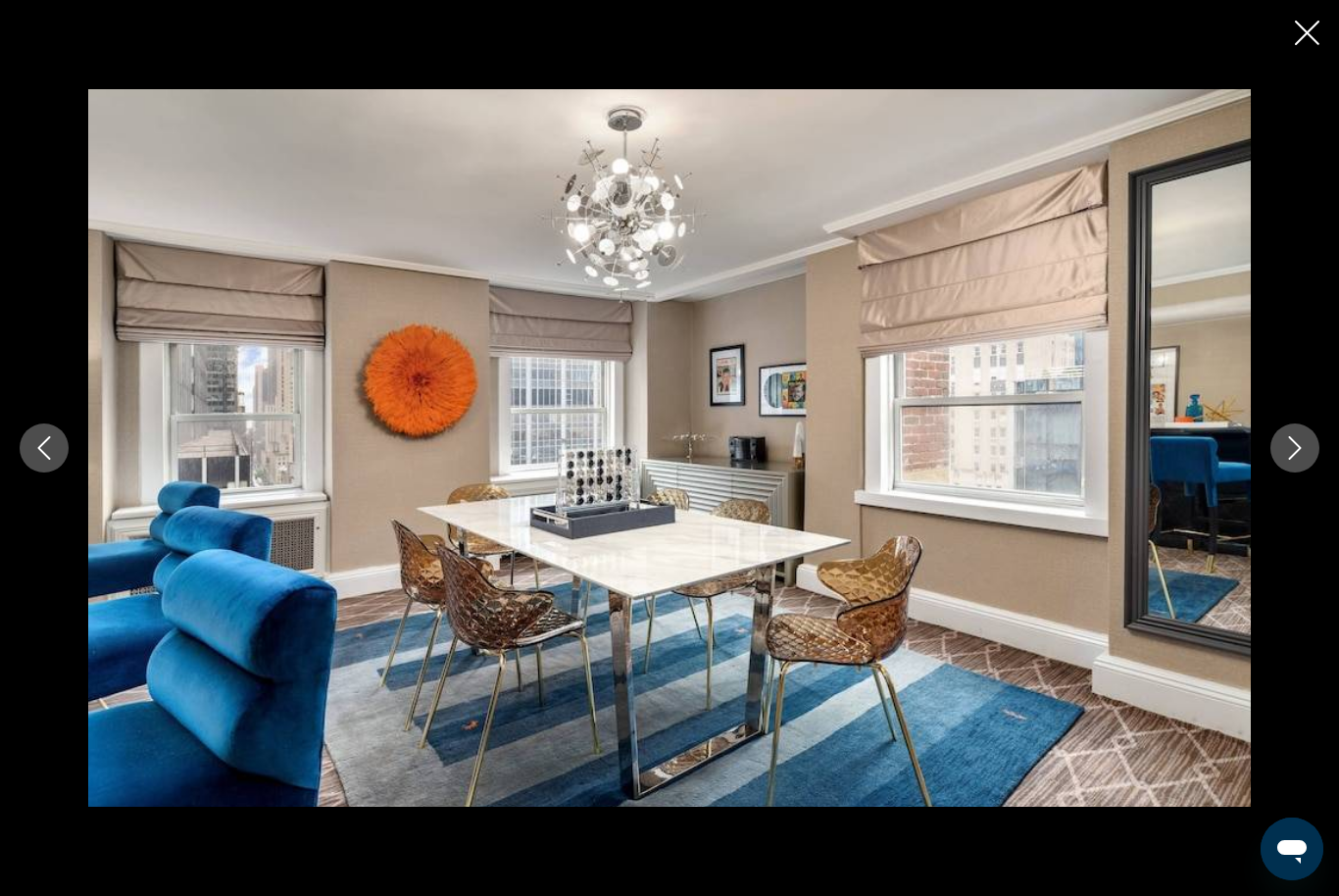
click at [1283, 473] on button "Next image" at bounding box center [1294, 447] width 49 height 49
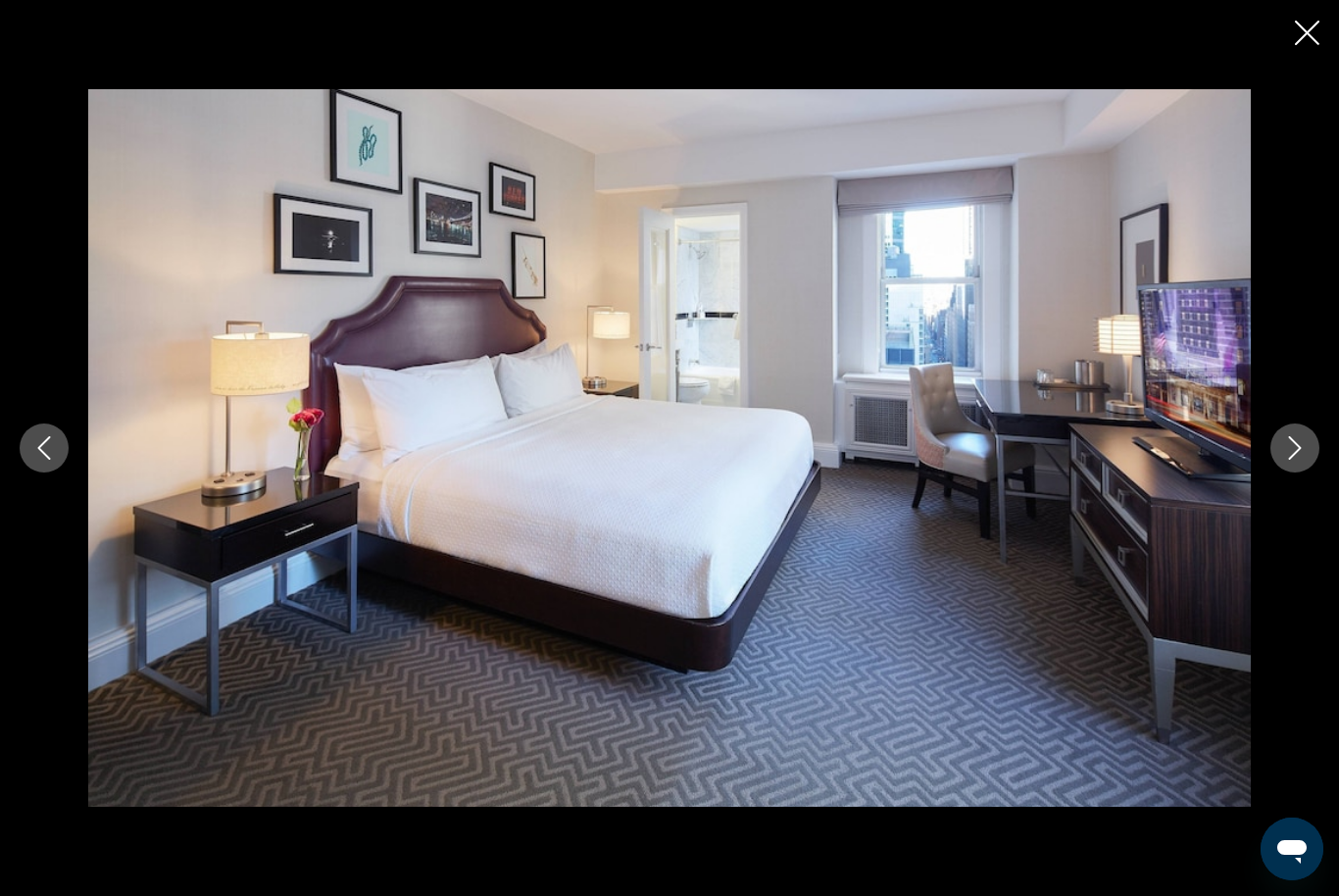
click at [1290, 460] on icon "Next image" at bounding box center [1295, 448] width 24 height 24
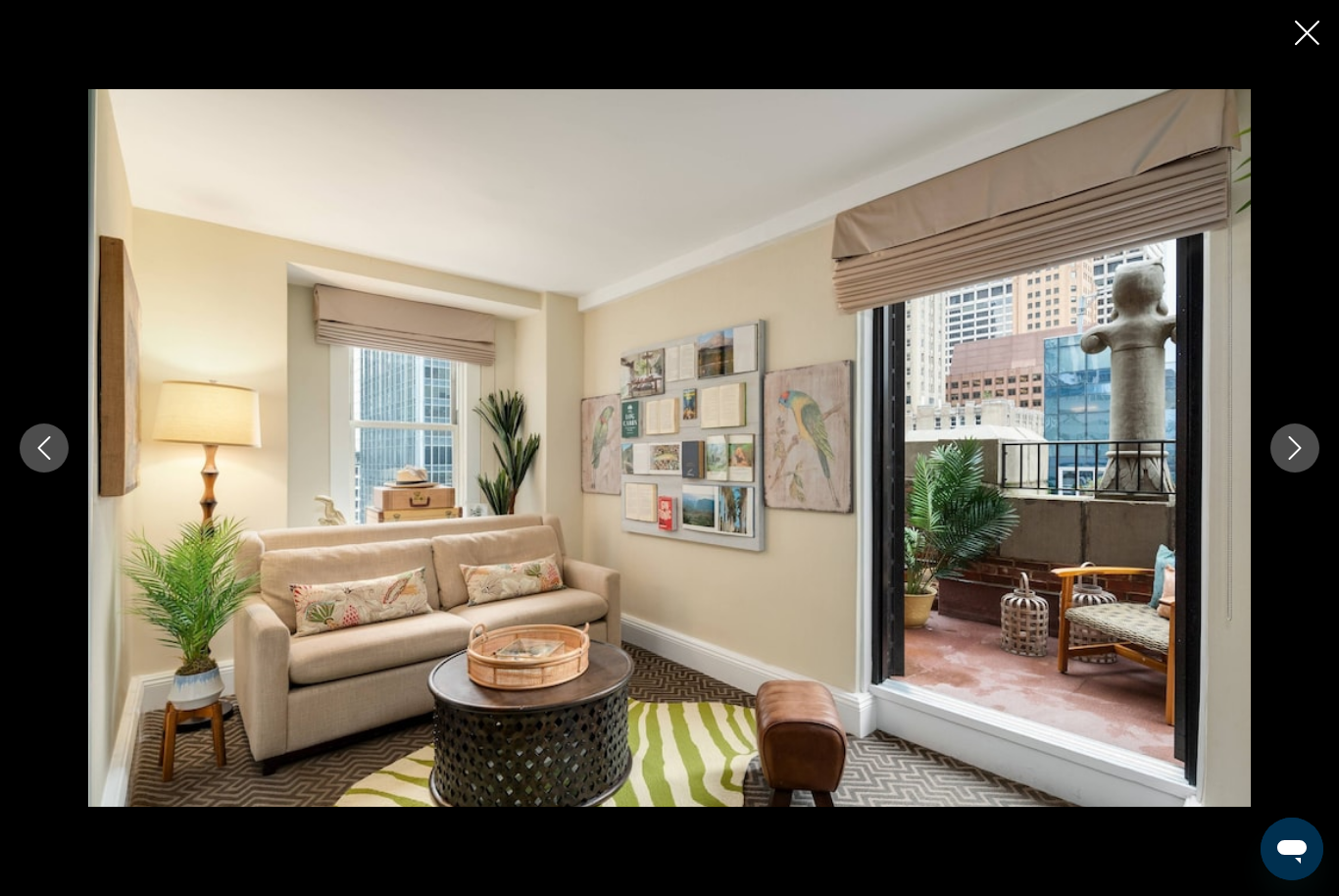
click at [1289, 460] on icon "Next image" at bounding box center [1295, 448] width 24 height 24
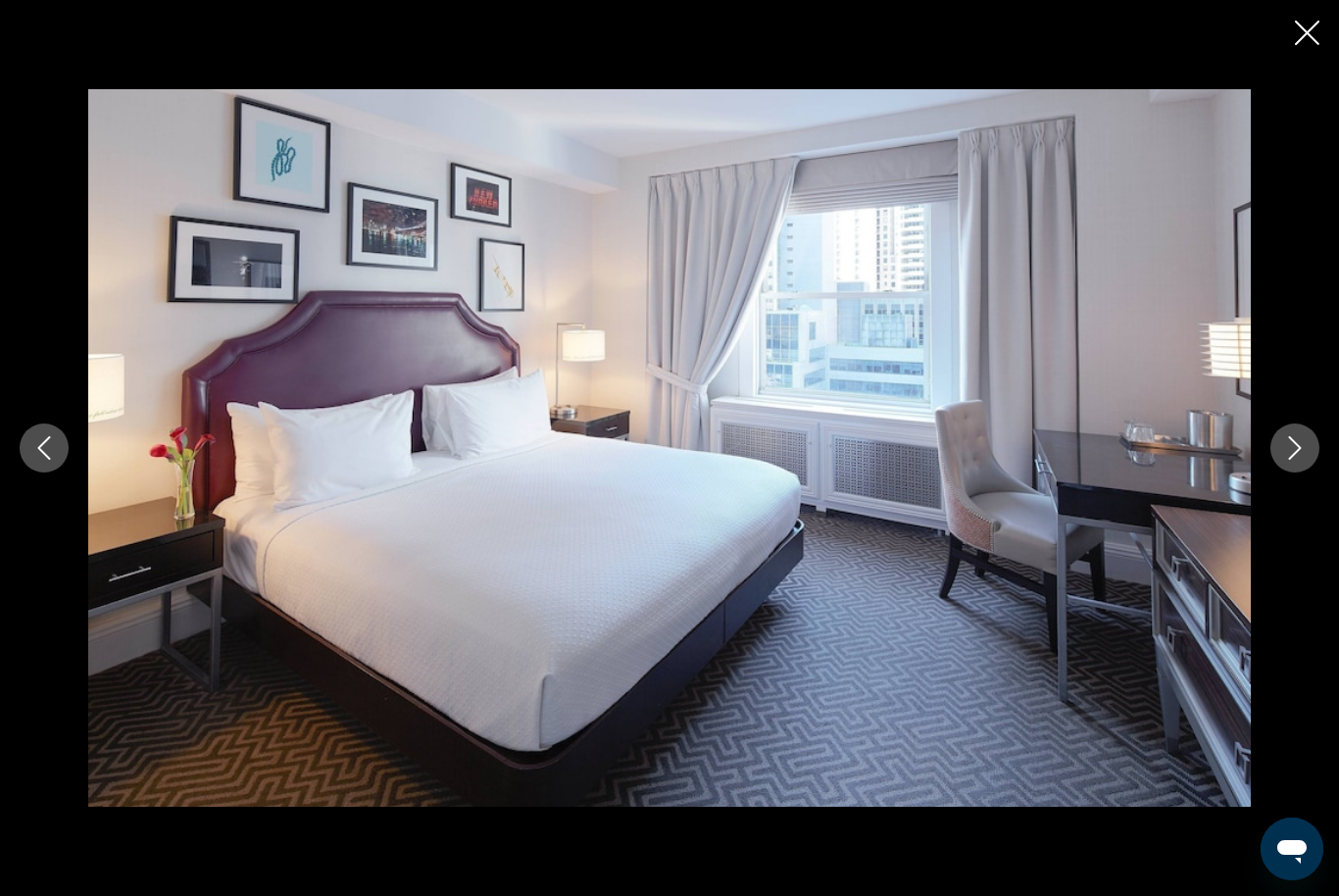
click at [1288, 460] on icon "Next image" at bounding box center [1295, 448] width 24 height 24
click at [1289, 460] on icon "Next image" at bounding box center [1295, 448] width 24 height 24
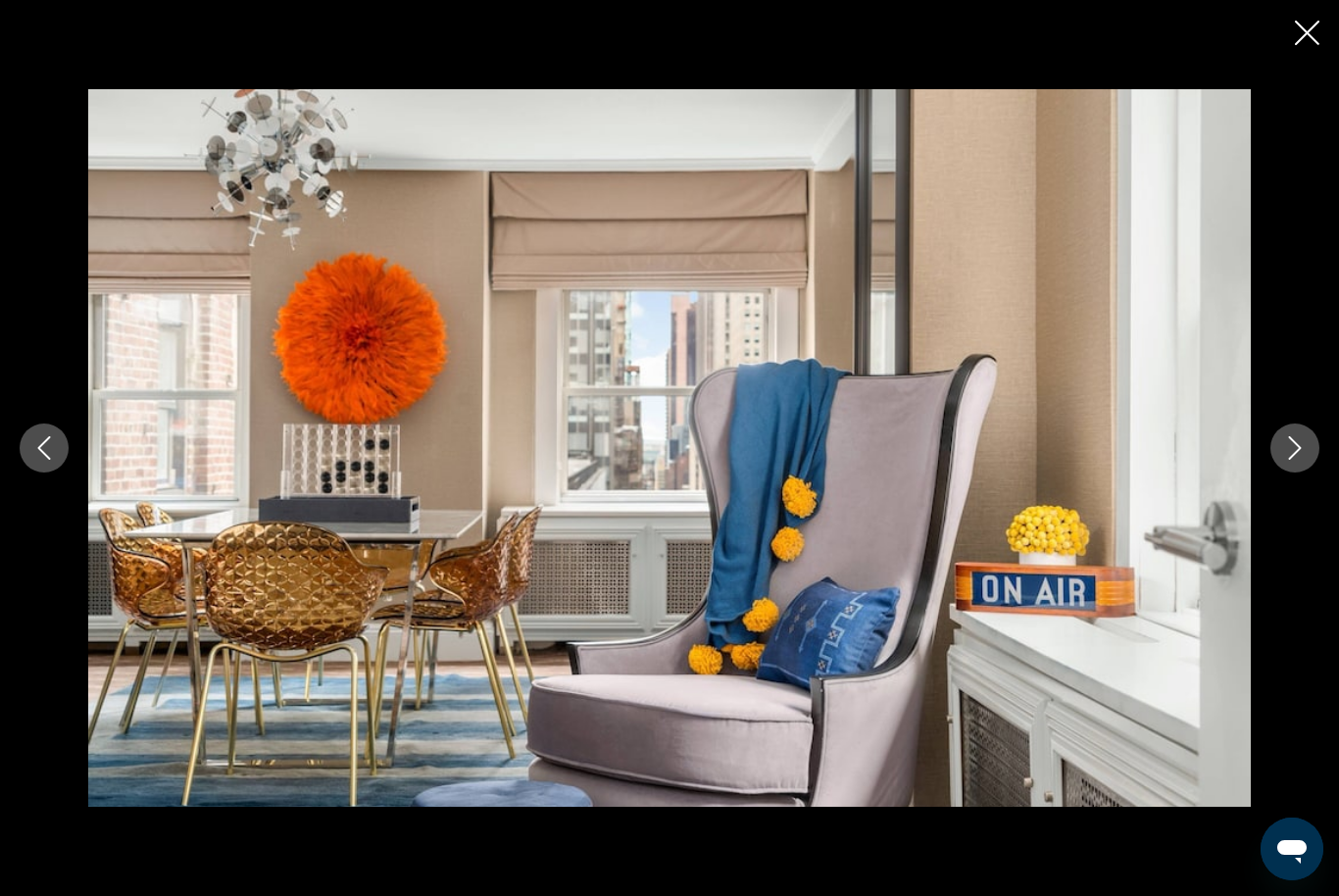
click at [1287, 460] on icon "Next image" at bounding box center [1295, 448] width 24 height 24
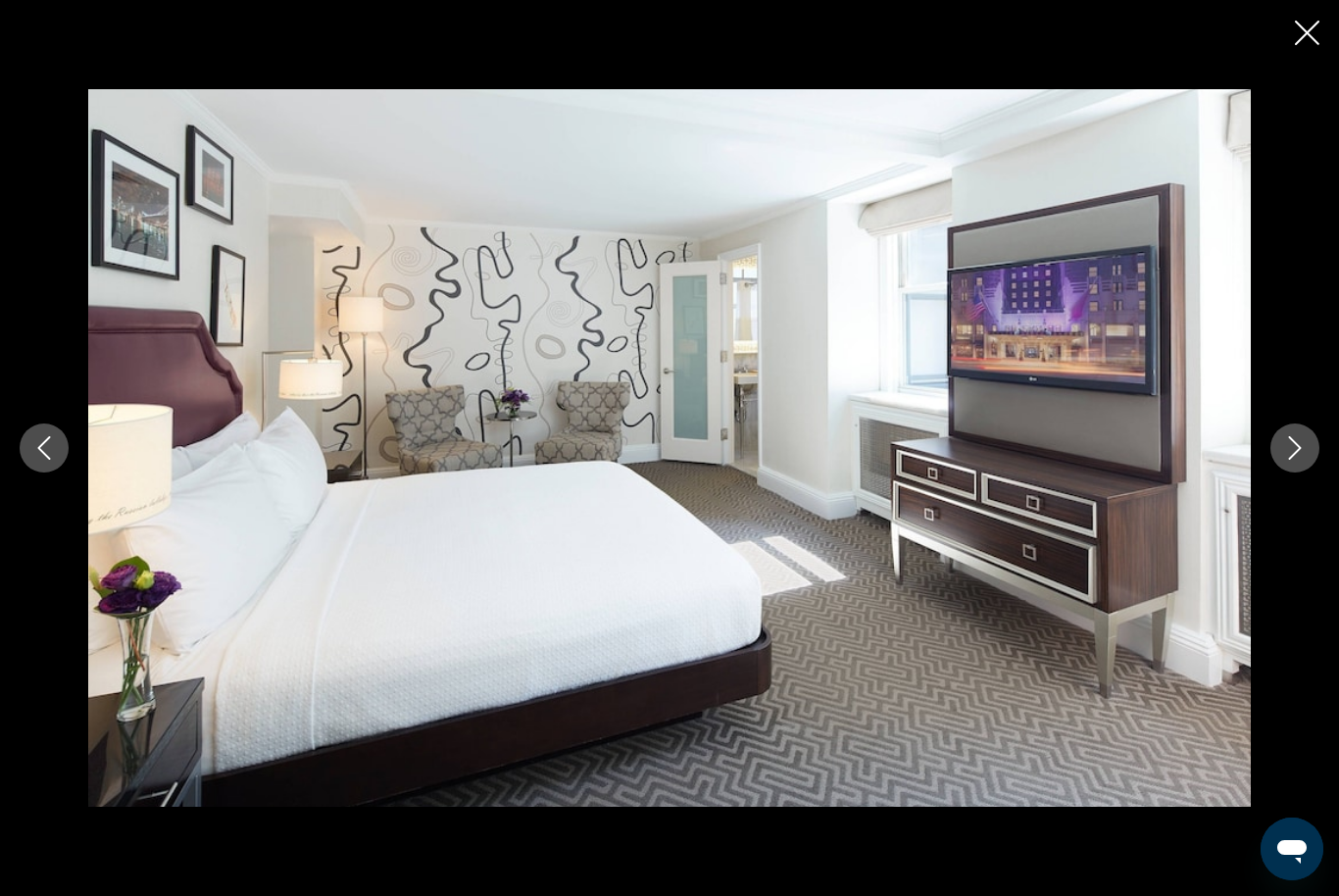
click at [1298, 29] on icon "Close slideshow" at bounding box center [1306, 33] width 25 height 25
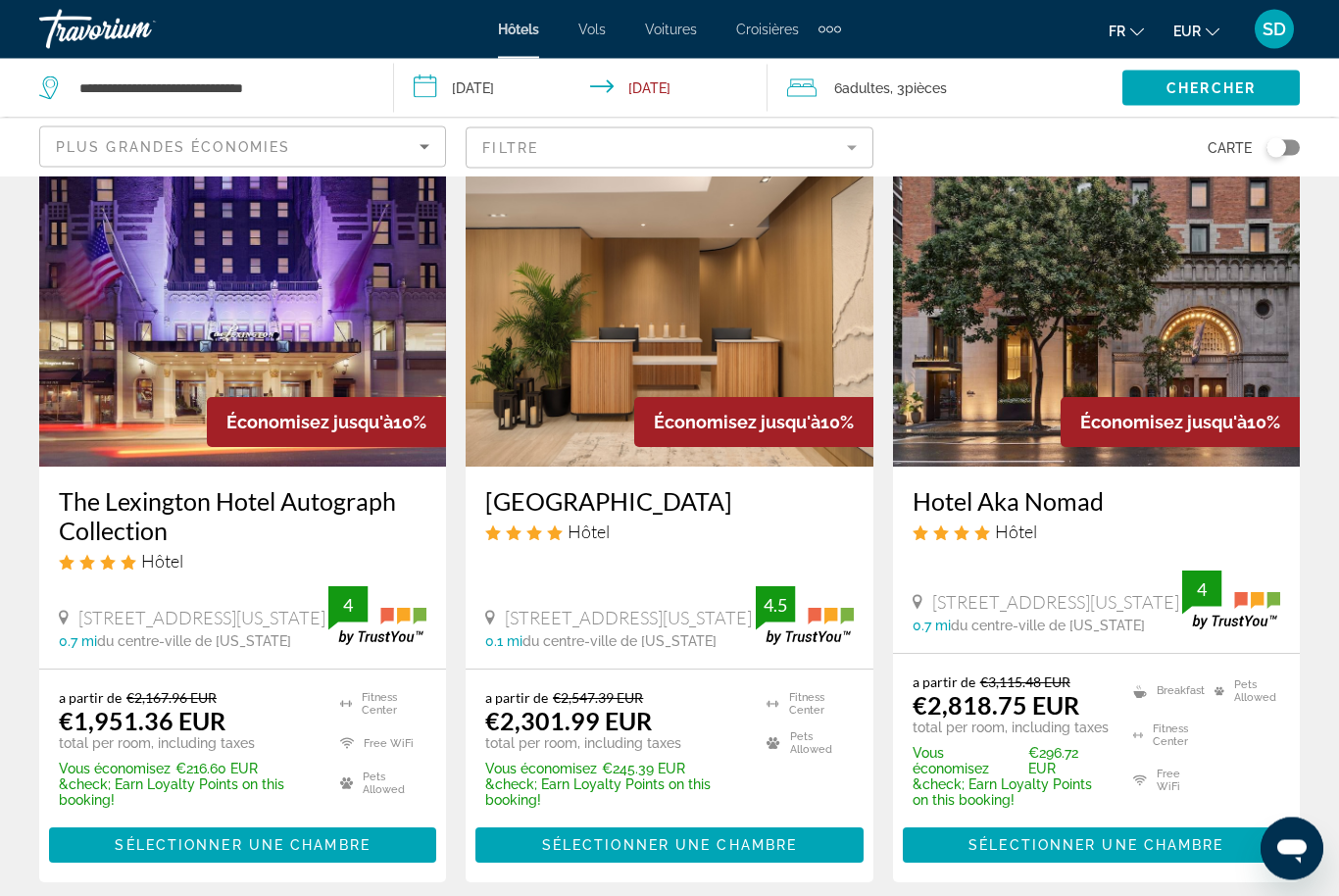
scroll to position [2414, 0]
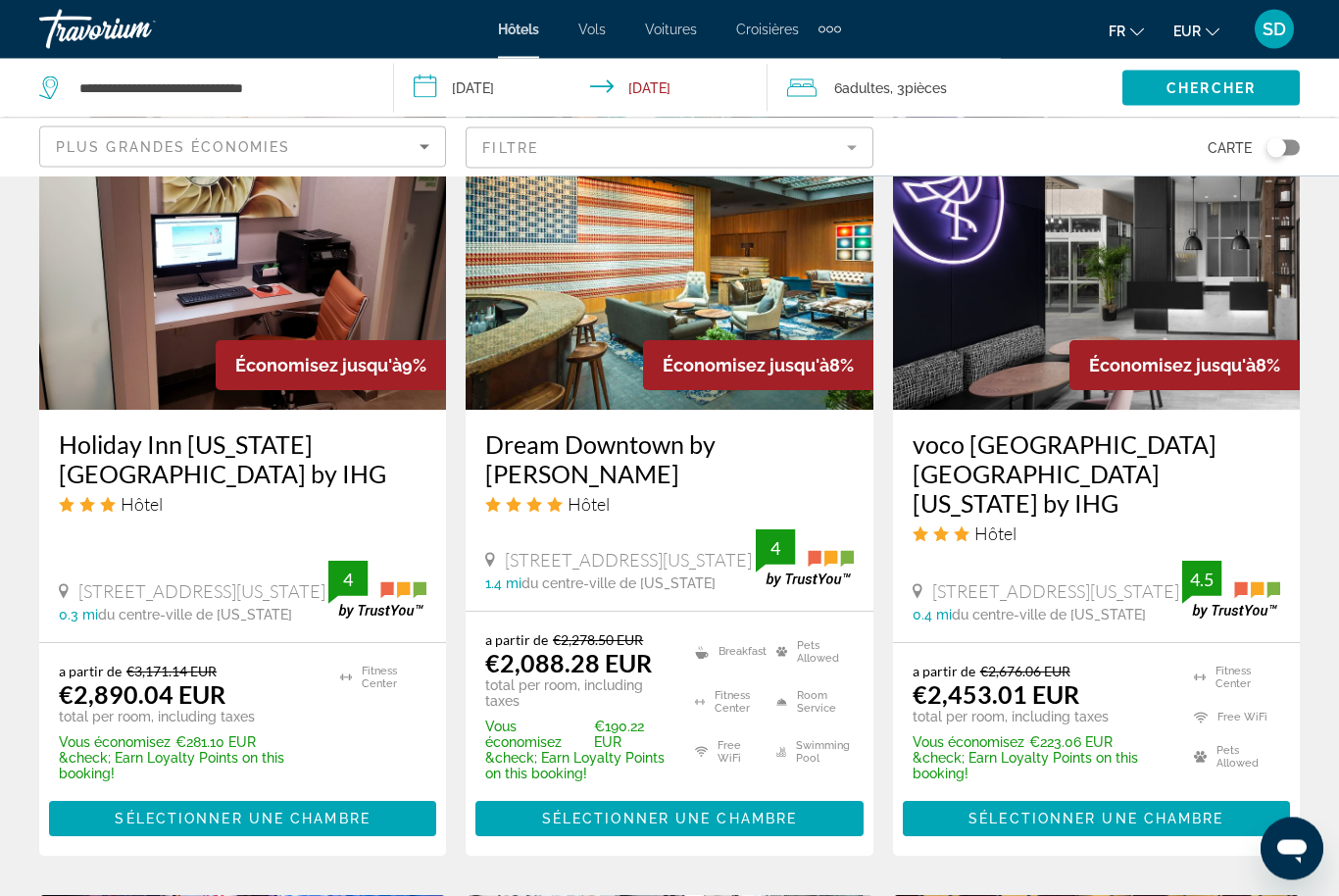
scroll to position [1745, 0]
click at [786, 141] on mat-form-field "Filtre" at bounding box center [669, 149] width 406 height 42
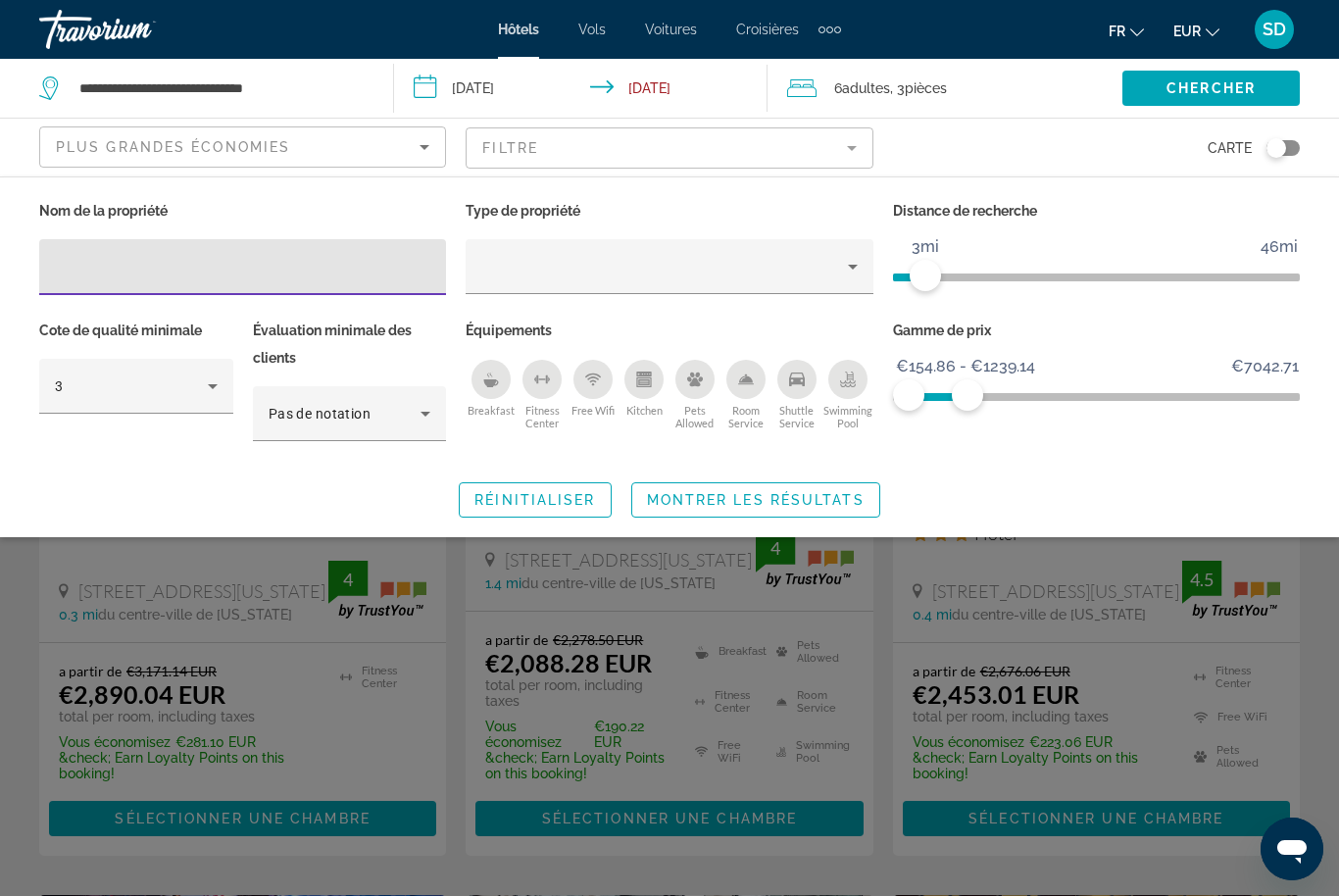
click at [488, 384] on icon "Breakfast" at bounding box center [492, 384] width 15 height 8
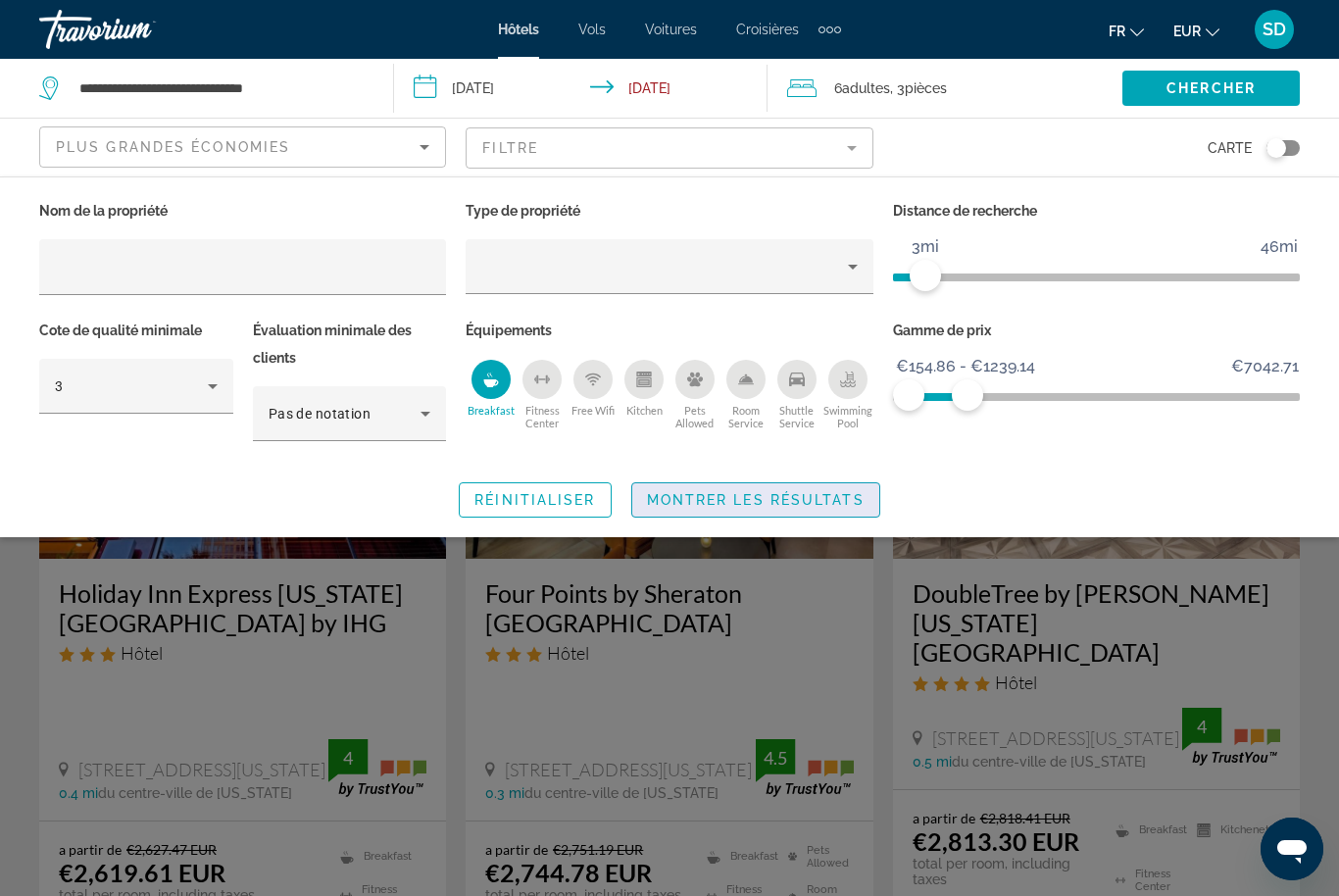
click at [736, 495] on span "Montrer les résultats" at bounding box center [756, 500] width 218 height 16
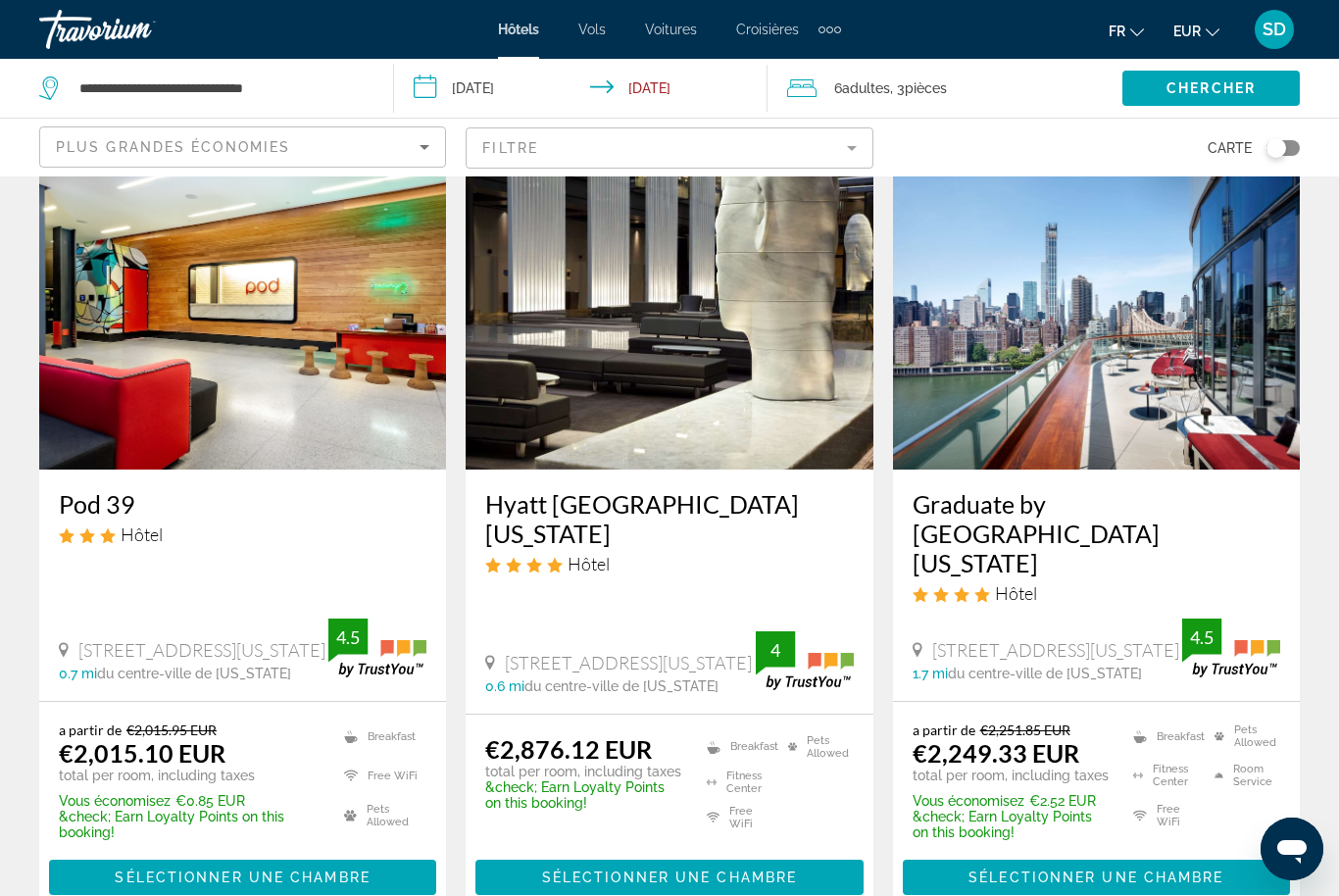
scroll to position [914, 0]
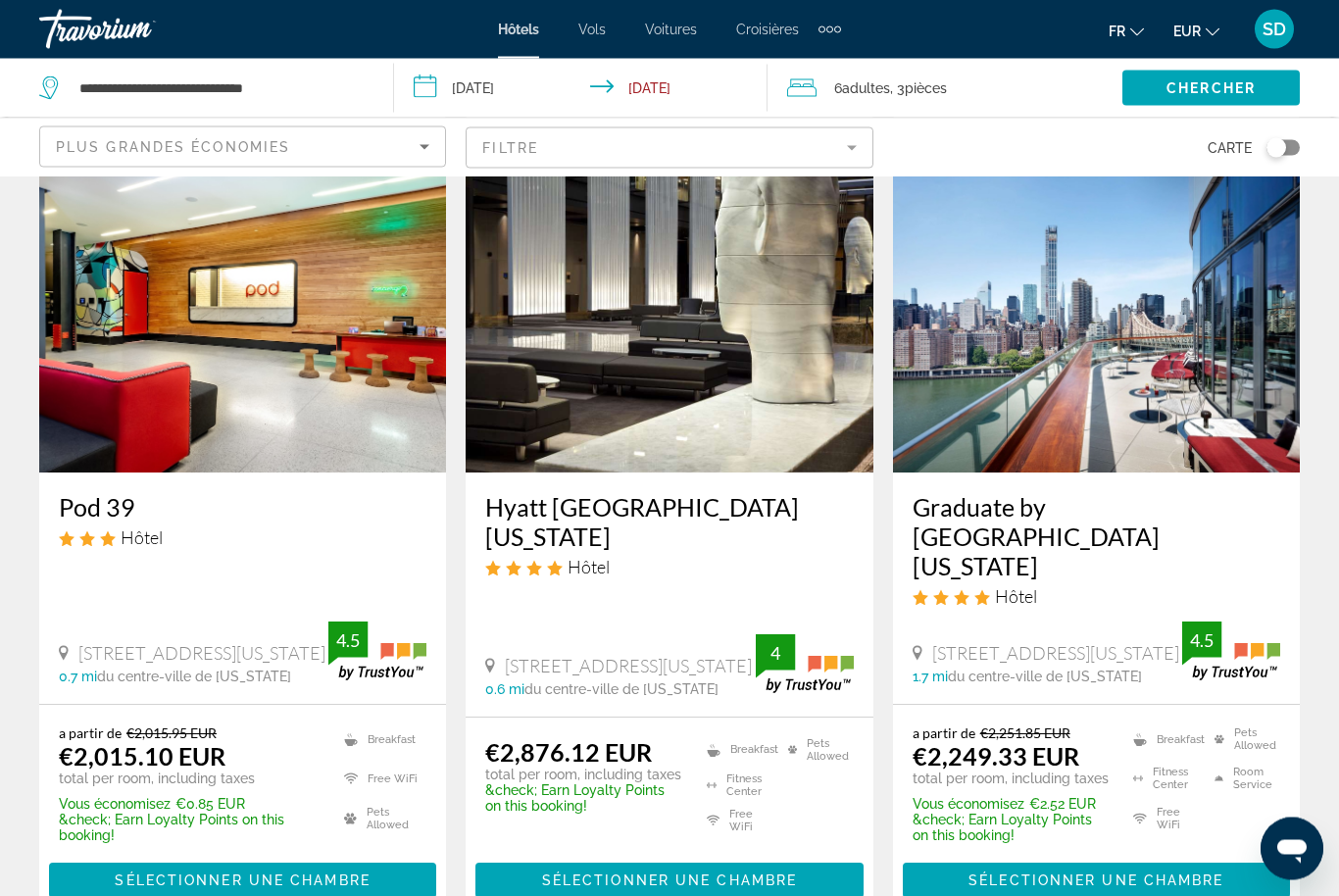
click at [263, 335] on img "Main content" at bounding box center [243, 316] width 406 height 313
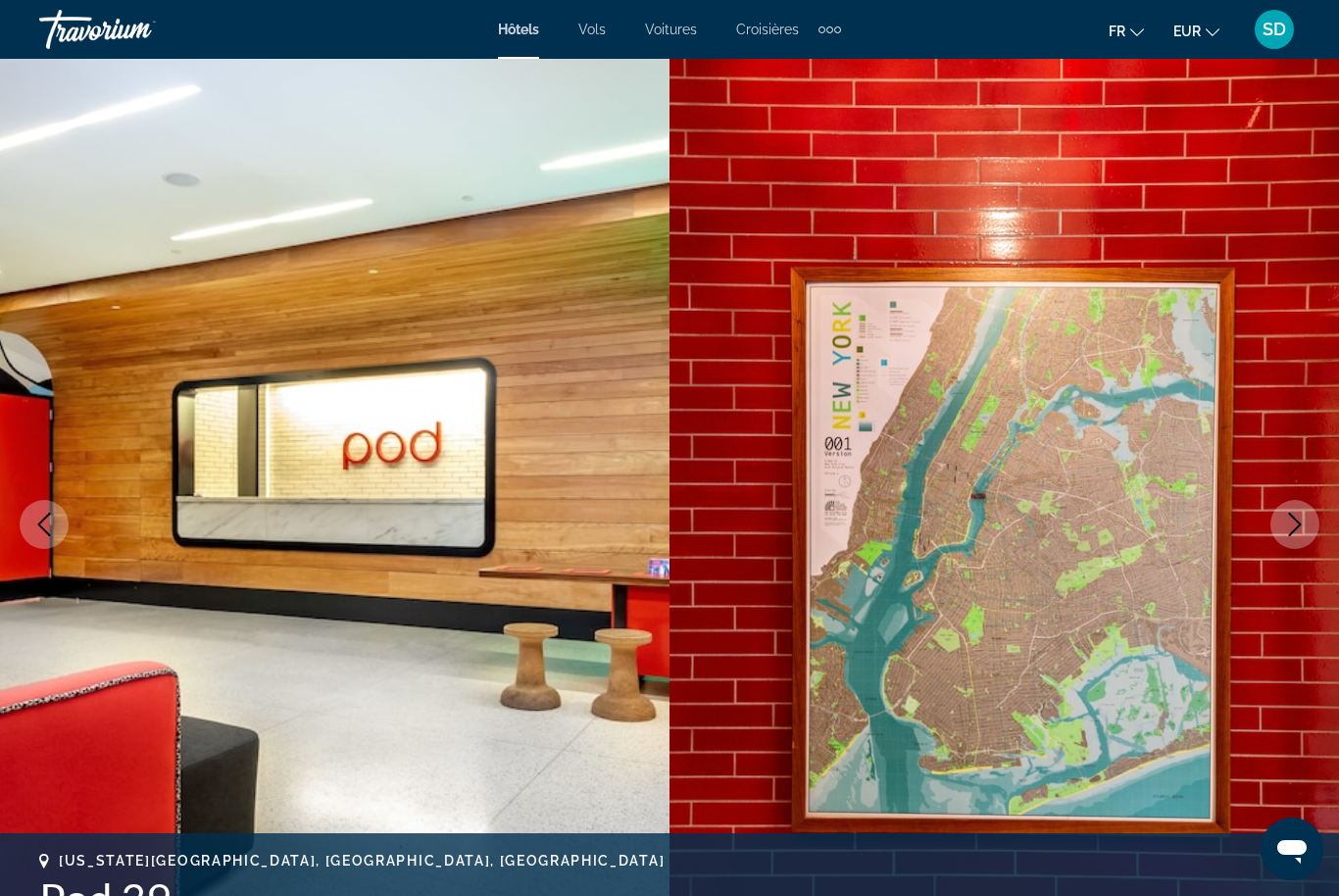
click at [1302, 539] on button "Next image" at bounding box center [1294, 523] width 49 height 49
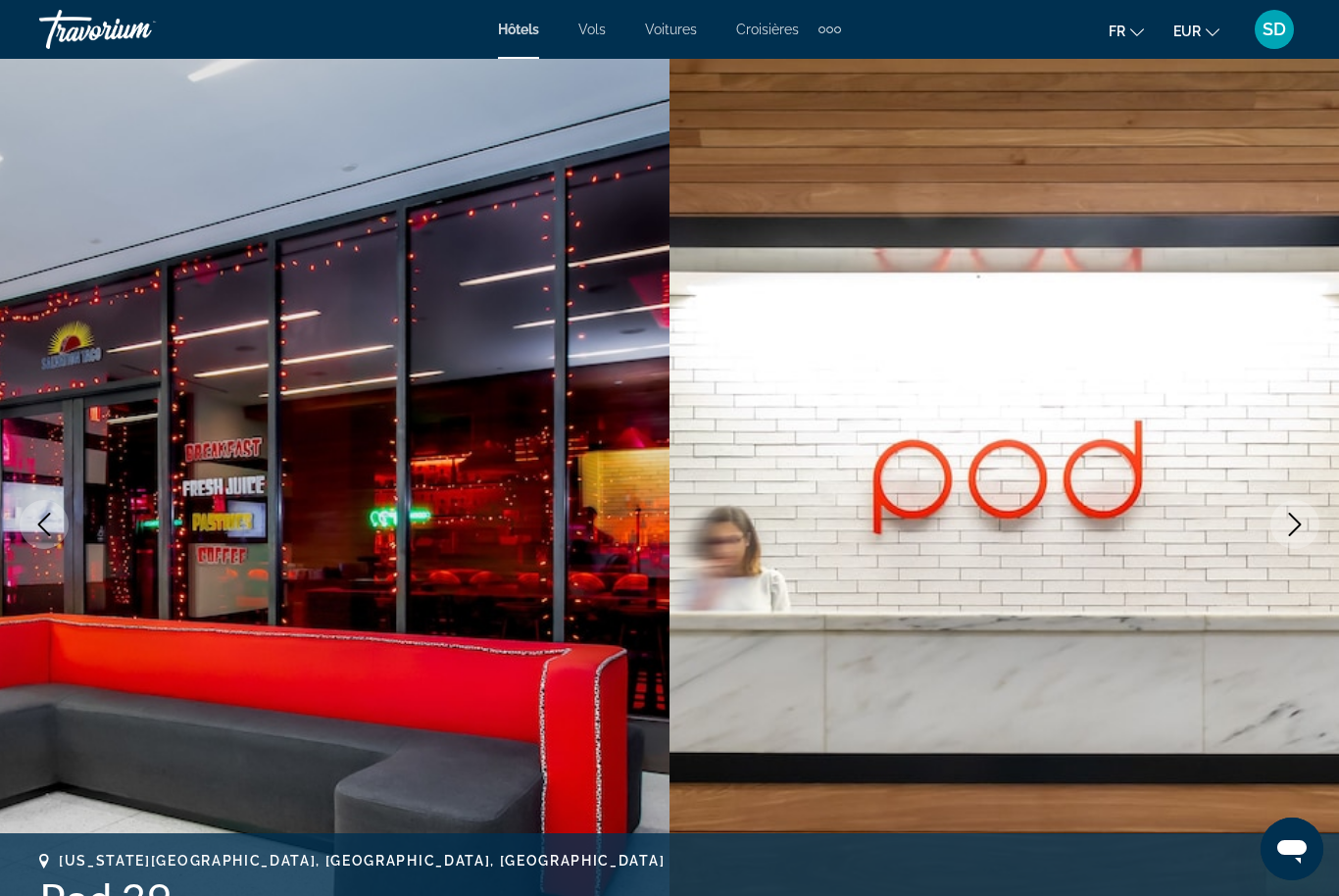
click at [1290, 519] on icon "Next image" at bounding box center [1295, 524] width 24 height 24
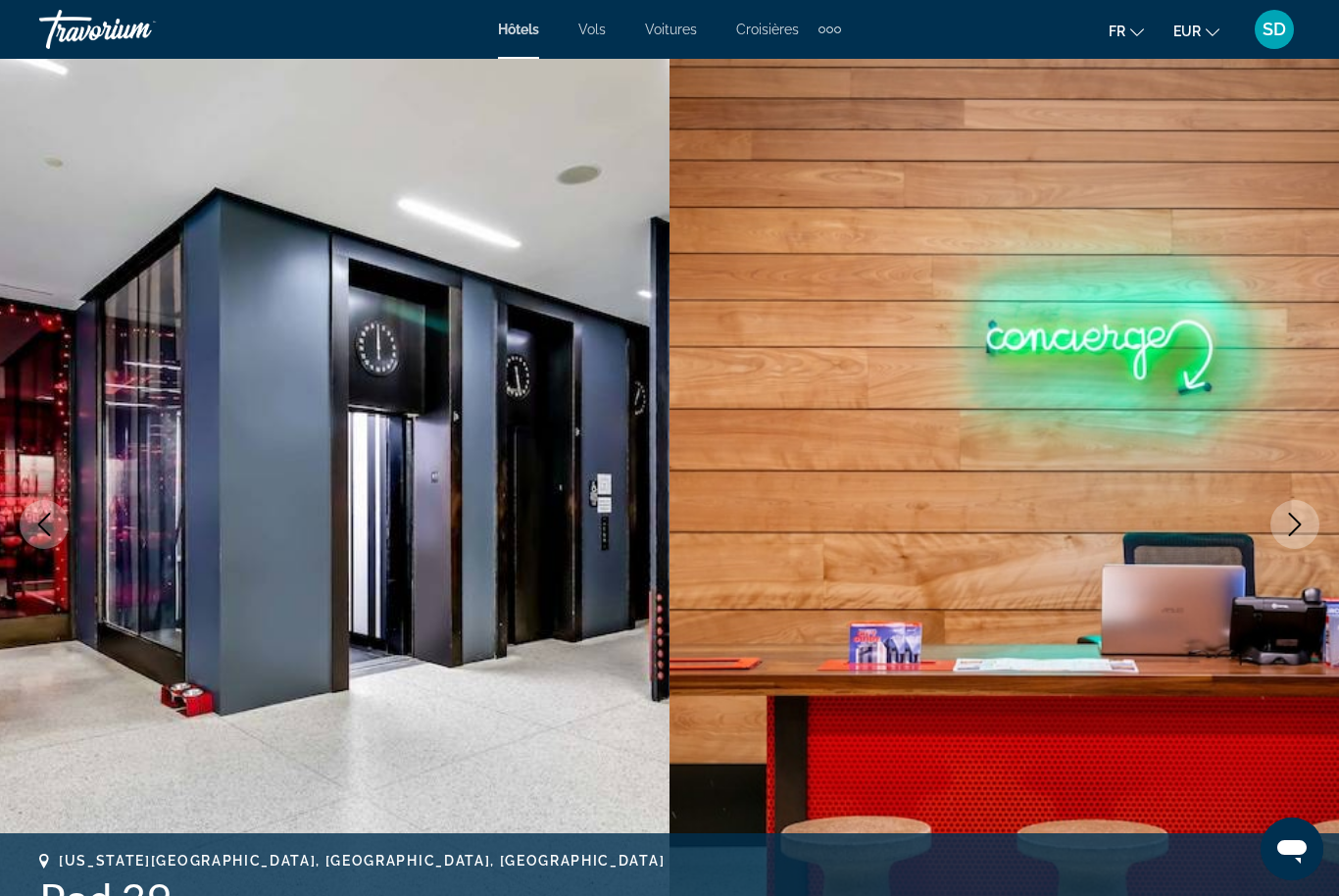
click at [1282, 528] on button "Next image" at bounding box center [1294, 523] width 49 height 49
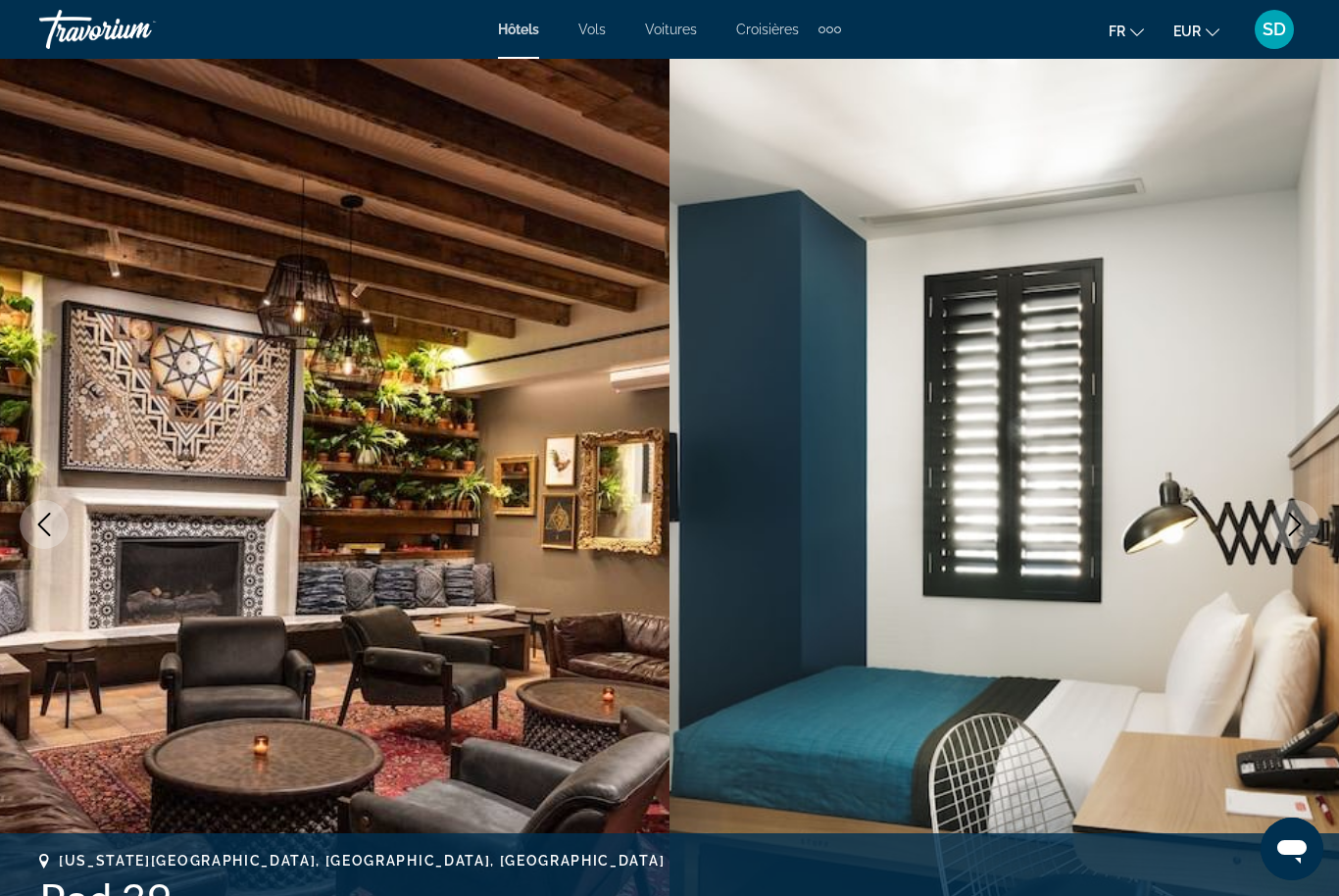
click at [1278, 534] on button "Next image" at bounding box center [1294, 523] width 49 height 49
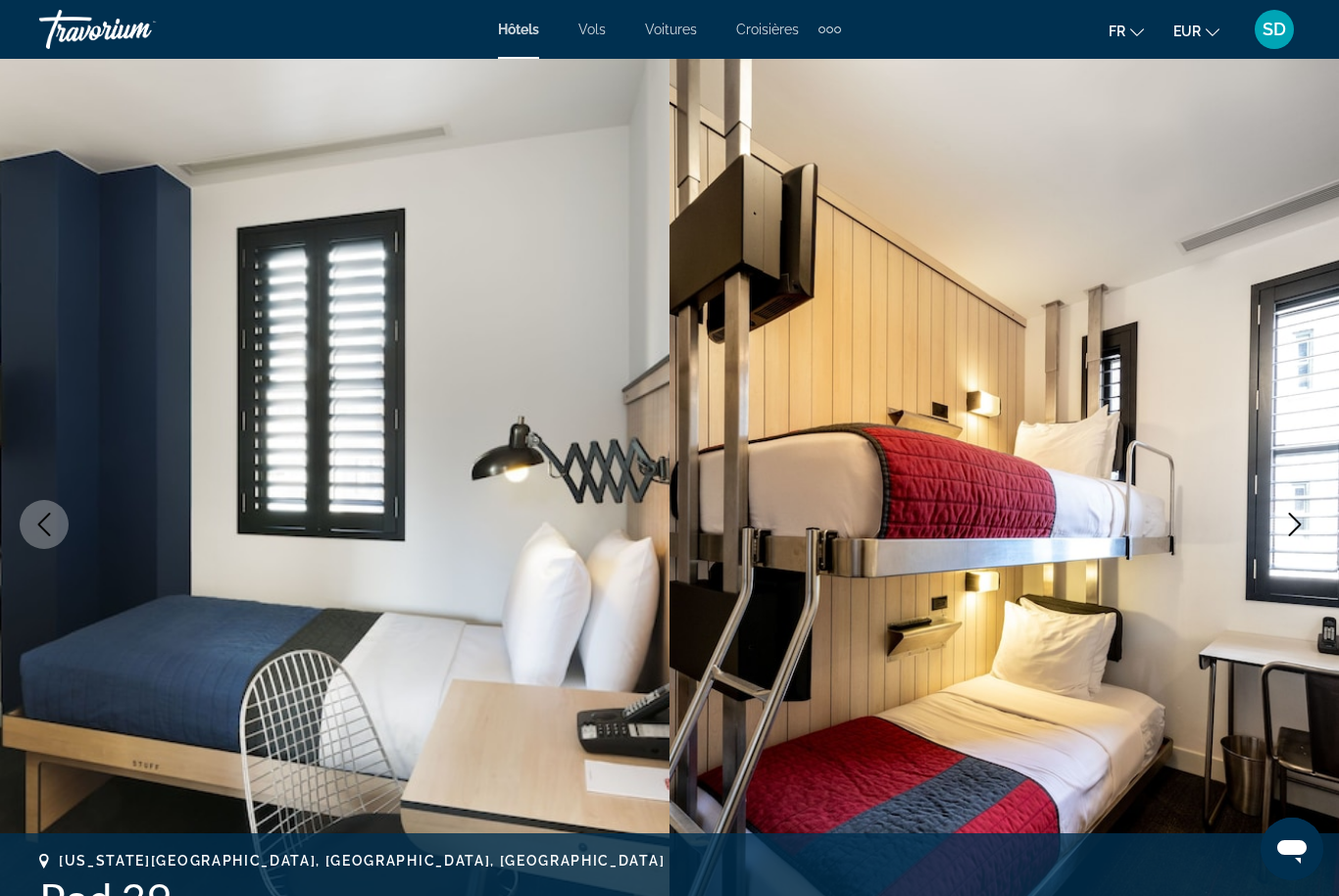
click at [1279, 533] on button "Next image" at bounding box center [1294, 523] width 49 height 49
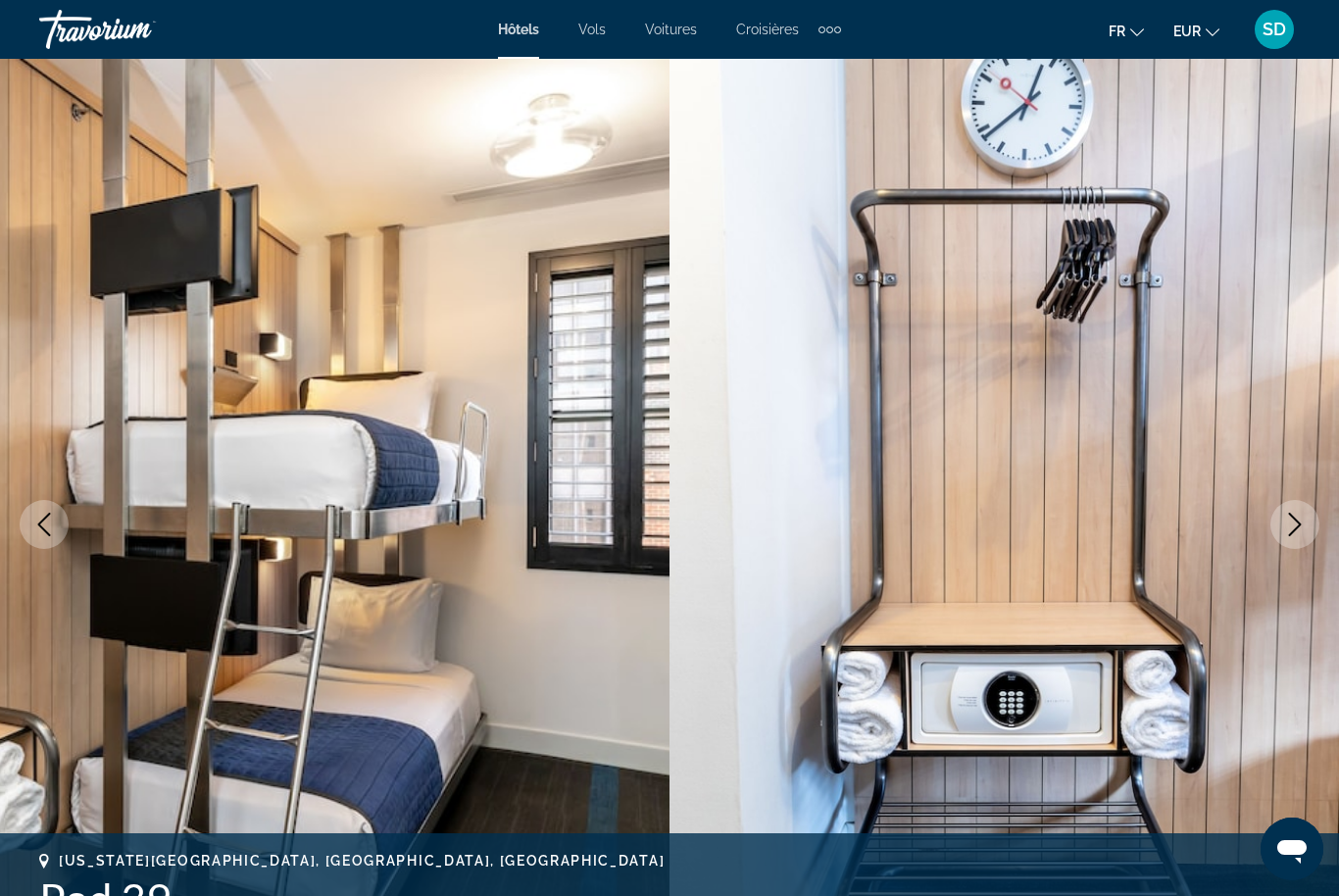
click at [1273, 536] on img "Main content" at bounding box center [1003, 524] width 669 height 932
click at [1286, 525] on icon "Next image" at bounding box center [1295, 524] width 24 height 24
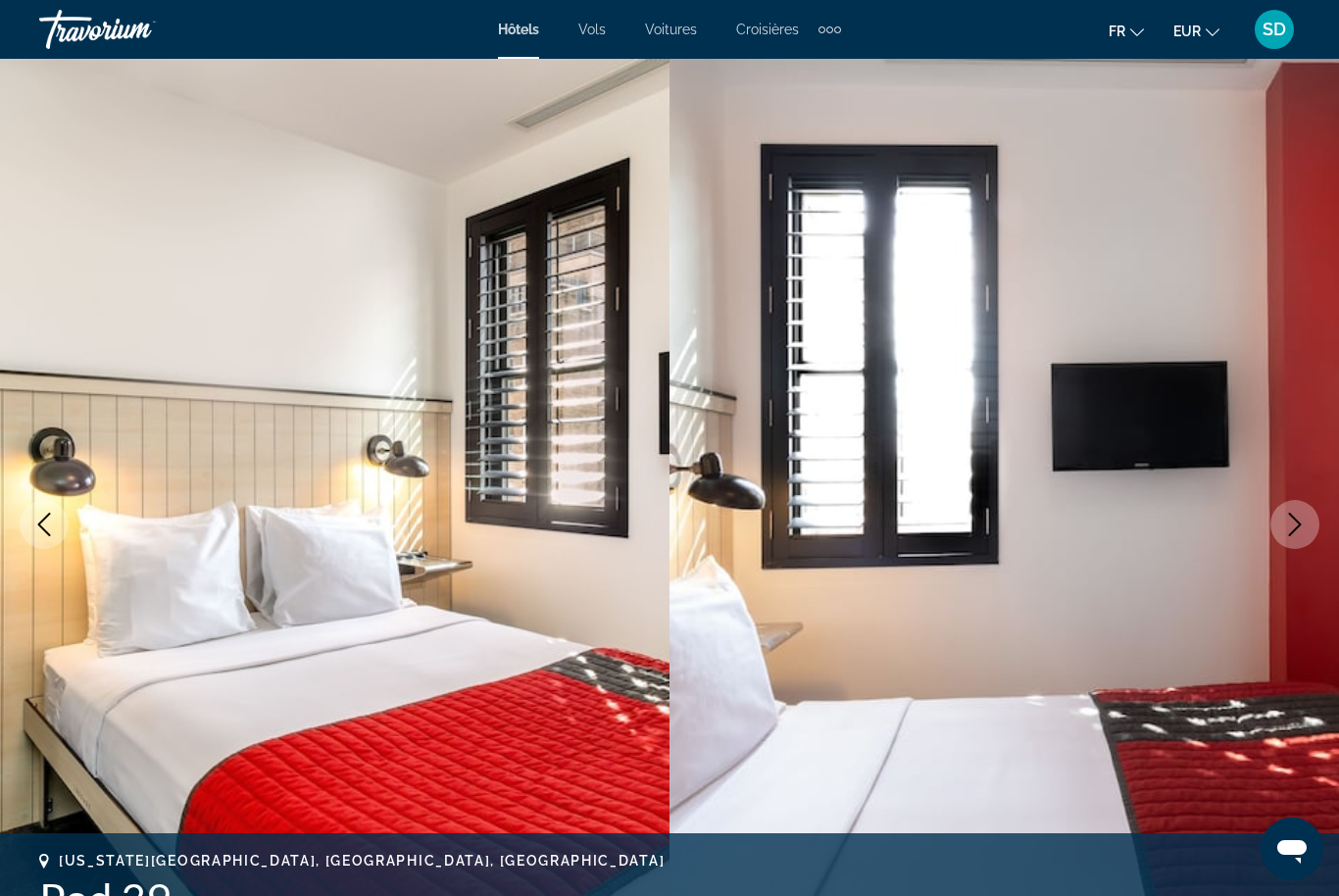
click at [1298, 516] on icon "Next image" at bounding box center [1295, 524] width 24 height 24
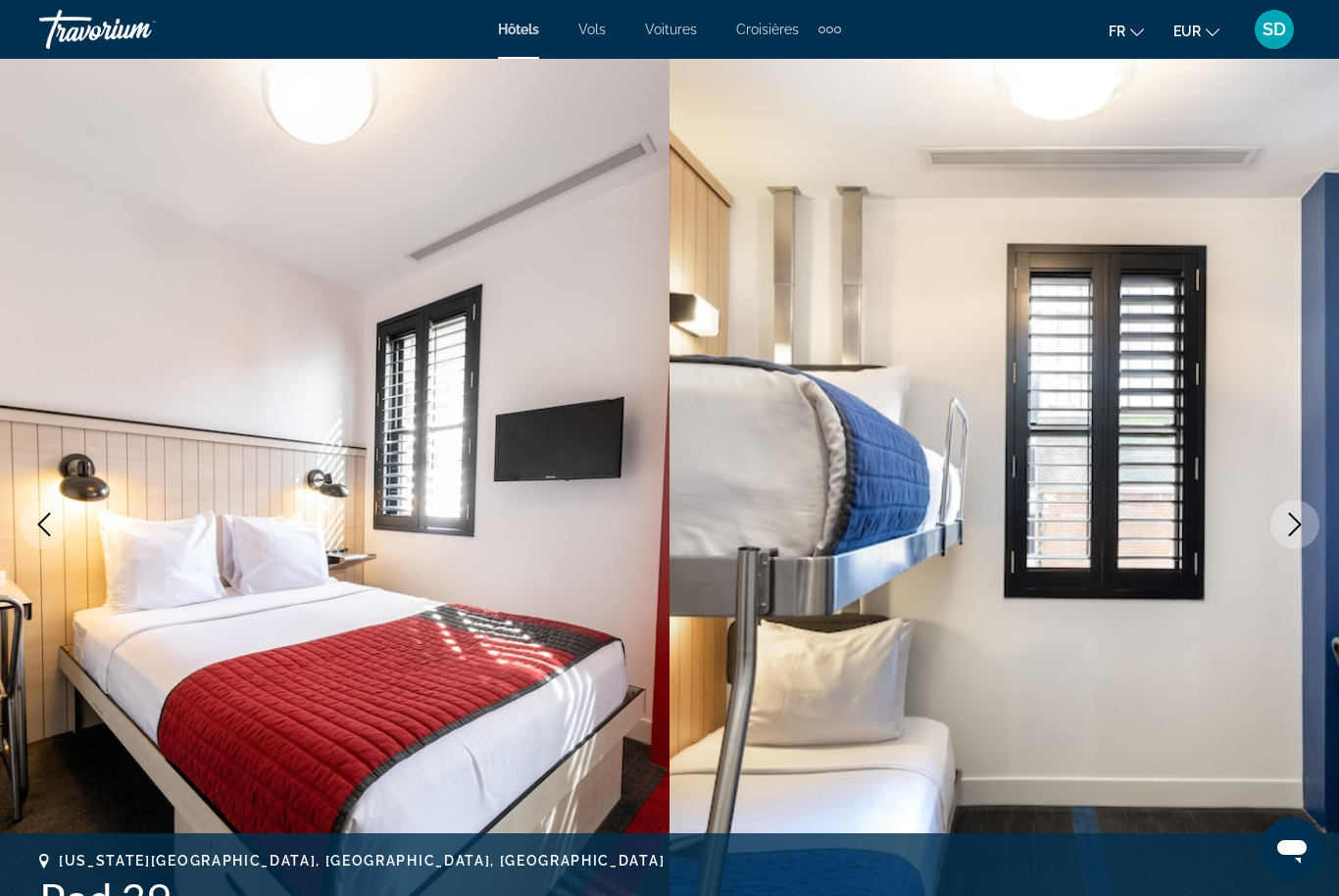
click at [1300, 511] on button "Next image" at bounding box center [1294, 523] width 49 height 49
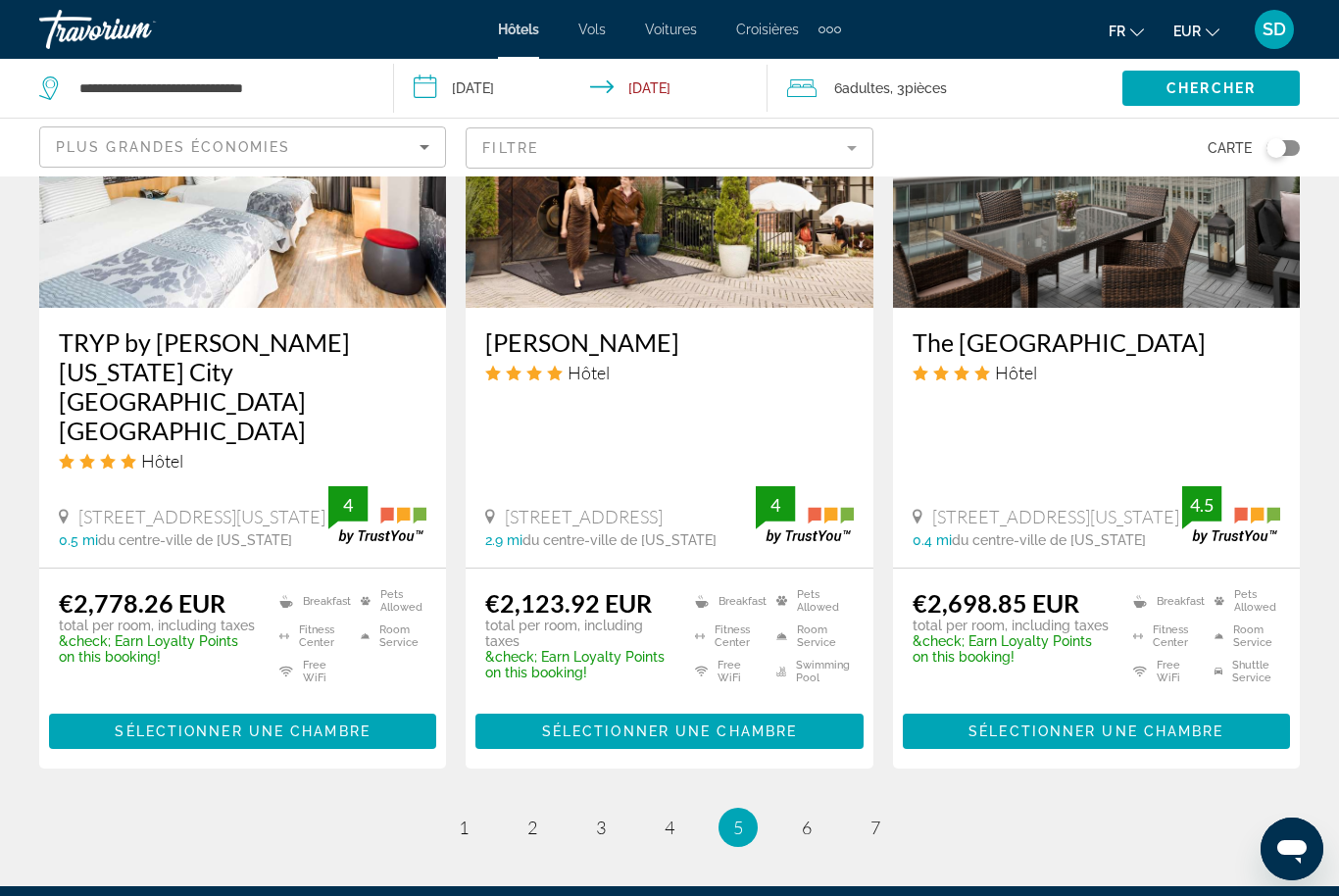
scroll to position [2653, 0]
click at [809, 818] on span "6" at bounding box center [807, 829] width 10 height 22
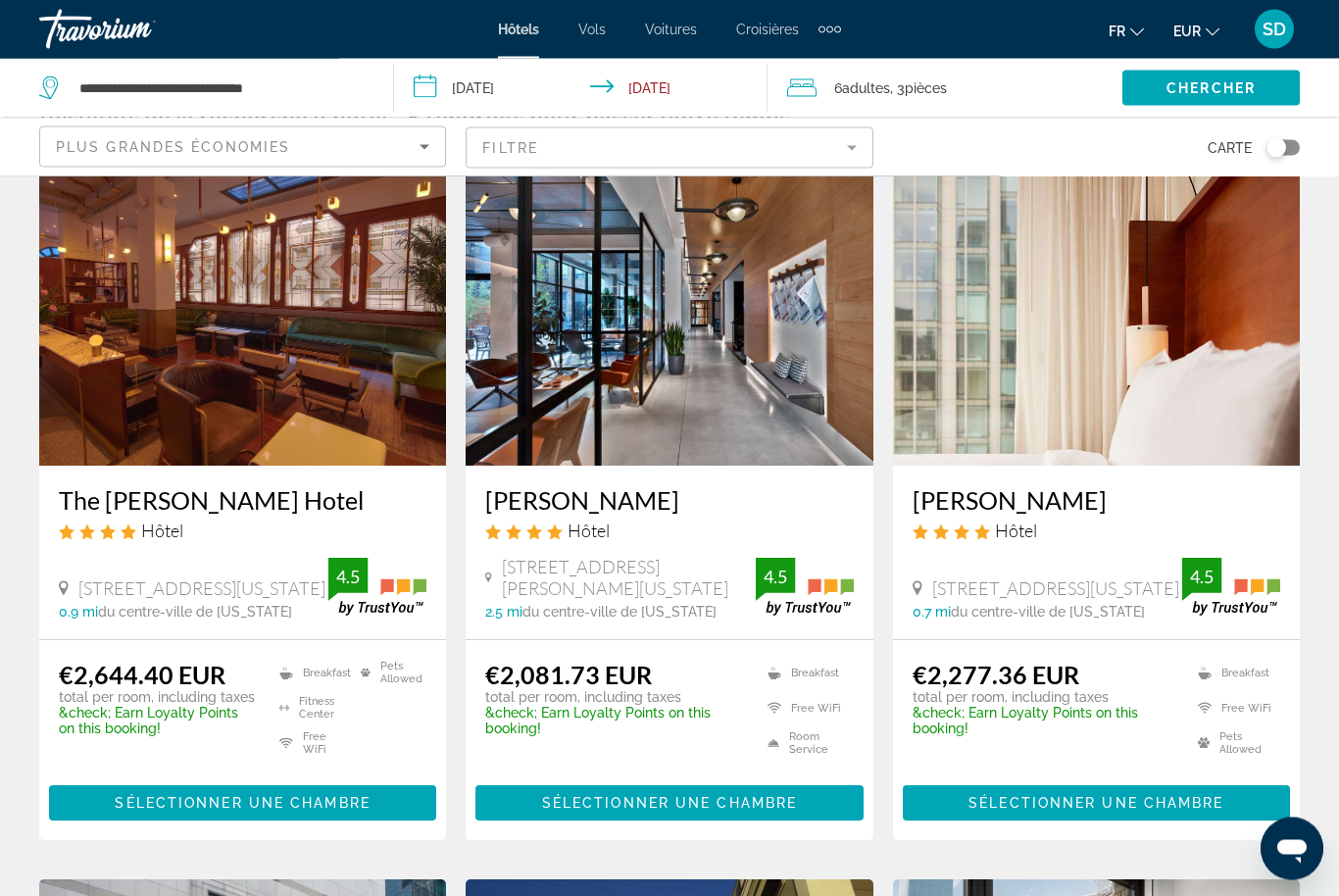
scroll to position [93, 0]
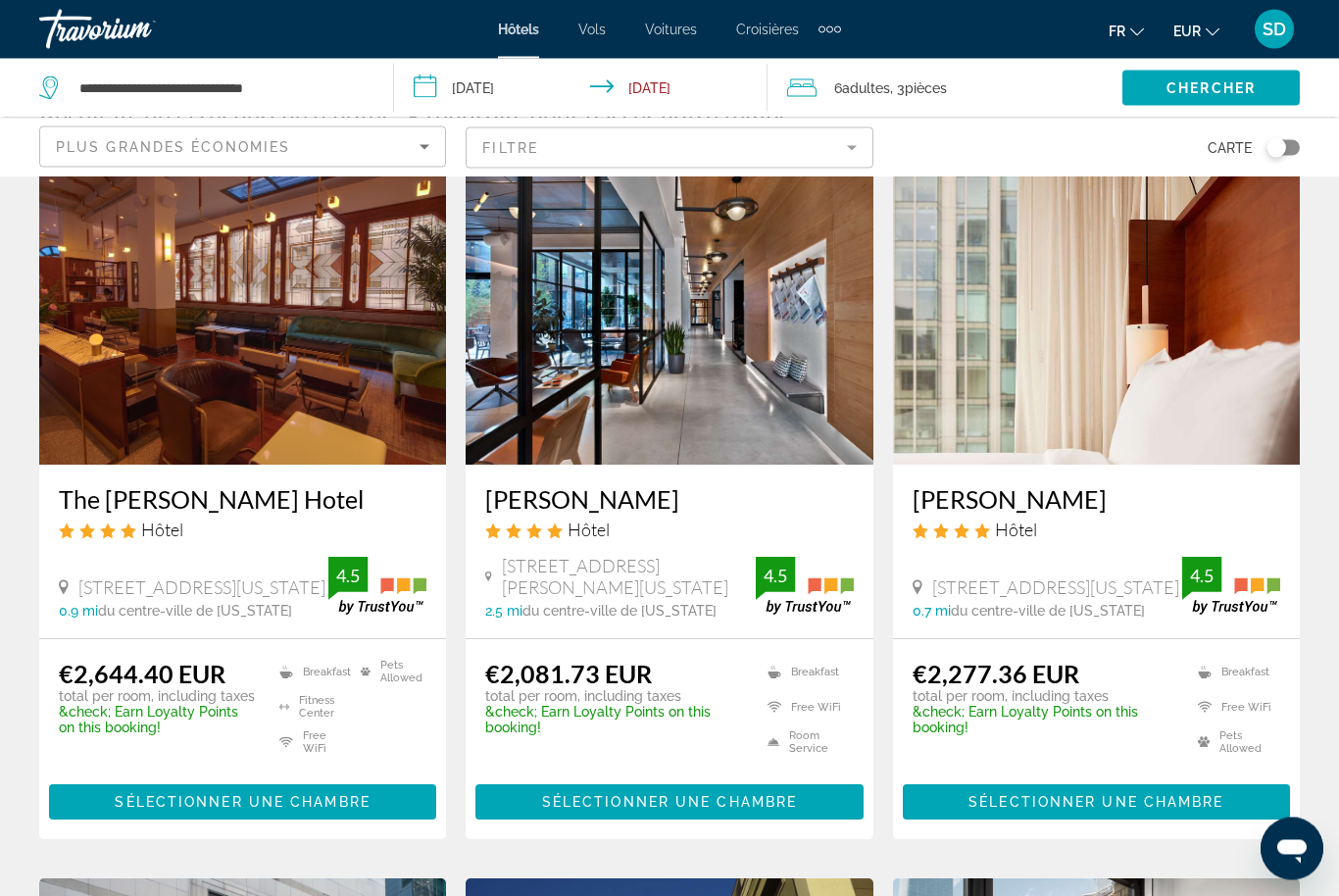
click at [721, 340] on img "Main content" at bounding box center [669, 308] width 406 height 313
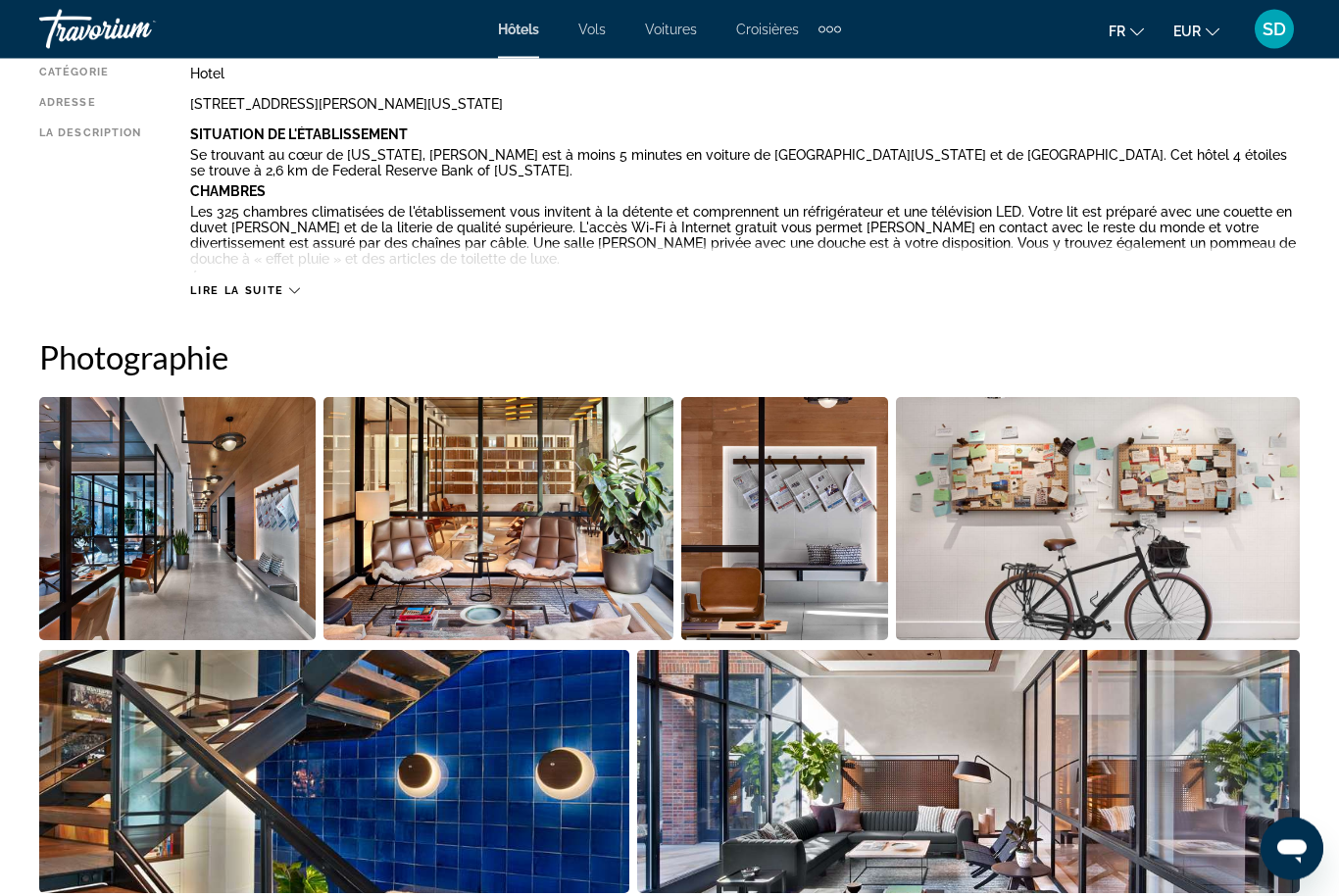
scroll to position [1130, 0]
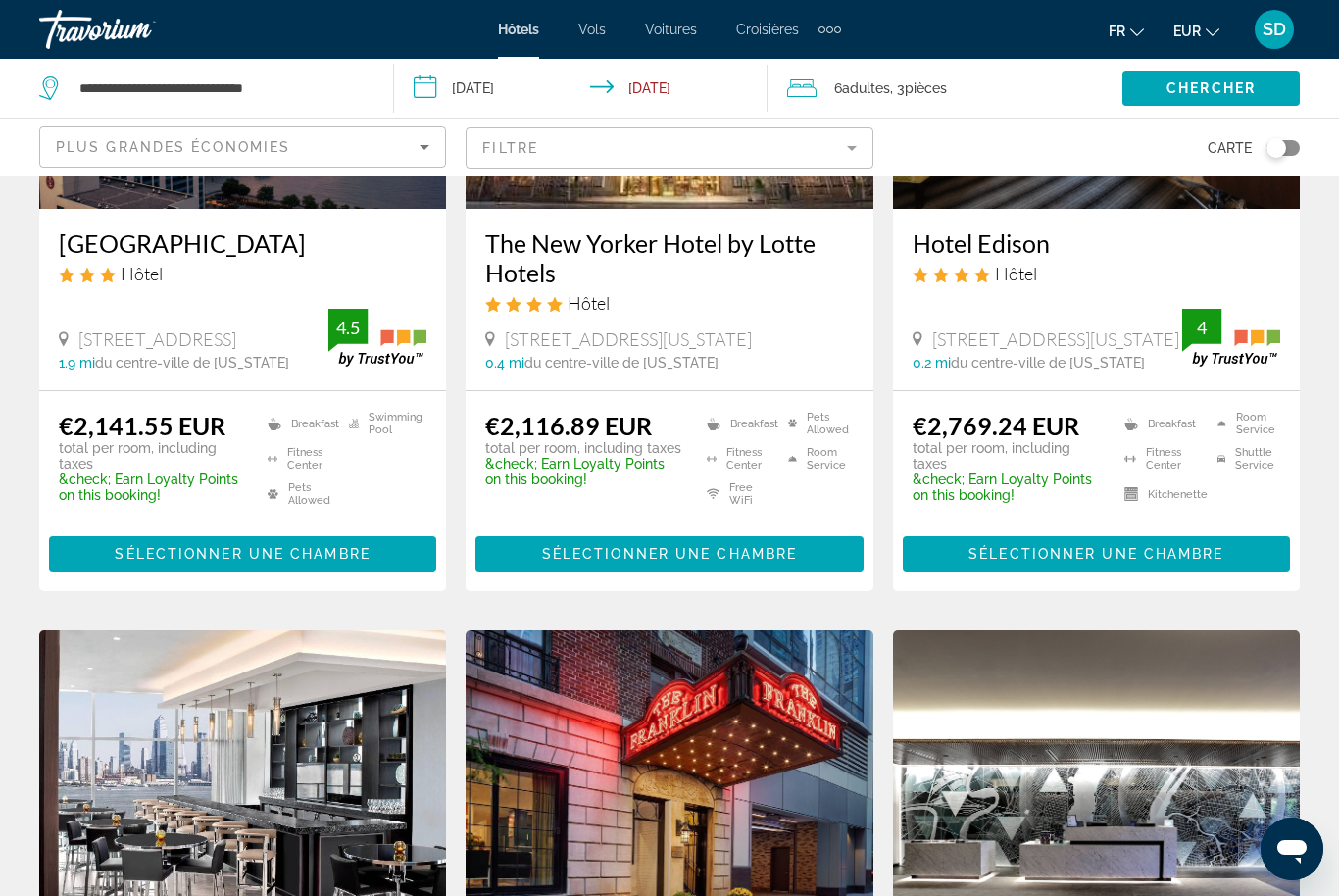
click at [794, 152] on mat-form-field "Filtre" at bounding box center [669, 149] width 406 height 42
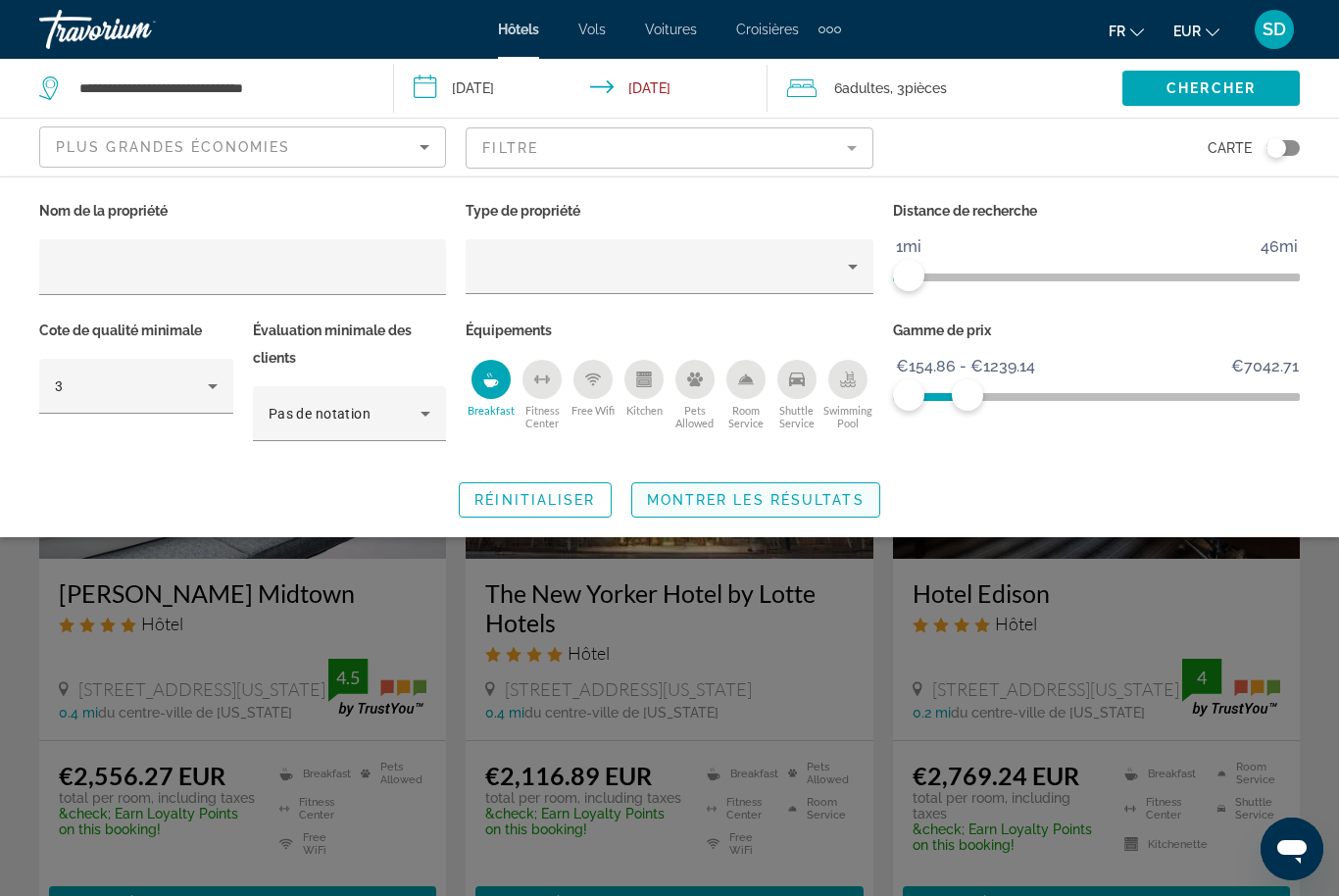
click at [826, 514] on span "Search widget" at bounding box center [755, 500] width 247 height 47
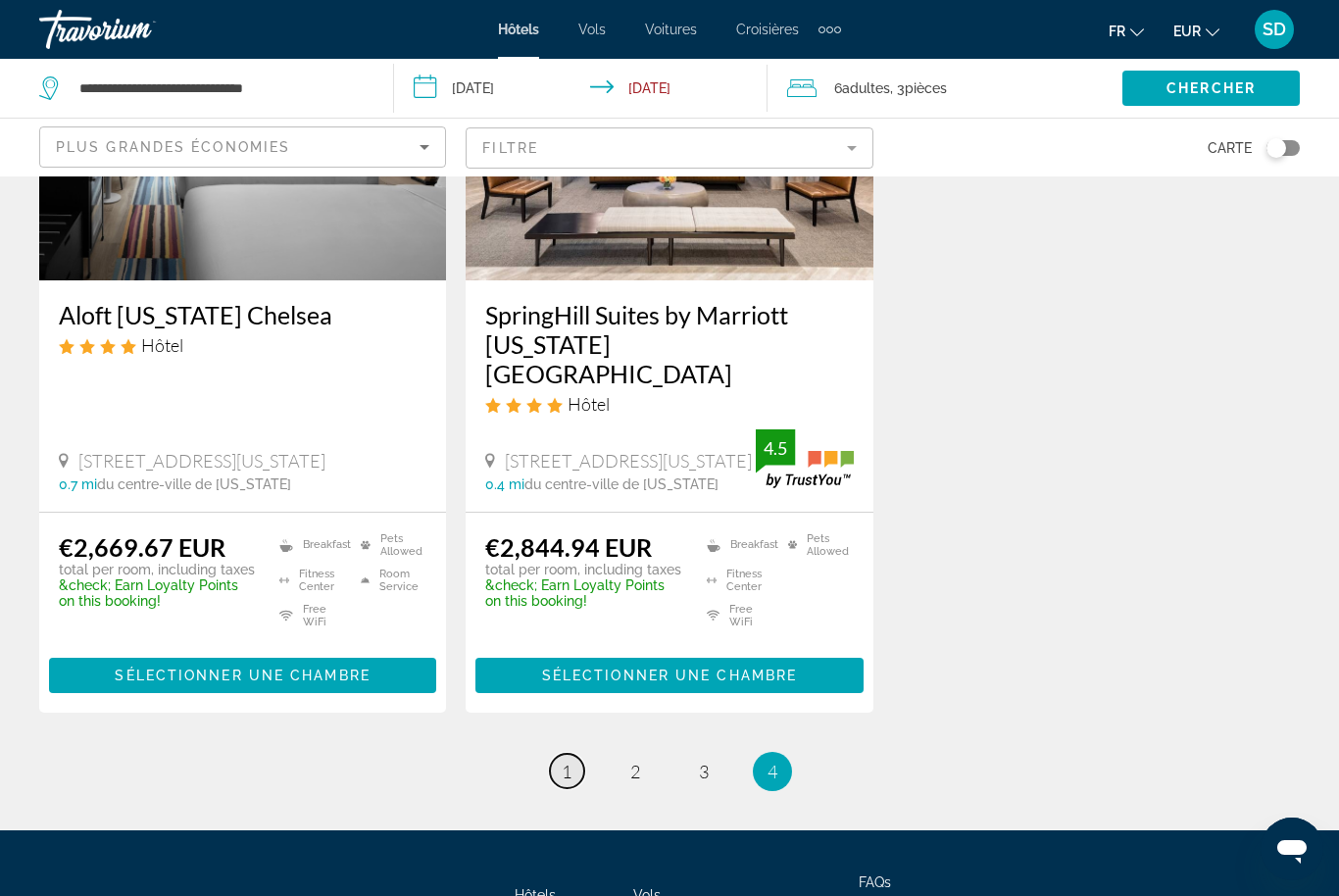
click at [568, 777] on span "1" at bounding box center [567, 771] width 10 height 22
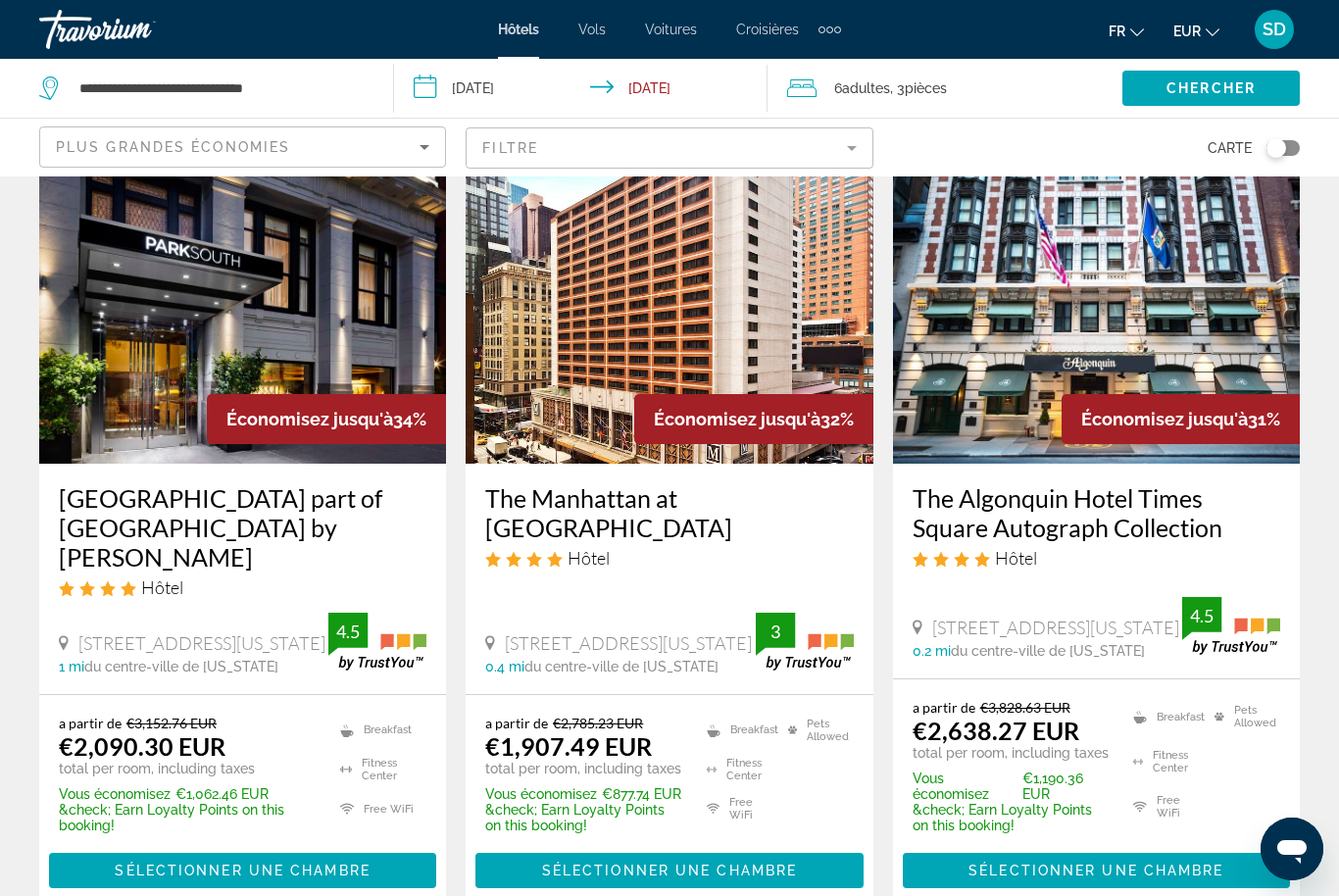
click at [848, 130] on mat-form-field "Filtre" at bounding box center [669, 149] width 406 height 42
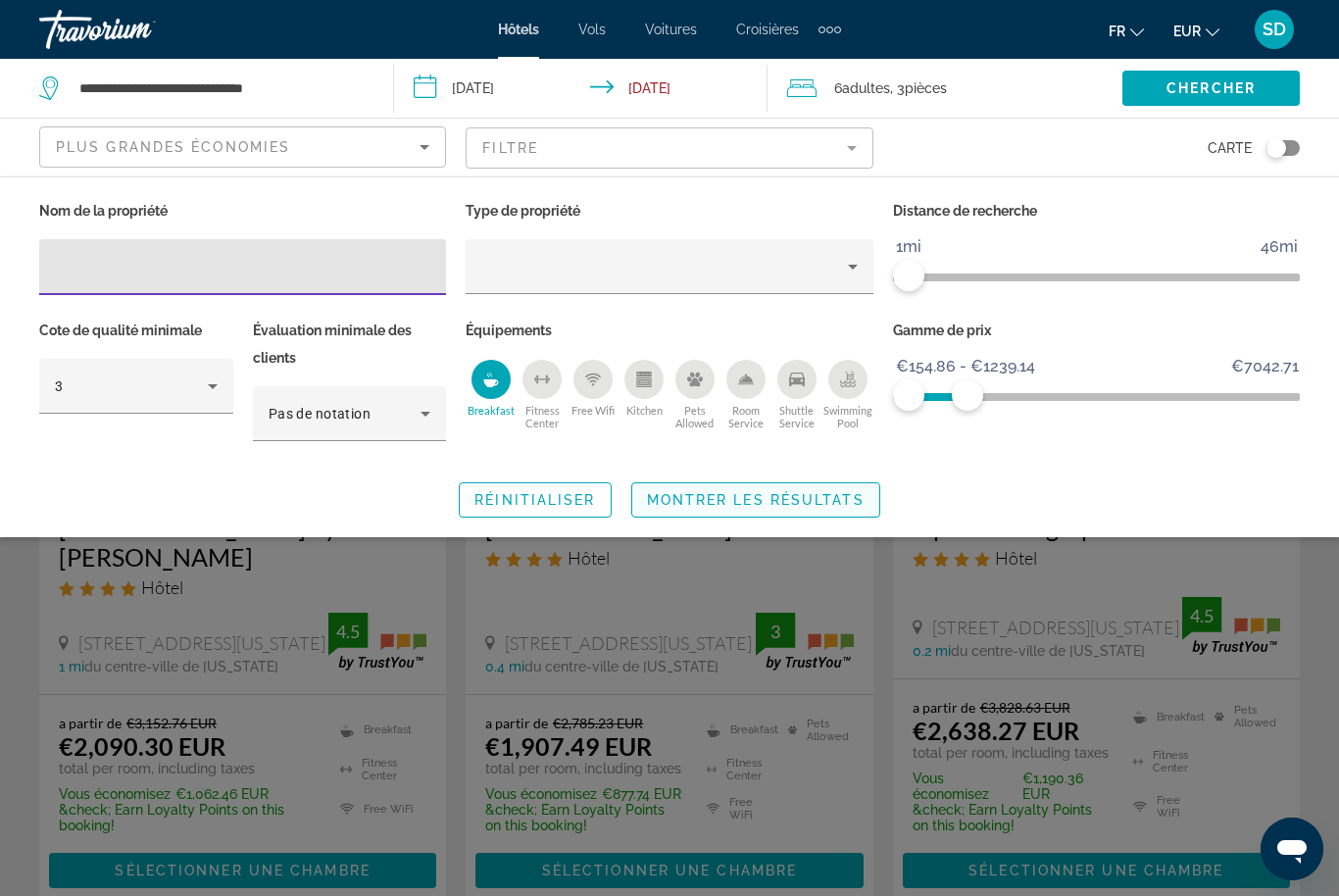
click at [808, 509] on span "Search widget" at bounding box center [755, 500] width 247 height 47
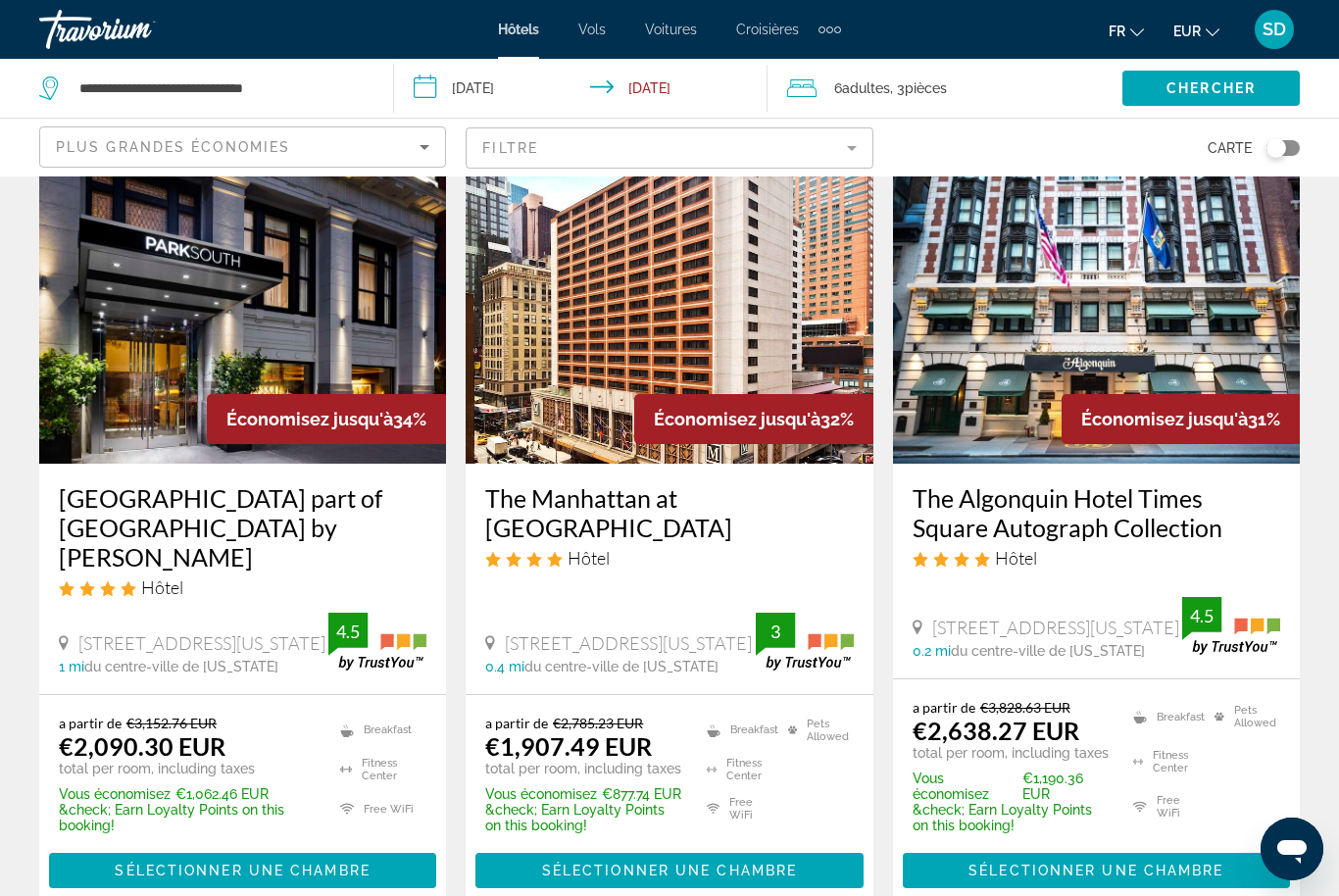
click at [301, 297] on img "Main content" at bounding box center [243, 306] width 406 height 313
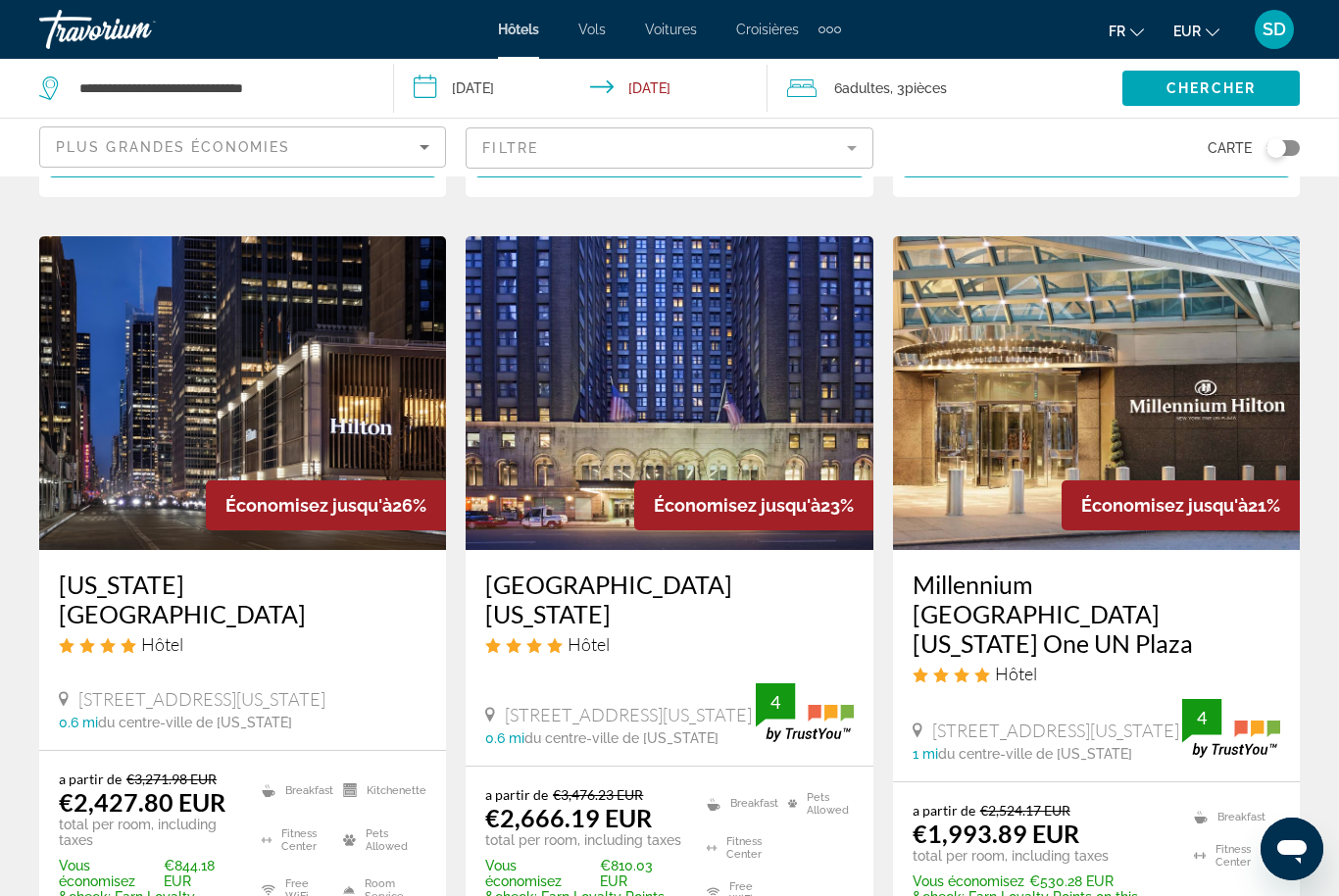
click at [159, 471] on img "Main content" at bounding box center [243, 392] width 406 height 313
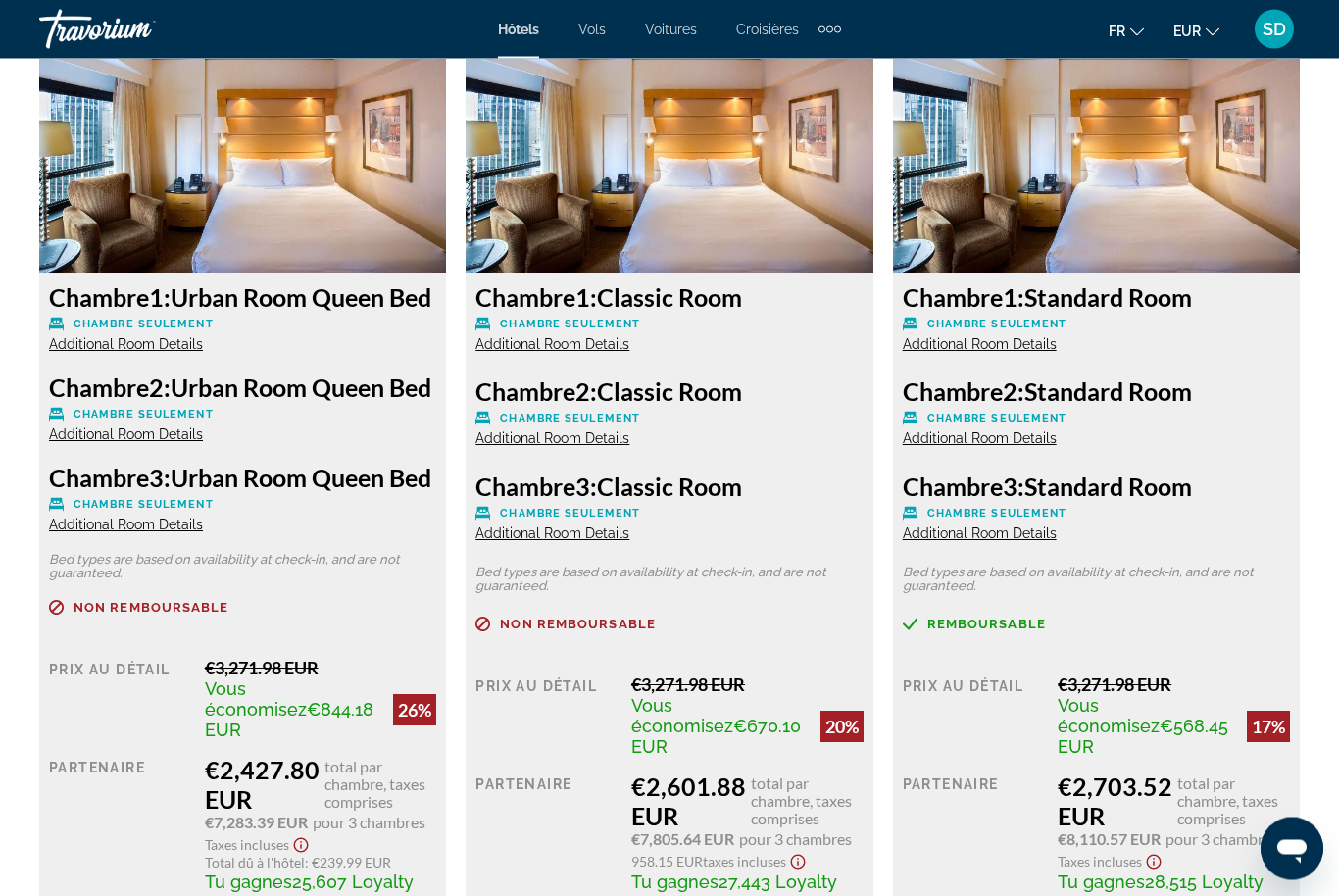
click at [155, 443] on span "Additional Room Details" at bounding box center [125, 435] width 154 height 16
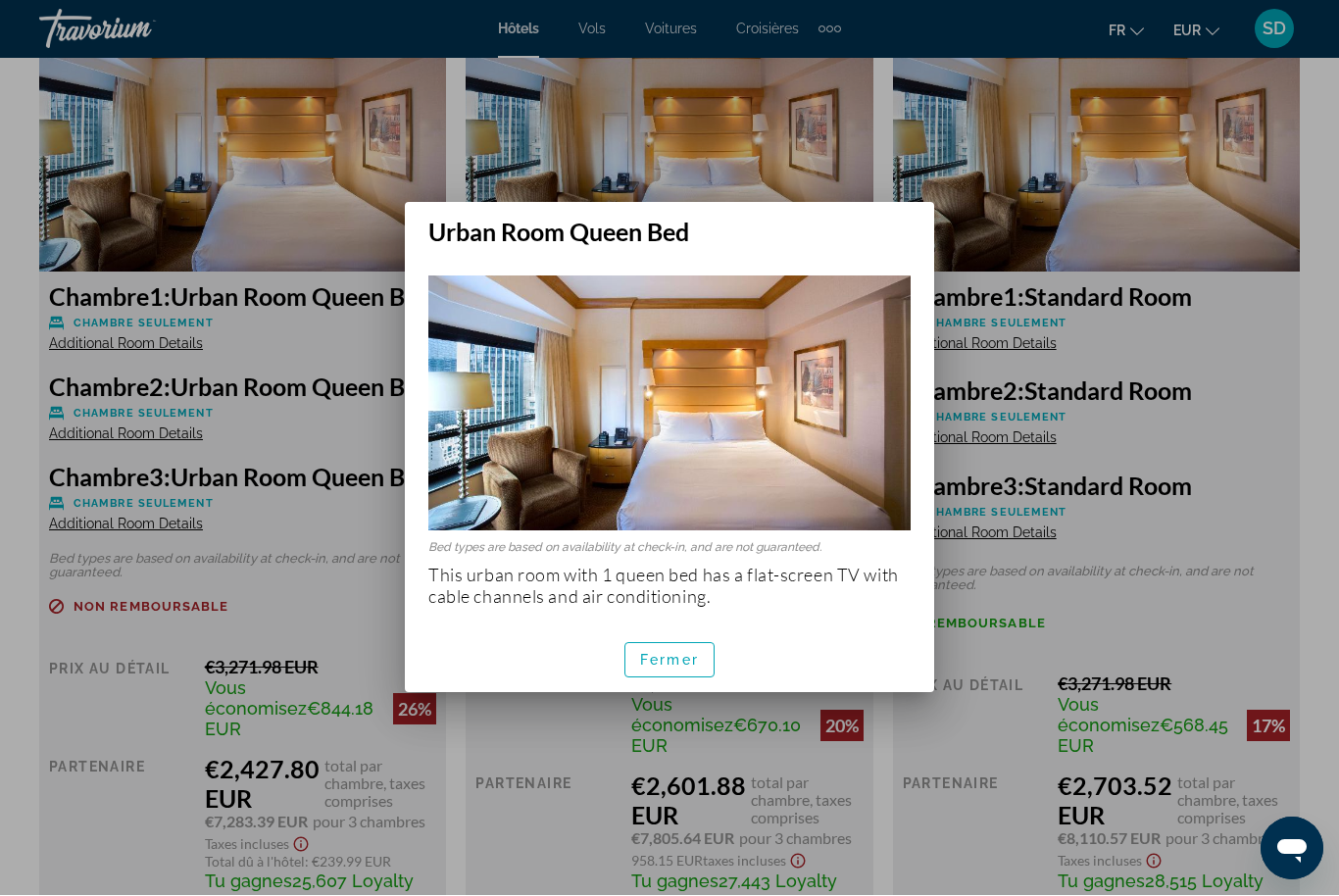
click at [560, 169] on div at bounding box center [669, 448] width 1339 height 896
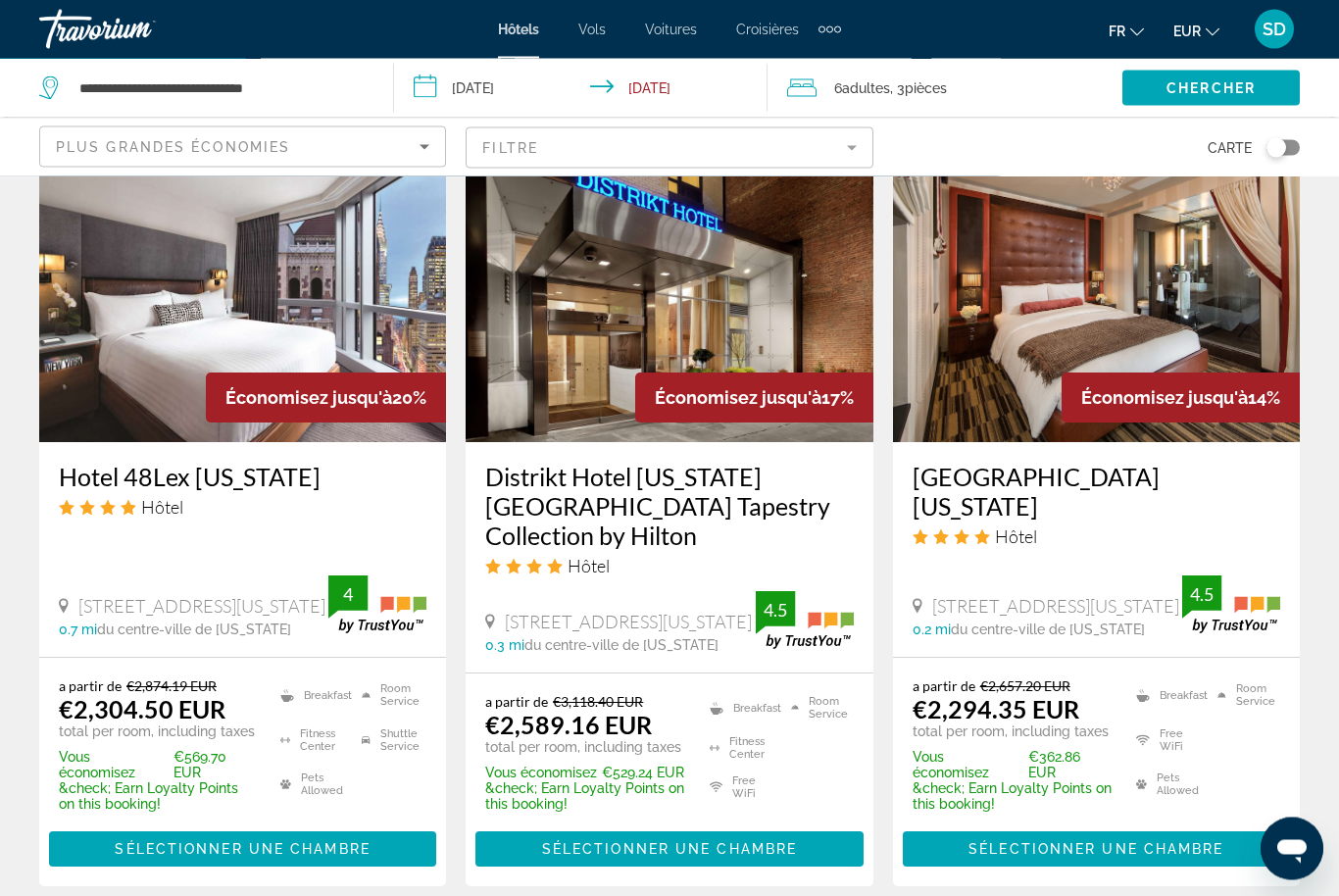
scroll to position [1712, 0]
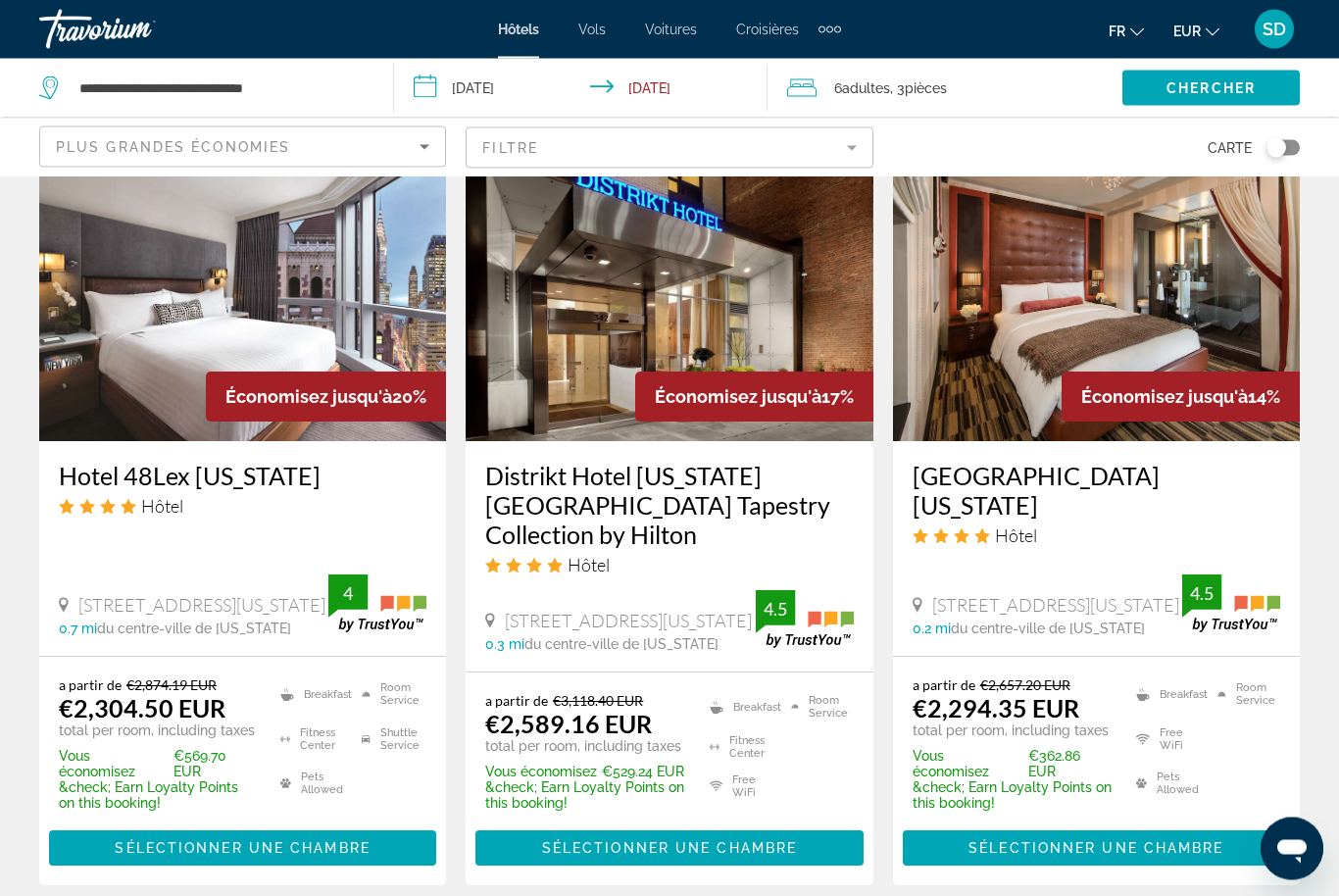
click at [240, 328] on img "Main content" at bounding box center [243, 285] width 406 height 313
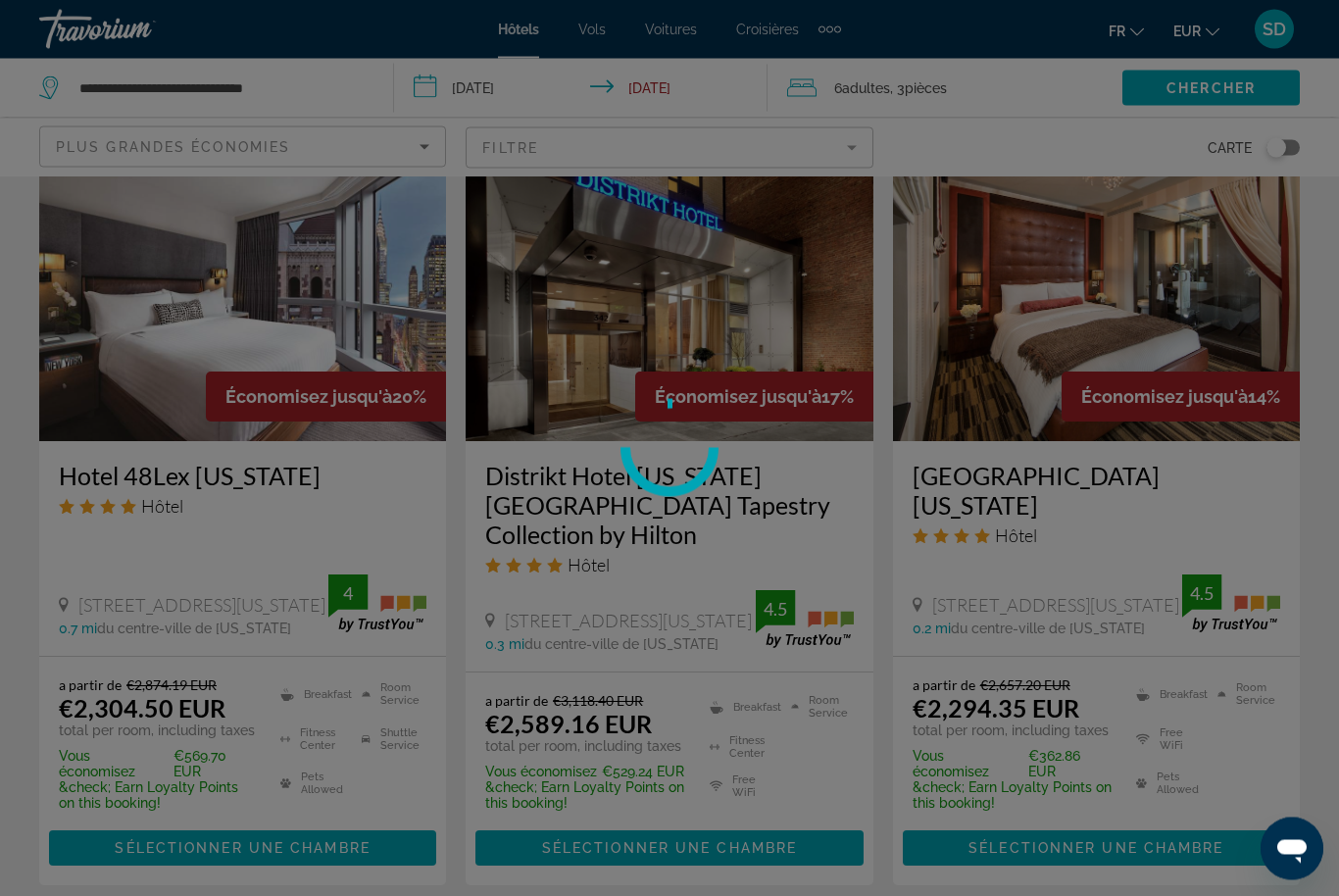
scroll to position [1713, 0]
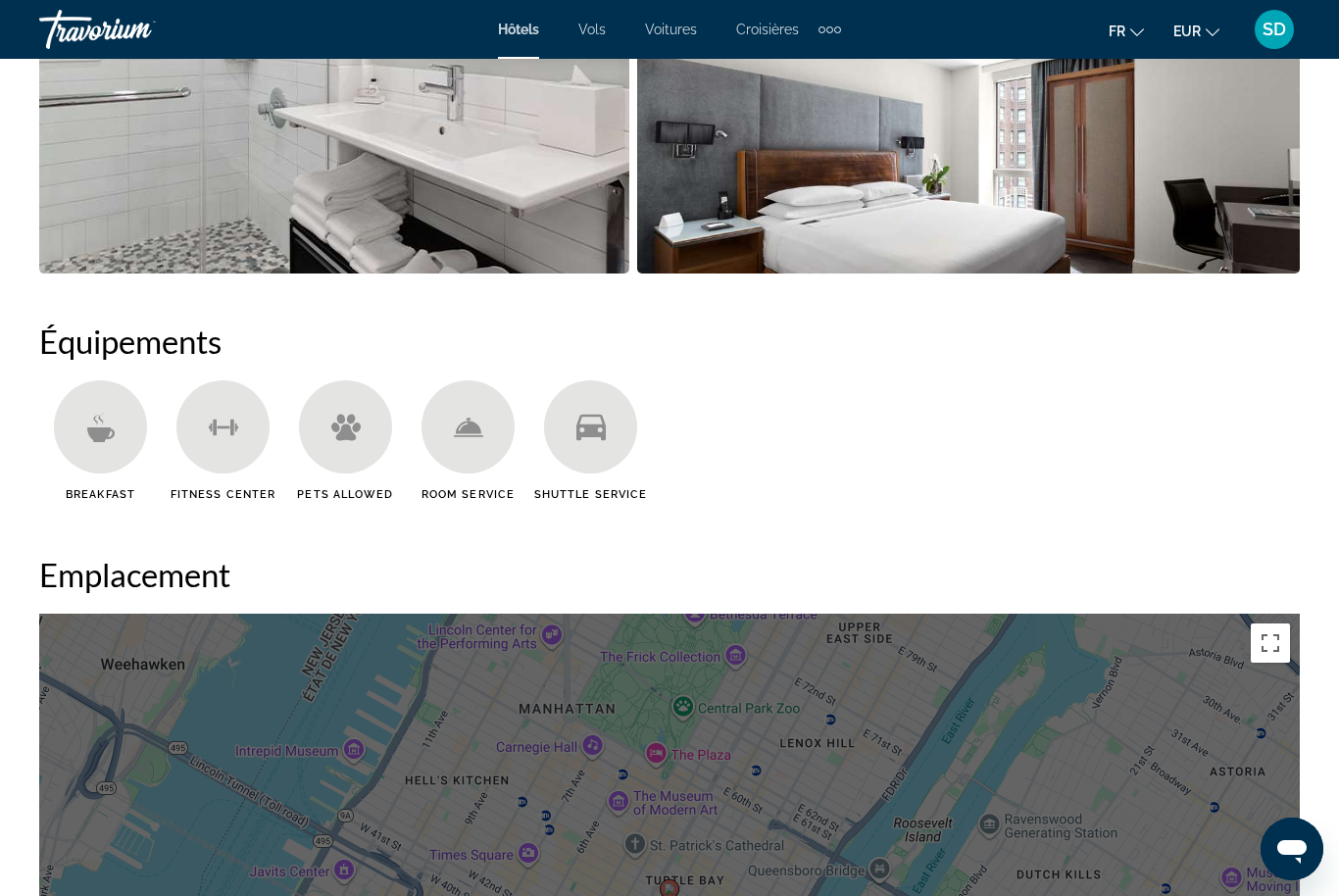
scroll to position [1409, 0]
